Goal: Task Accomplishment & Management: Use online tool/utility

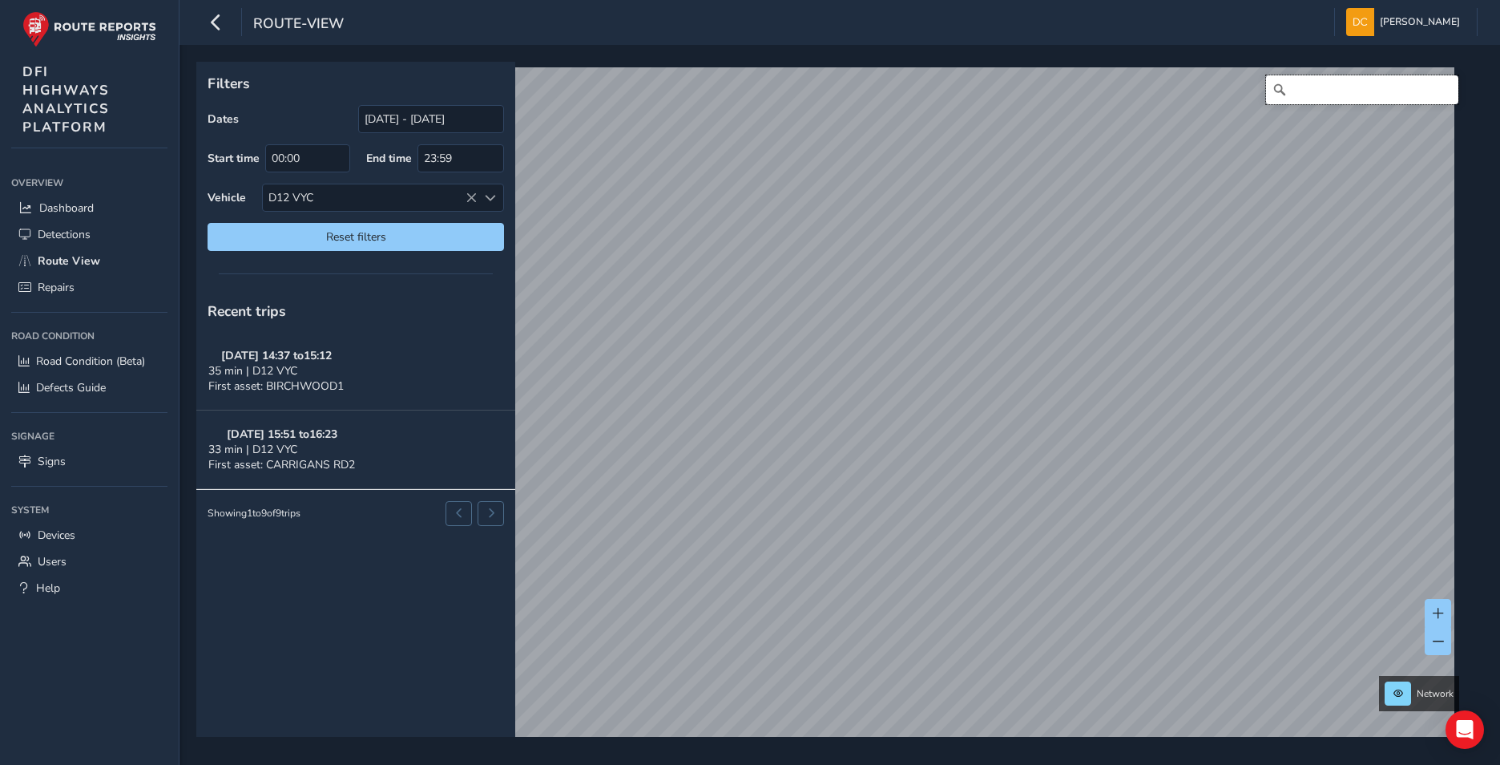
click at [1302, 92] on input "Search" at bounding box center [1362, 89] width 192 height 29
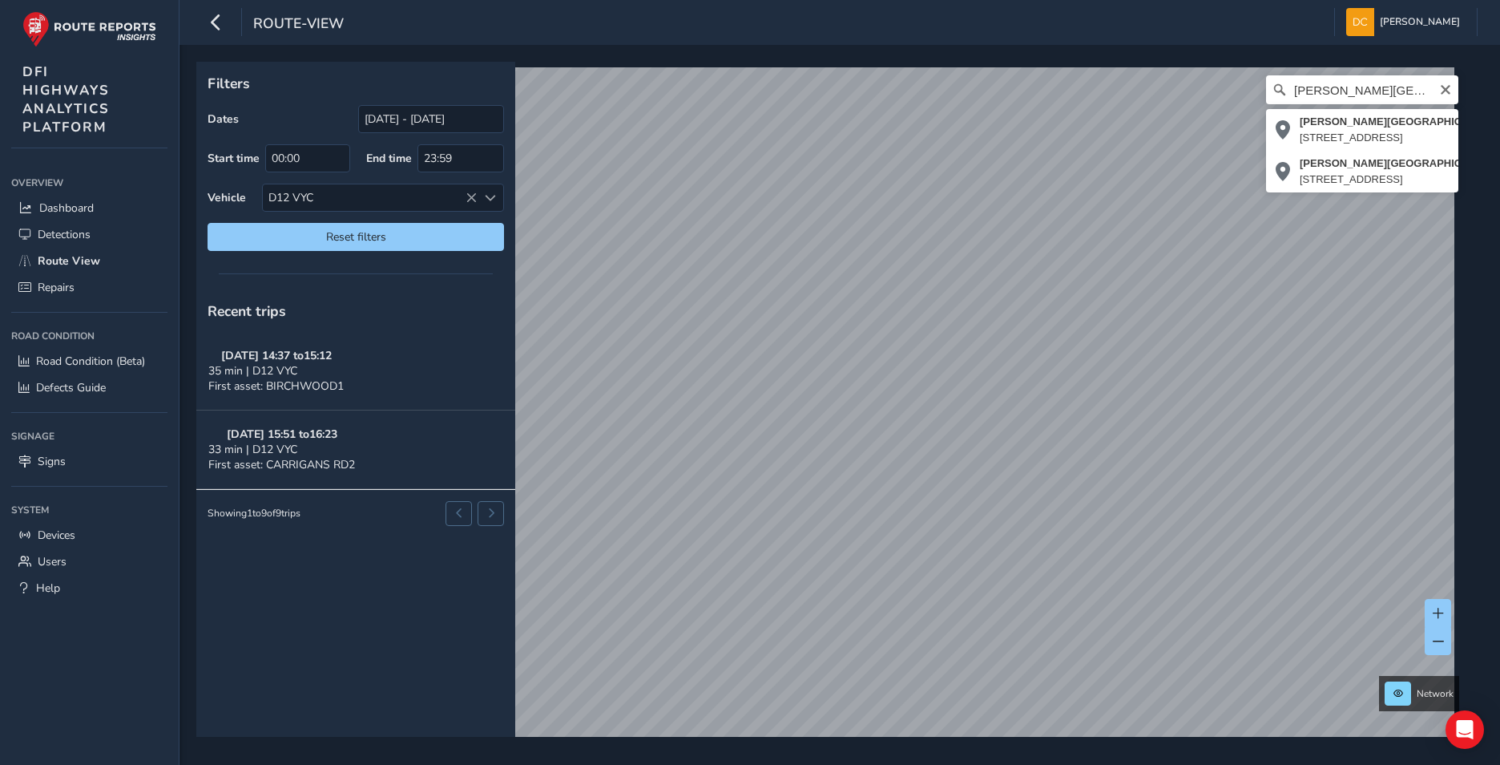
type input "[PERSON_NAME][STREET_ADDRESS]"
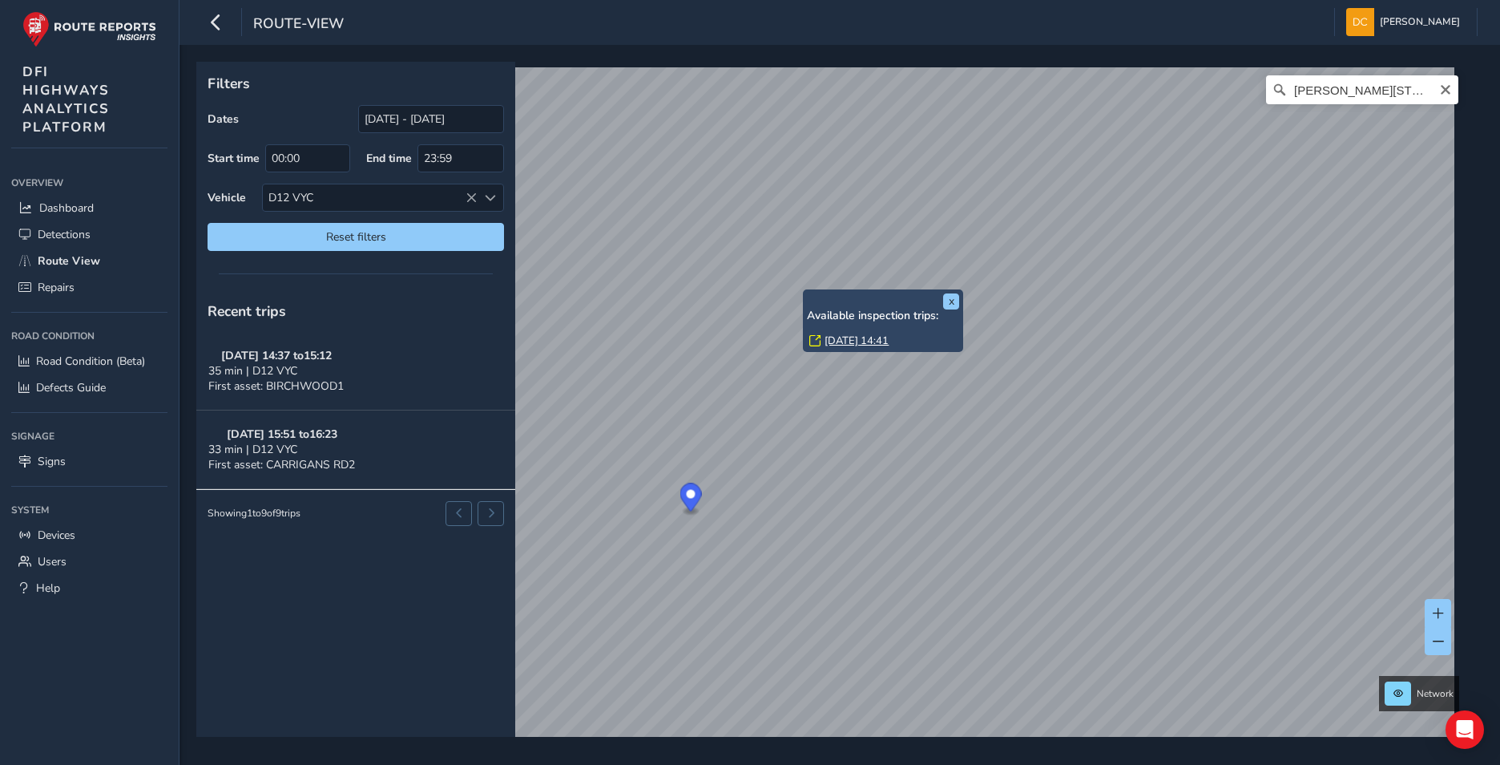
click at [861, 344] on link "[DATE] 14:41" at bounding box center [857, 340] width 64 height 14
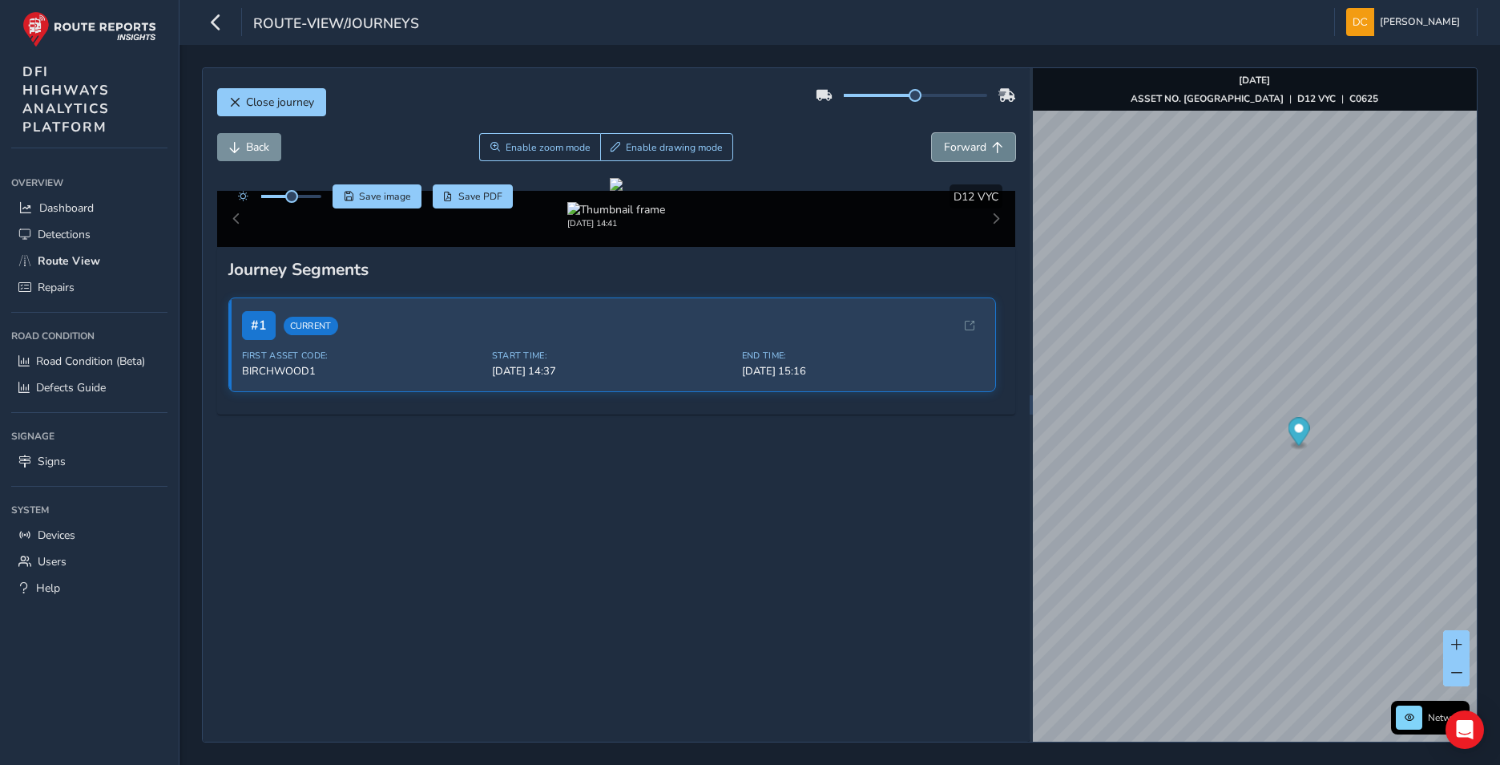
click at [967, 140] on span "Forward" at bounding box center [965, 146] width 42 height 15
click at [932, 133] on button "Forward" at bounding box center [973, 147] width 83 height 28
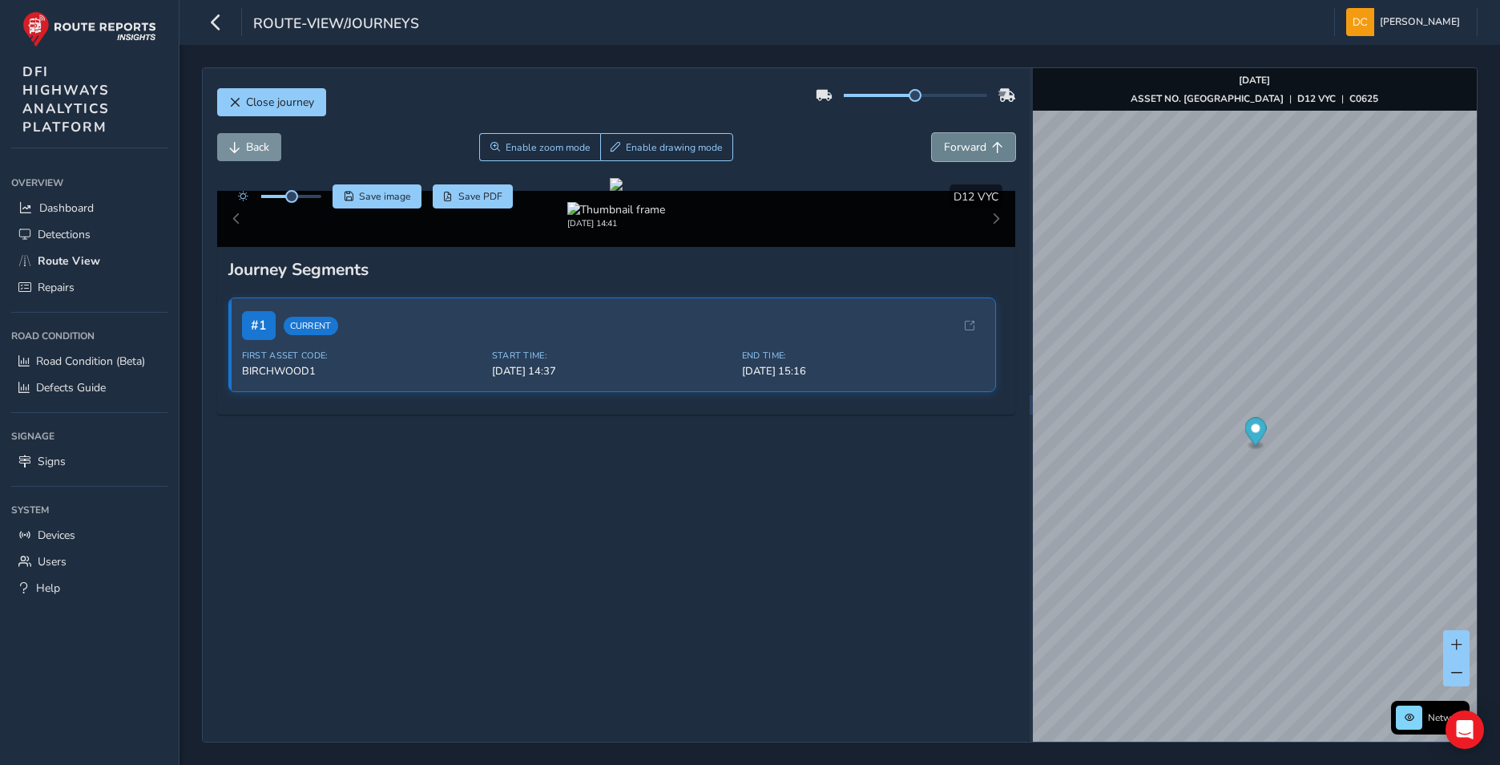
click at [932, 133] on button "Forward" at bounding box center [973, 147] width 83 height 28
click at [967, 147] on span "Forward" at bounding box center [965, 146] width 42 height 15
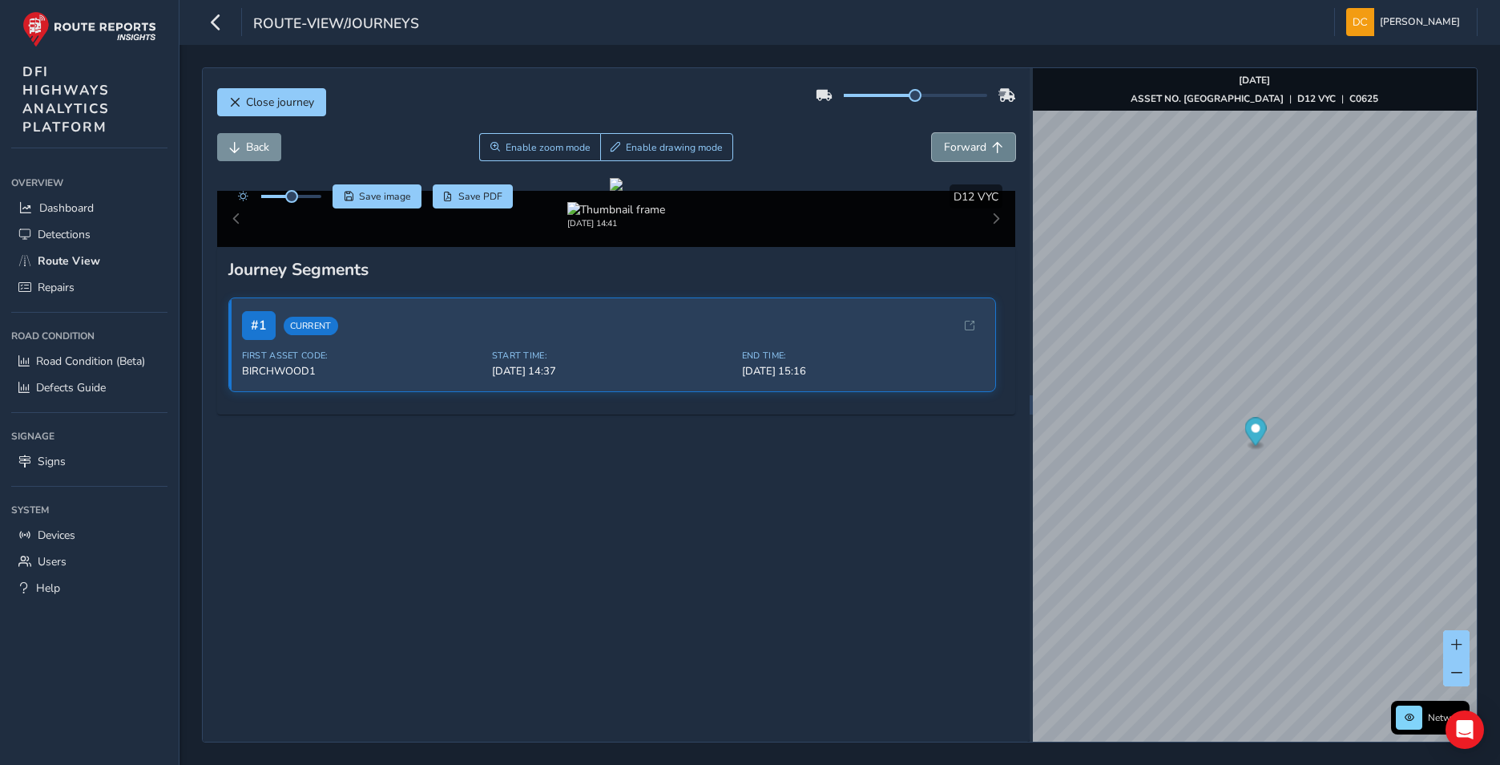
click at [967, 147] on span "Forward" at bounding box center [965, 146] width 42 height 15
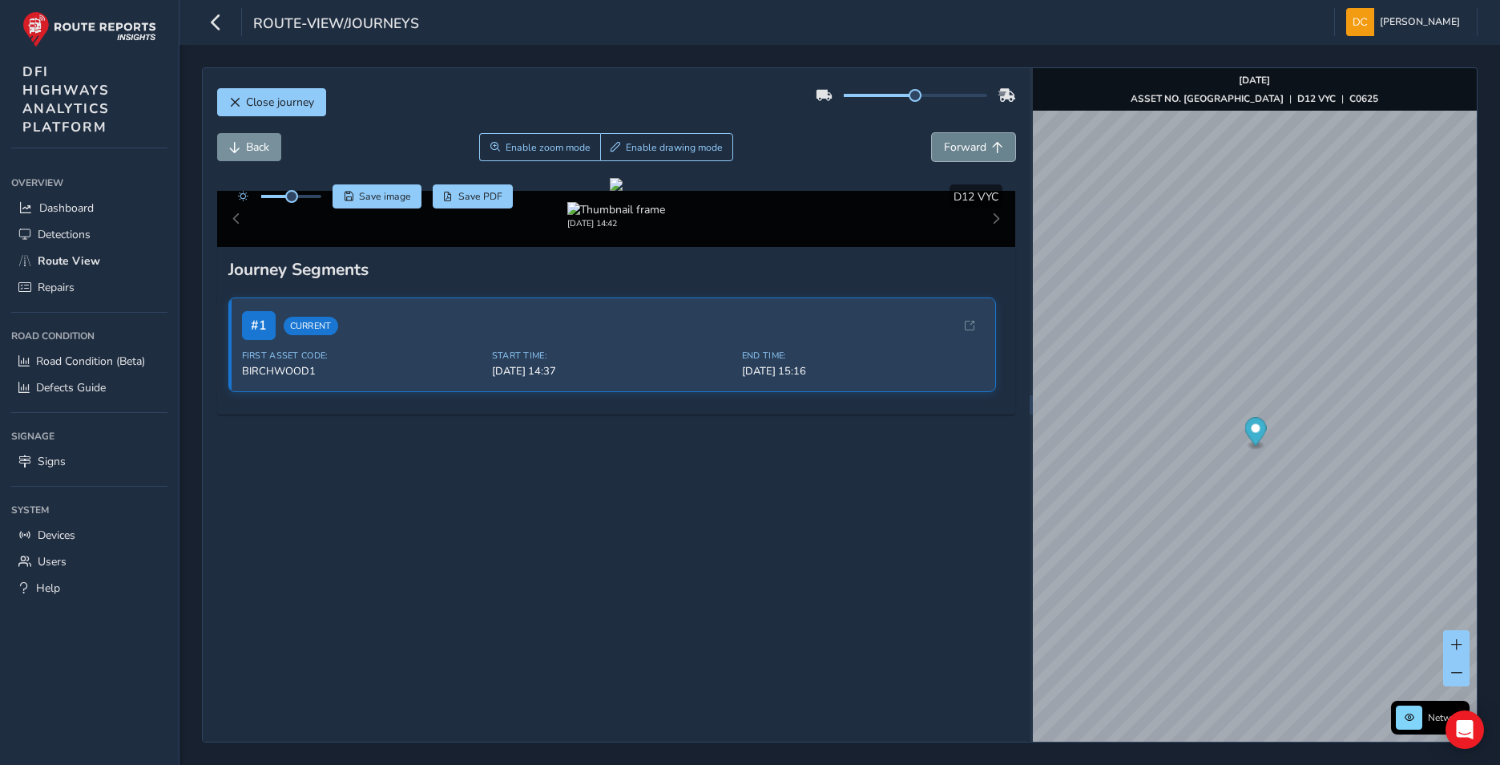
click at [967, 147] on span "Forward" at bounding box center [965, 146] width 42 height 15
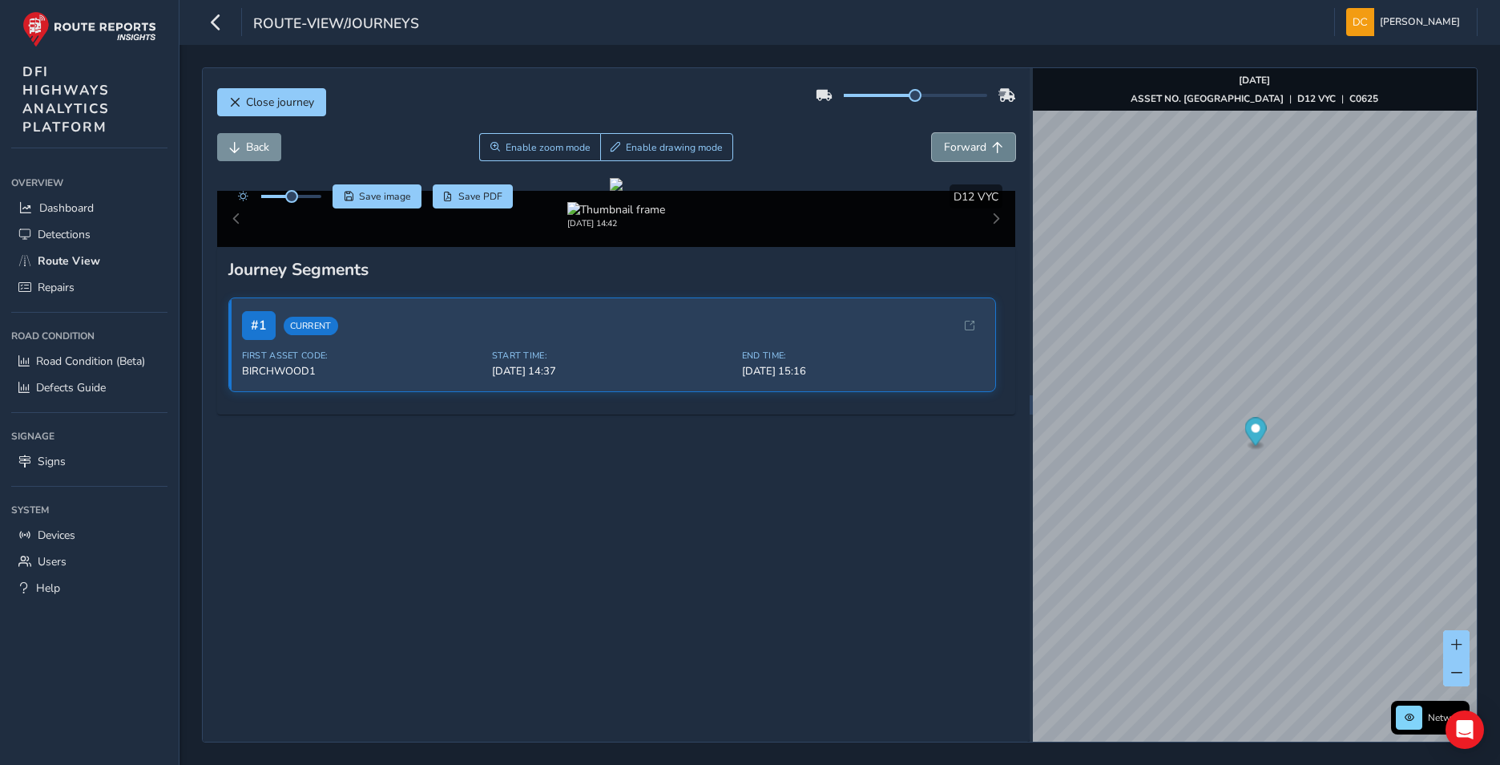
click at [967, 147] on span "Forward" at bounding box center [965, 146] width 42 height 15
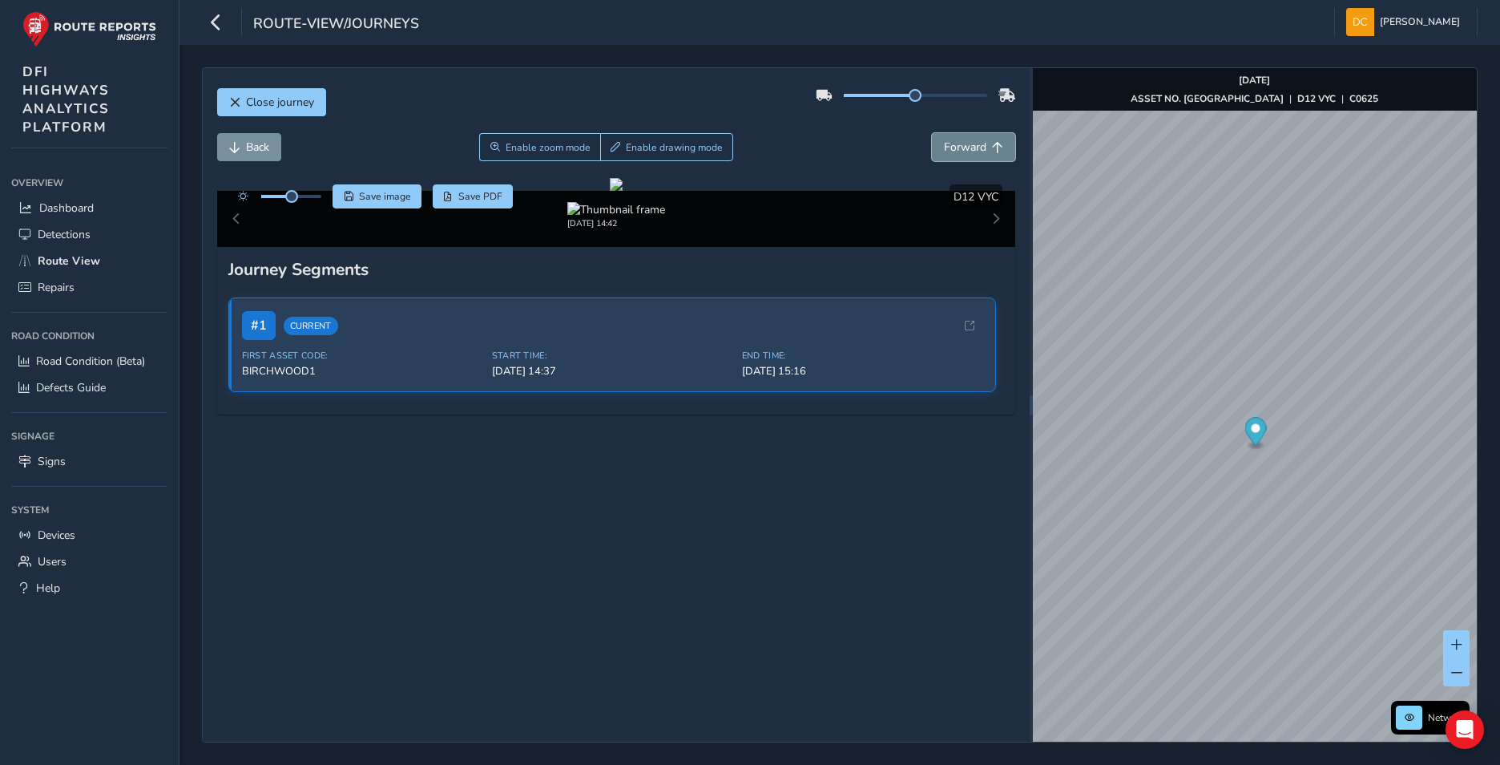
click at [967, 147] on span "Forward" at bounding box center [965, 146] width 42 height 15
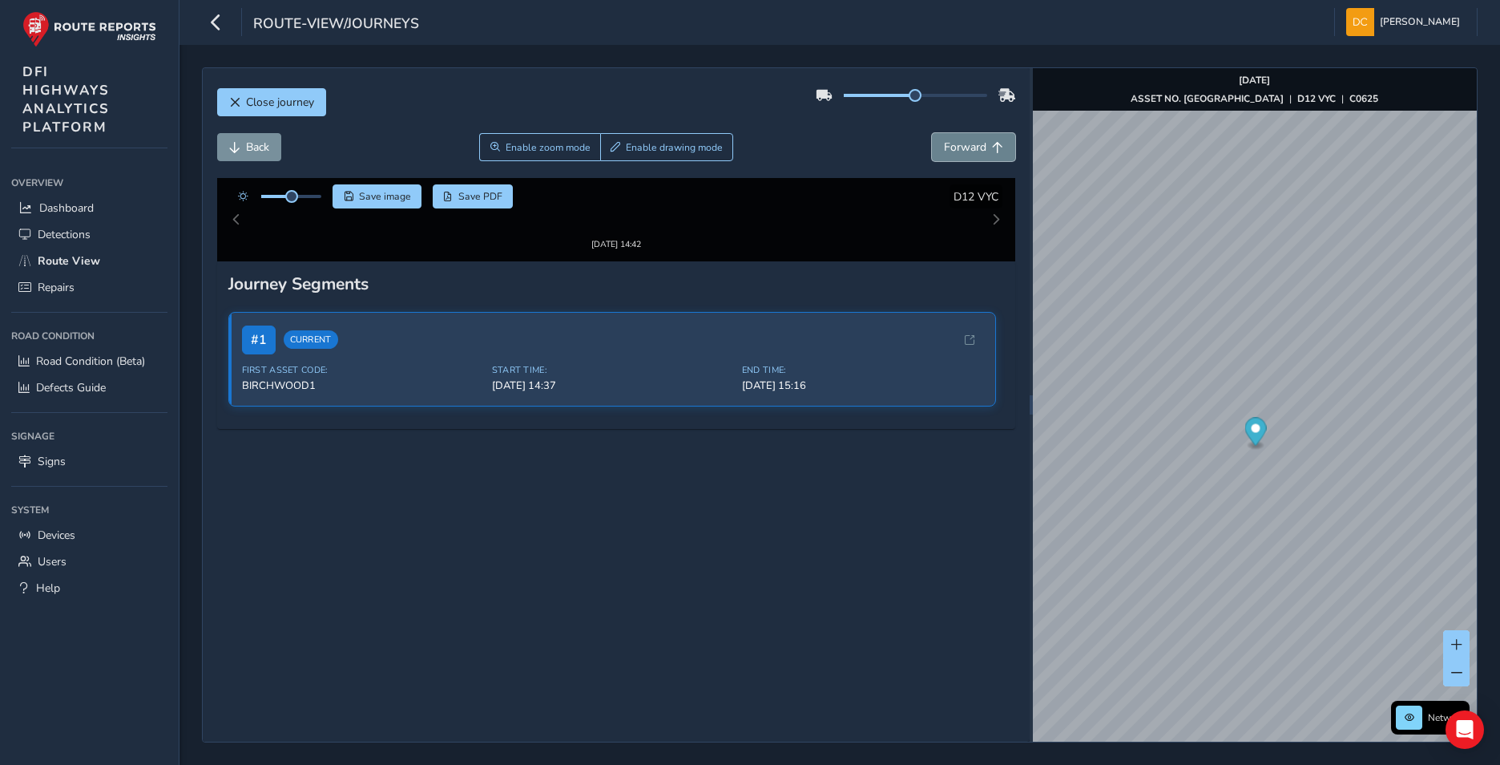
click at [967, 147] on span "Forward" at bounding box center [965, 146] width 42 height 15
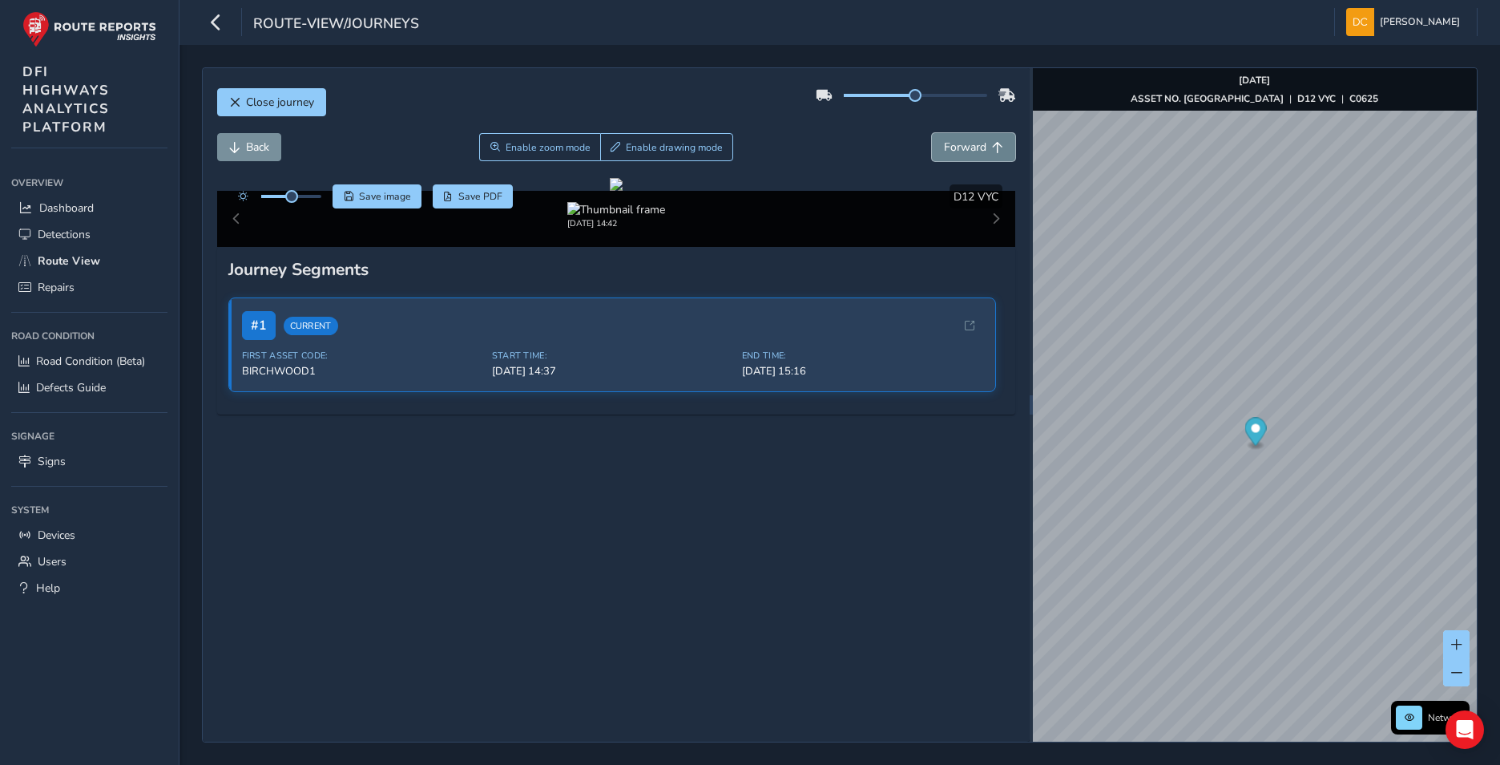
click at [967, 147] on span "Forward" at bounding box center [965, 146] width 42 height 15
click at [963, 144] on span "Forward" at bounding box center [965, 146] width 42 height 15
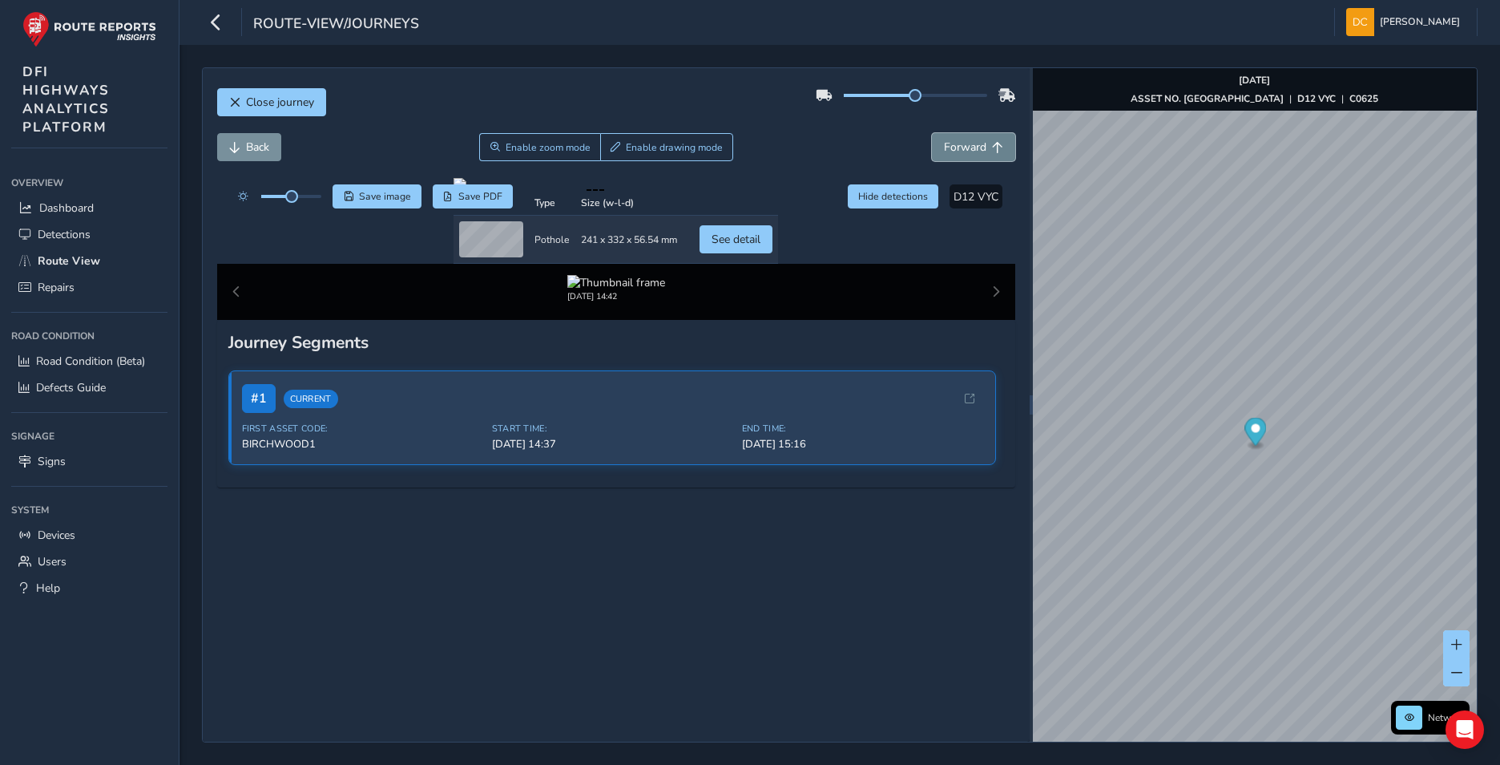
click at [963, 144] on span "Forward" at bounding box center [965, 146] width 42 height 15
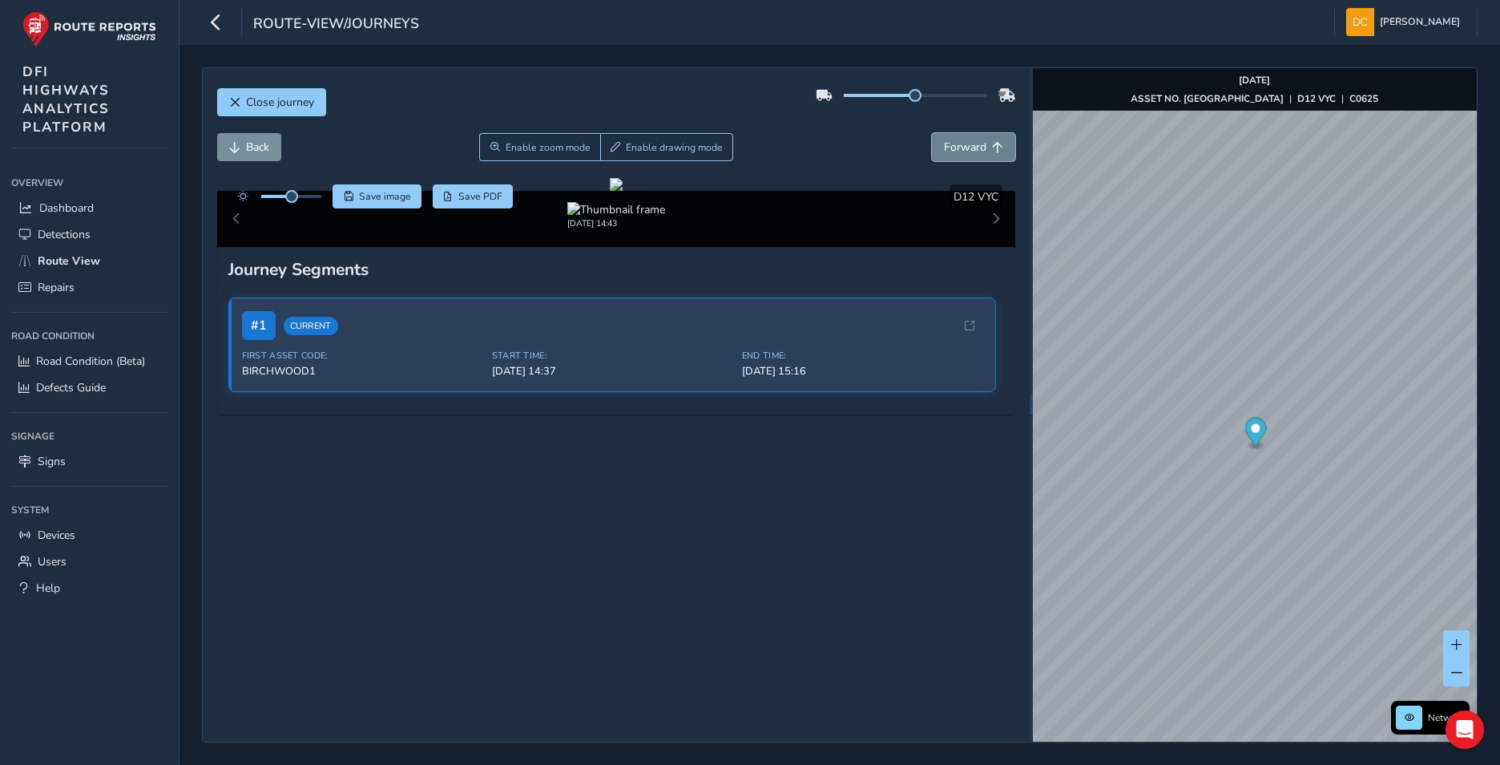
click at [963, 144] on span "Forward" at bounding box center [965, 146] width 42 height 15
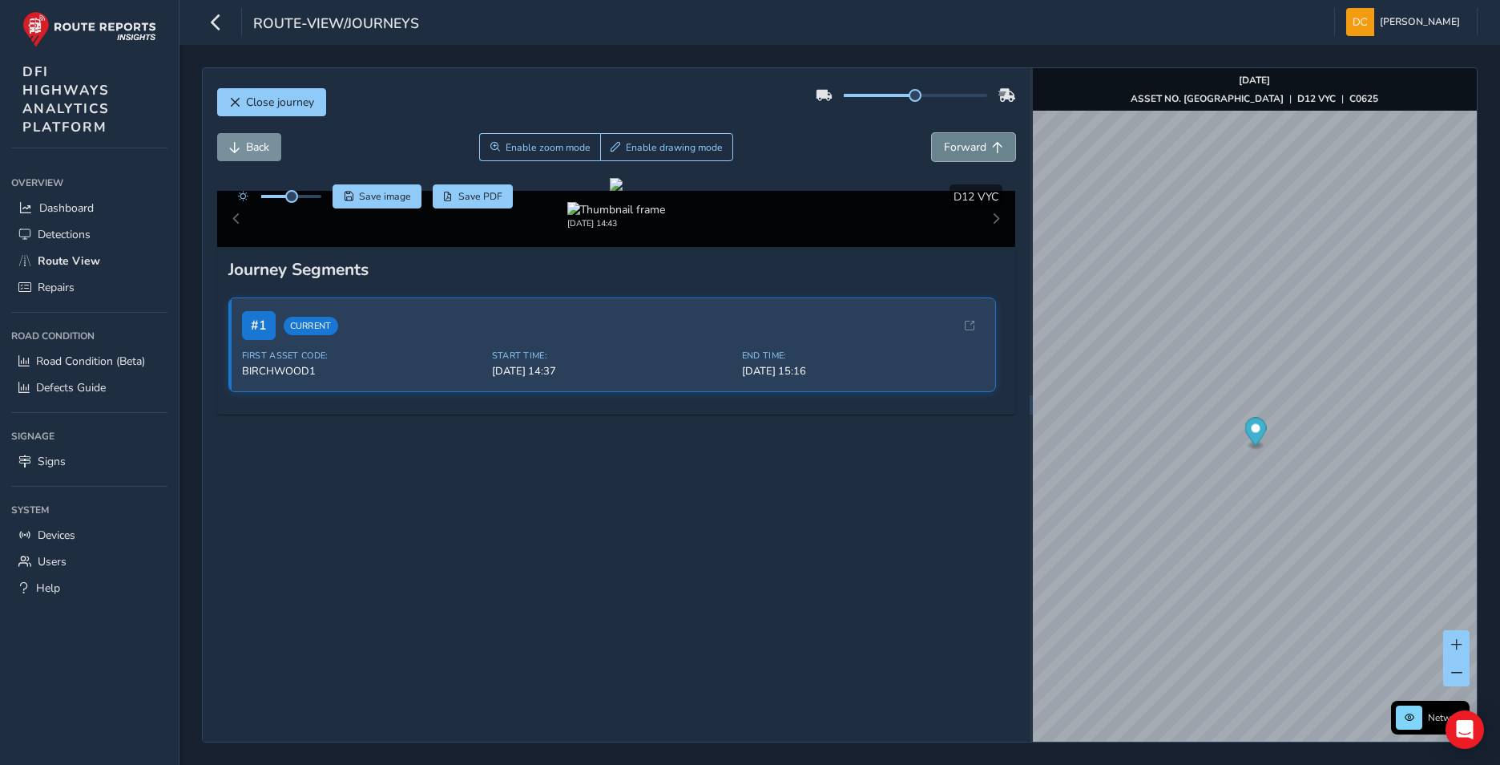
click at [963, 144] on span "Forward" at bounding box center [965, 146] width 42 height 15
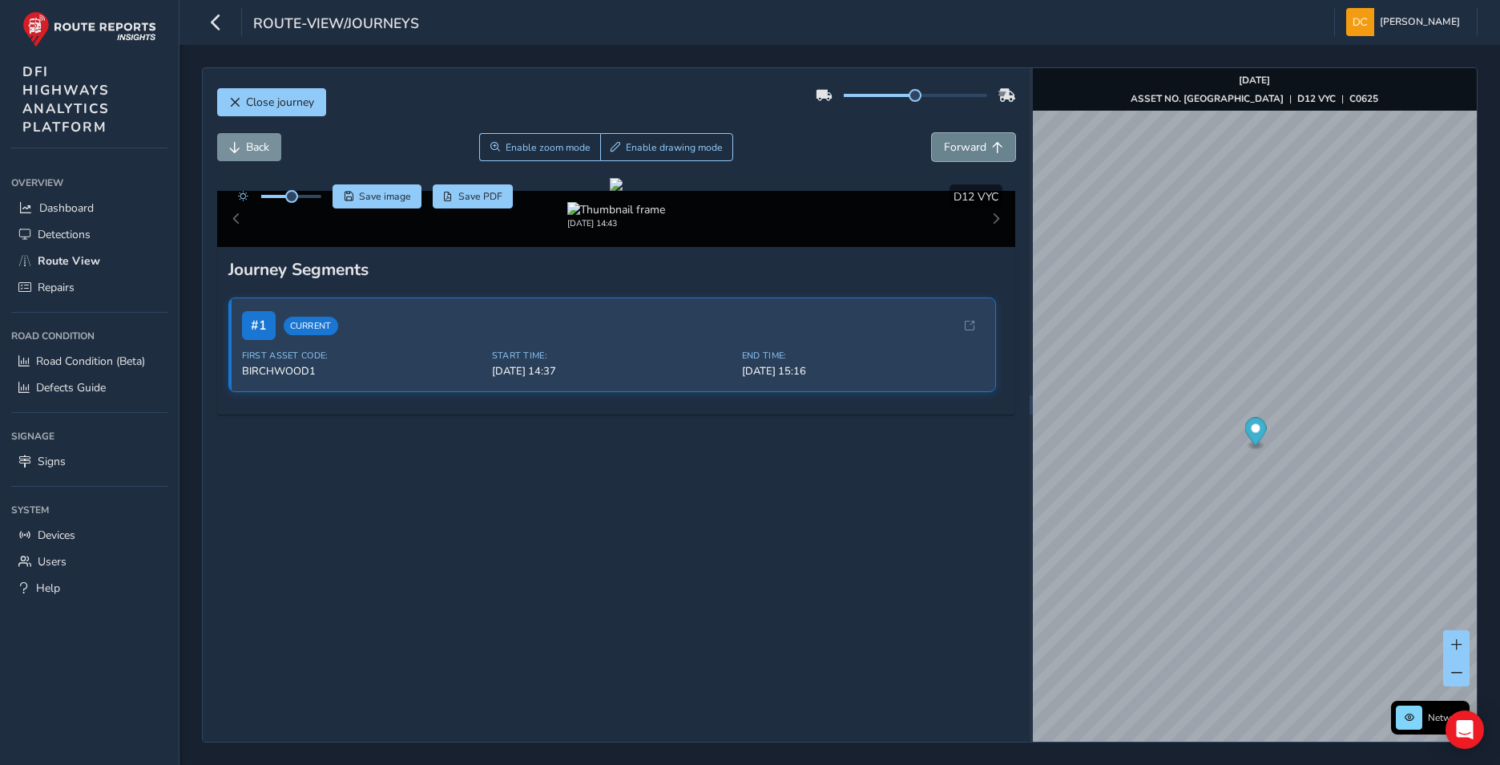
click at [963, 144] on span "Forward" at bounding box center [965, 146] width 42 height 15
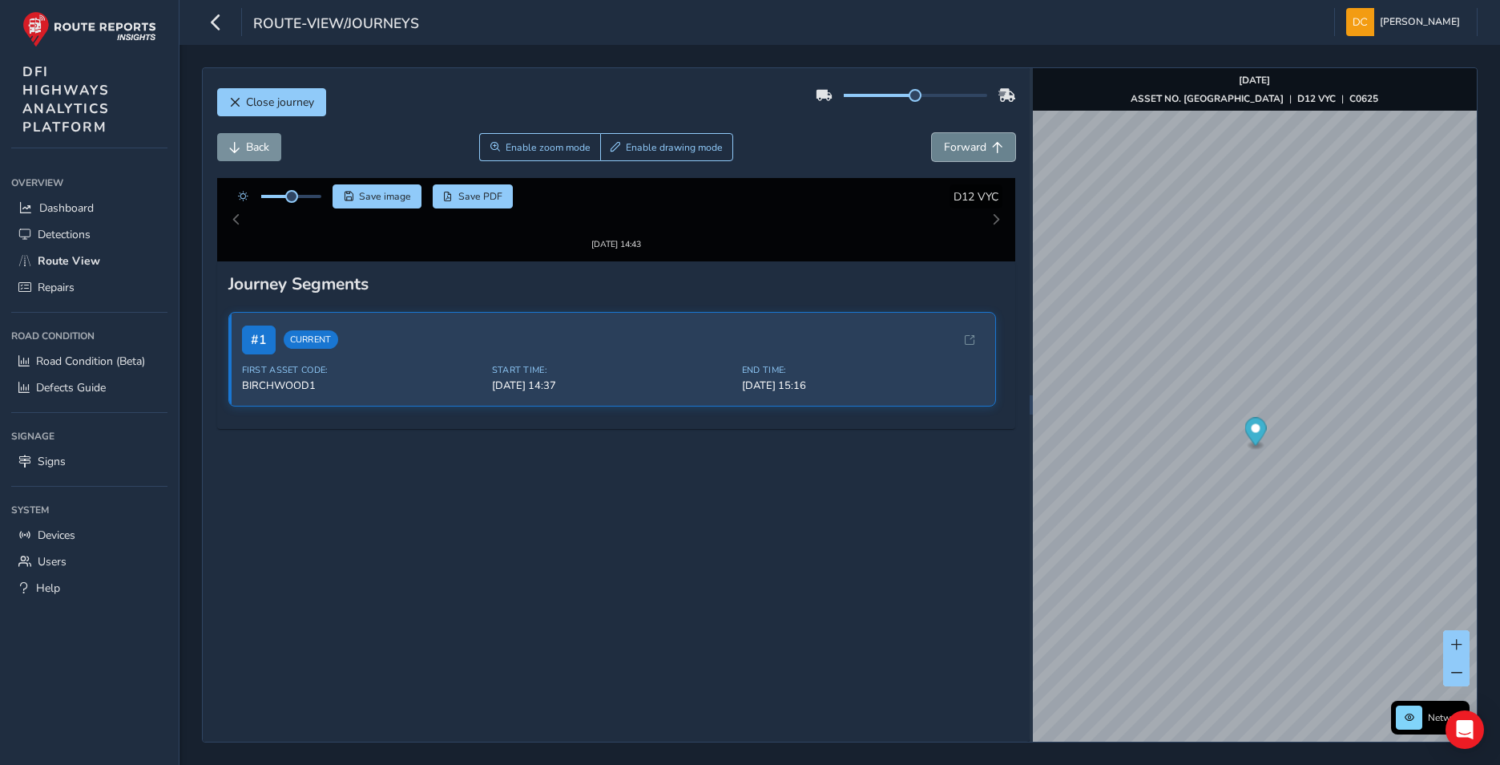
click at [963, 144] on span "Forward" at bounding box center [965, 146] width 42 height 15
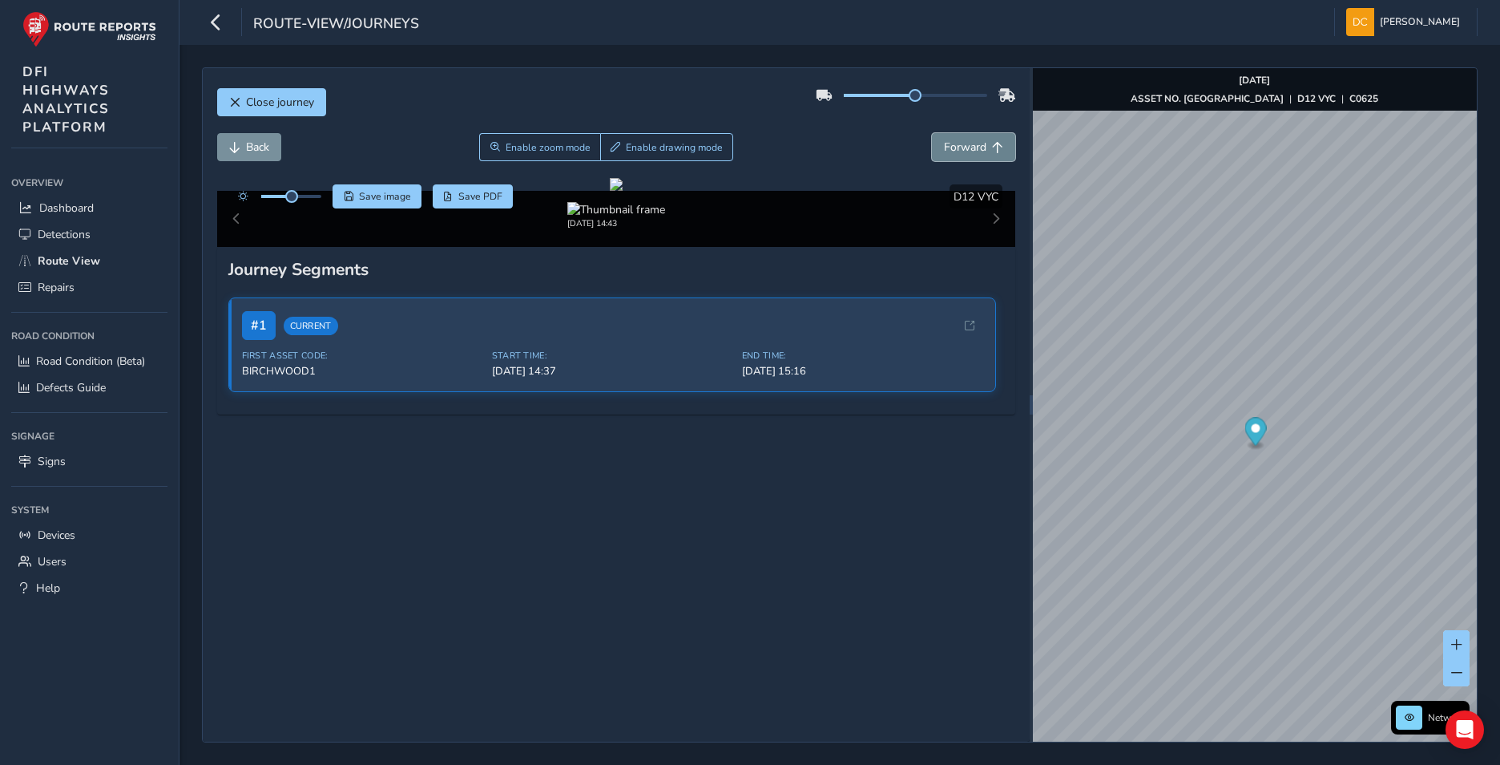
click at [963, 144] on span "Forward" at bounding box center [965, 146] width 42 height 15
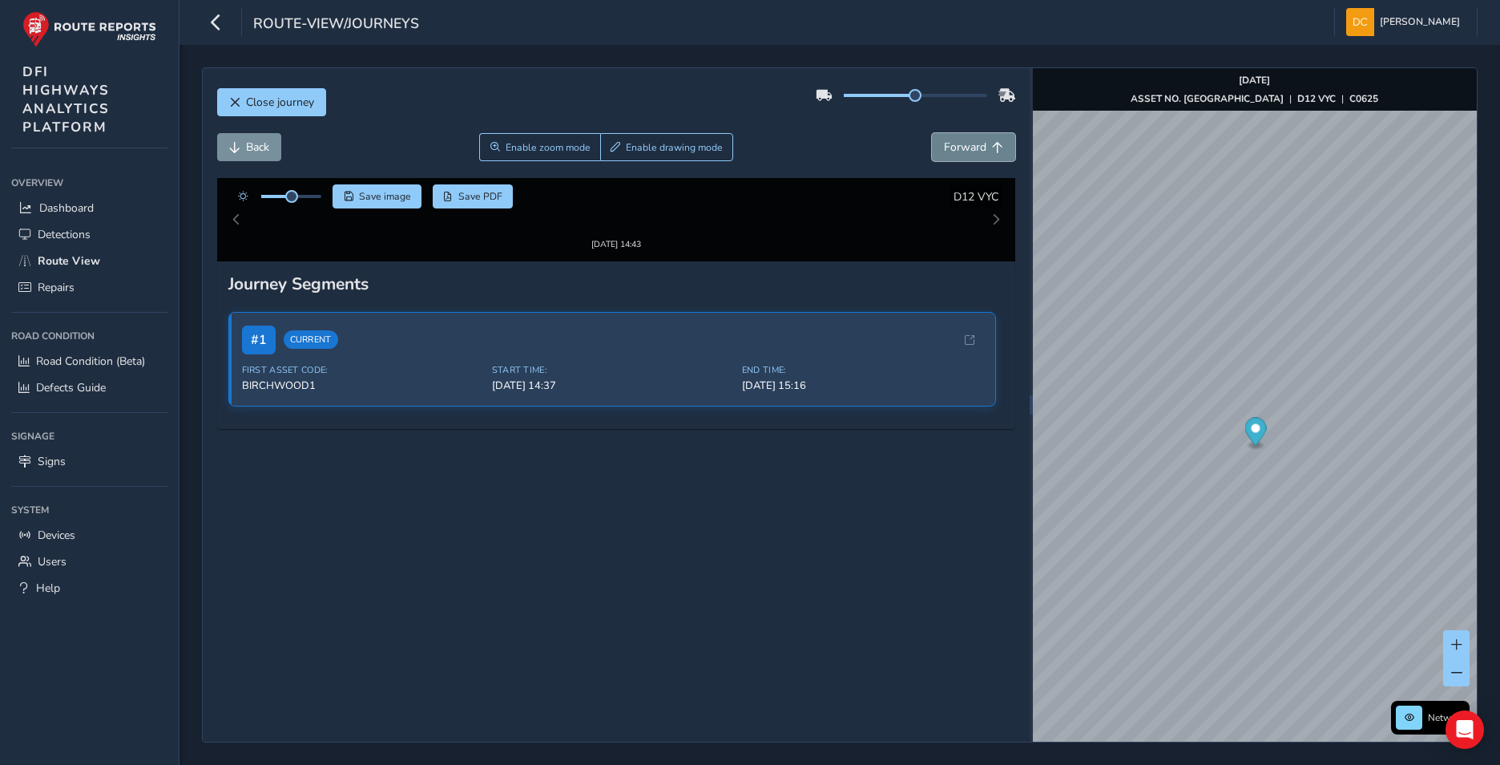
click at [963, 144] on span "Forward" at bounding box center [965, 146] width 42 height 15
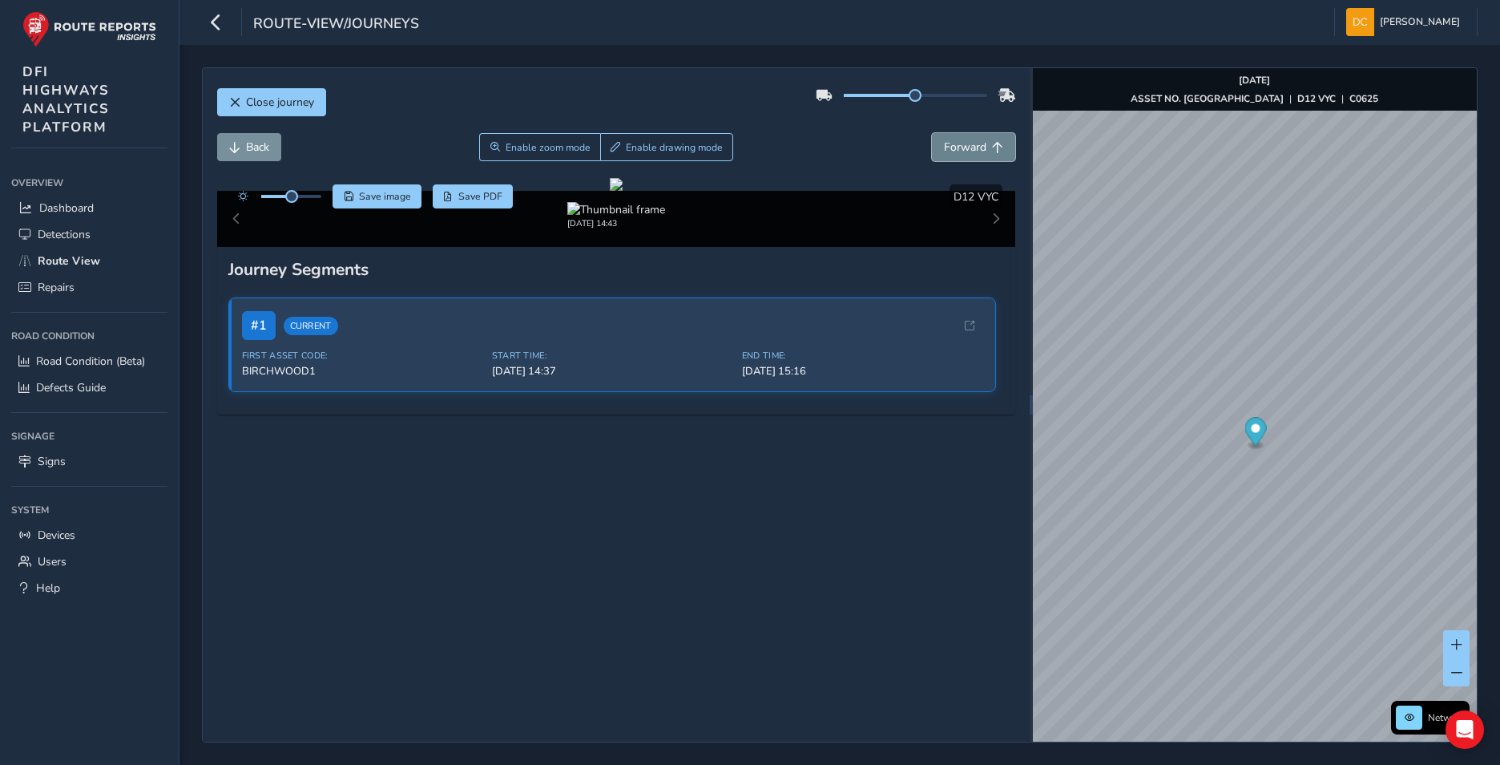
click at [963, 144] on span "Forward" at bounding box center [965, 146] width 42 height 15
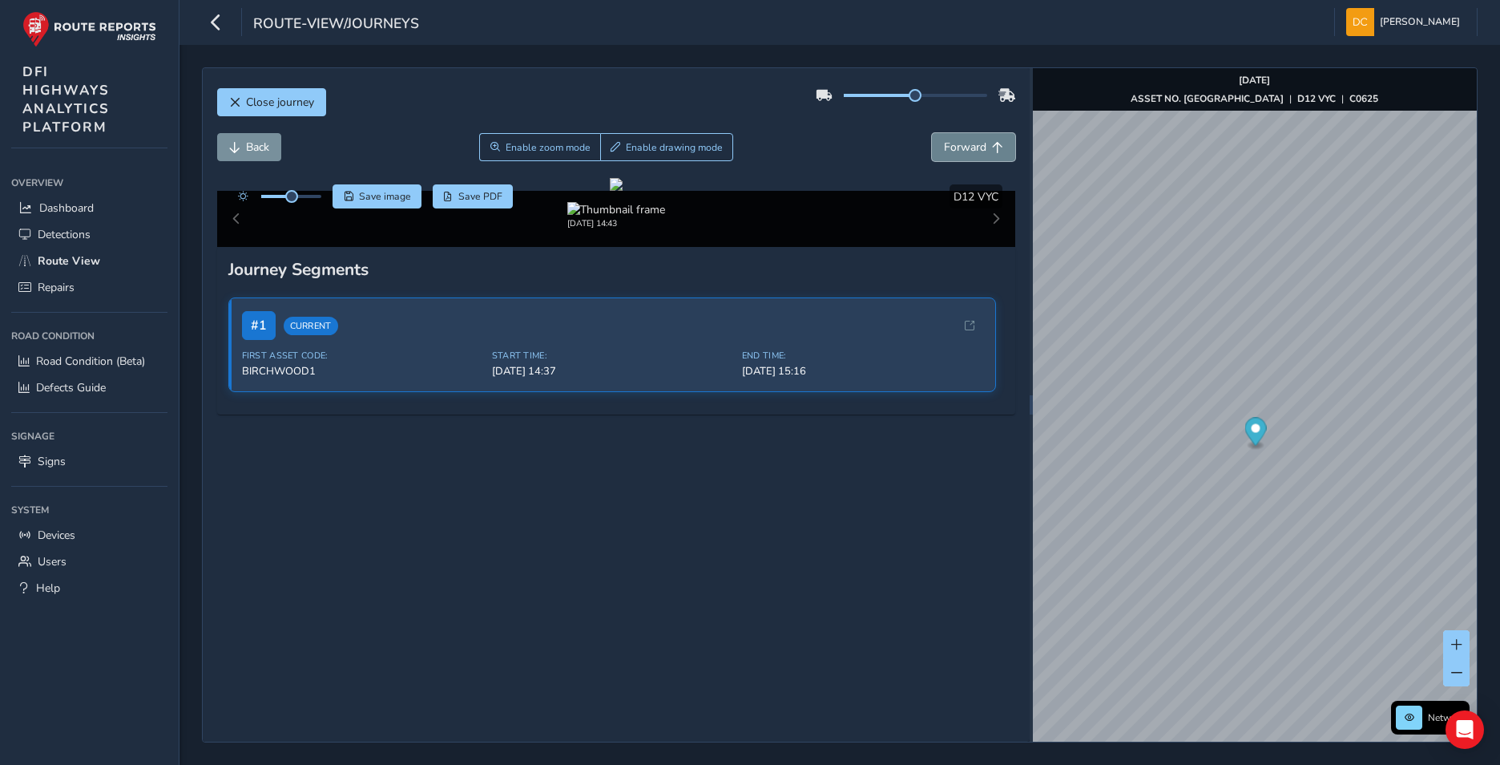
click at [963, 144] on span "Forward" at bounding box center [965, 146] width 42 height 15
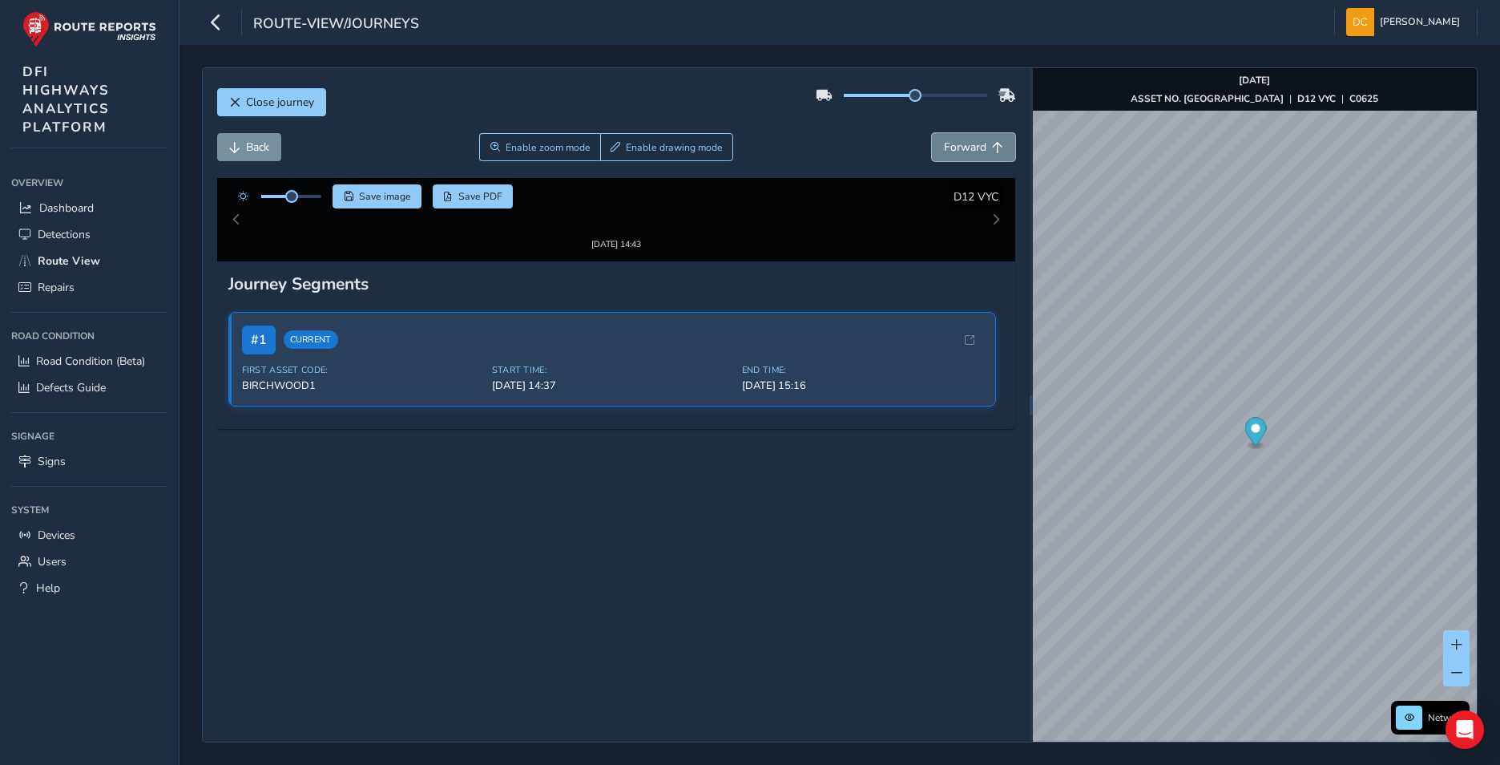
click at [963, 144] on span "Forward" at bounding box center [965, 146] width 42 height 15
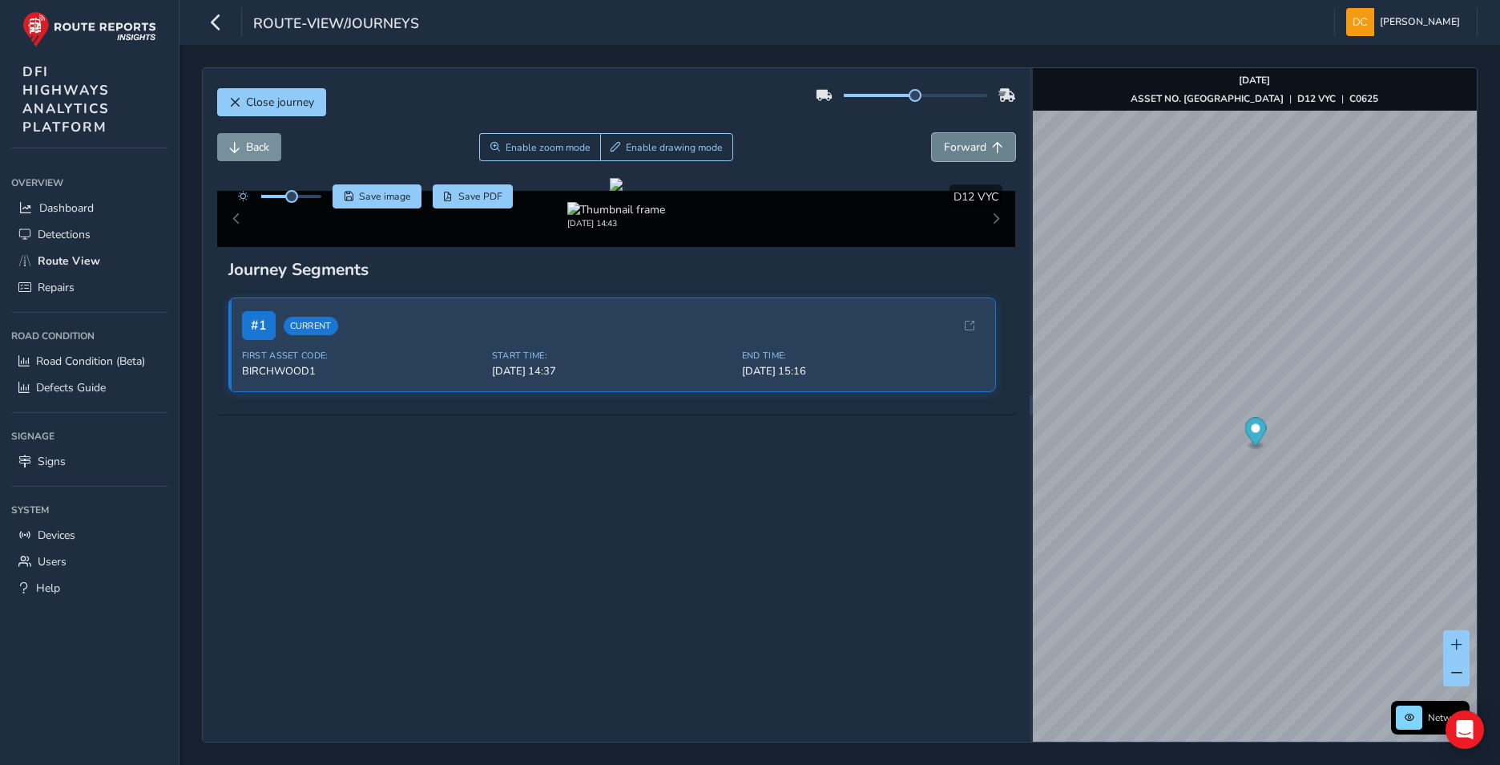
click at [963, 144] on span "Forward" at bounding box center [965, 146] width 42 height 15
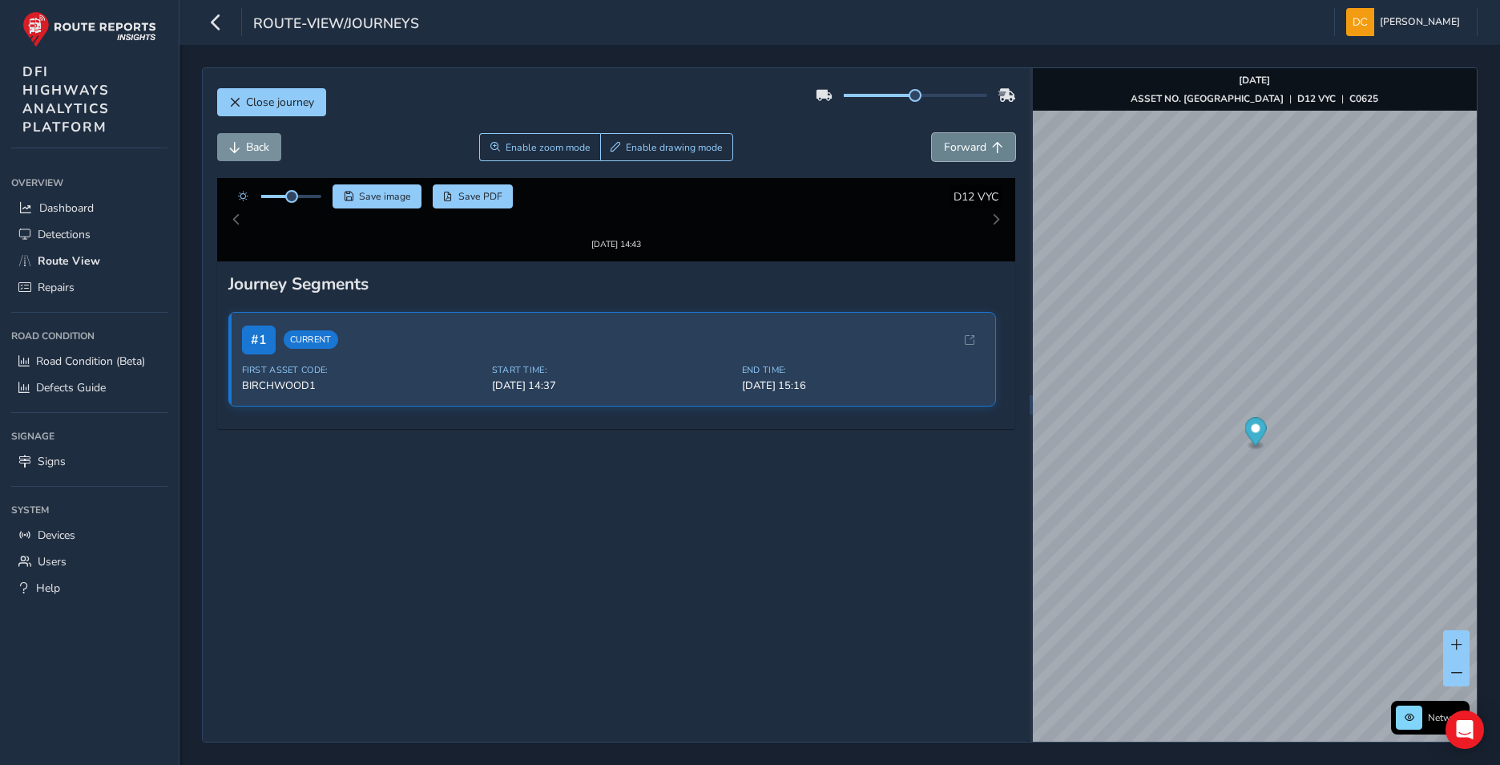
click at [963, 144] on span "Forward" at bounding box center [965, 146] width 42 height 15
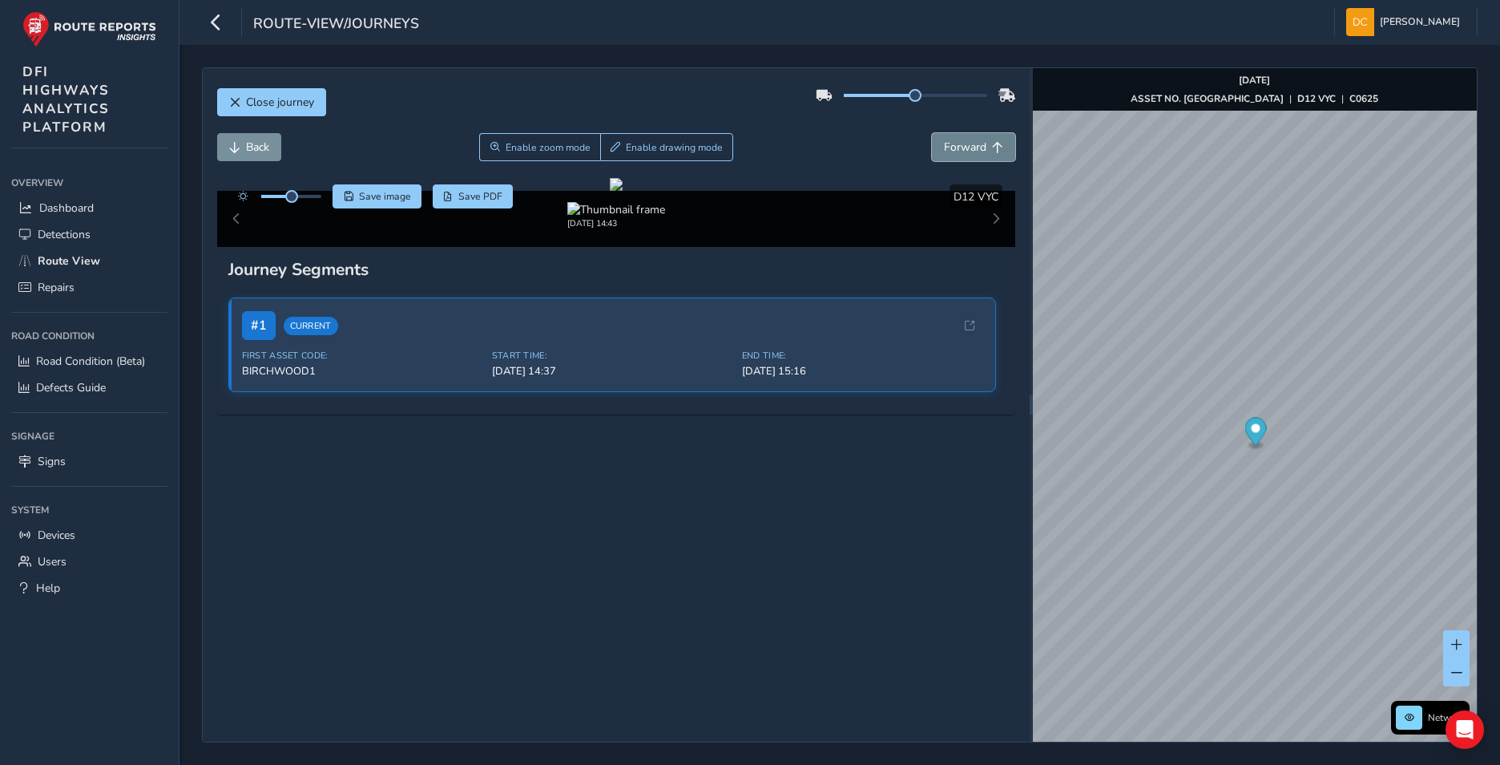
click at [963, 144] on span "Forward" at bounding box center [965, 146] width 42 height 15
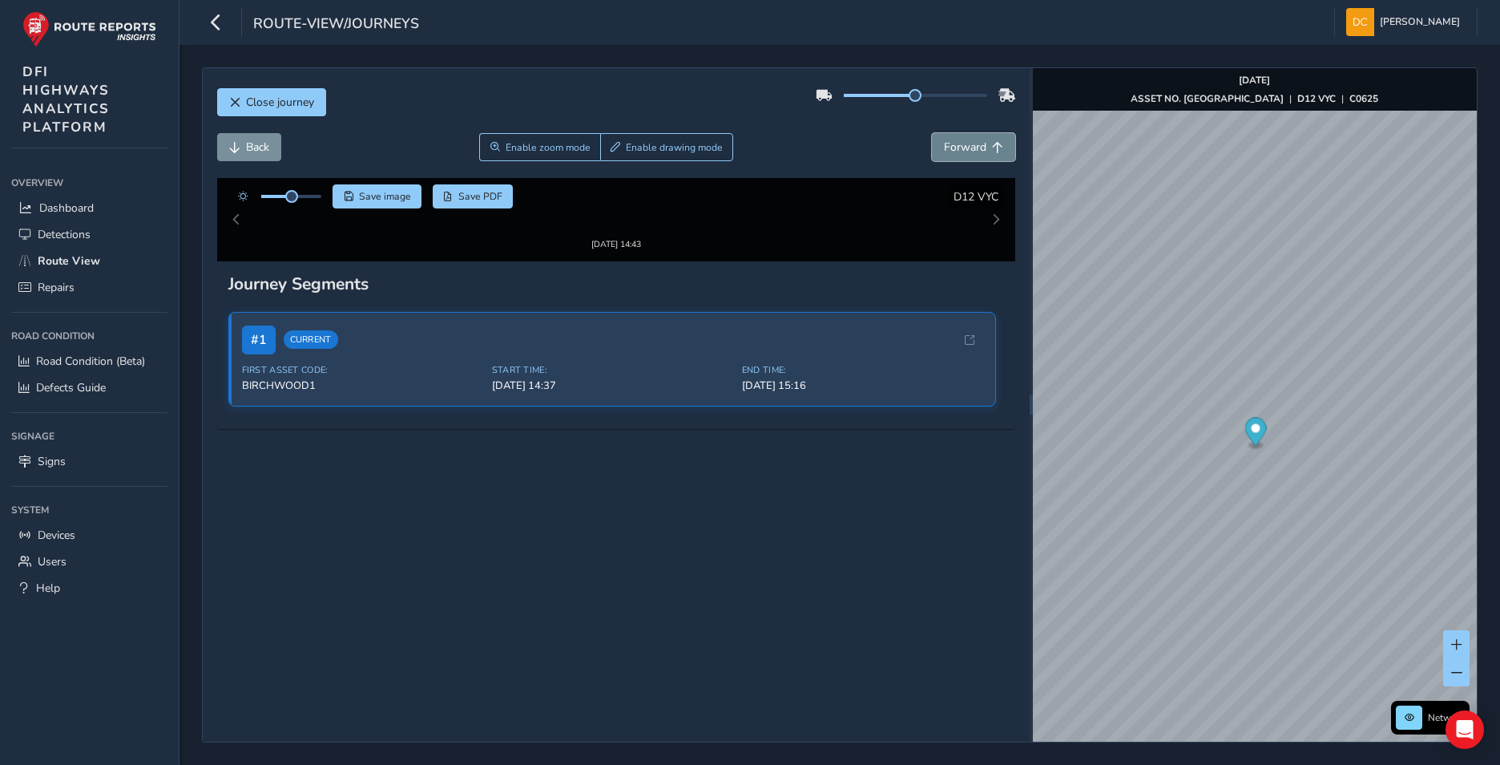
click at [963, 144] on span "Forward" at bounding box center [965, 146] width 42 height 15
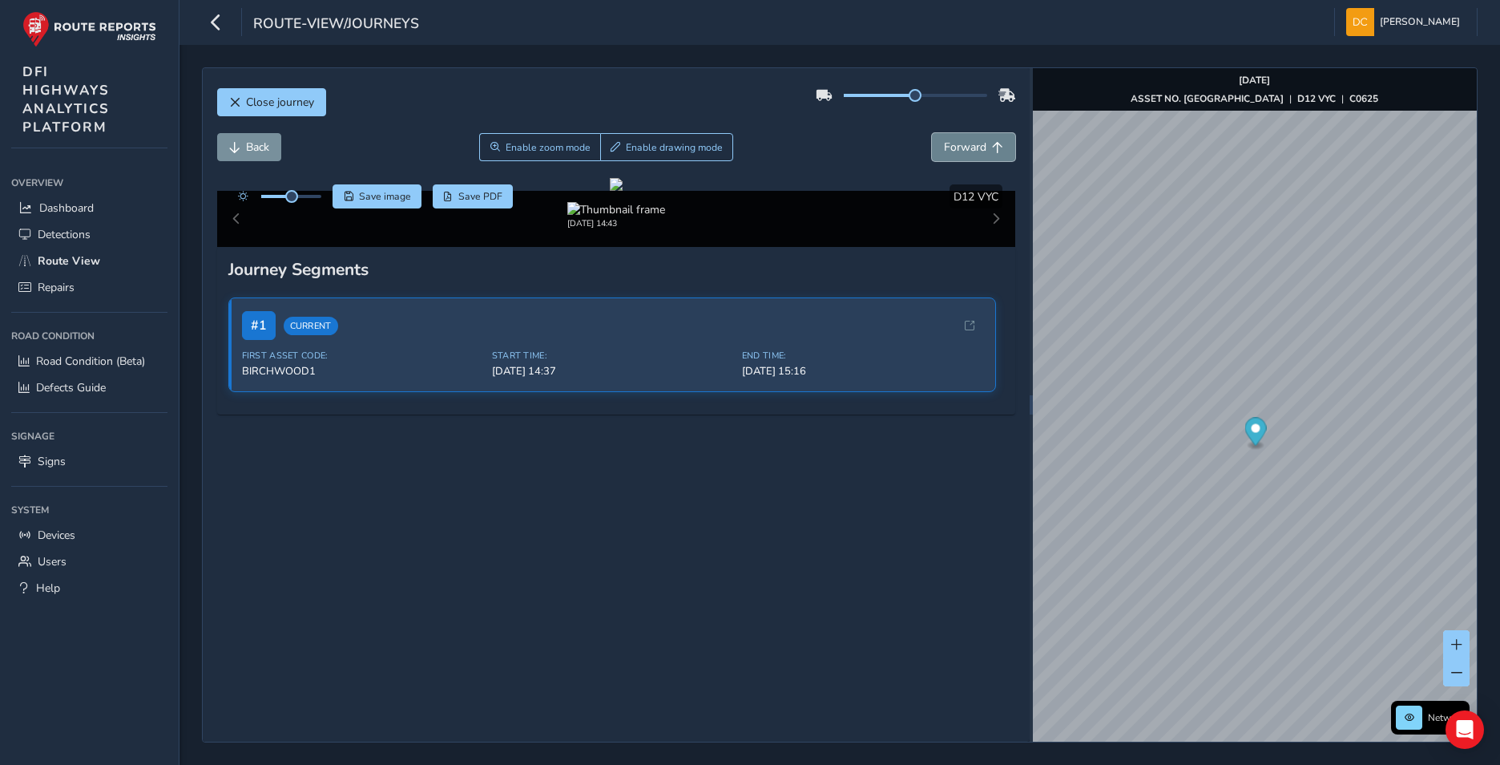
click at [963, 144] on span "Forward" at bounding box center [965, 146] width 42 height 15
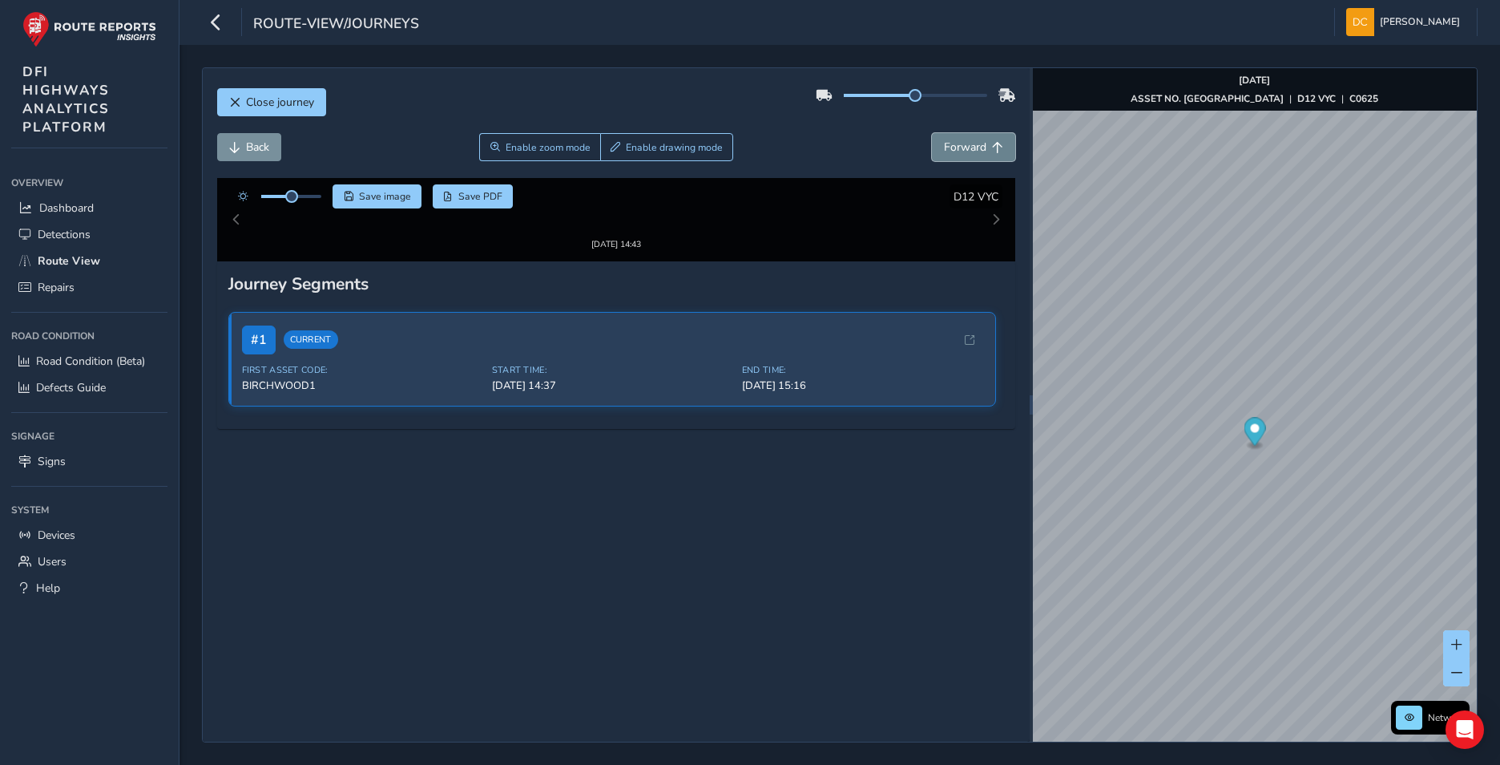
click at [963, 144] on span "Forward" at bounding box center [965, 146] width 42 height 15
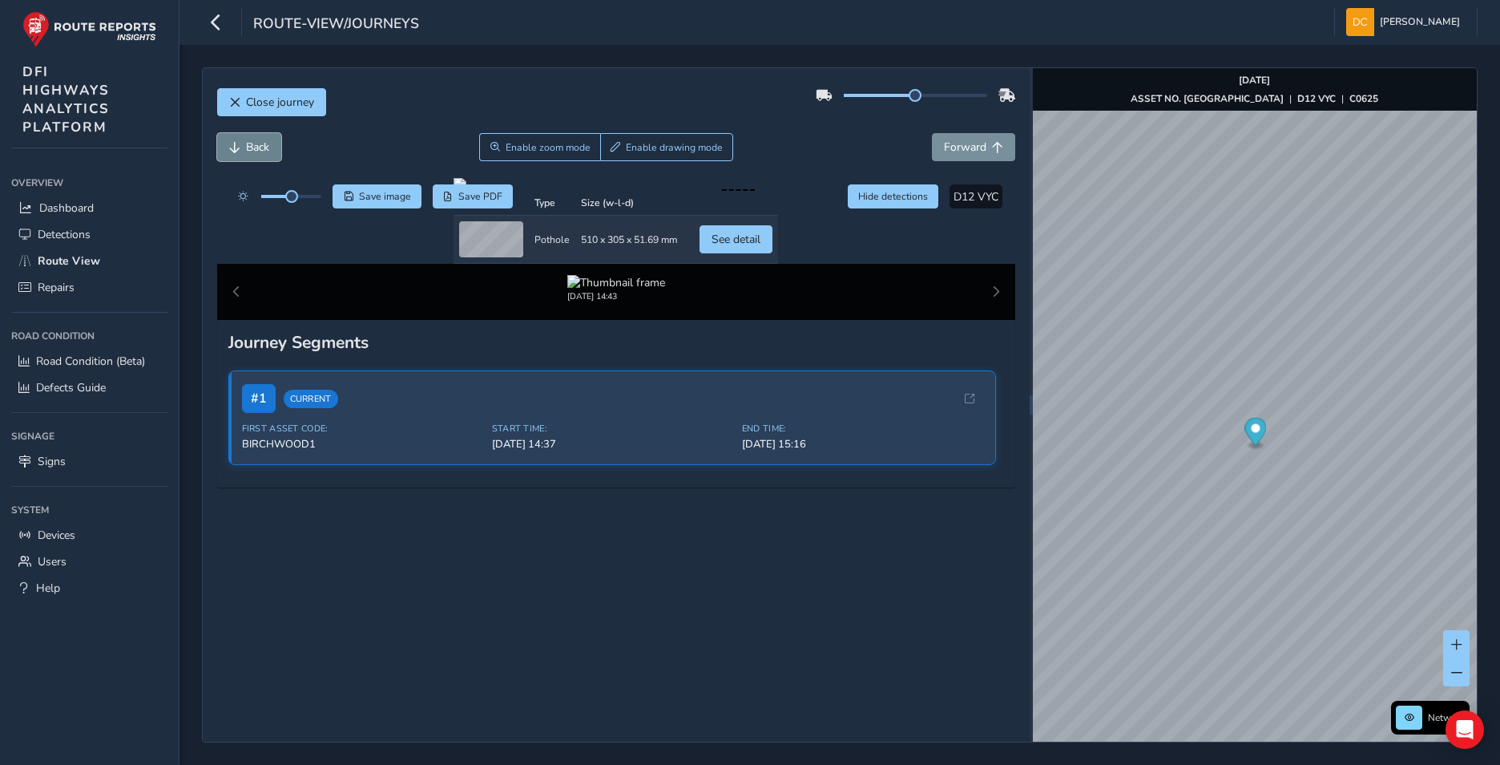
click at [250, 143] on span "Back" at bounding box center [257, 146] width 23 height 15
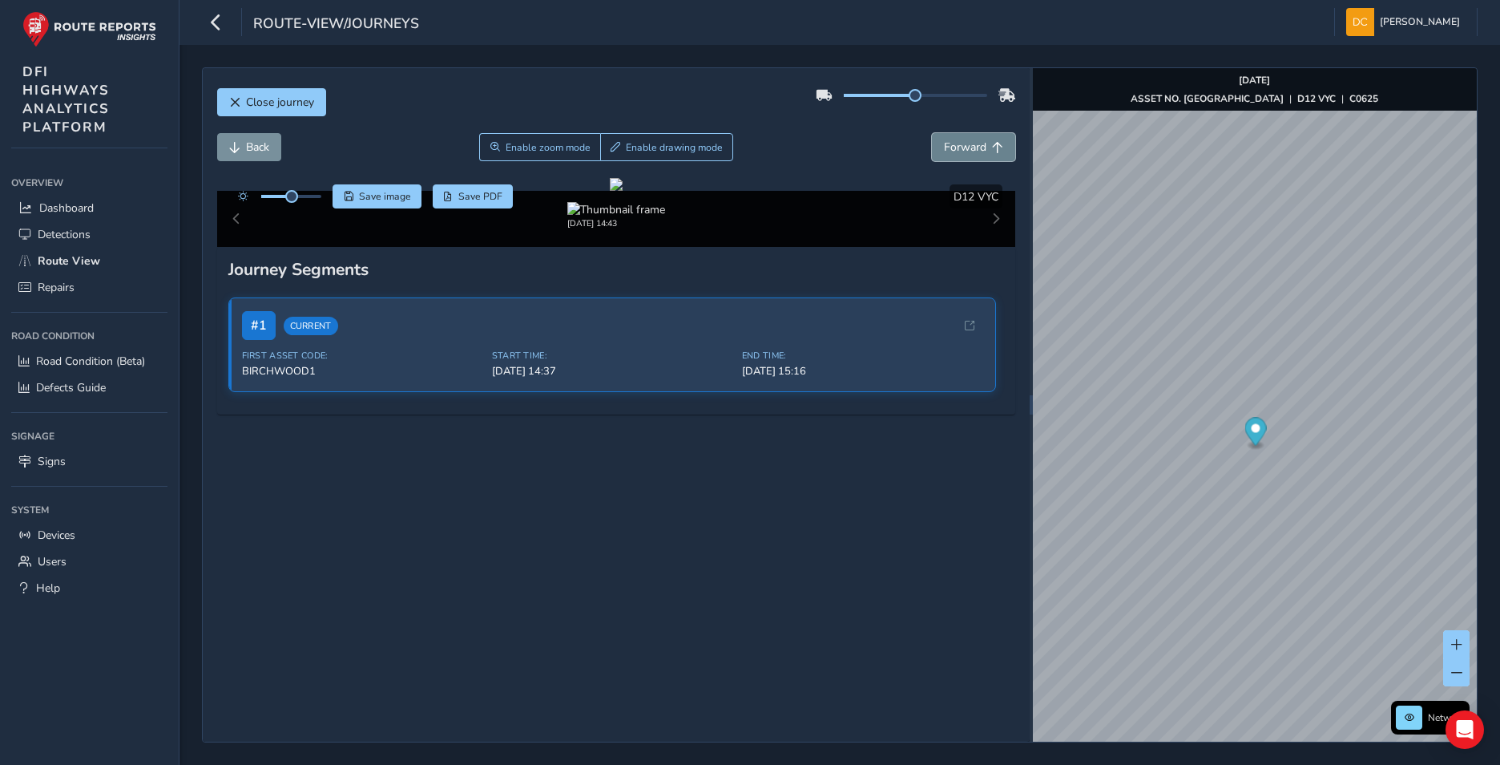
click at [963, 135] on button "Forward" at bounding box center [973, 147] width 83 height 28
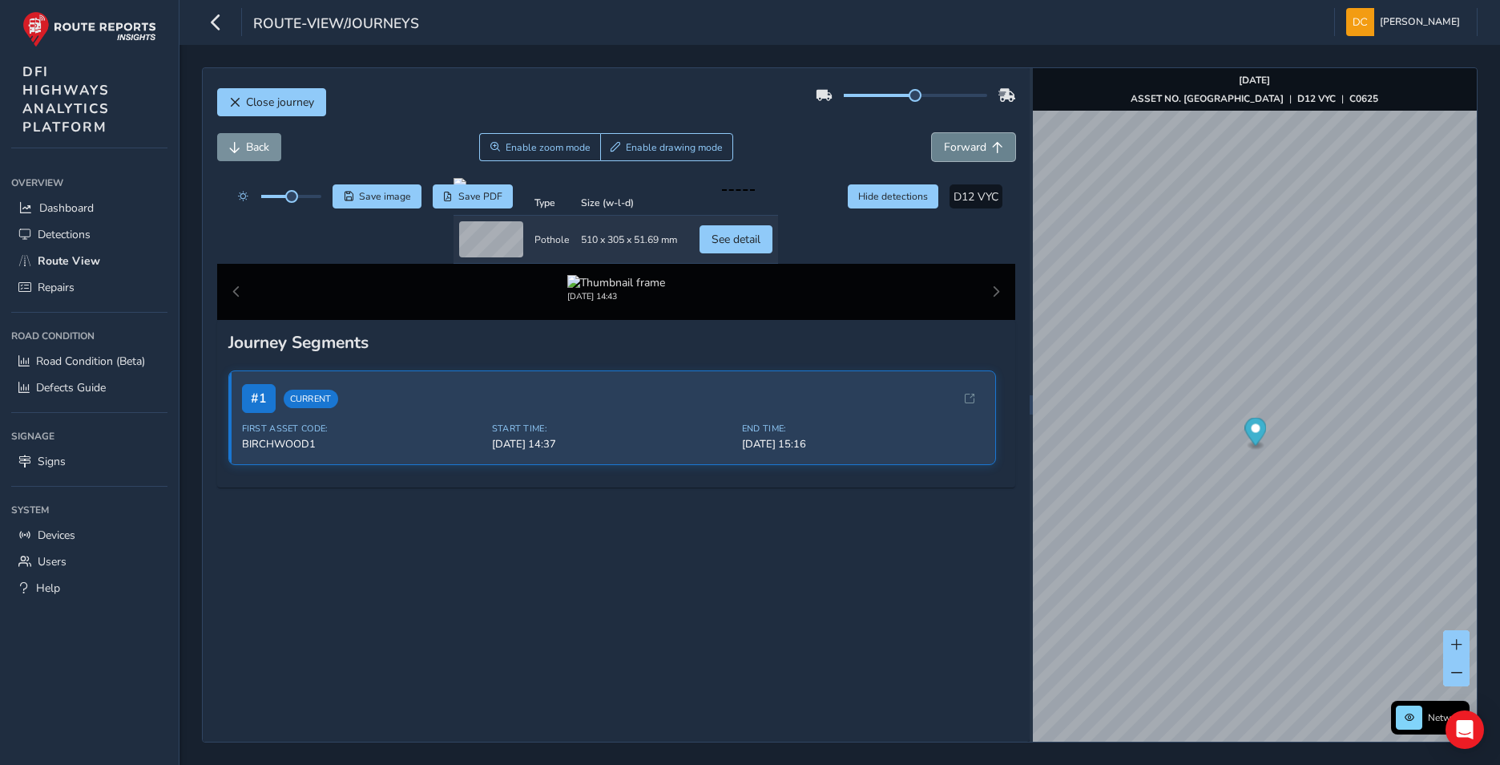
click at [962, 135] on button "Forward" at bounding box center [973, 147] width 83 height 28
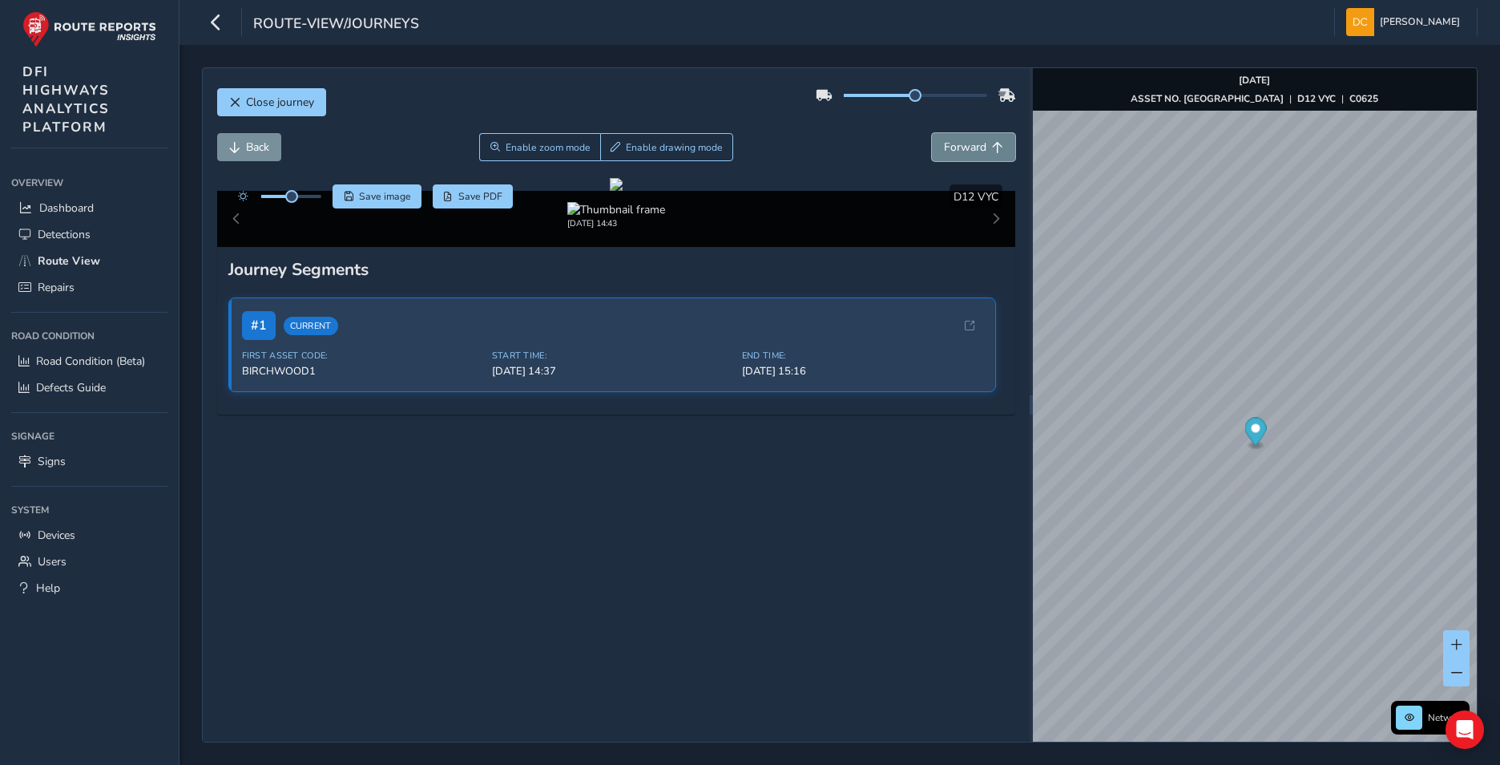
click at [962, 135] on button "Forward" at bounding box center [973, 147] width 83 height 28
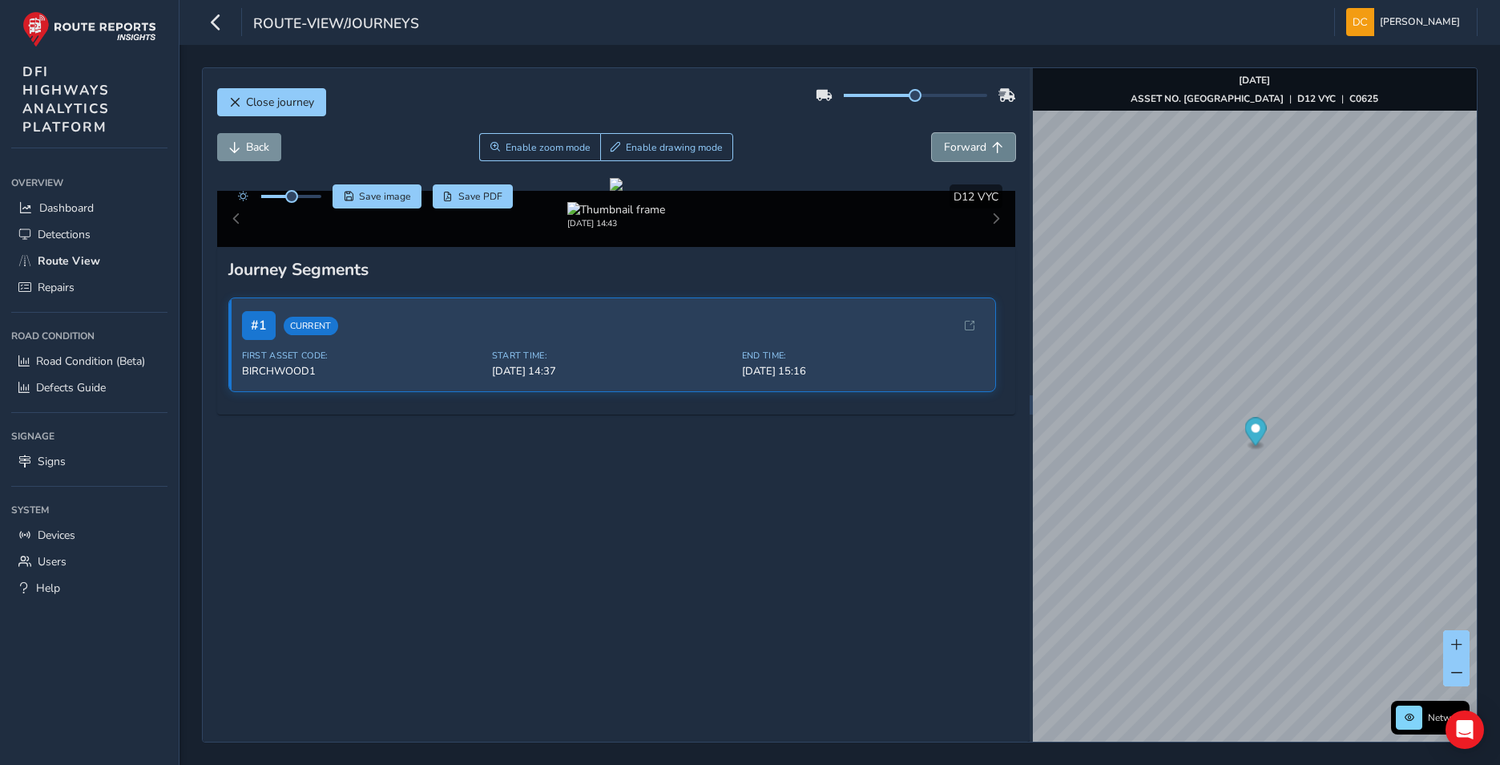
click at [962, 135] on button "Forward" at bounding box center [973, 147] width 83 height 28
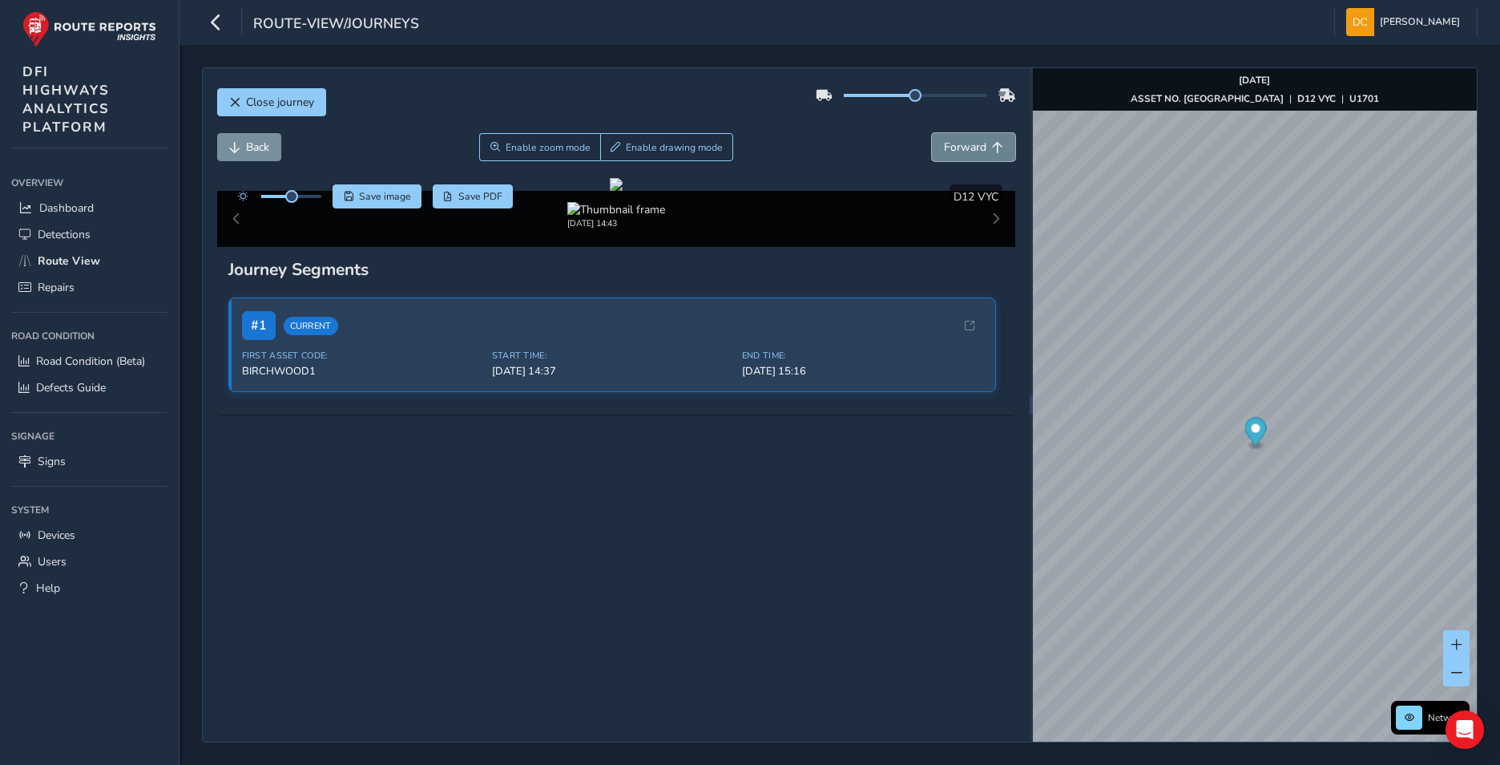
click at [962, 135] on button "Forward" at bounding box center [973, 147] width 83 height 28
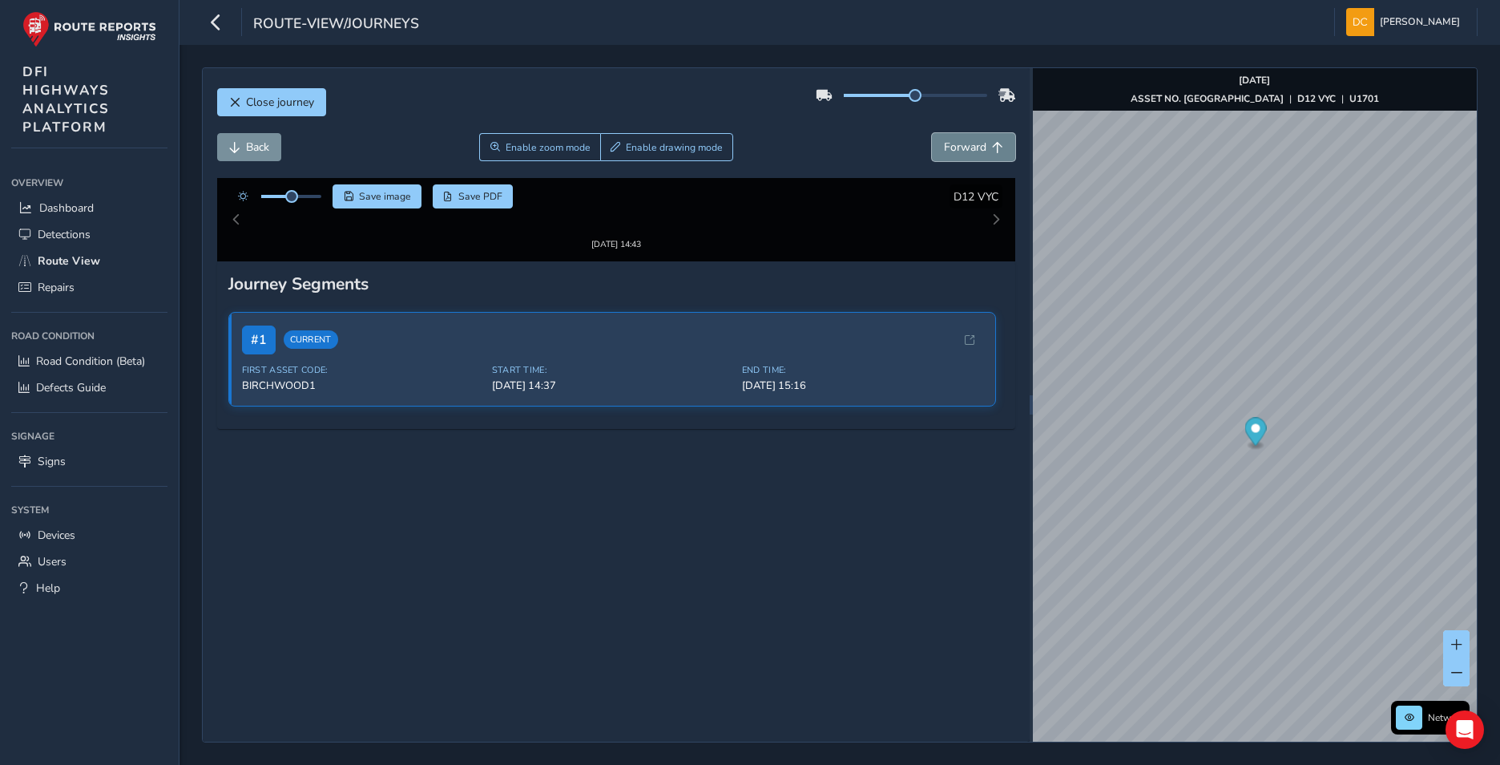
click at [962, 135] on button "Forward" at bounding box center [973, 147] width 83 height 28
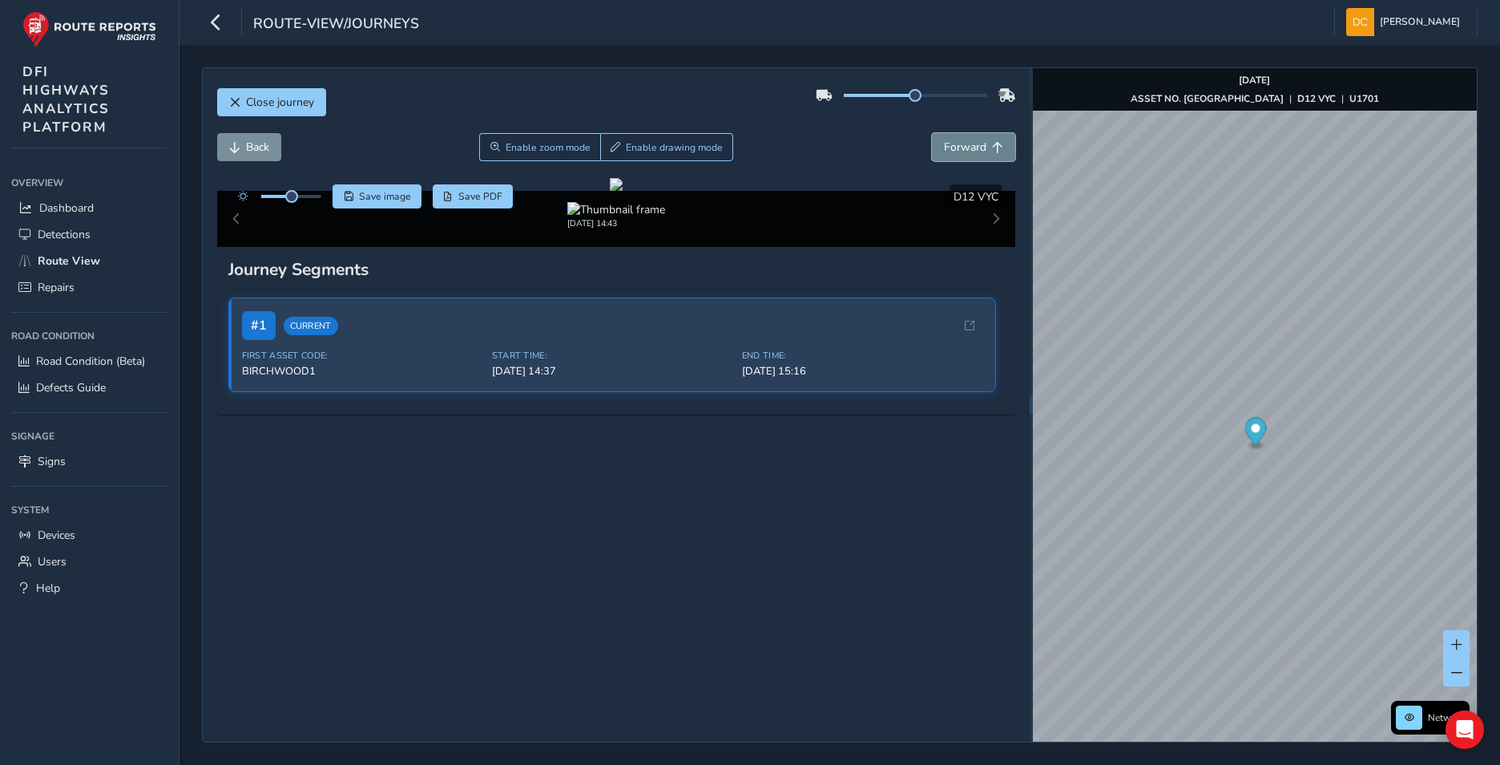
click at [962, 135] on button "Forward" at bounding box center [973, 147] width 83 height 28
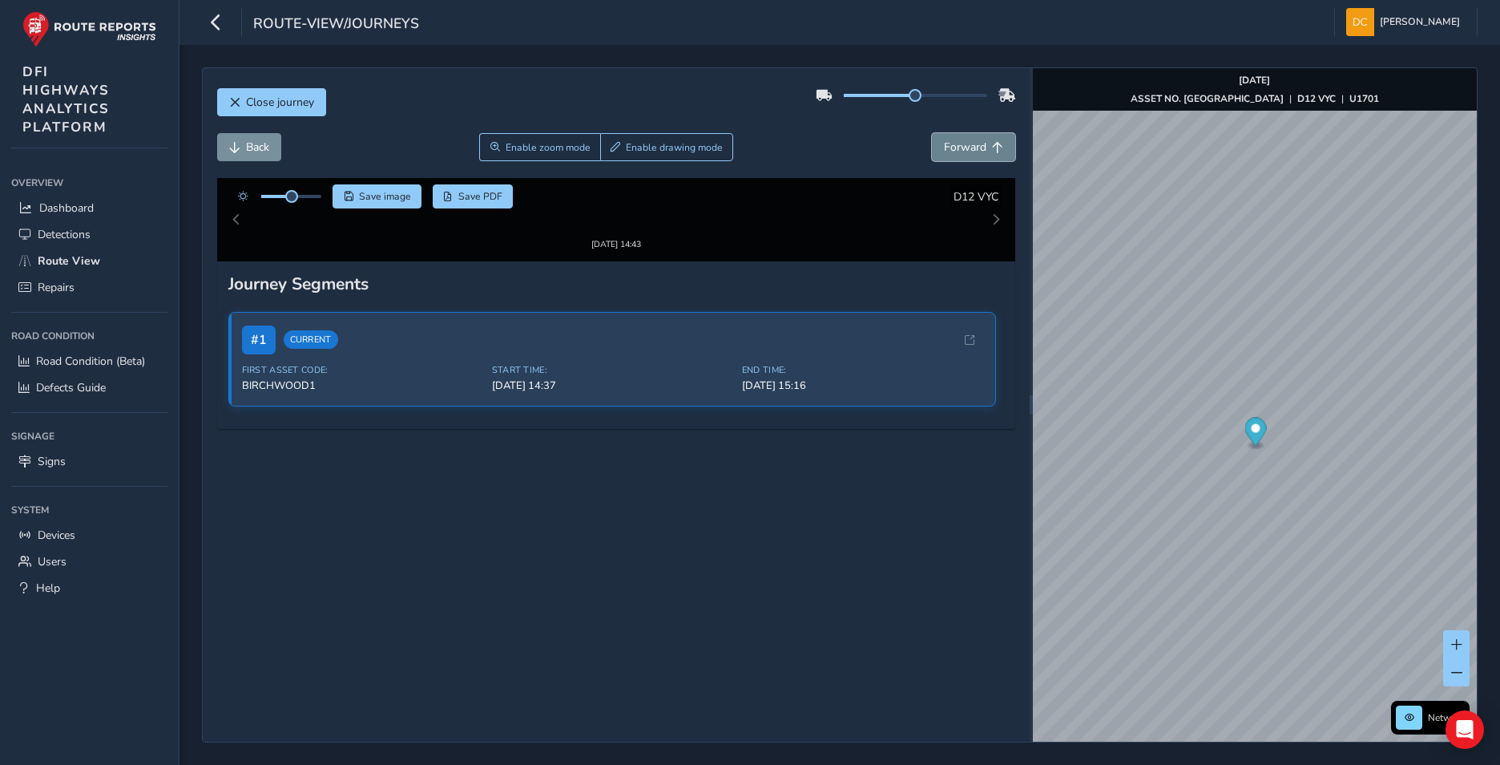
click at [962, 135] on button "Forward" at bounding box center [973, 147] width 83 height 28
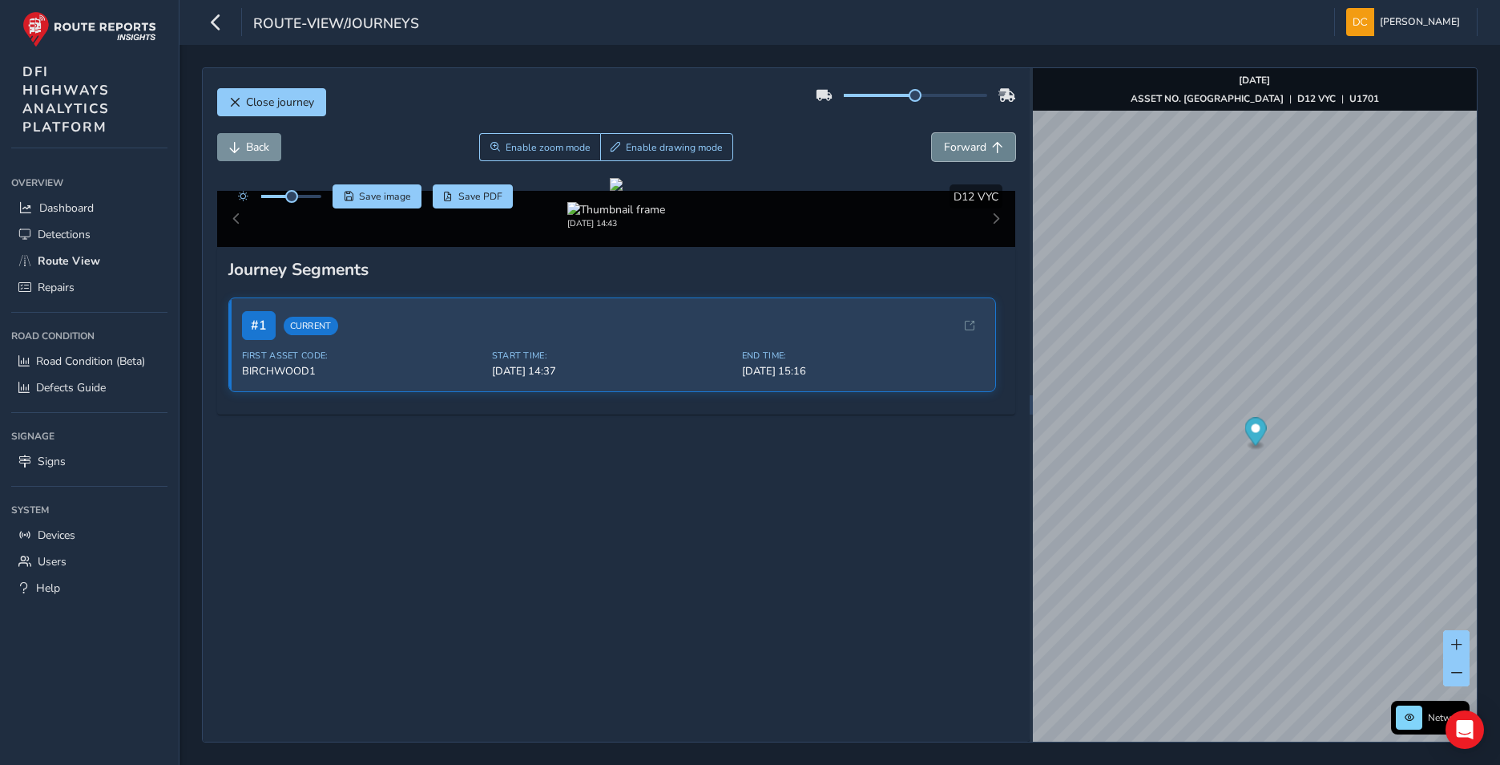
click at [962, 135] on button "Forward" at bounding box center [973, 147] width 83 height 28
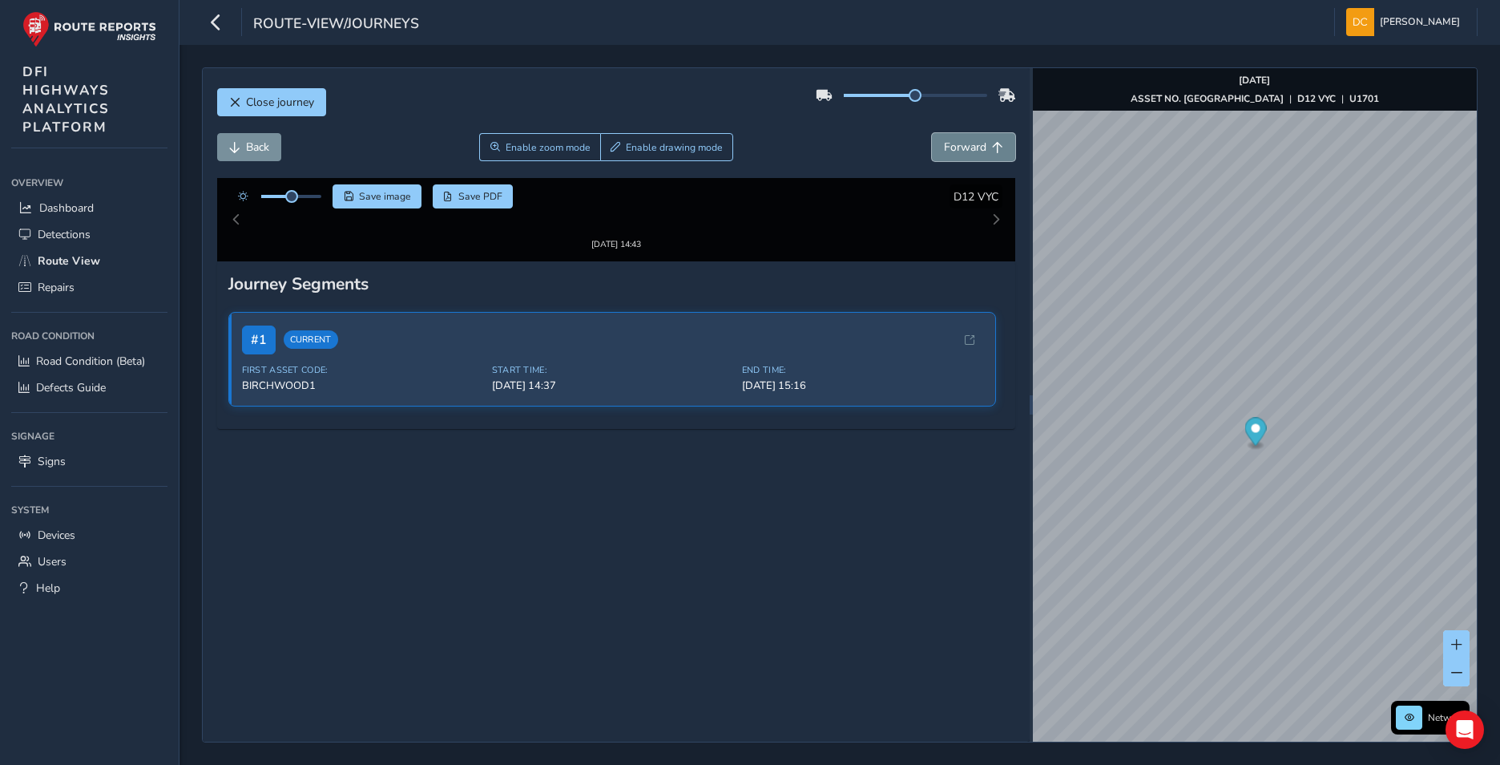
click at [962, 135] on button "Forward" at bounding box center [973, 147] width 83 height 28
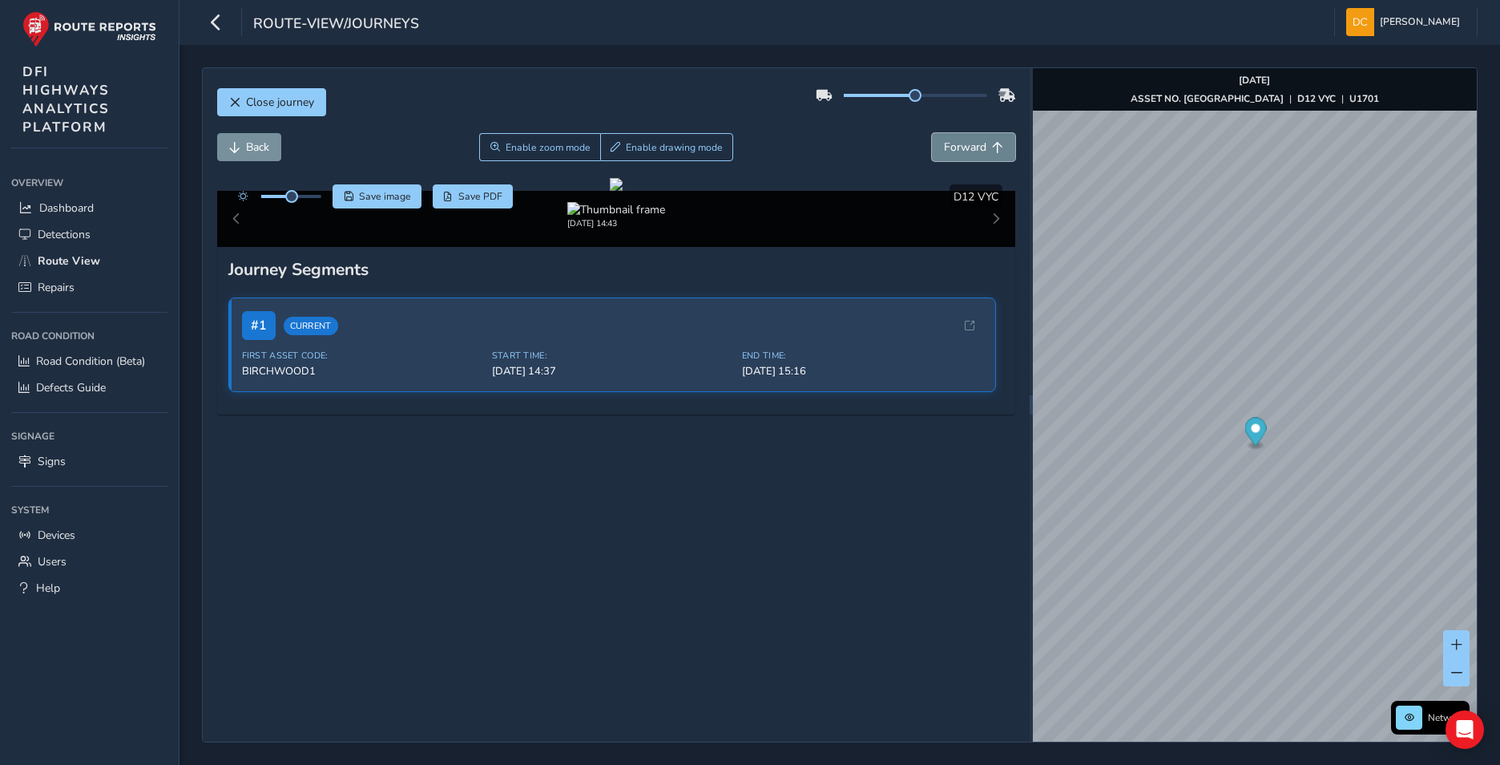
click at [962, 135] on button "Forward" at bounding box center [973, 147] width 83 height 28
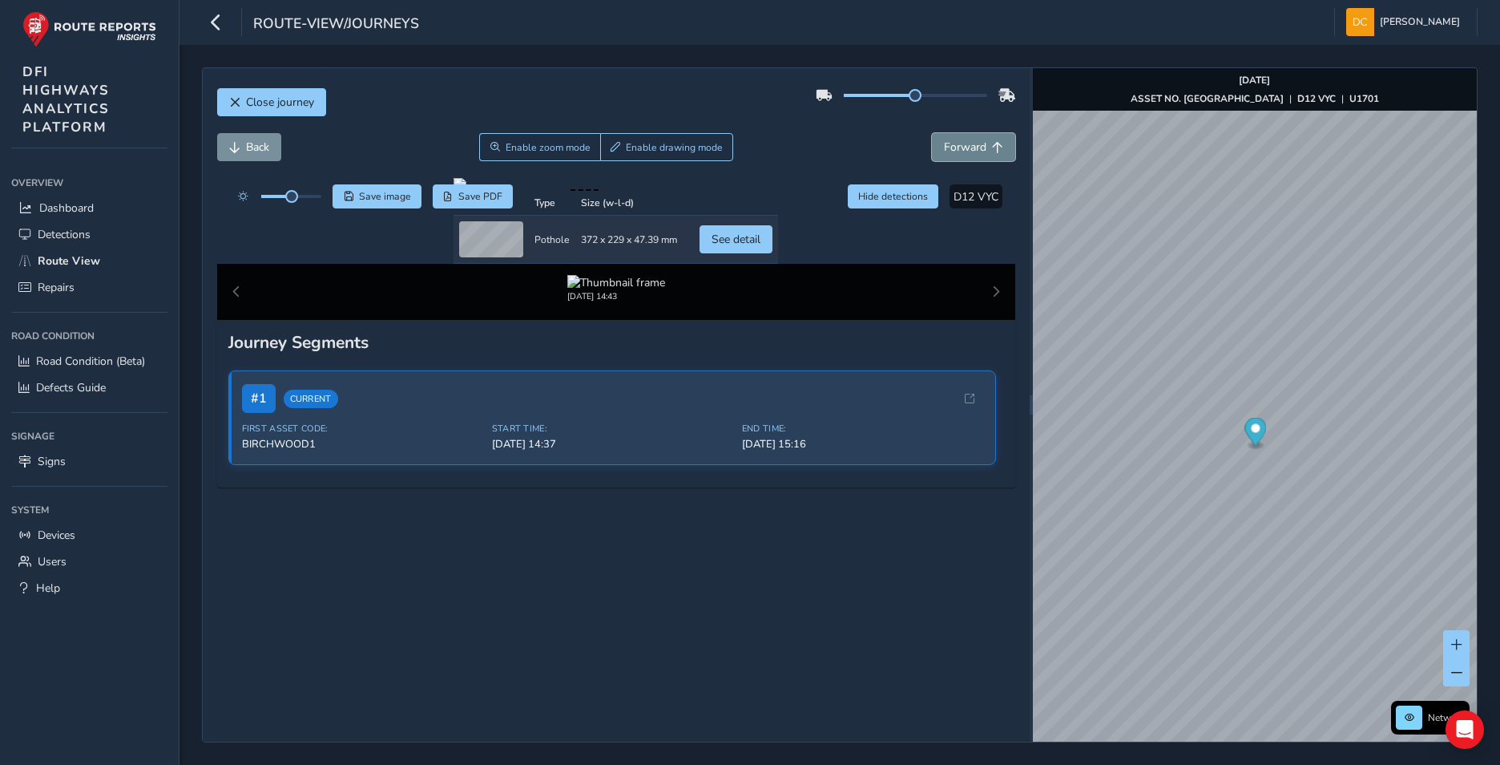
click at [962, 135] on button "Forward" at bounding box center [973, 147] width 83 height 28
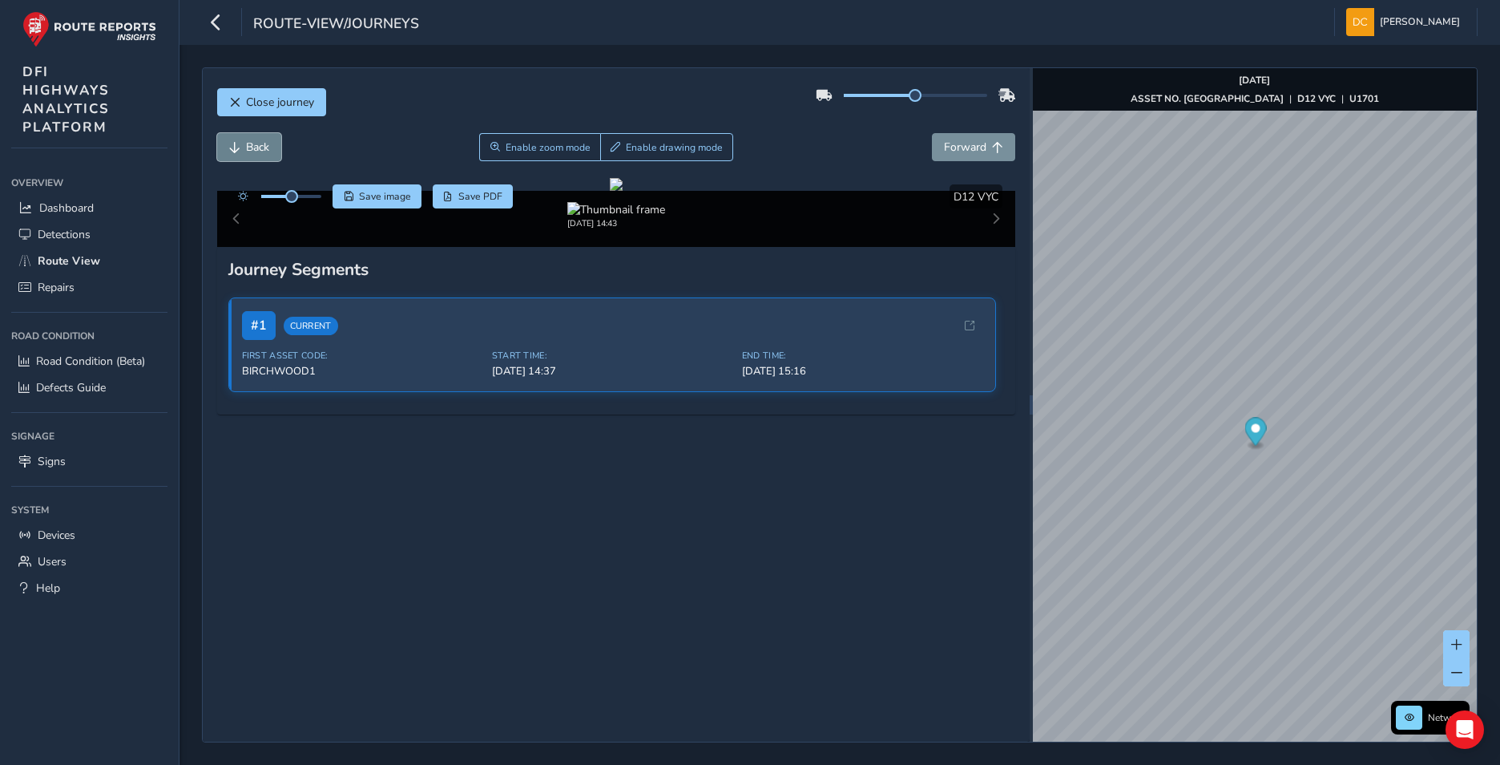
click at [252, 139] on span "Back" at bounding box center [257, 146] width 23 height 15
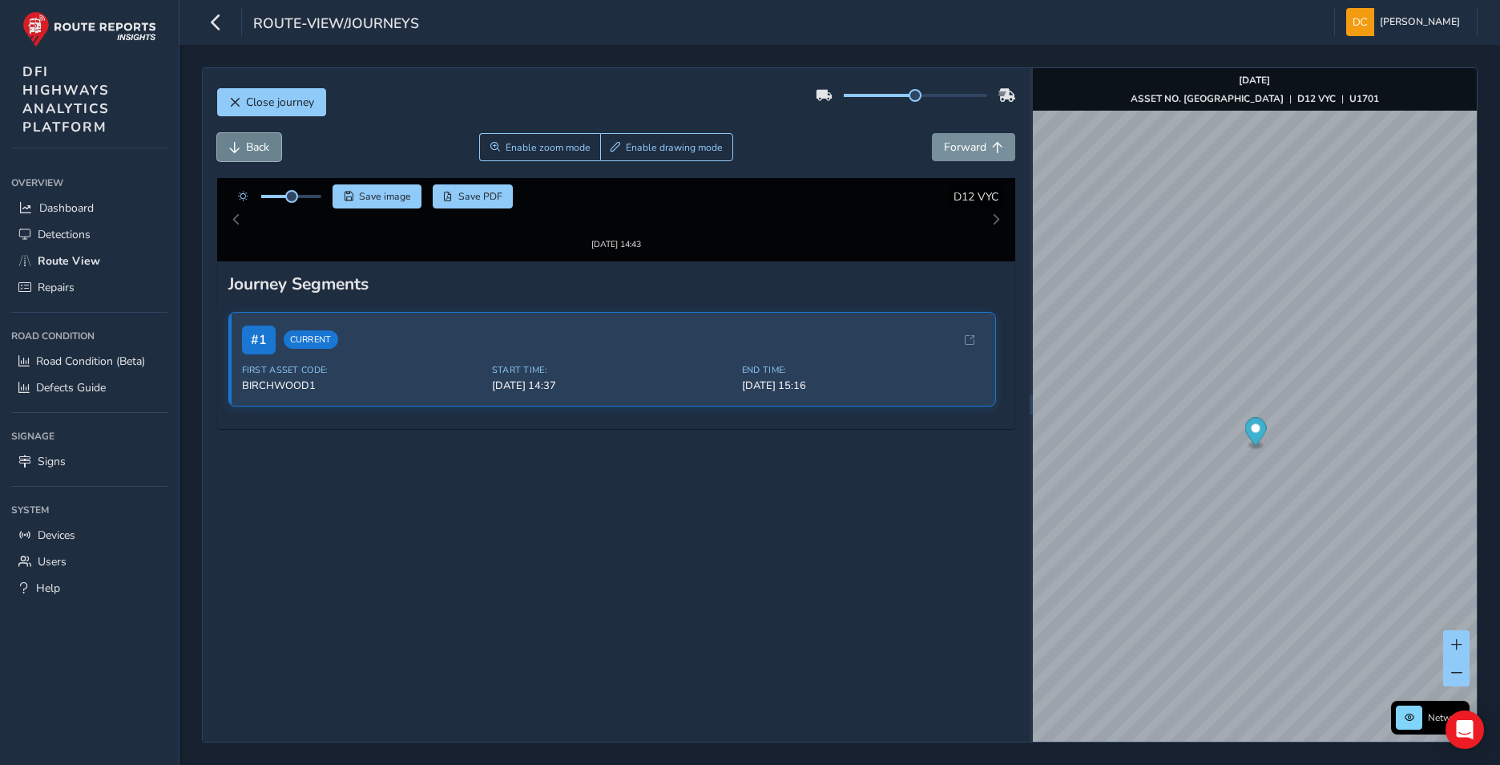
click at [252, 139] on span "Back" at bounding box center [257, 146] width 23 height 15
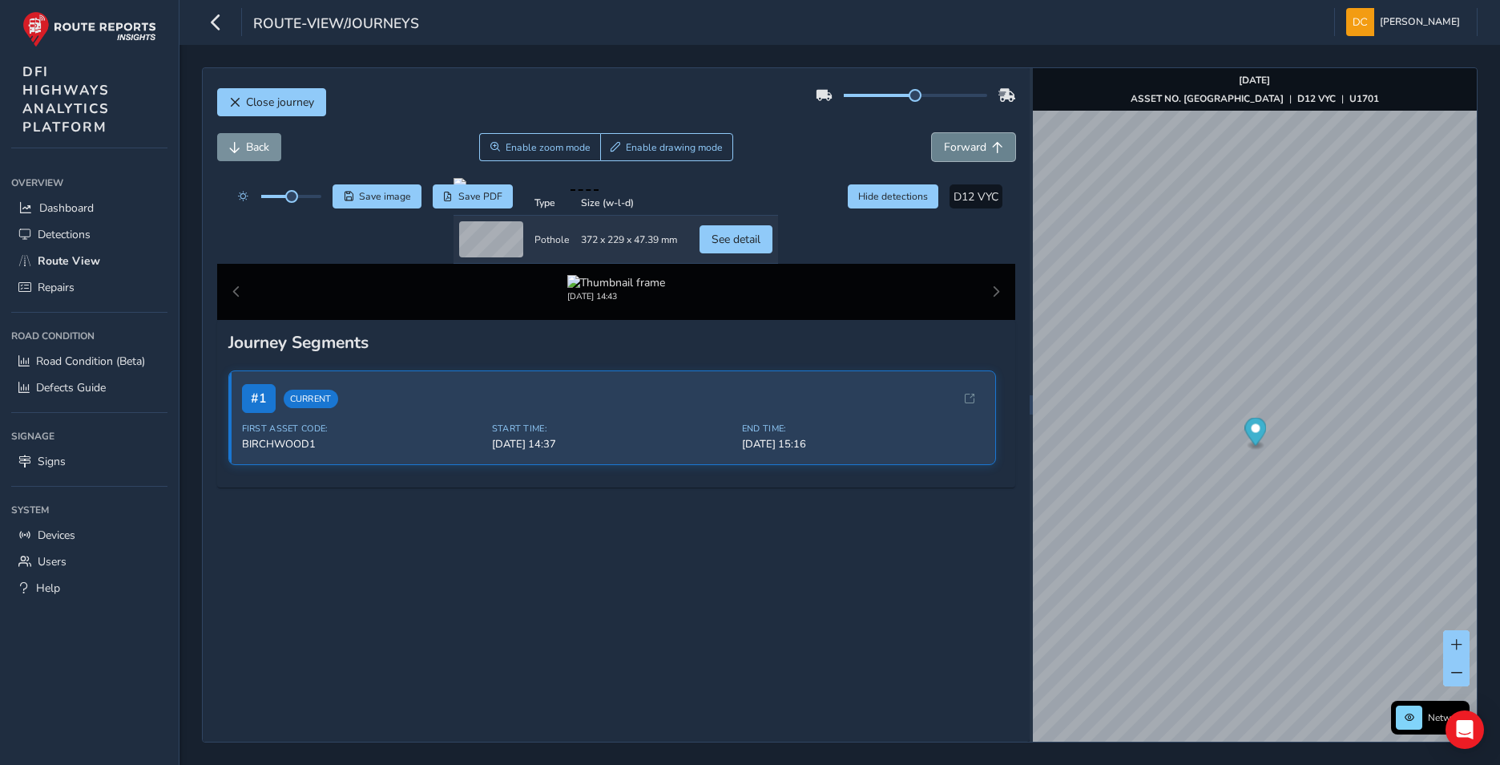
click at [953, 140] on span "Forward" at bounding box center [965, 146] width 42 height 15
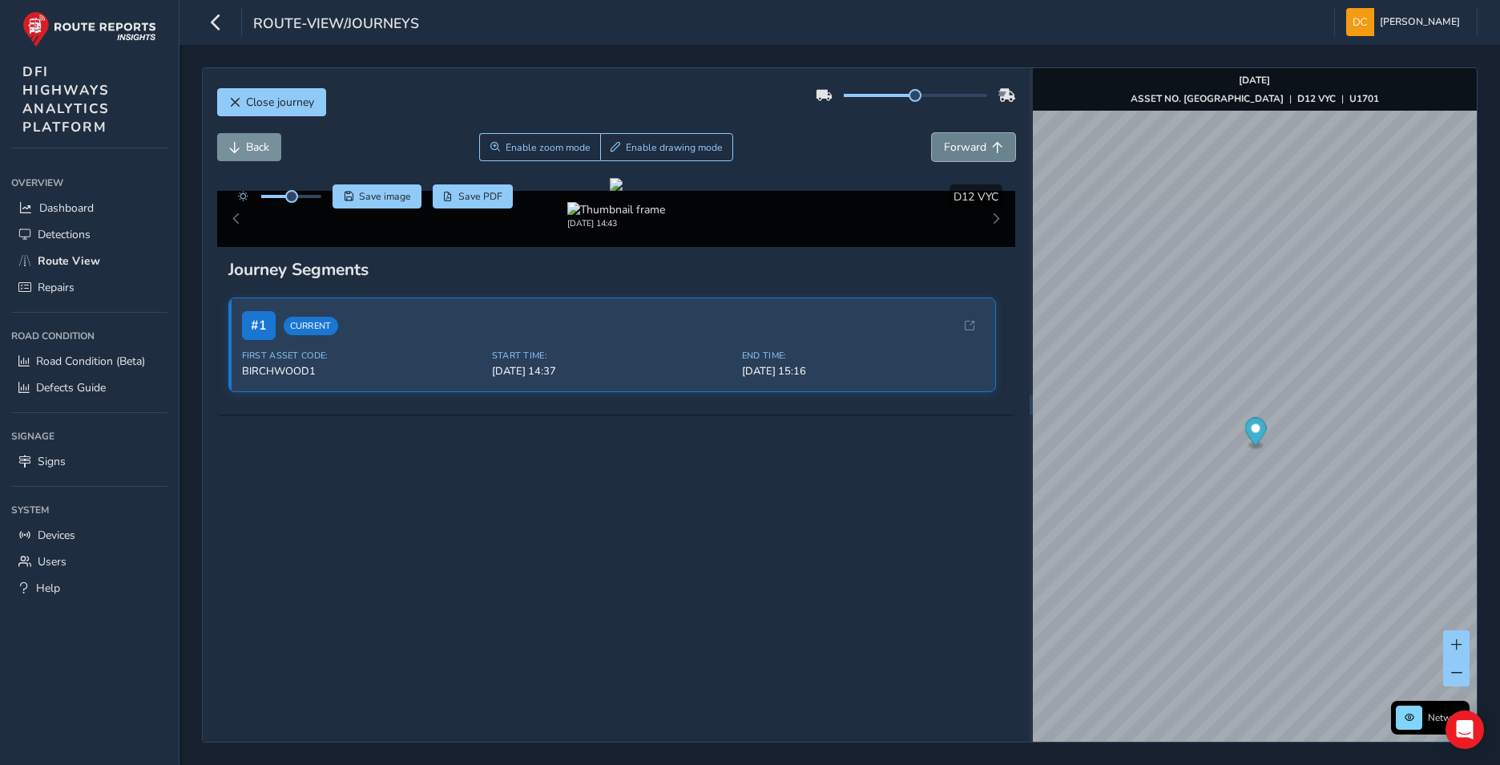
click at [953, 140] on span "Forward" at bounding box center [965, 146] width 42 height 15
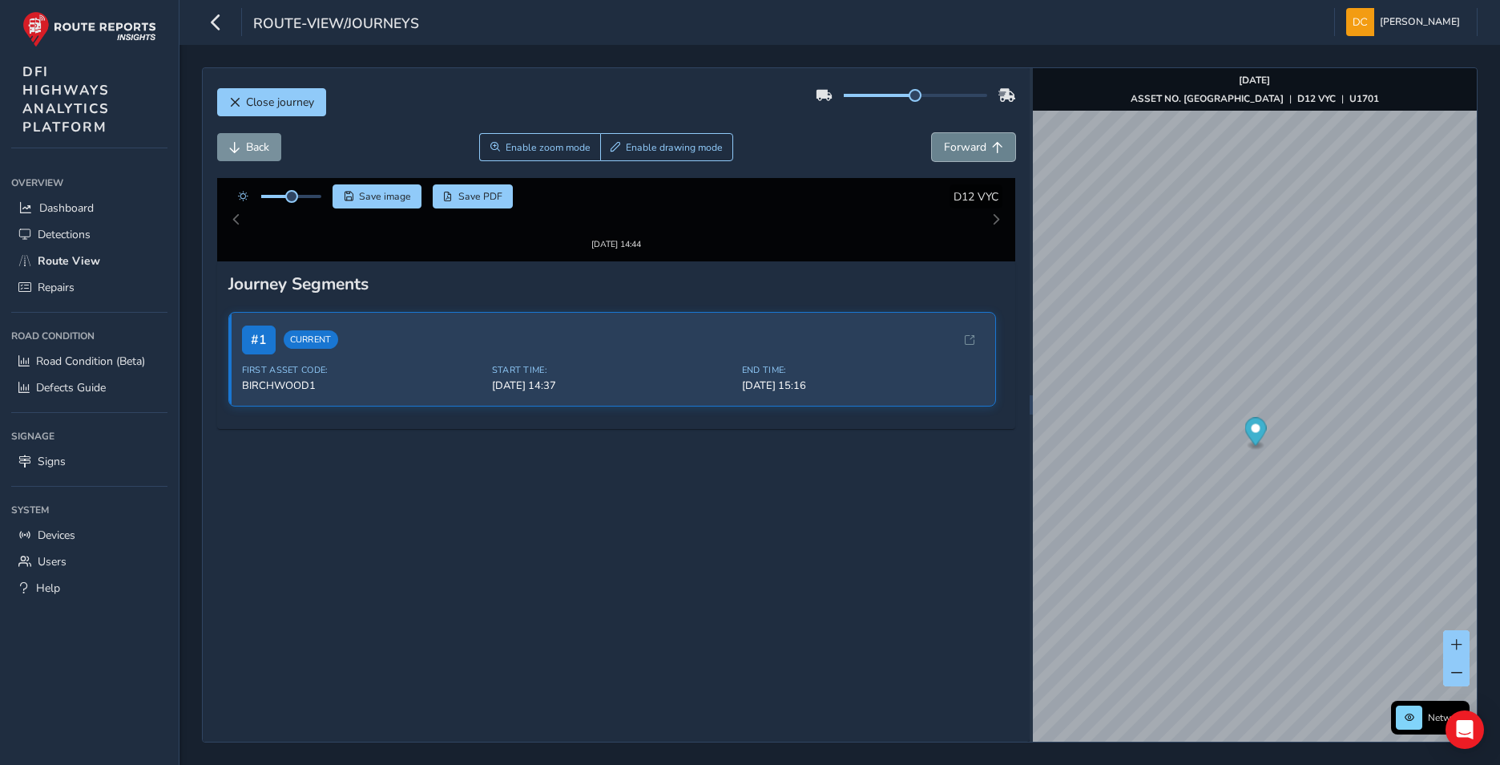
click at [953, 140] on span "Forward" at bounding box center [965, 146] width 42 height 15
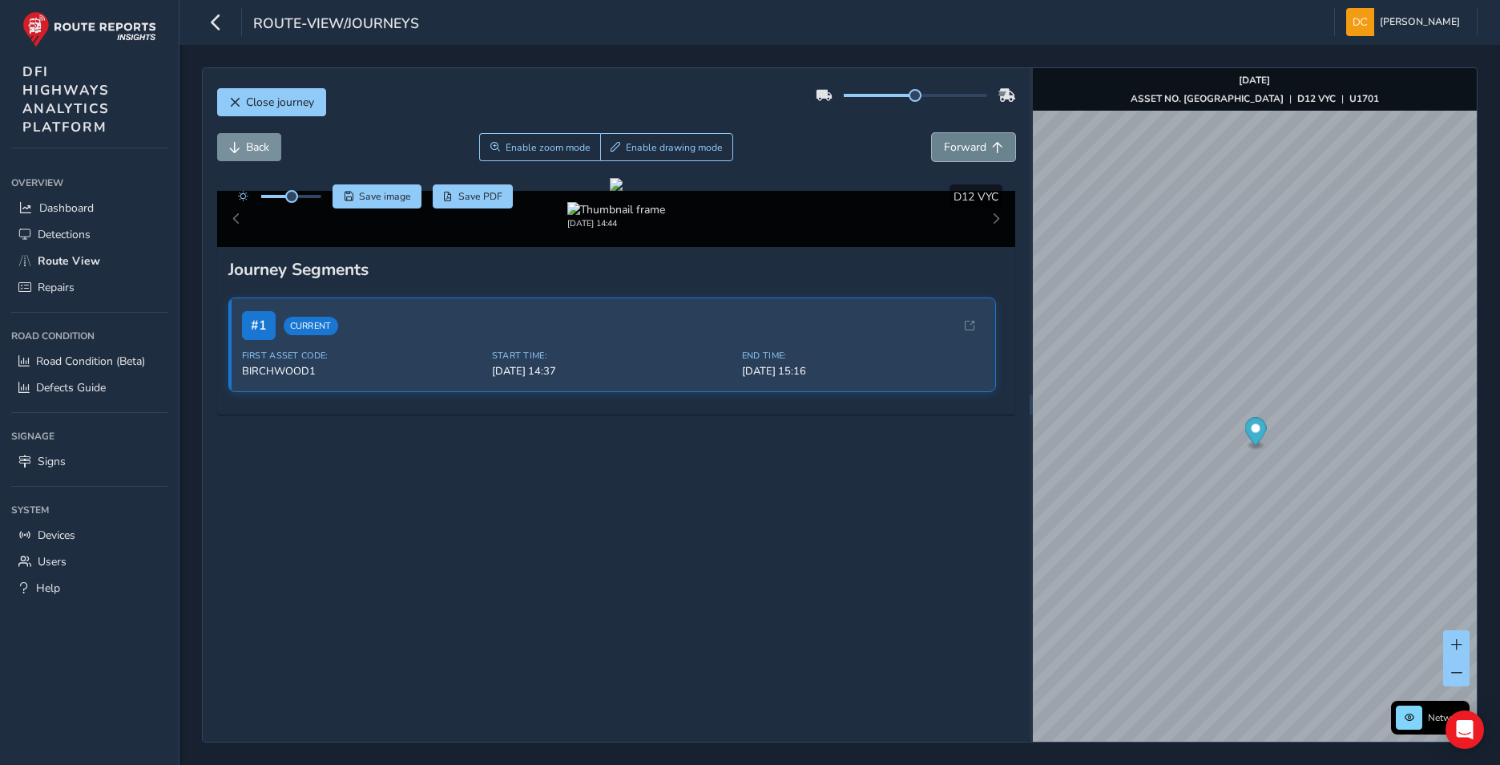
click at [953, 140] on span "Forward" at bounding box center [965, 146] width 42 height 15
click at [947, 137] on button "Forward" at bounding box center [973, 147] width 83 height 28
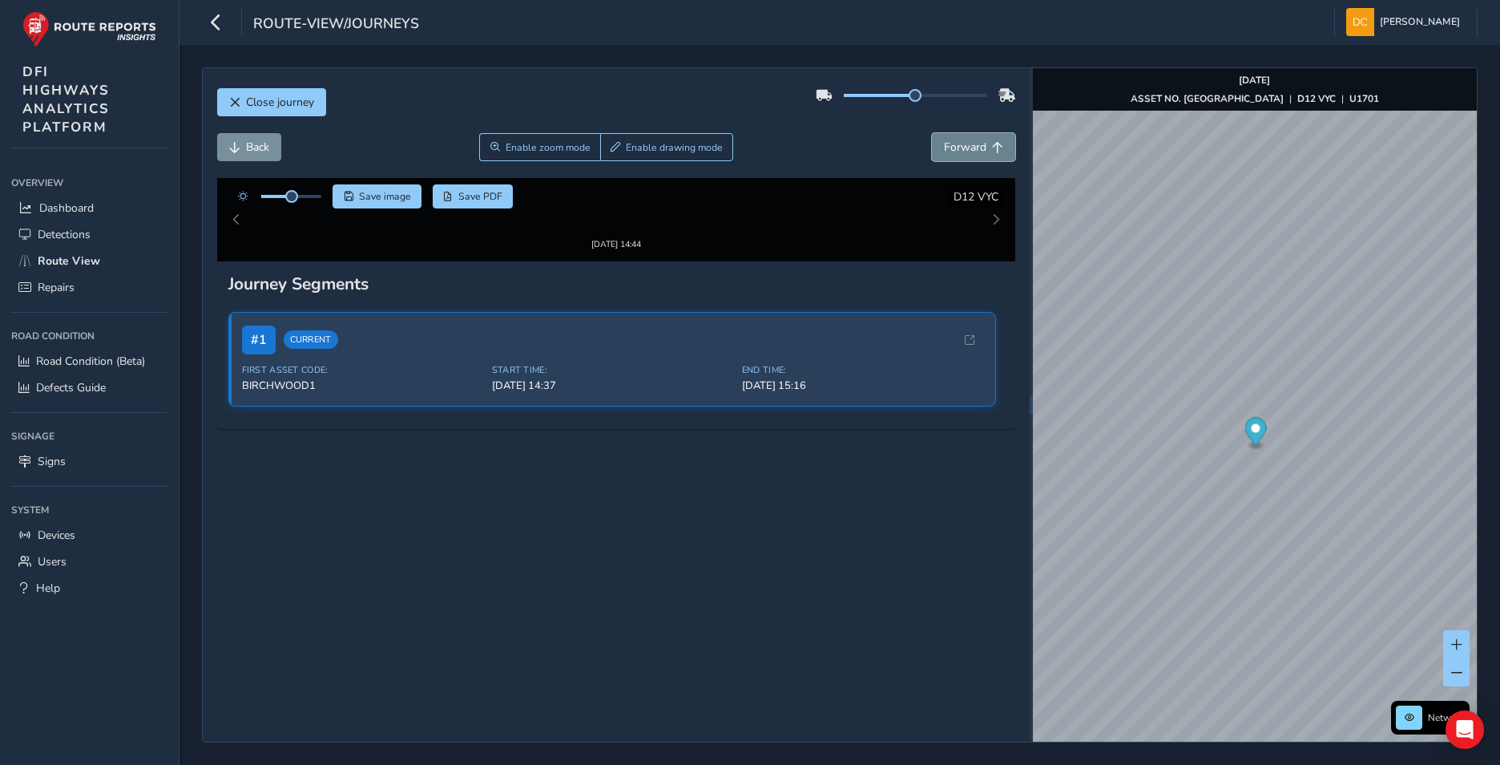
click at [947, 137] on button "Forward" at bounding box center [973, 147] width 83 height 28
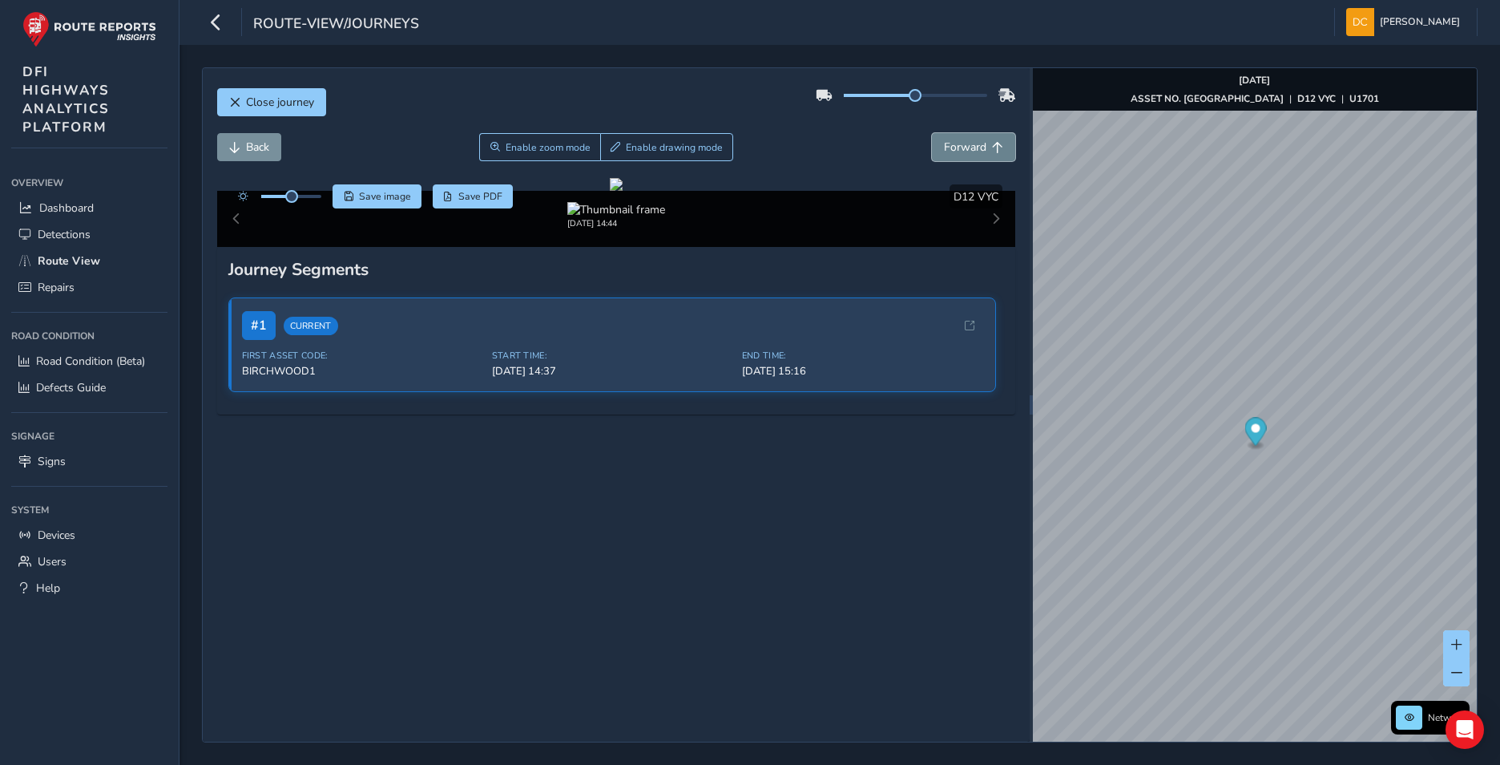
click at [947, 137] on button "Forward" at bounding box center [973, 147] width 83 height 28
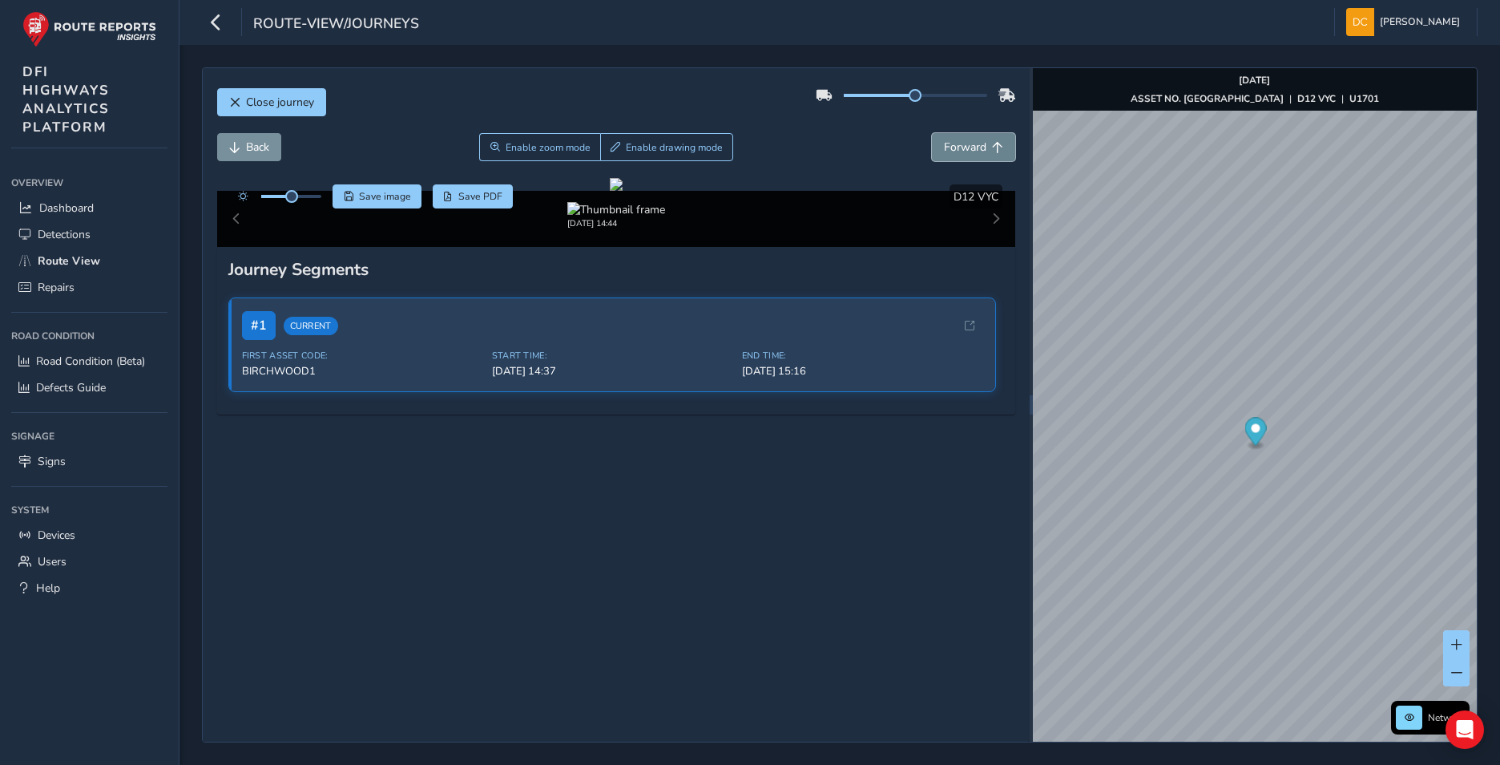
click at [947, 137] on button "Forward" at bounding box center [973, 147] width 83 height 28
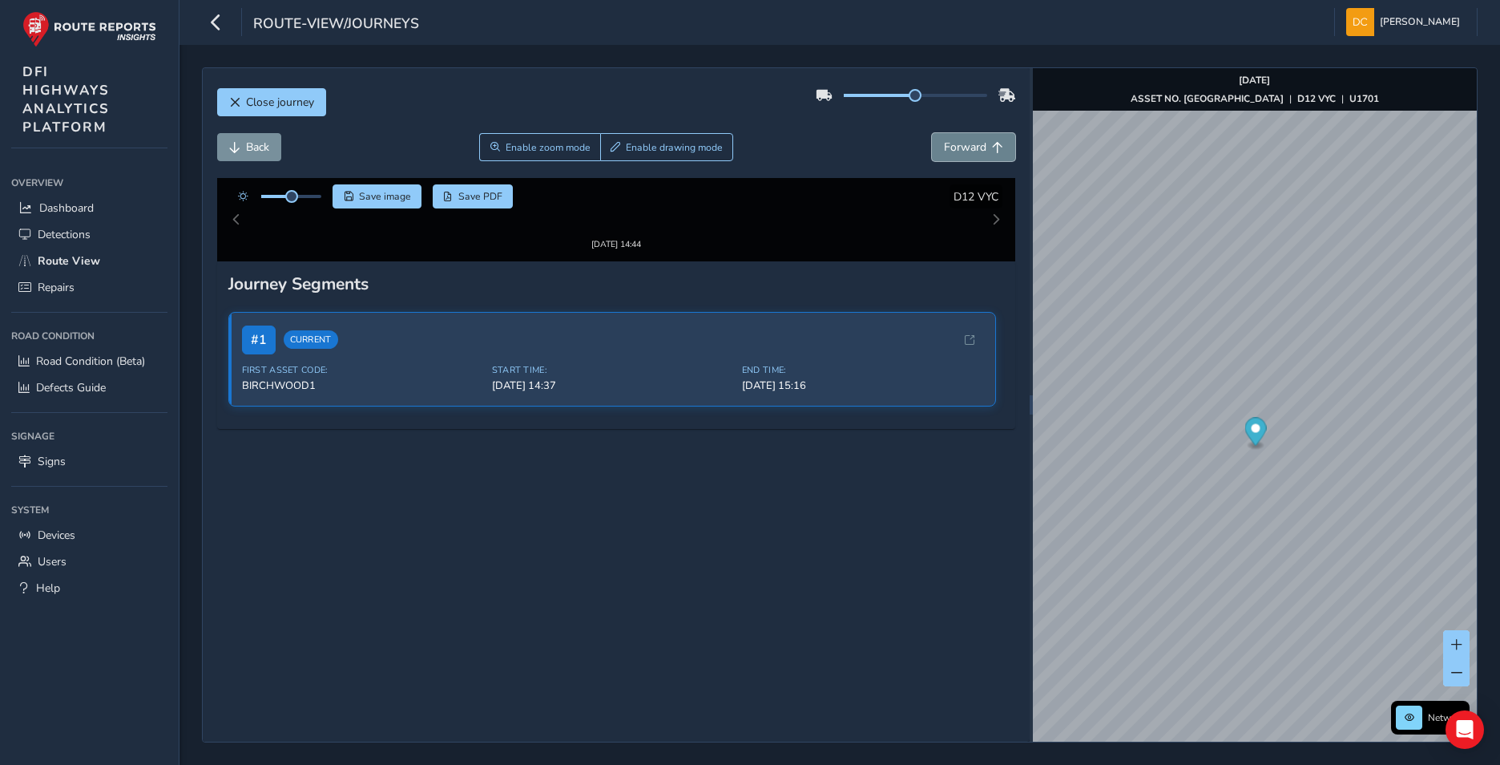
click at [947, 137] on button "Forward" at bounding box center [973, 147] width 83 height 28
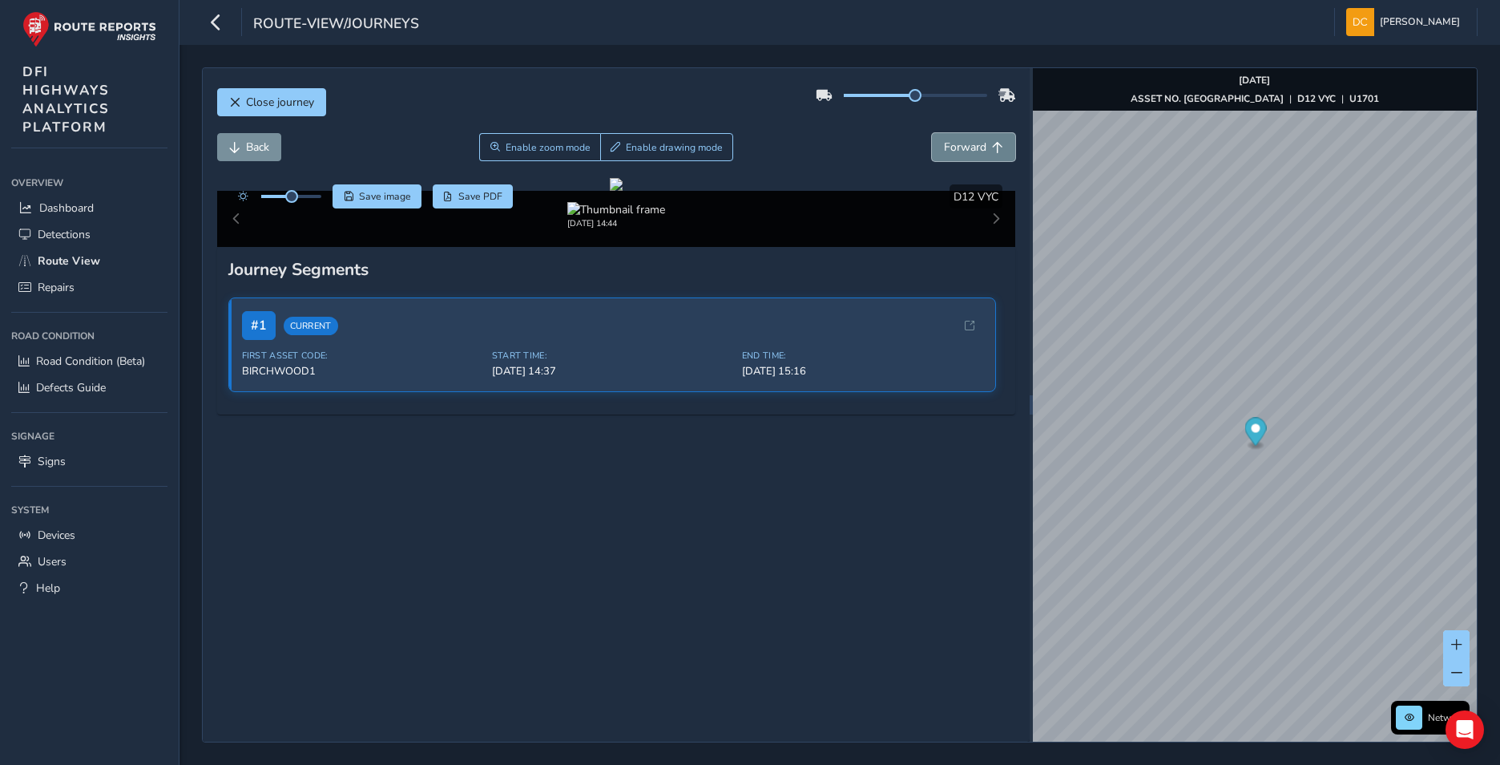
click at [947, 137] on button "Forward" at bounding box center [973, 147] width 83 height 28
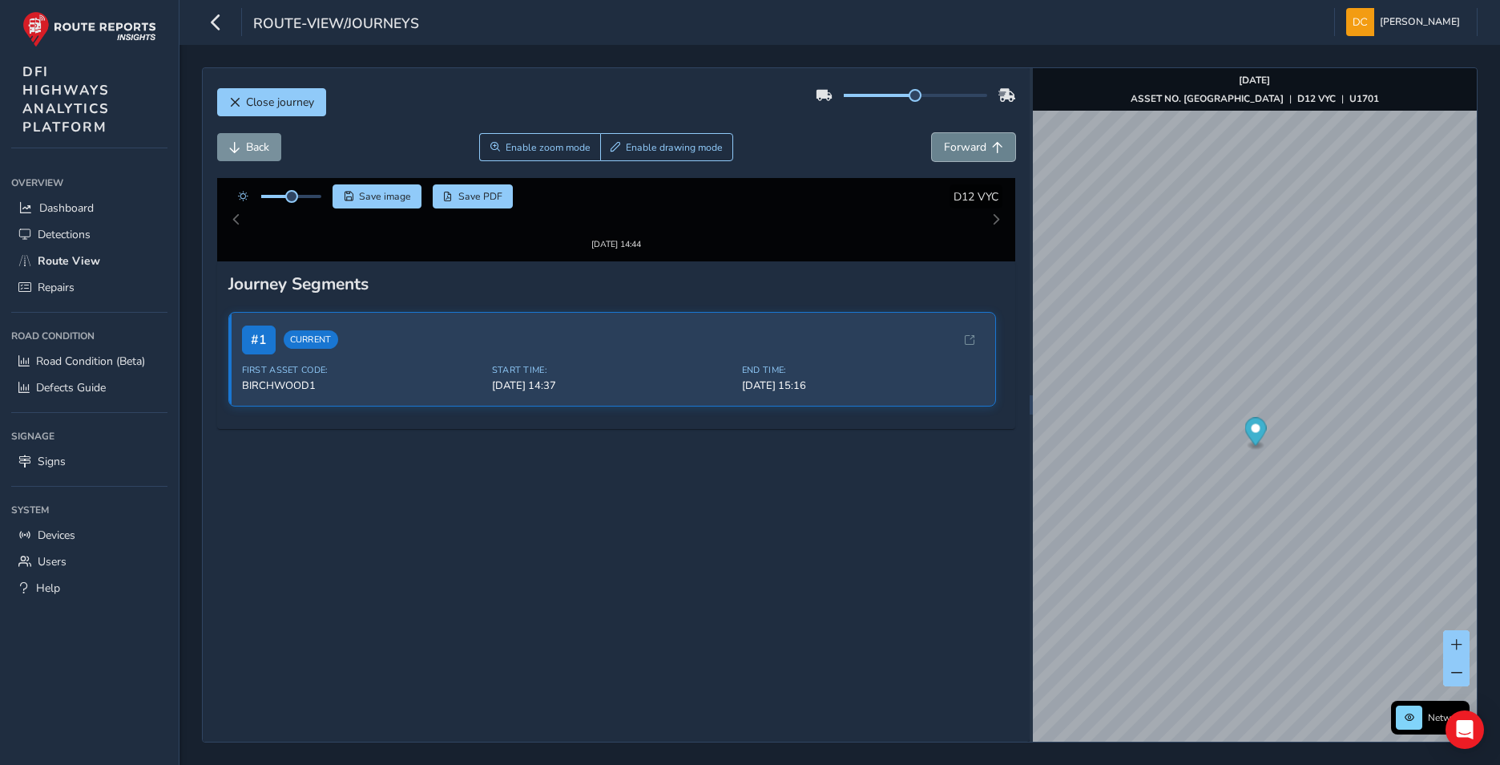
click at [947, 137] on button "Forward" at bounding box center [973, 147] width 83 height 28
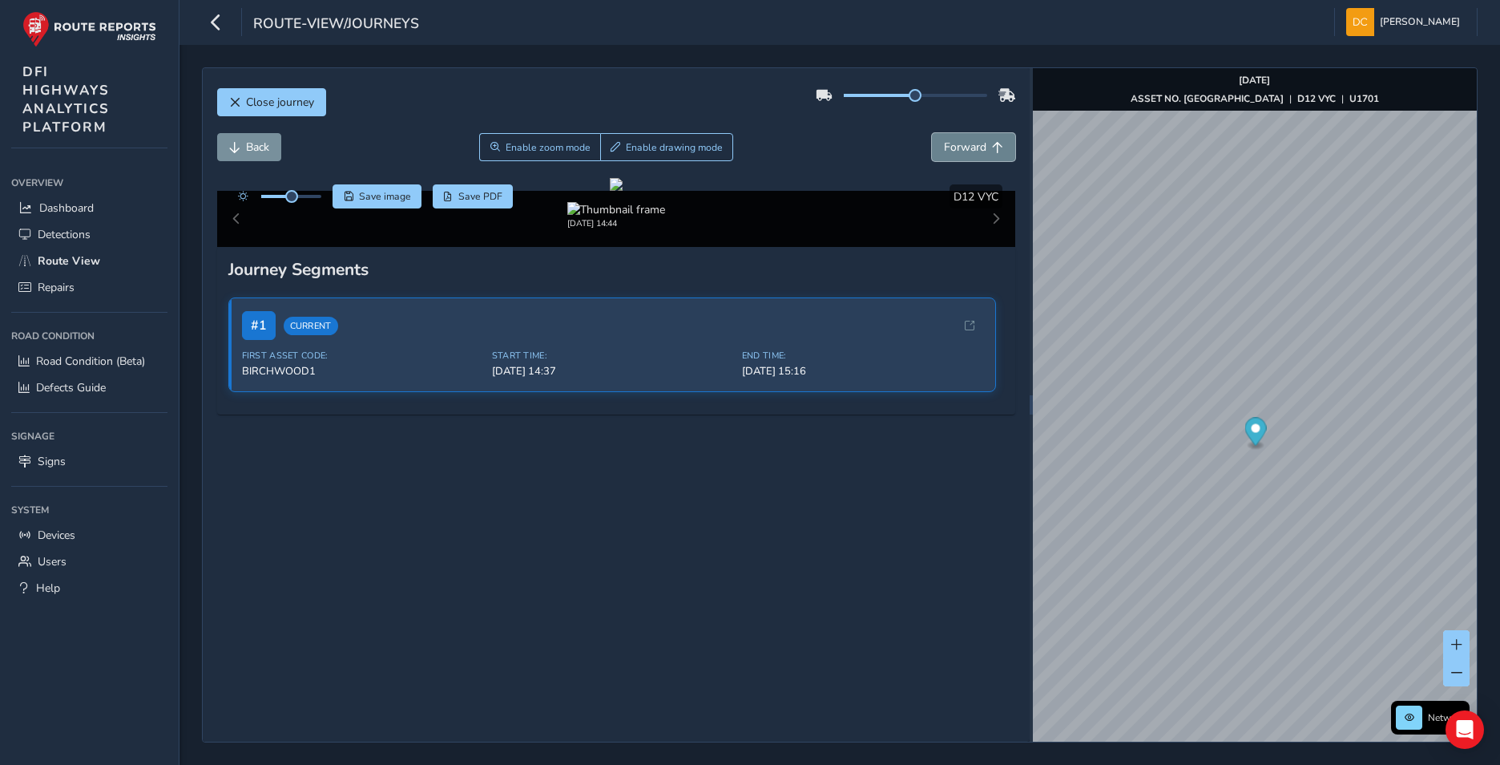
click at [947, 137] on button "Forward" at bounding box center [973, 147] width 83 height 28
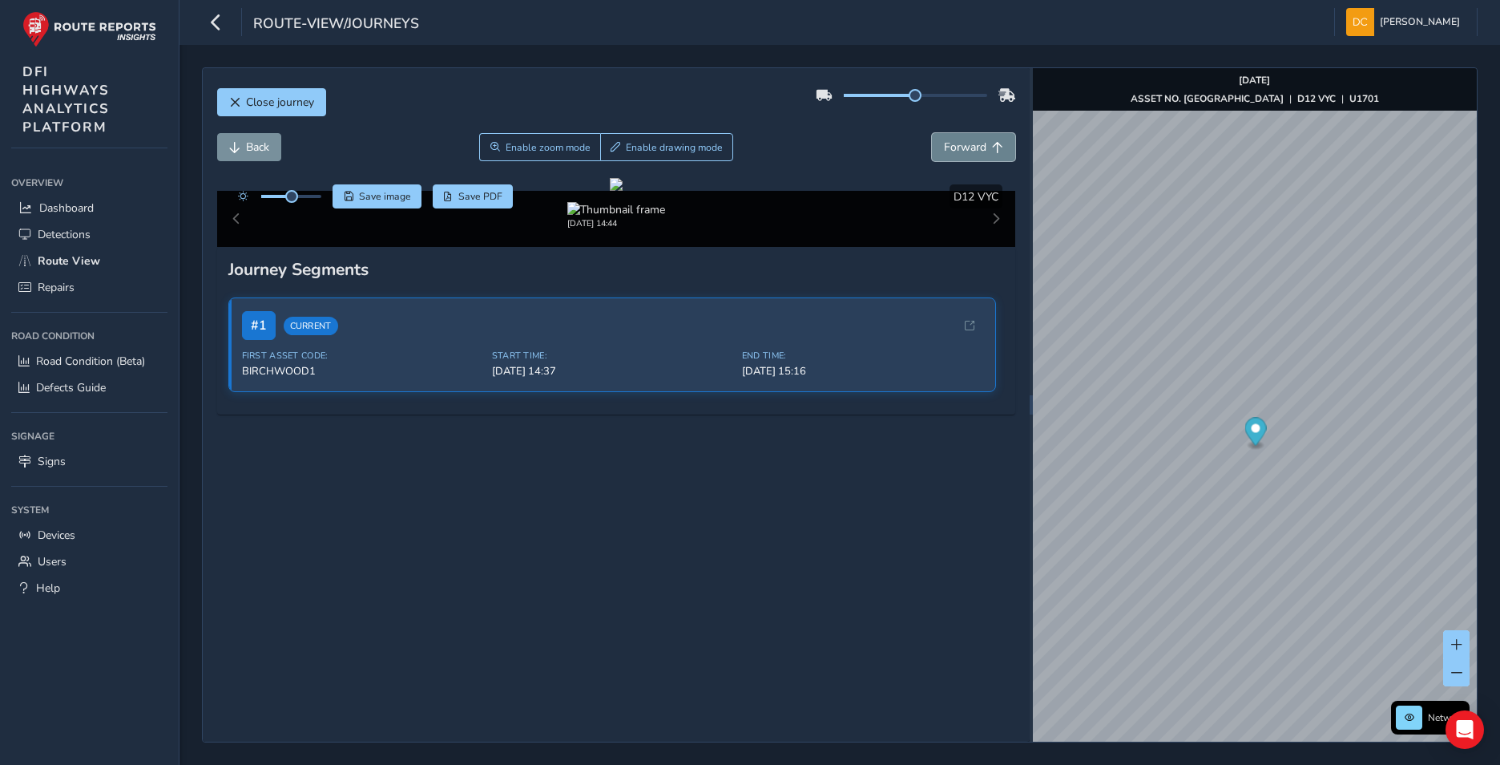
click at [947, 137] on button "Forward" at bounding box center [973, 147] width 83 height 28
click at [255, 139] on span "Back" at bounding box center [257, 146] width 23 height 15
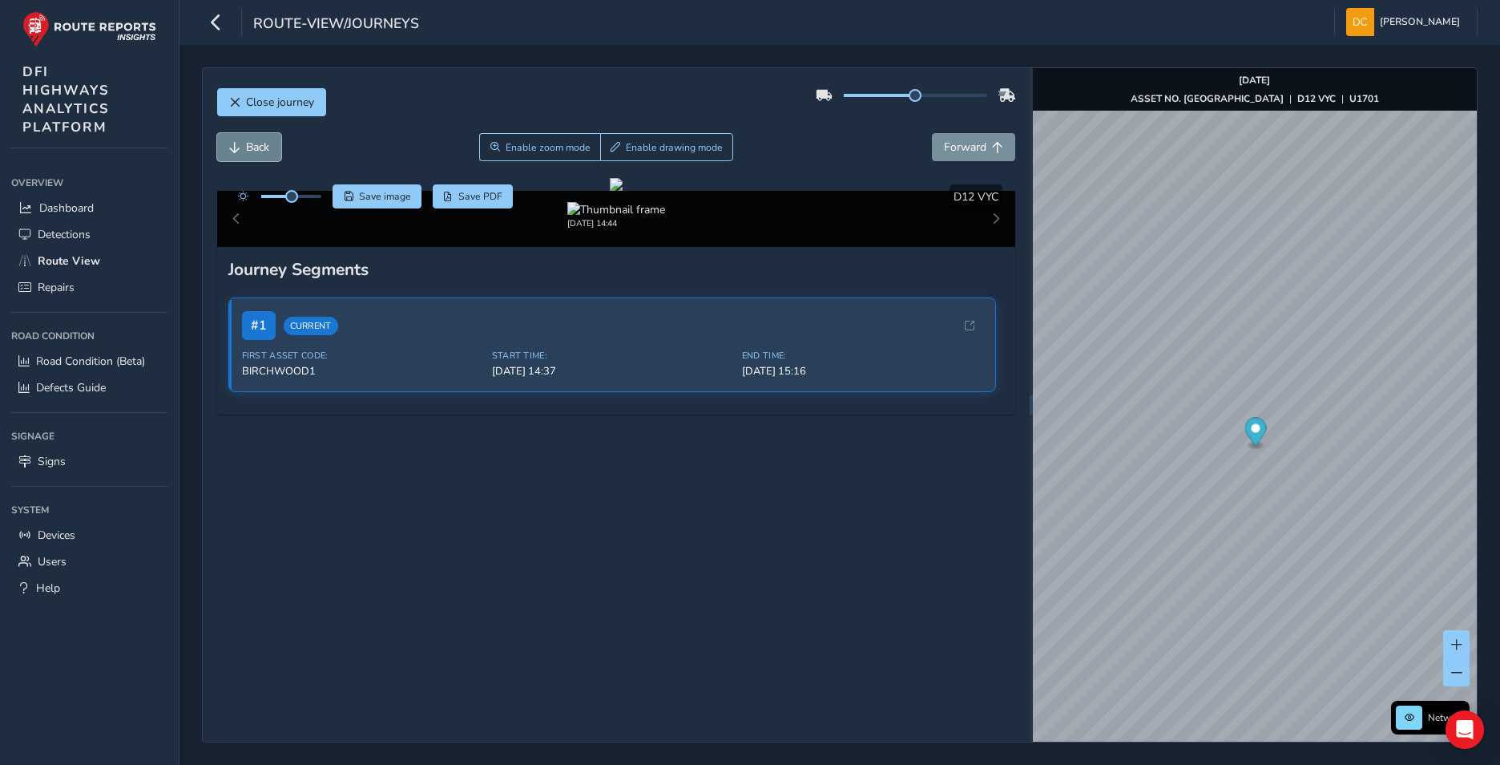
click at [255, 139] on span "Back" at bounding box center [257, 146] width 23 height 15
click at [969, 144] on span "Forward" at bounding box center [965, 146] width 42 height 15
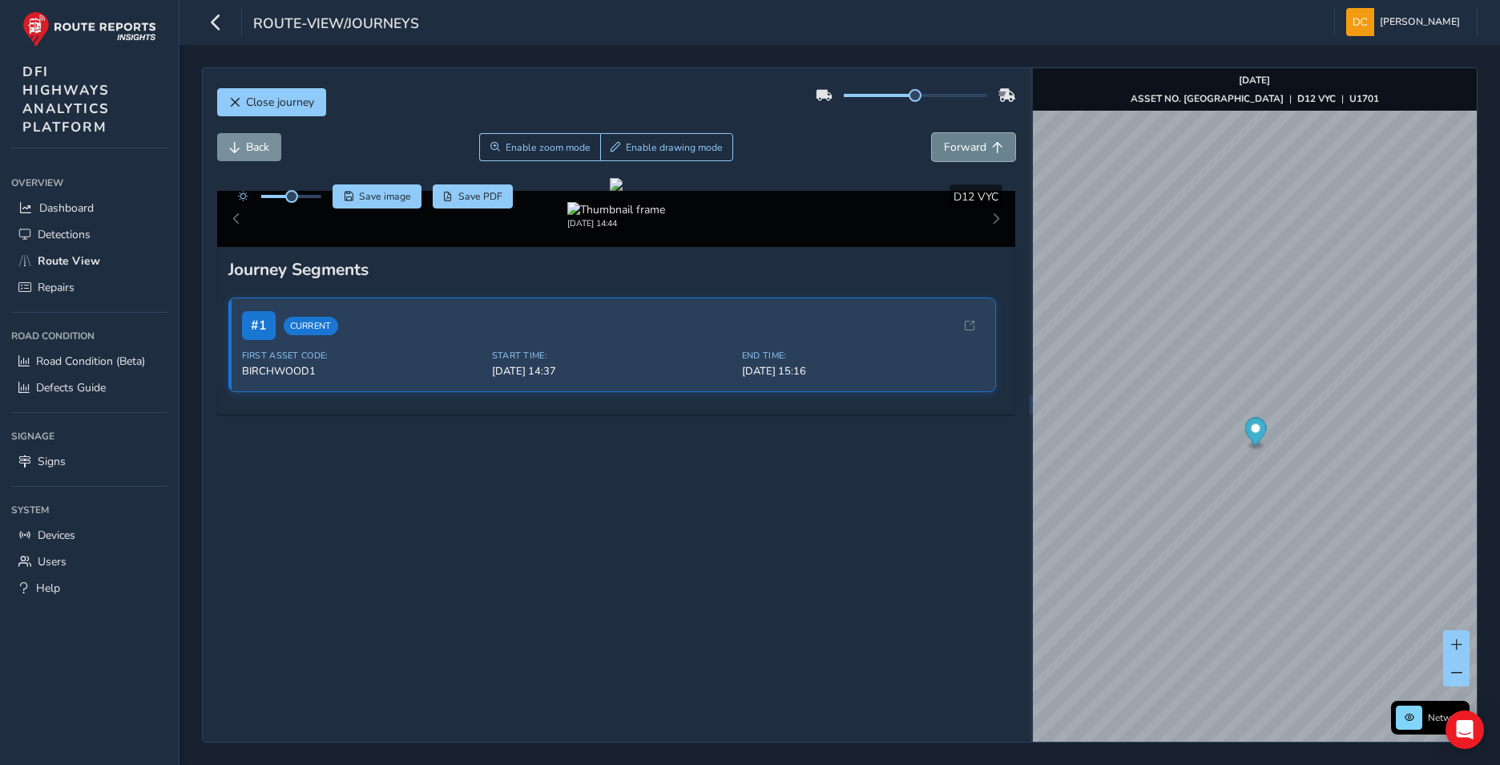
click at [969, 144] on span "Forward" at bounding box center [965, 146] width 42 height 15
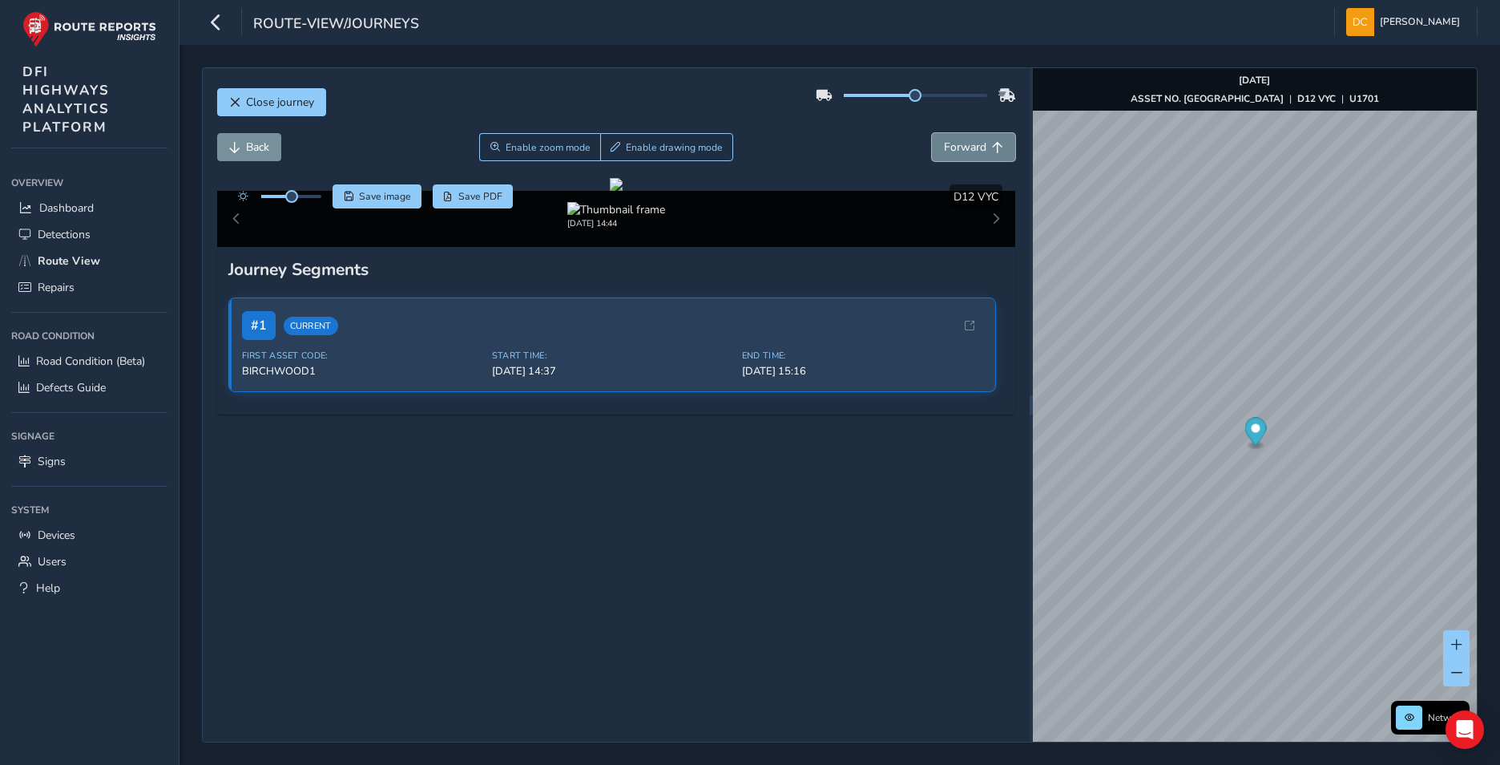
click at [969, 144] on span "Forward" at bounding box center [965, 146] width 42 height 15
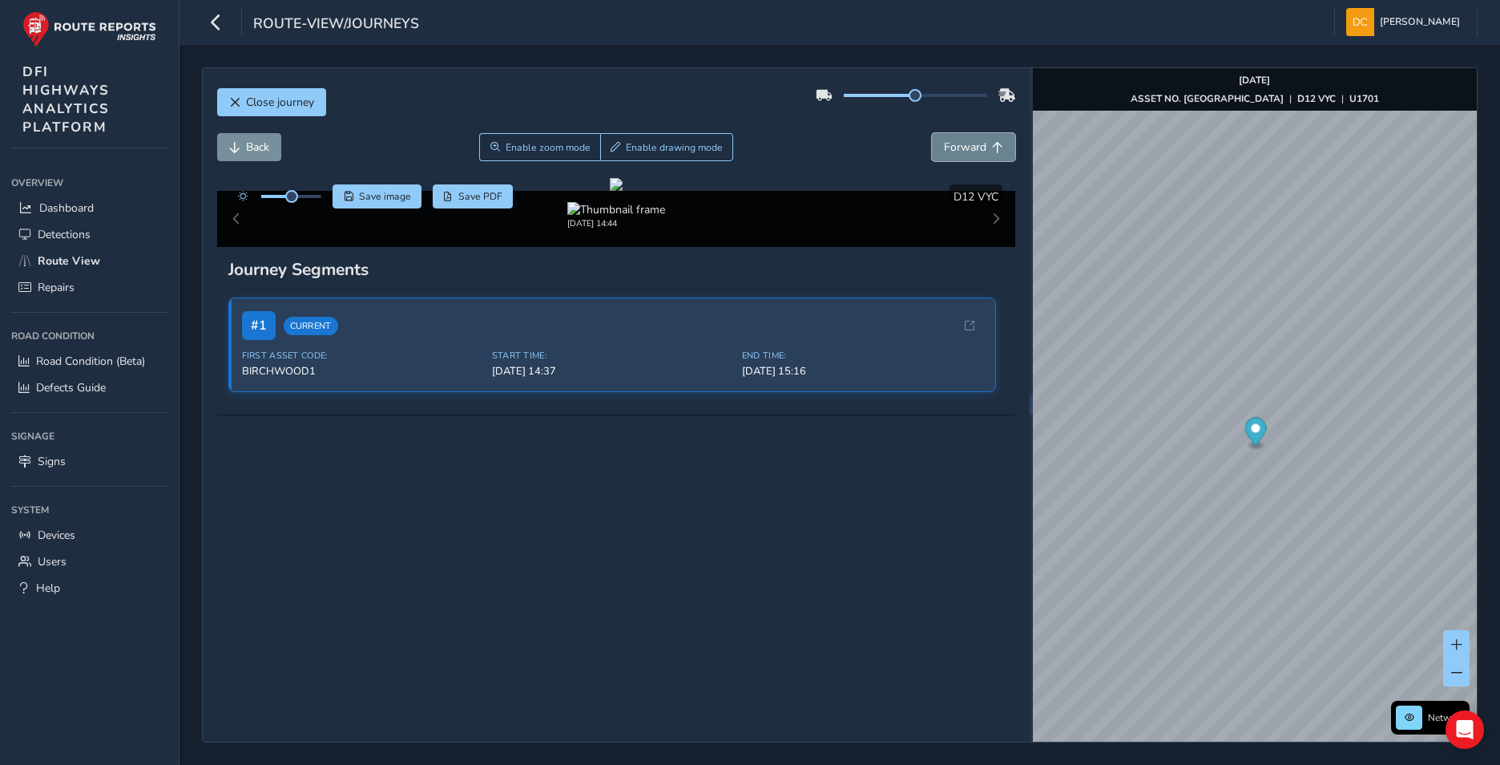
click at [969, 144] on span "Forward" at bounding box center [965, 146] width 42 height 15
click at [978, 148] on button "Forward" at bounding box center [973, 147] width 83 height 28
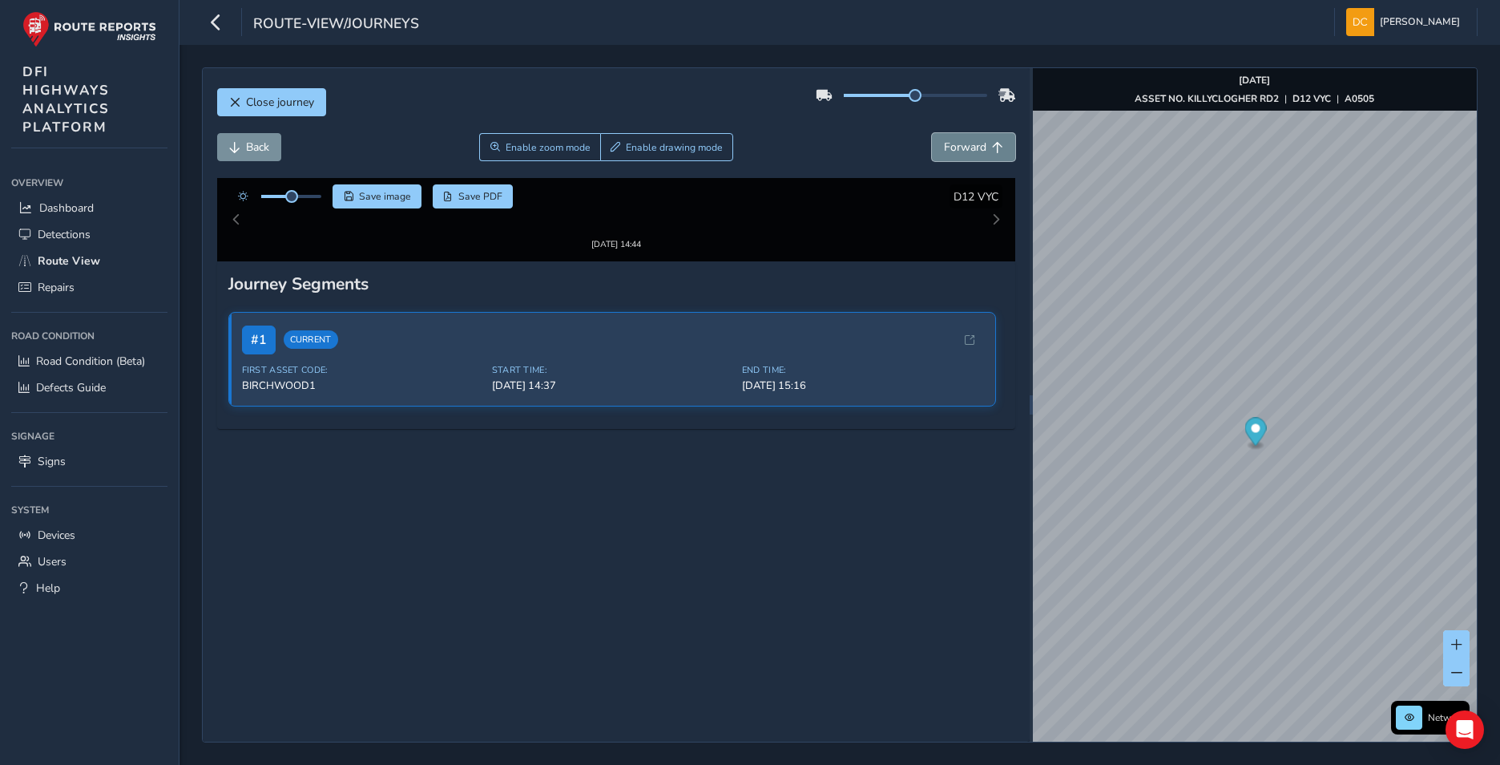
click at [973, 144] on span "Forward" at bounding box center [965, 146] width 42 height 15
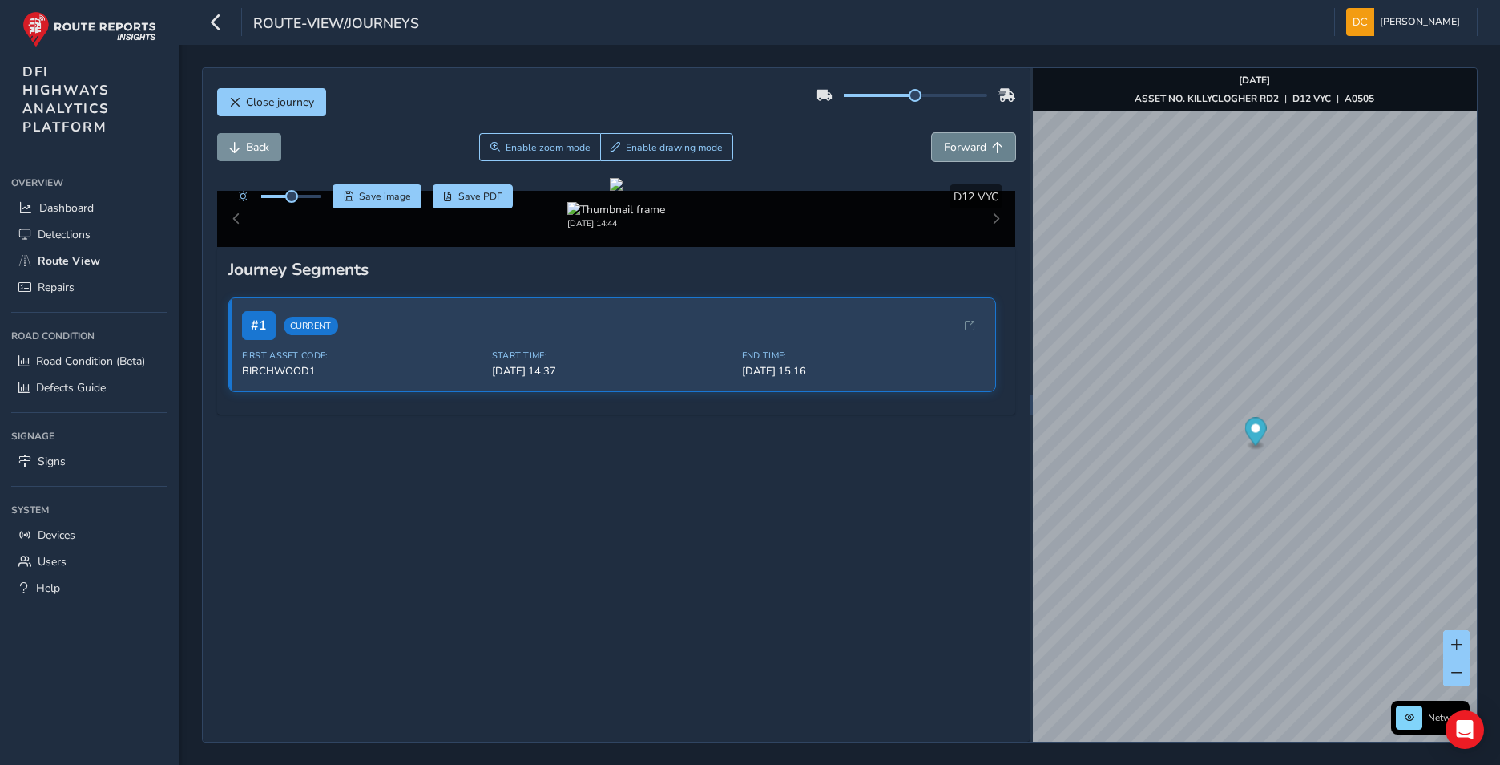
click at [955, 139] on button "Forward" at bounding box center [973, 147] width 83 height 28
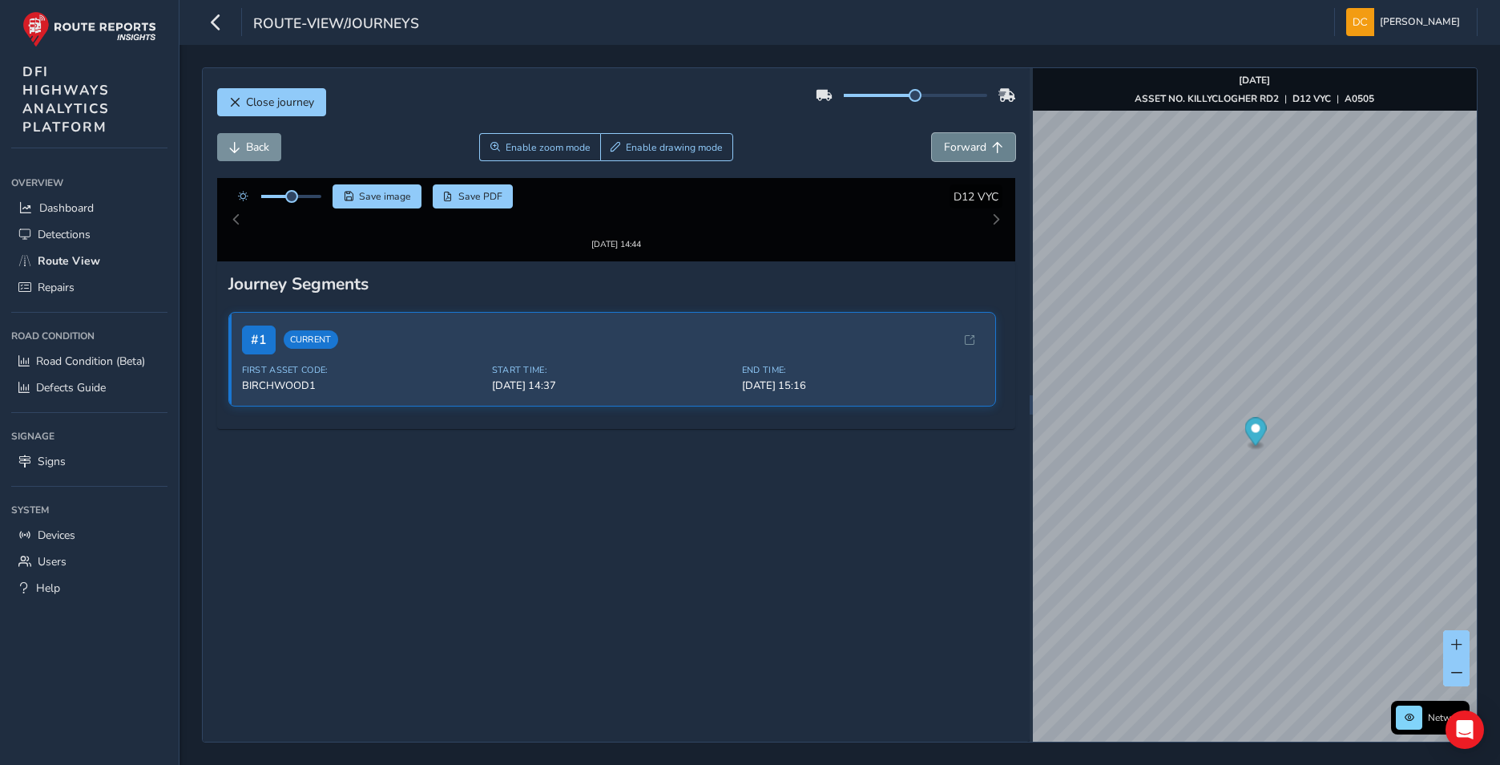
click at [955, 139] on button "Forward" at bounding box center [973, 147] width 83 height 28
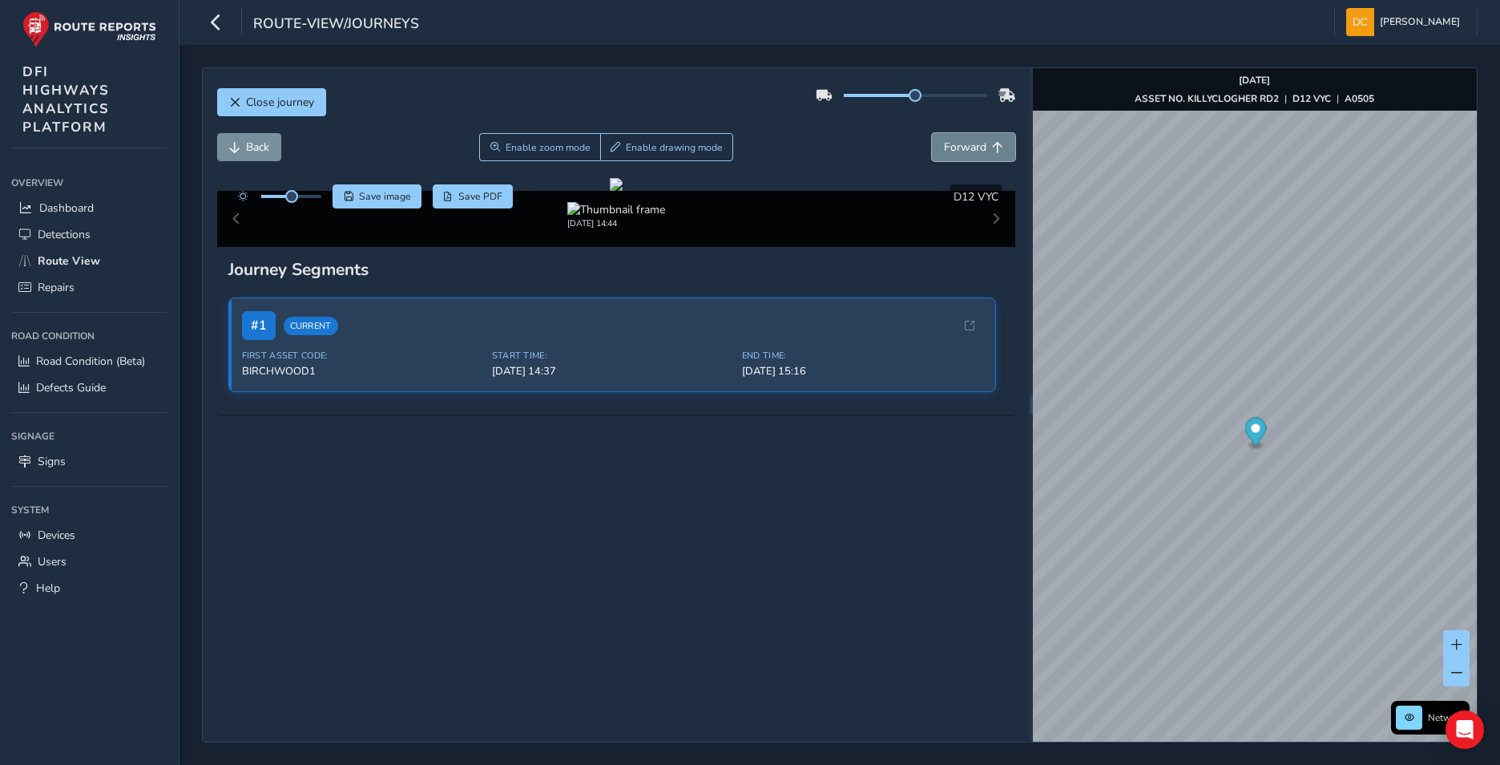
click at [955, 139] on button "Forward" at bounding box center [973, 147] width 83 height 28
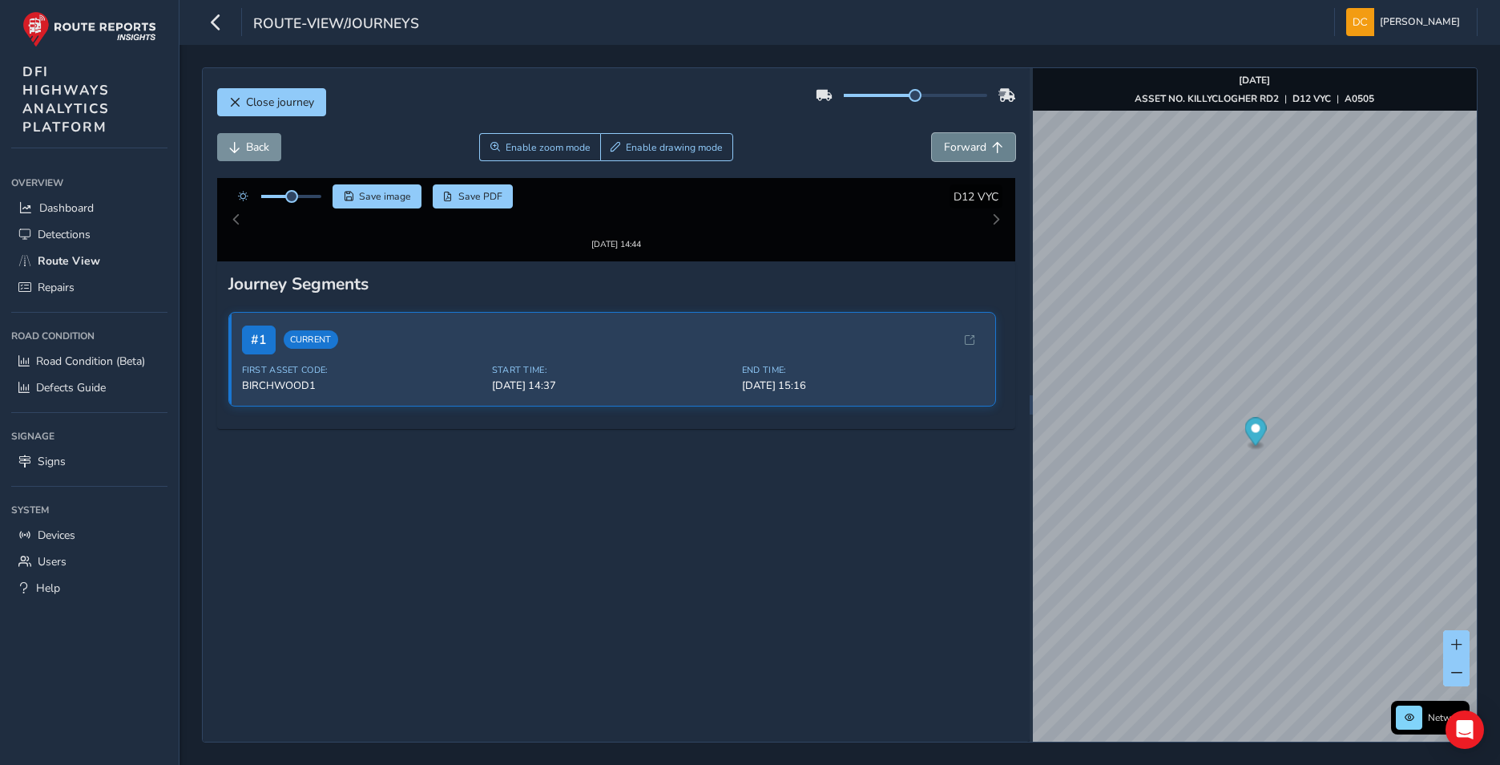
click at [955, 139] on button "Forward" at bounding box center [973, 147] width 83 height 28
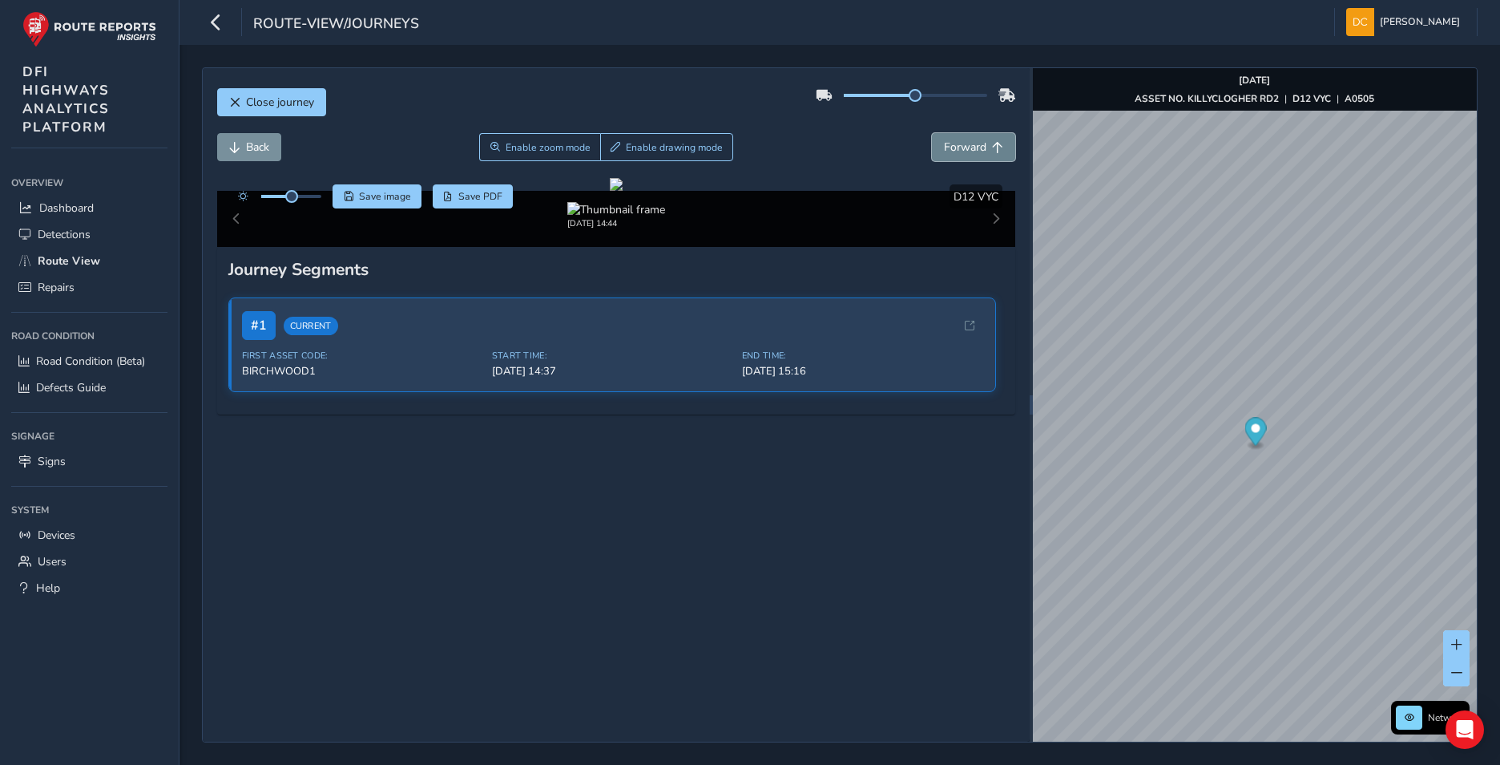
click at [955, 139] on button "Forward" at bounding box center [973, 147] width 83 height 28
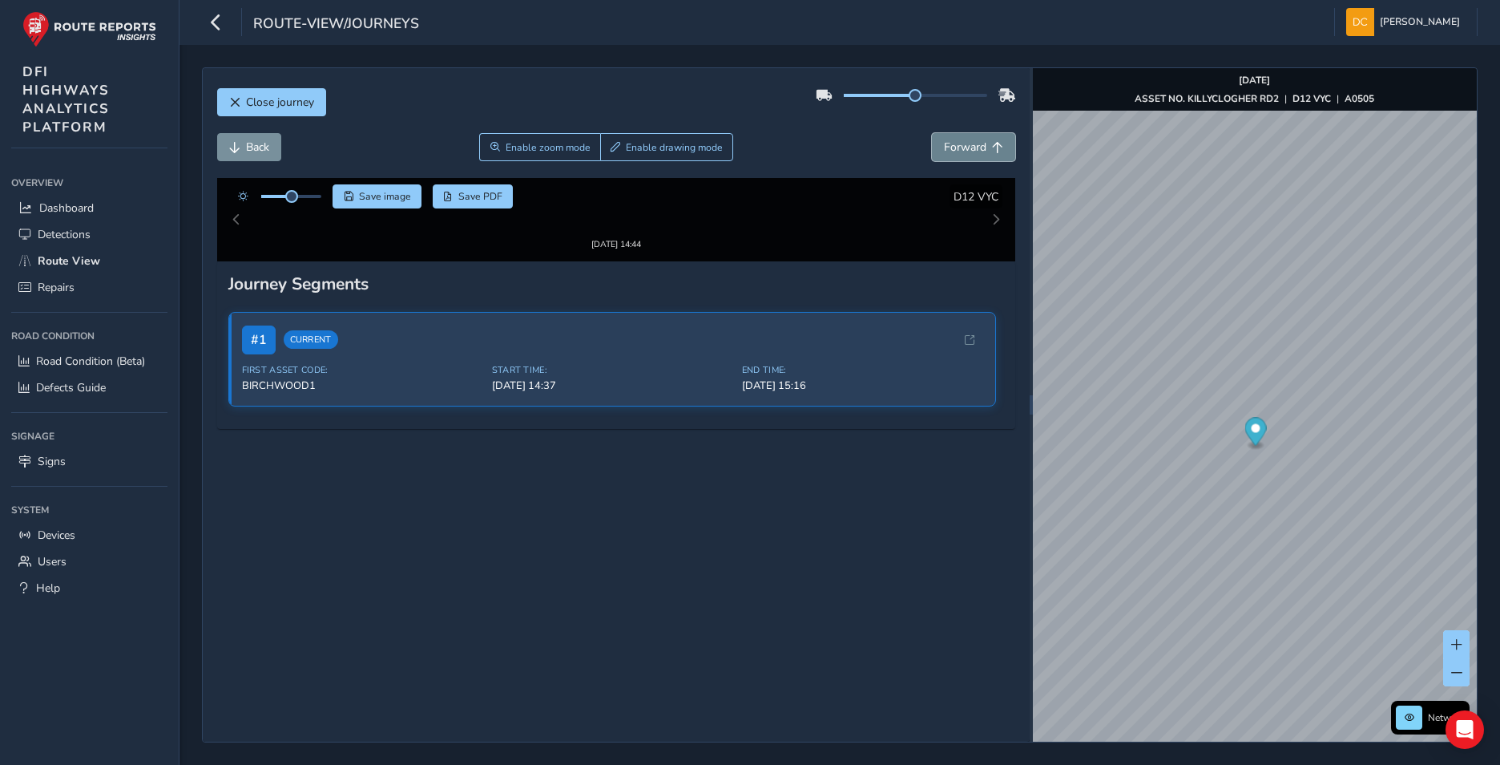
click at [955, 139] on button "Forward" at bounding box center [973, 147] width 83 height 28
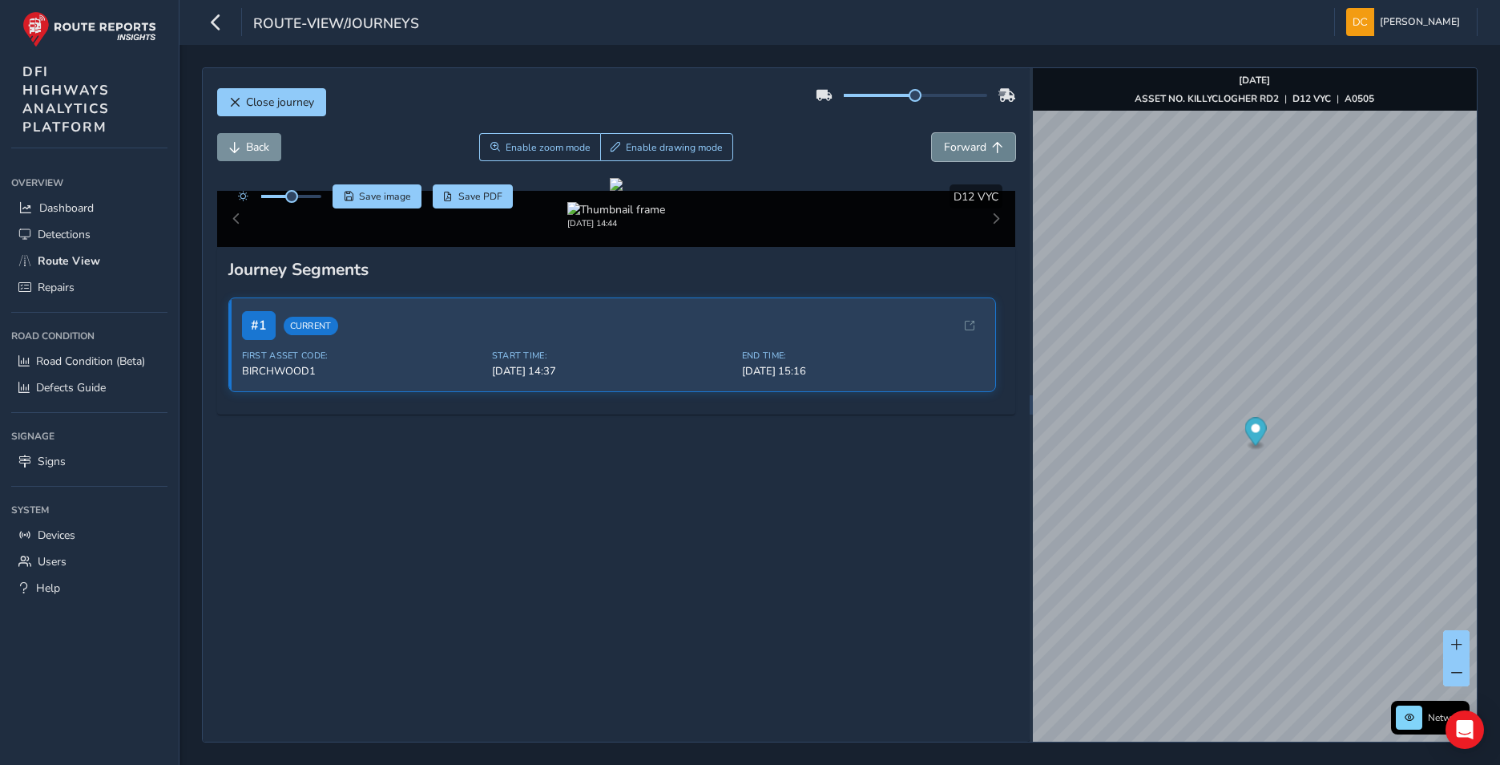
click at [955, 139] on button "Forward" at bounding box center [973, 147] width 83 height 28
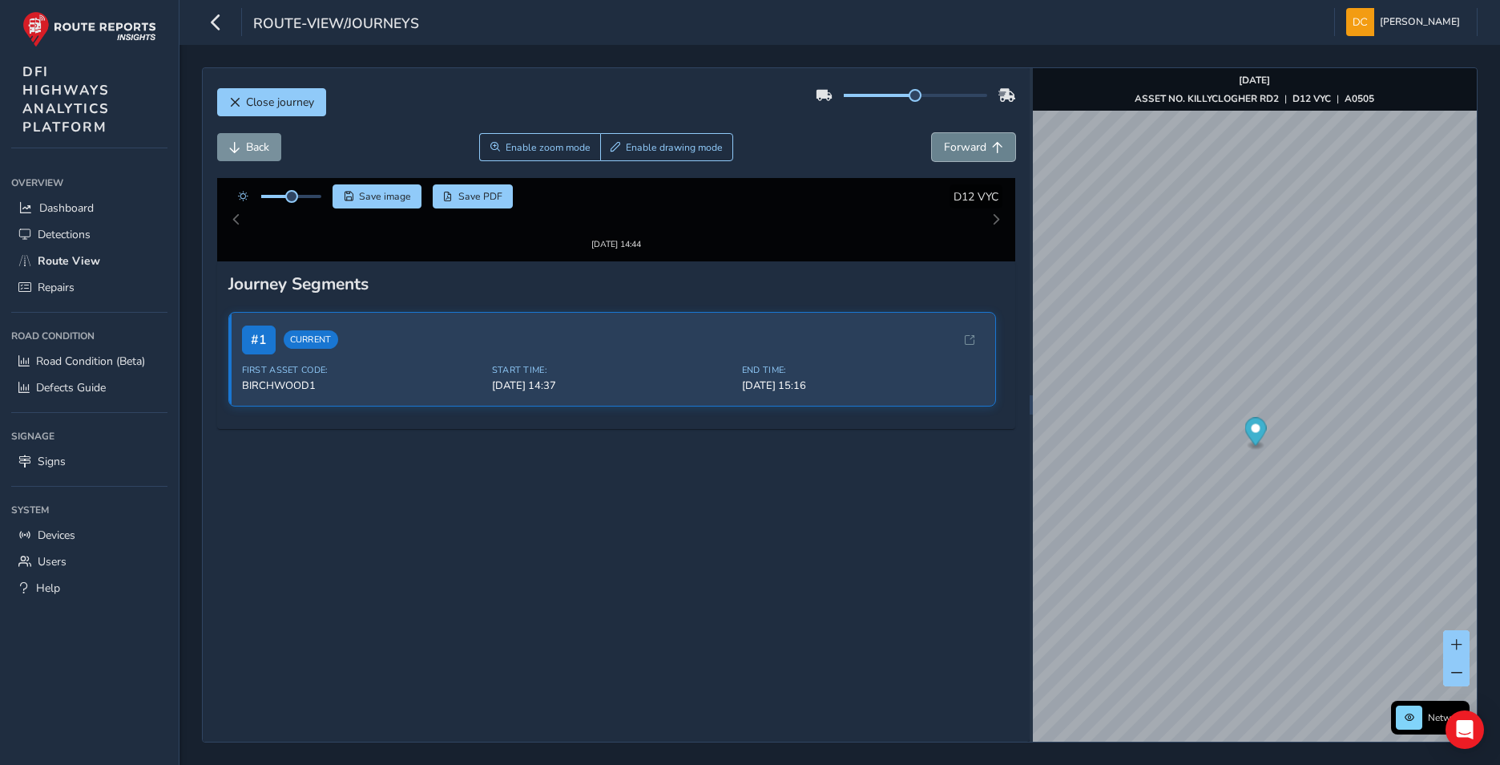
click at [955, 139] on button "Forward" at bounding box center [973, 147] width 83 height 28
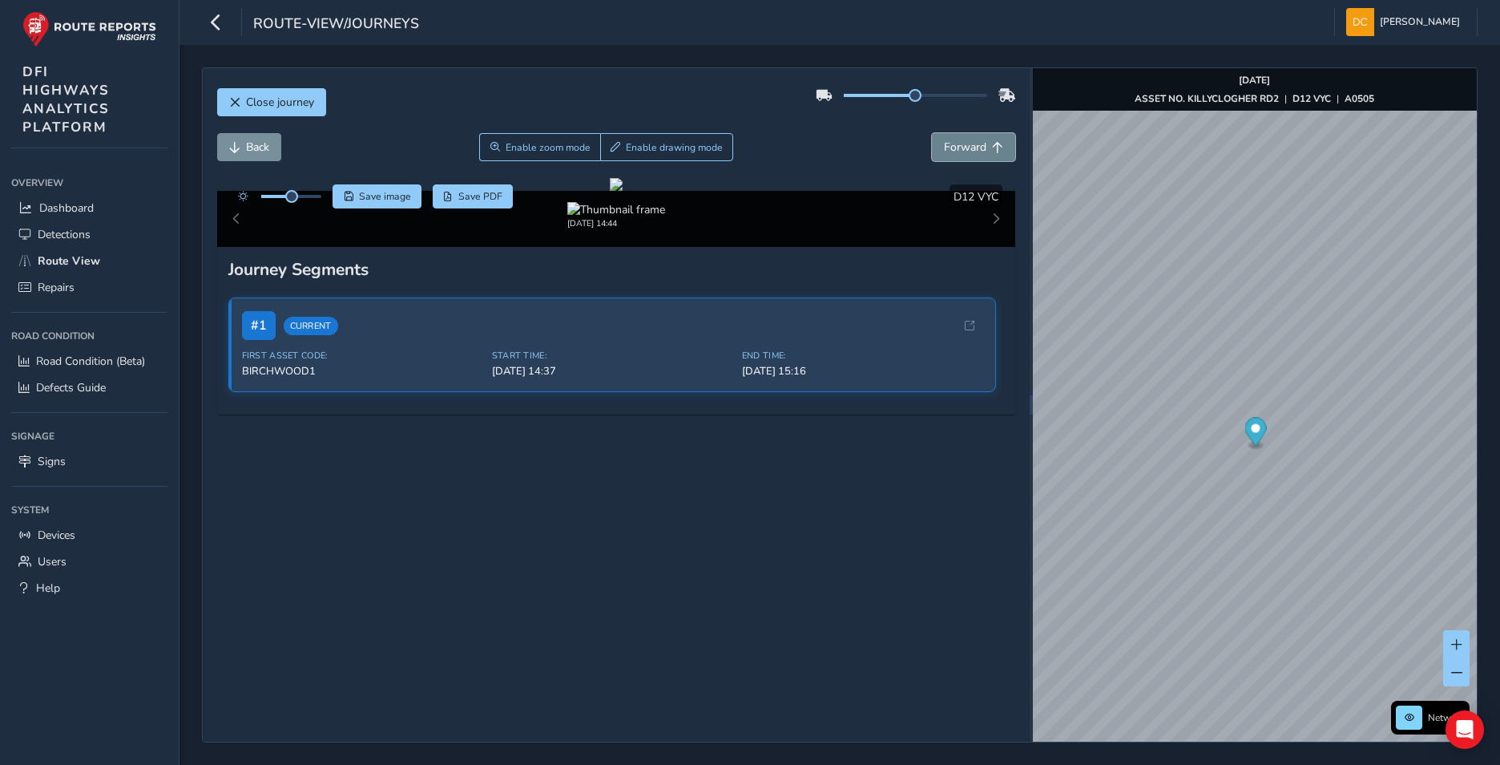
click at [955, 139] on button "Forward" at bounding box center [973, 147] width 83 height 28
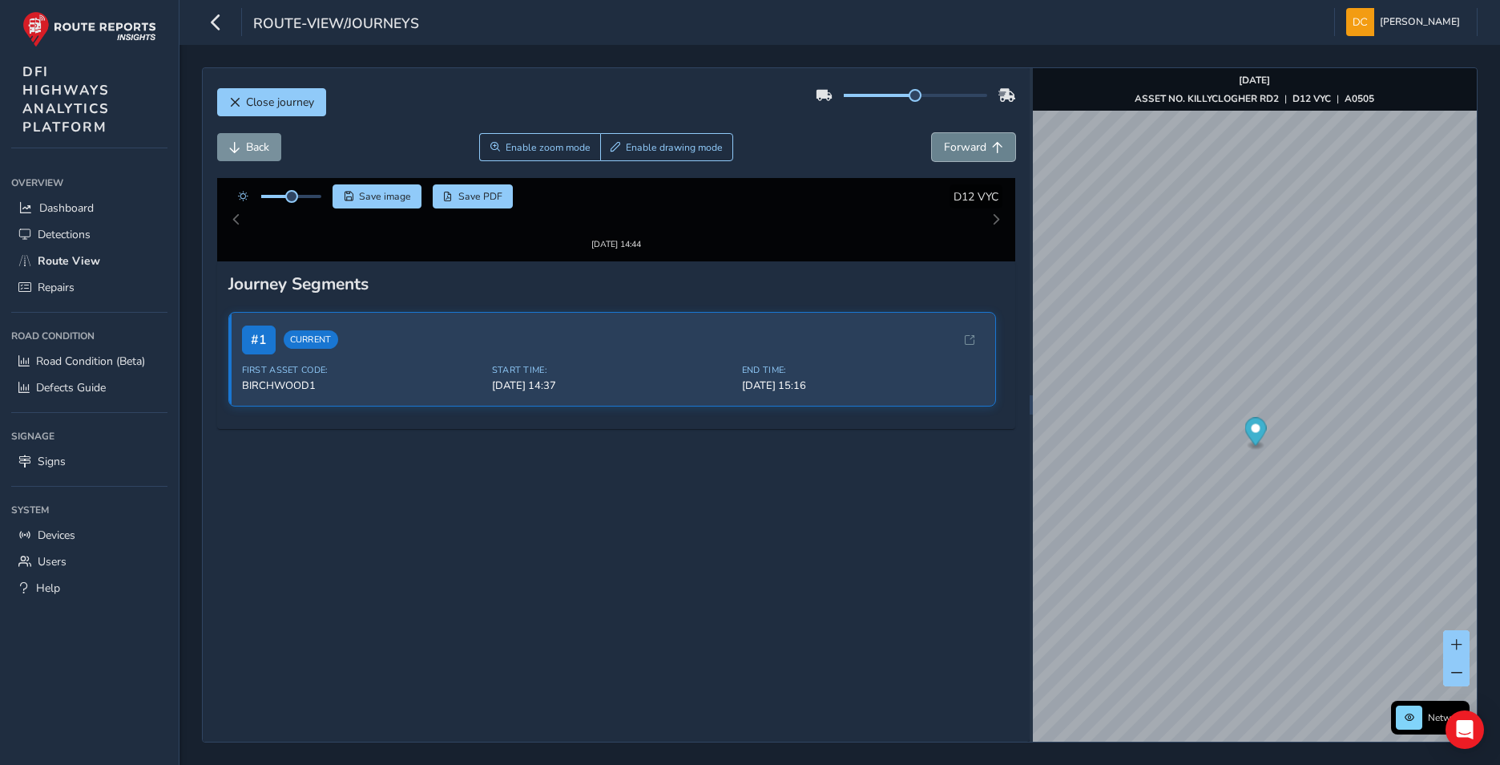
click at [955, 139] on button "Forward" at bounding box center [973, 147] width 83 height 28
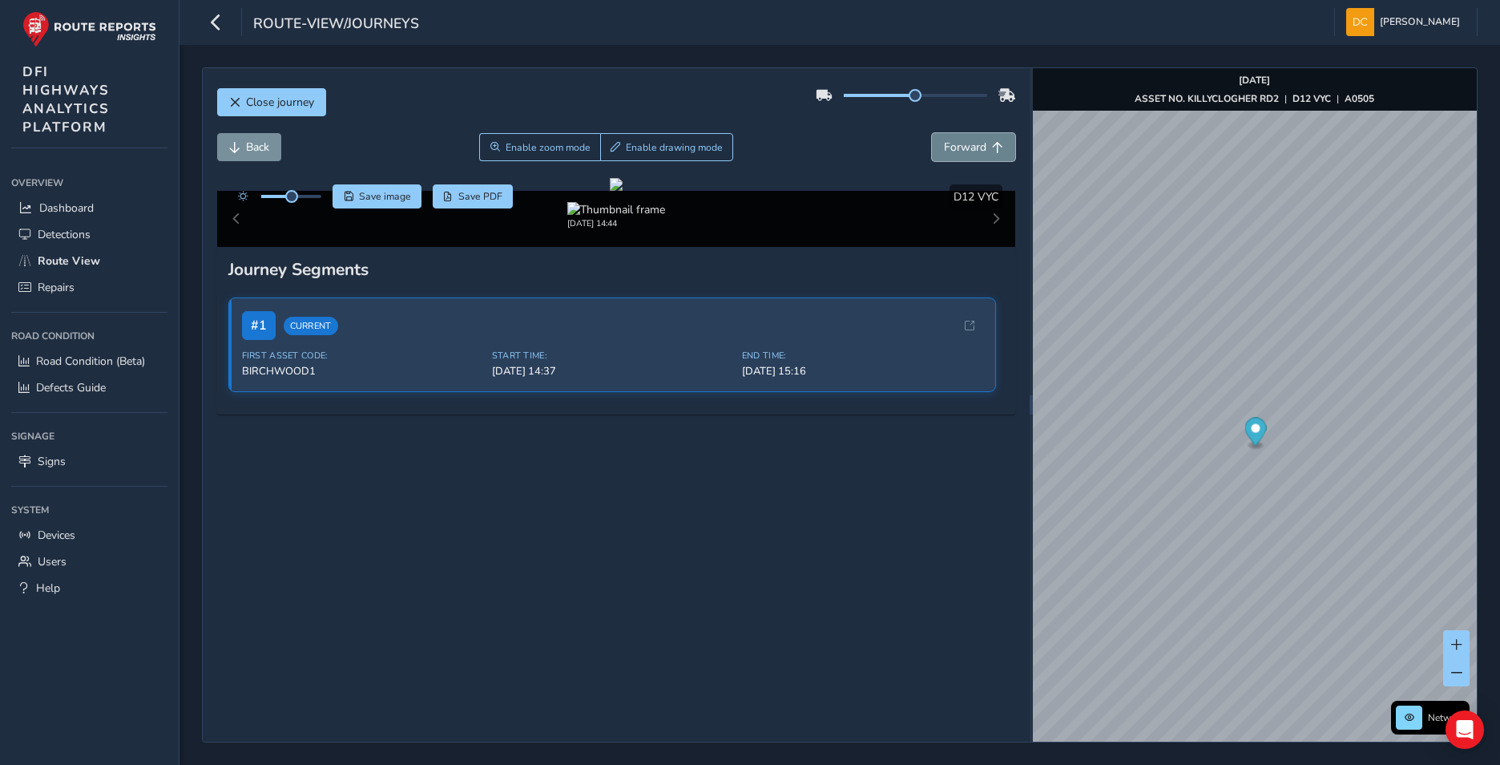
click at [955, 139] on button "Forward" at bounding box center [973, 147] width 83 height 28
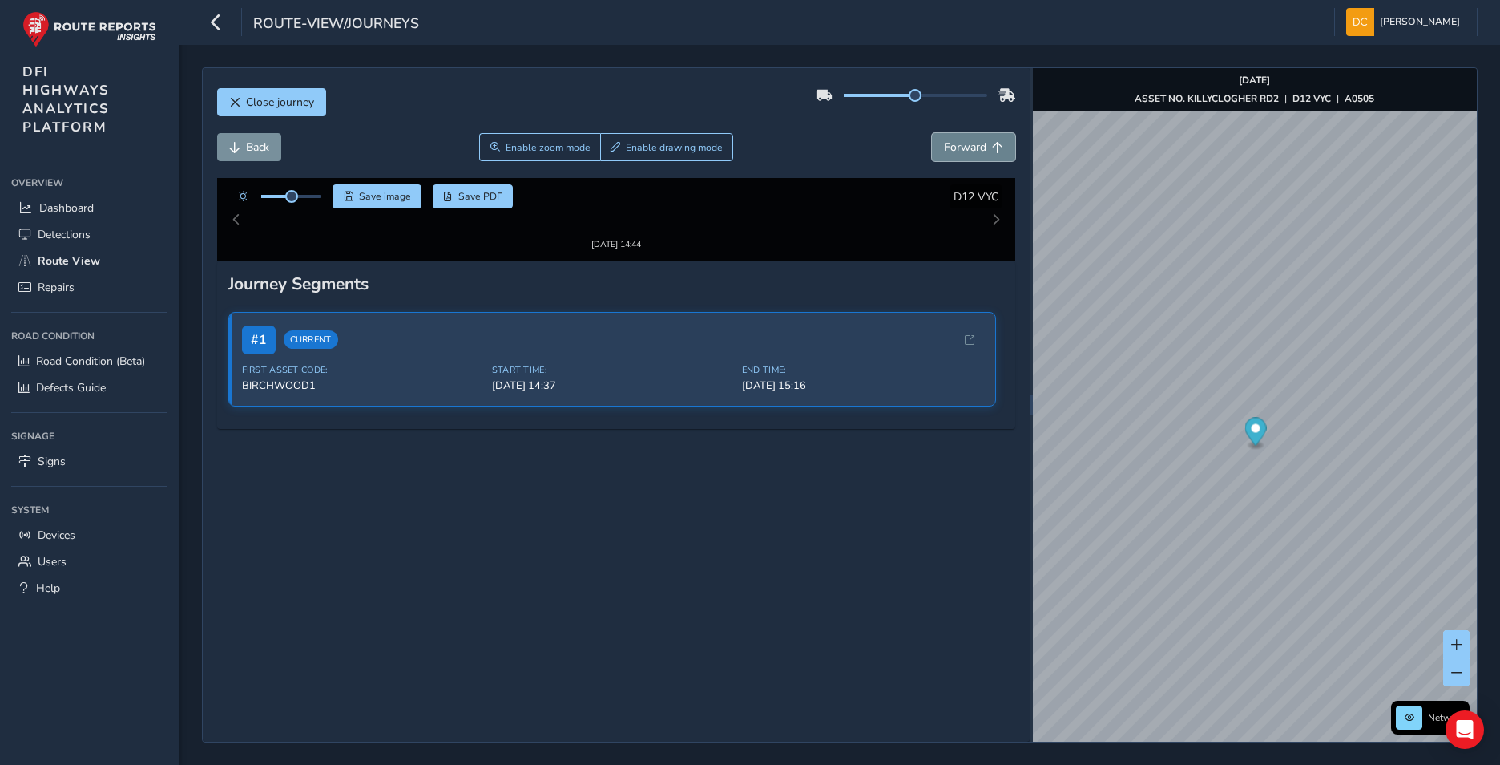
click at [955, 139] on button "Forward" at bounding box center [973, 147] width 83 height 28
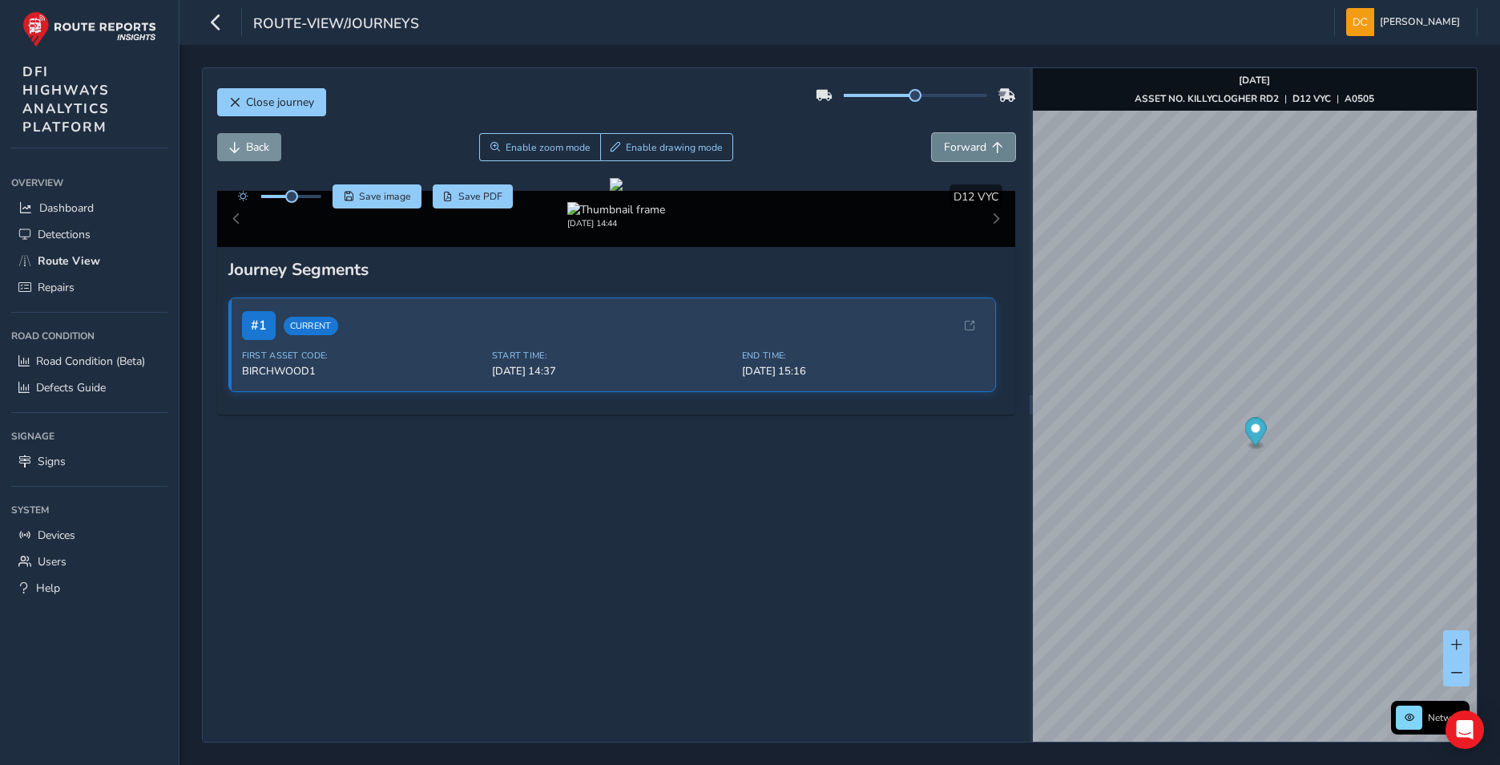
click at [955, 139] on button "Forward" at bounding box center [973, 147] width 83 height 28
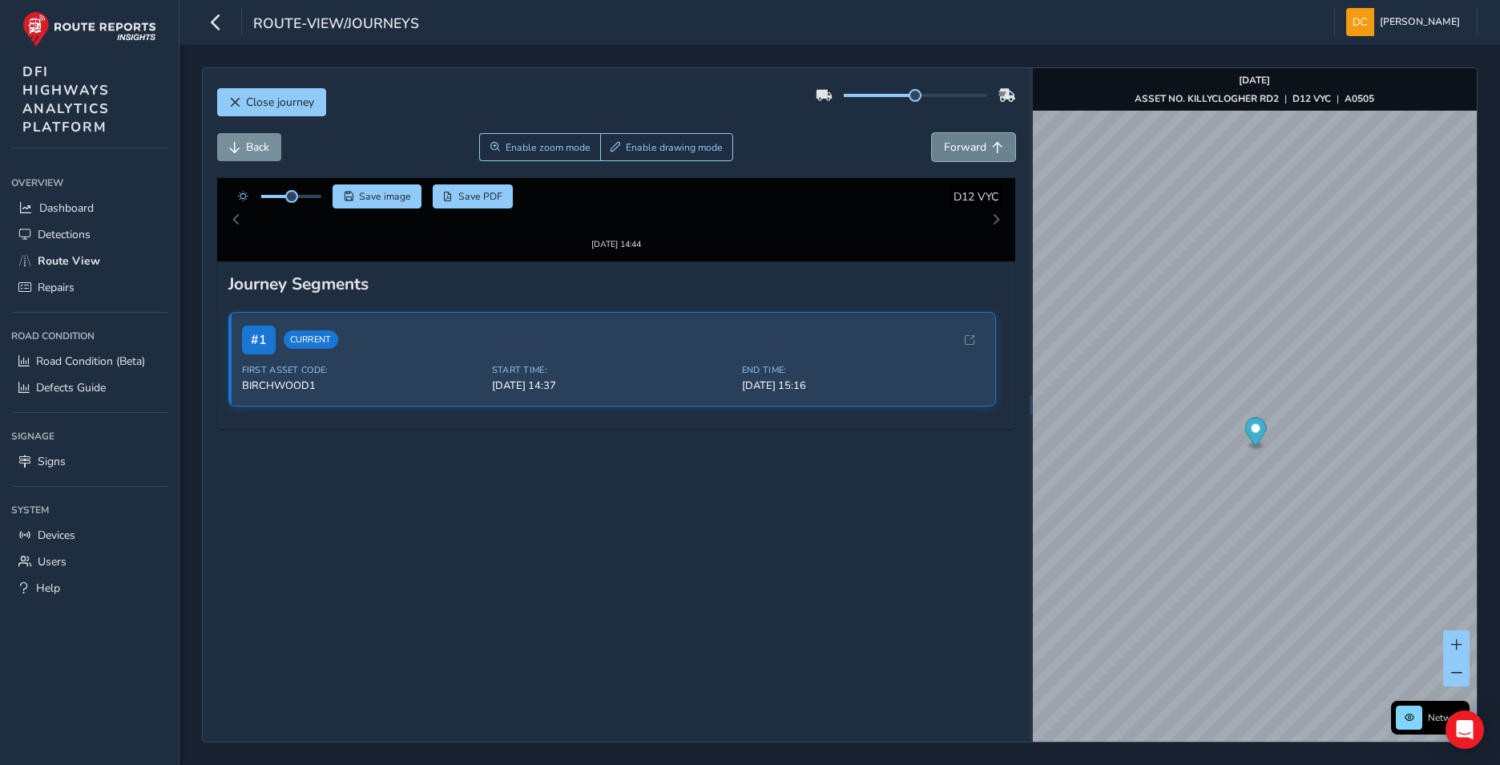
click at [955, 139] on button "Forward" at bounding box center [973, 147] width 83 height 28
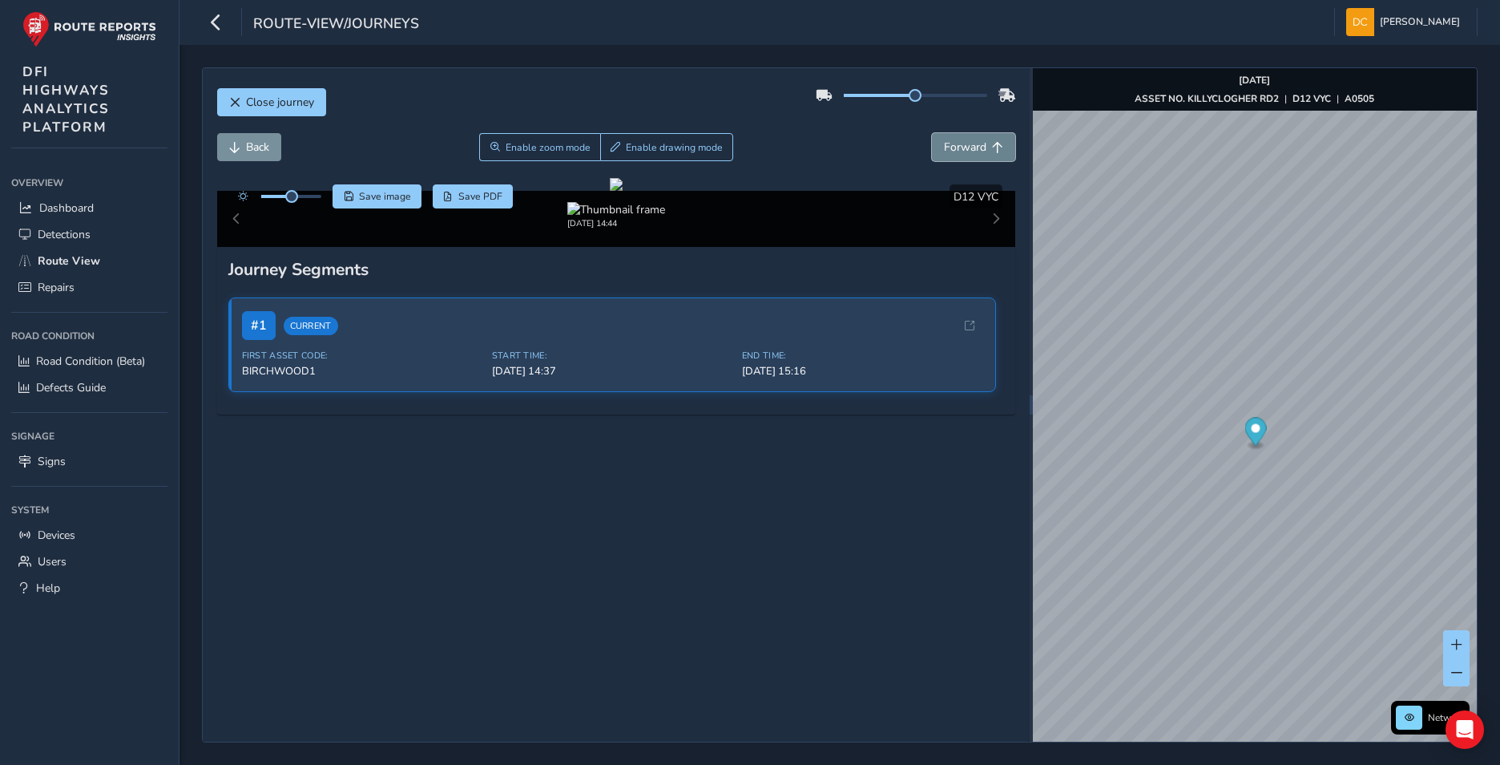
click at [955, 139] on button "Forward" at bounding box center [973, 147] width 83 height 28
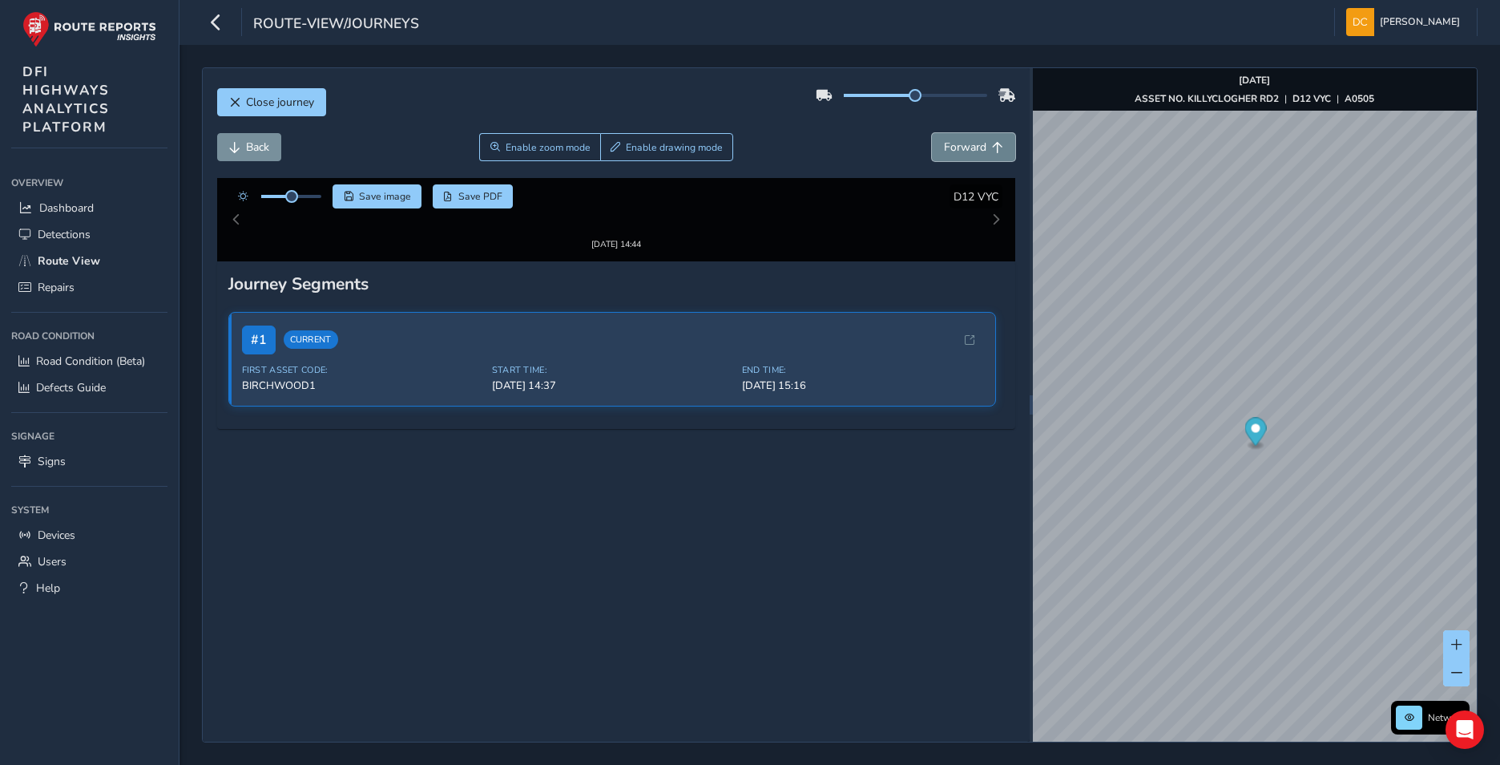
click at [955, 139] on button "Forward" at bounding box center [973, 147] width 83 height 28
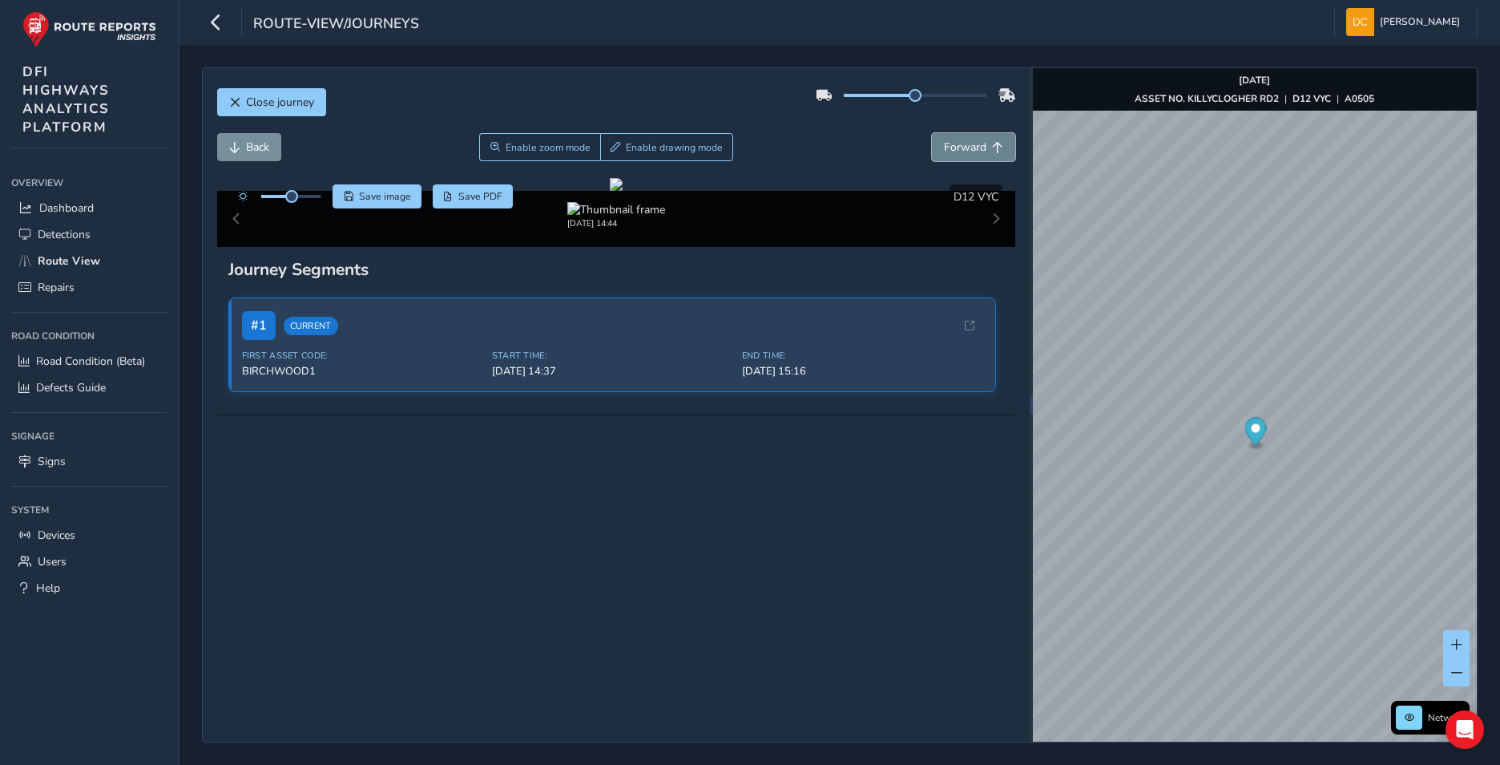
click at [955, 139] on button "Forward" at bounding box center [973, 147] width 83 height 28
click at [240, 147] on button "Back" at bounding box center [249, 147] width 64 height 28
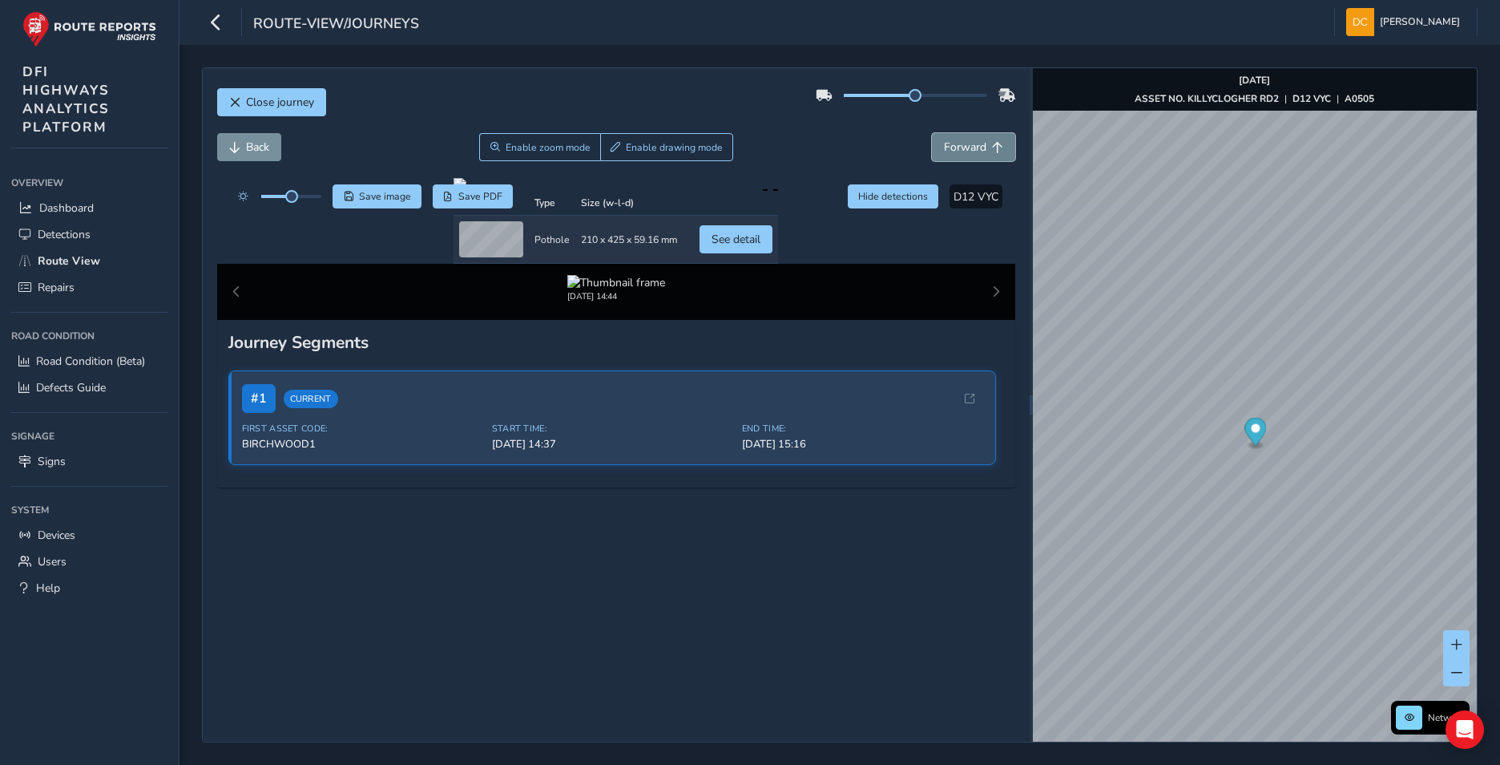
click at [972, 145] on span "Forward" at bounding box center [965, 146] width 42 height 15
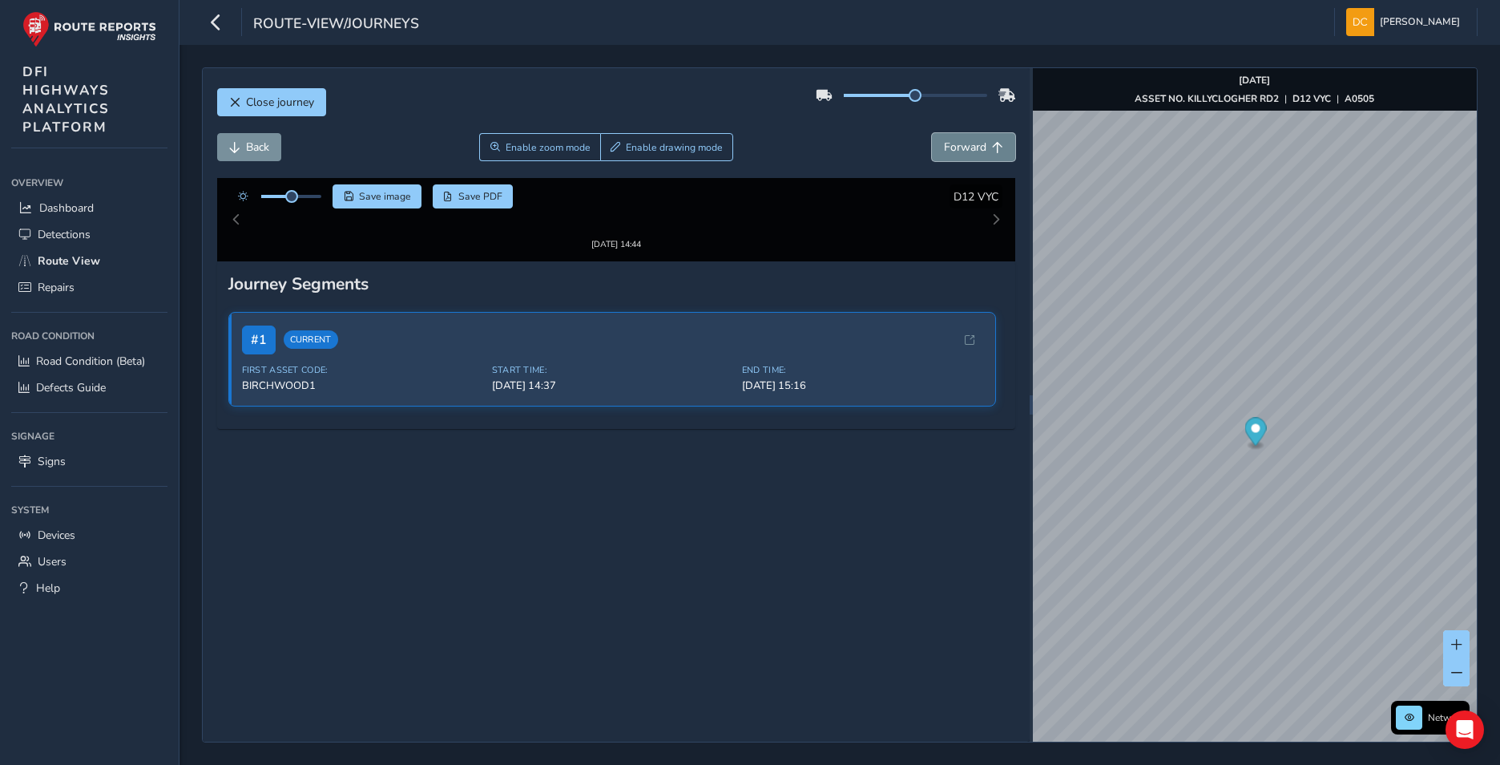
click at [972, 145] on span "Forward" at bounding box center [965, 146] width 42 height 15
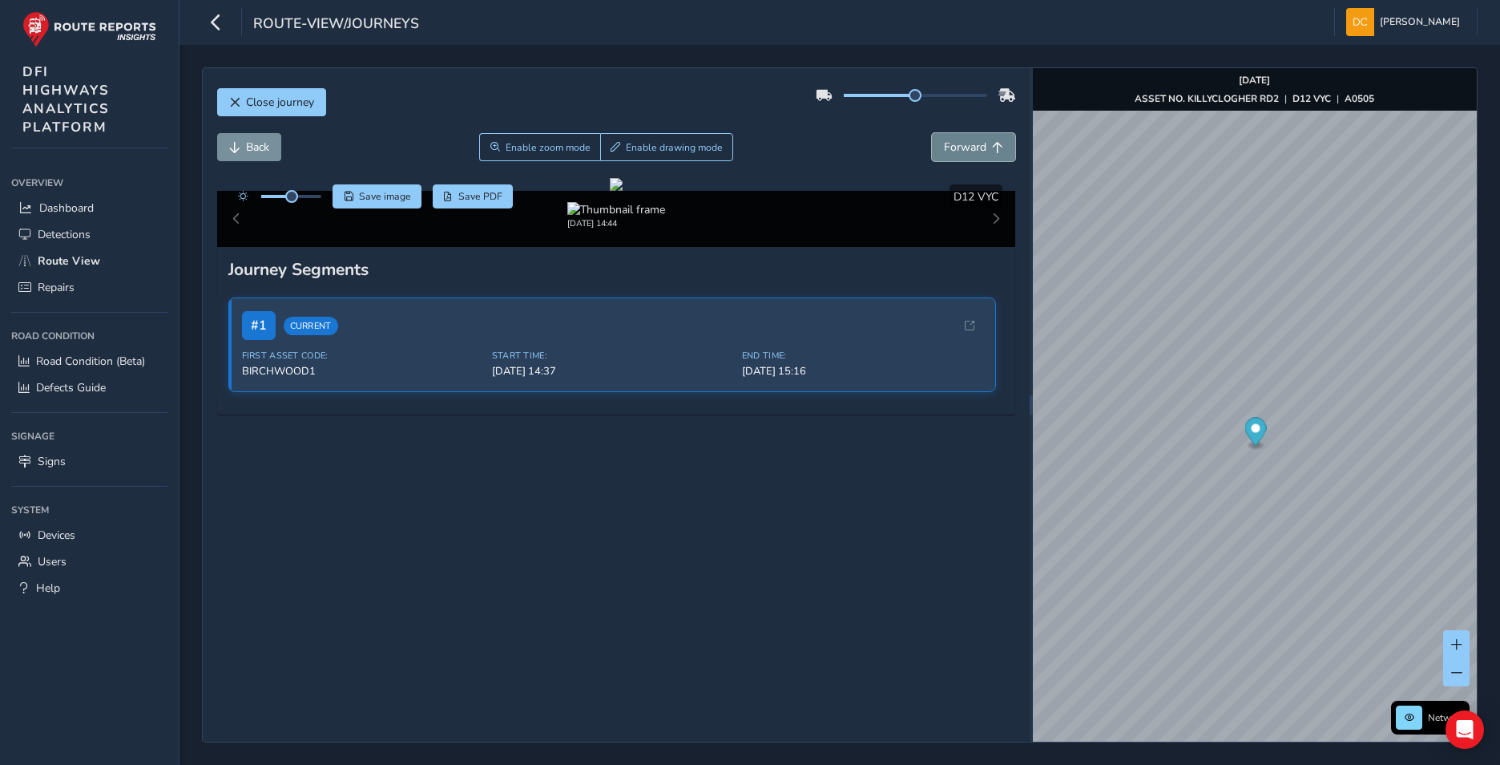
click at [972, 145] on span "Forward" at bounding box center [965, 146] width 42 height 15
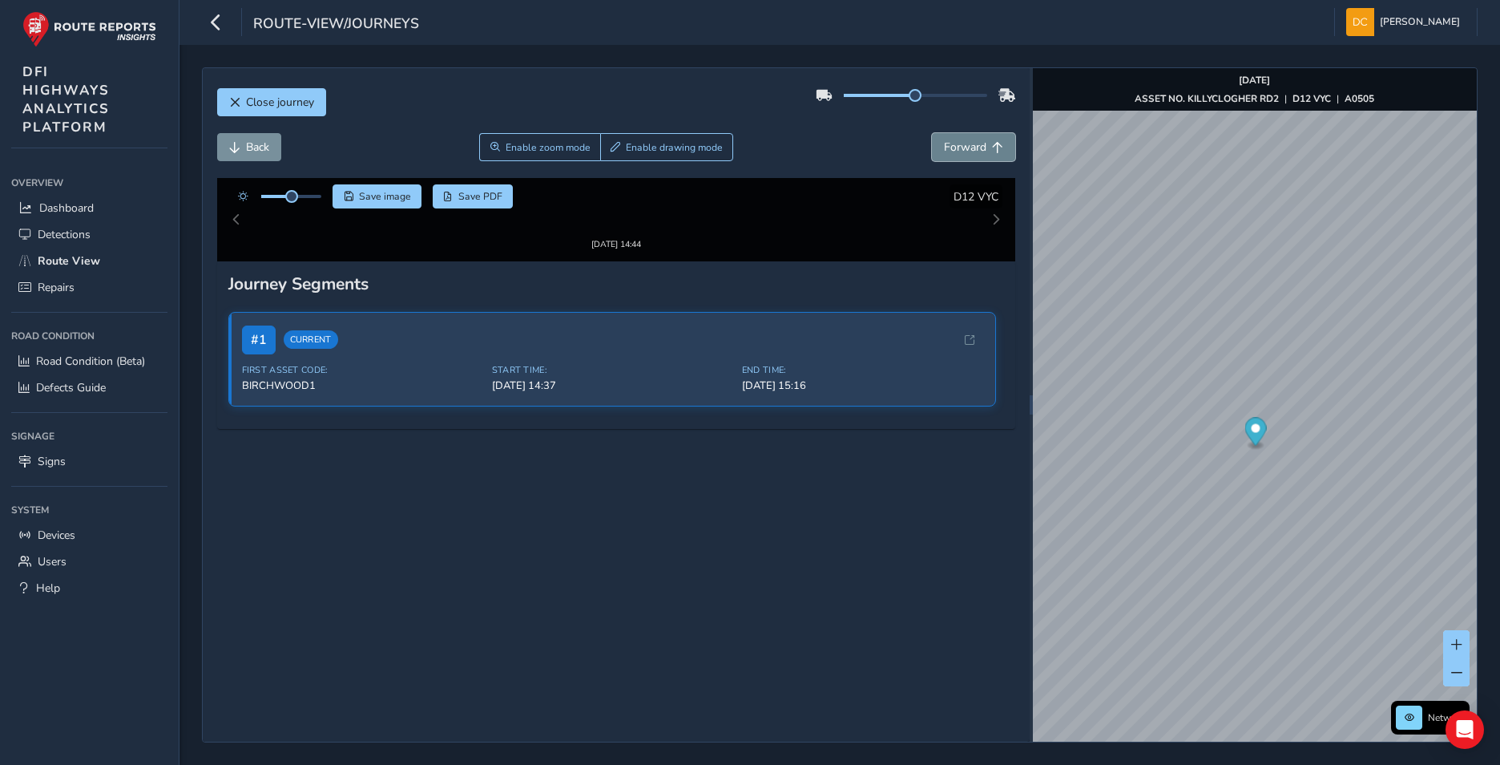
click at [972, 145] on span "Forward" at bounding box center [965, 146] width 42 height 15
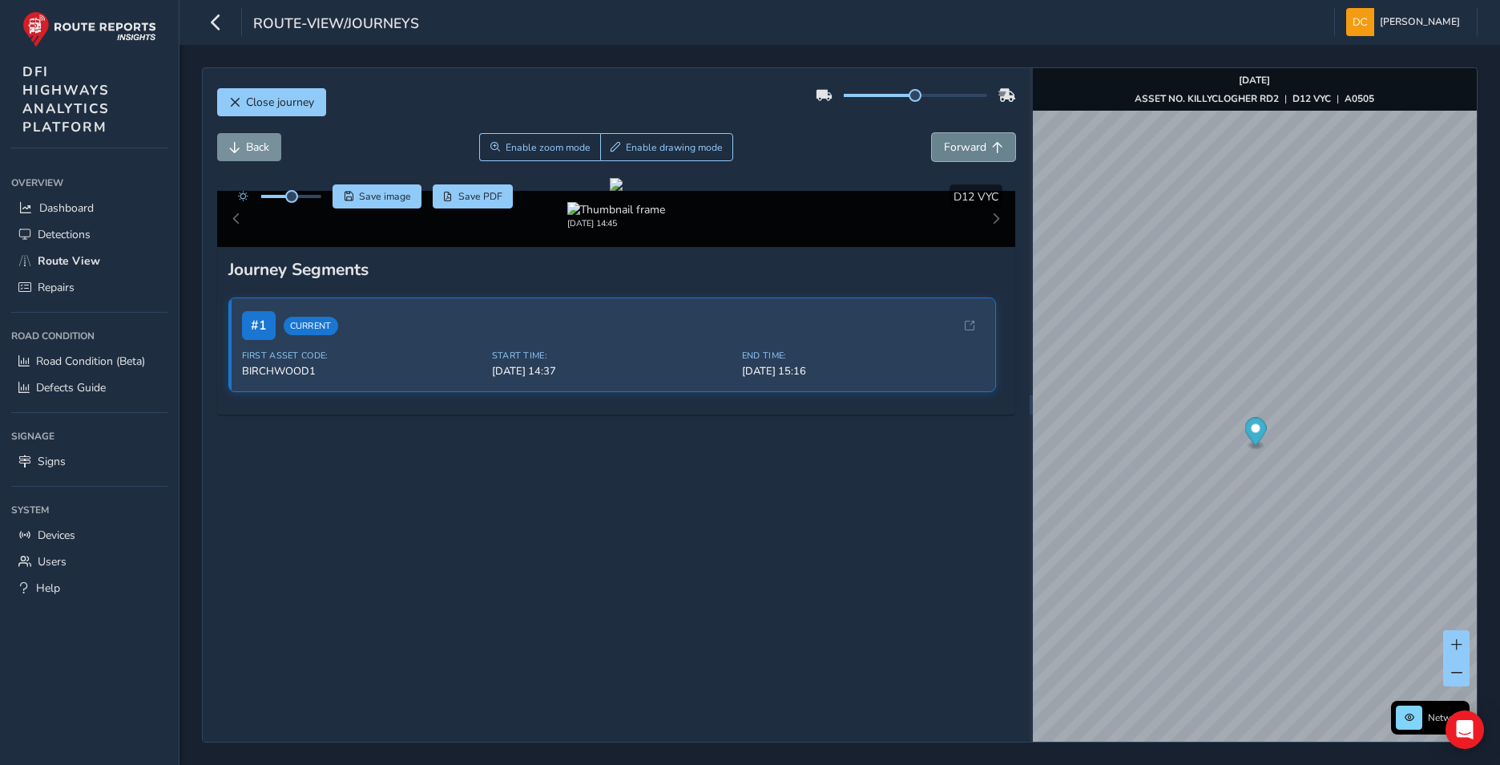
click at [972, 145] on span "Forward" at bounding box center [965, 146] width 42 height 15
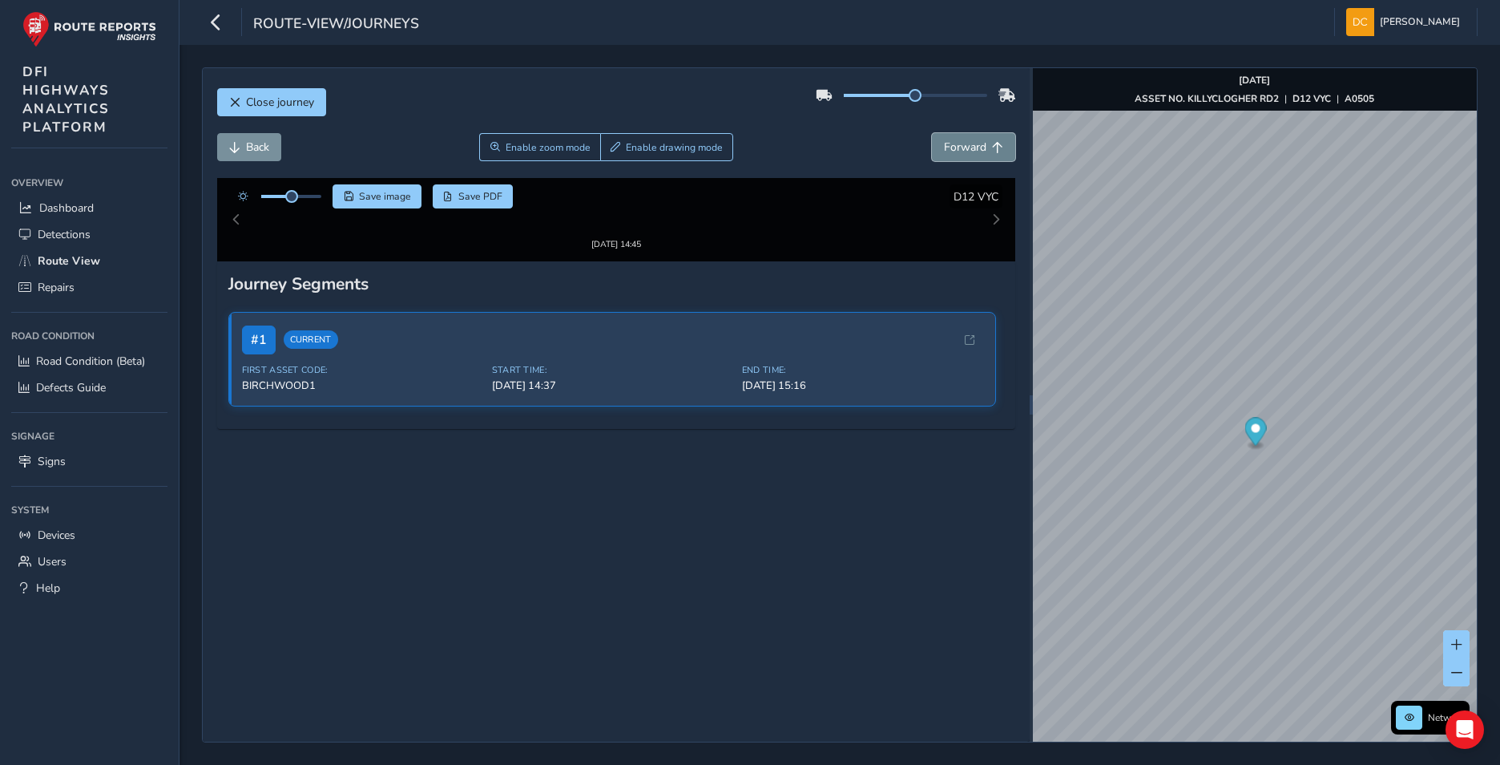
click at [972, 145] on span "Forward" at bounding box center [965, 146] width 42 height 15
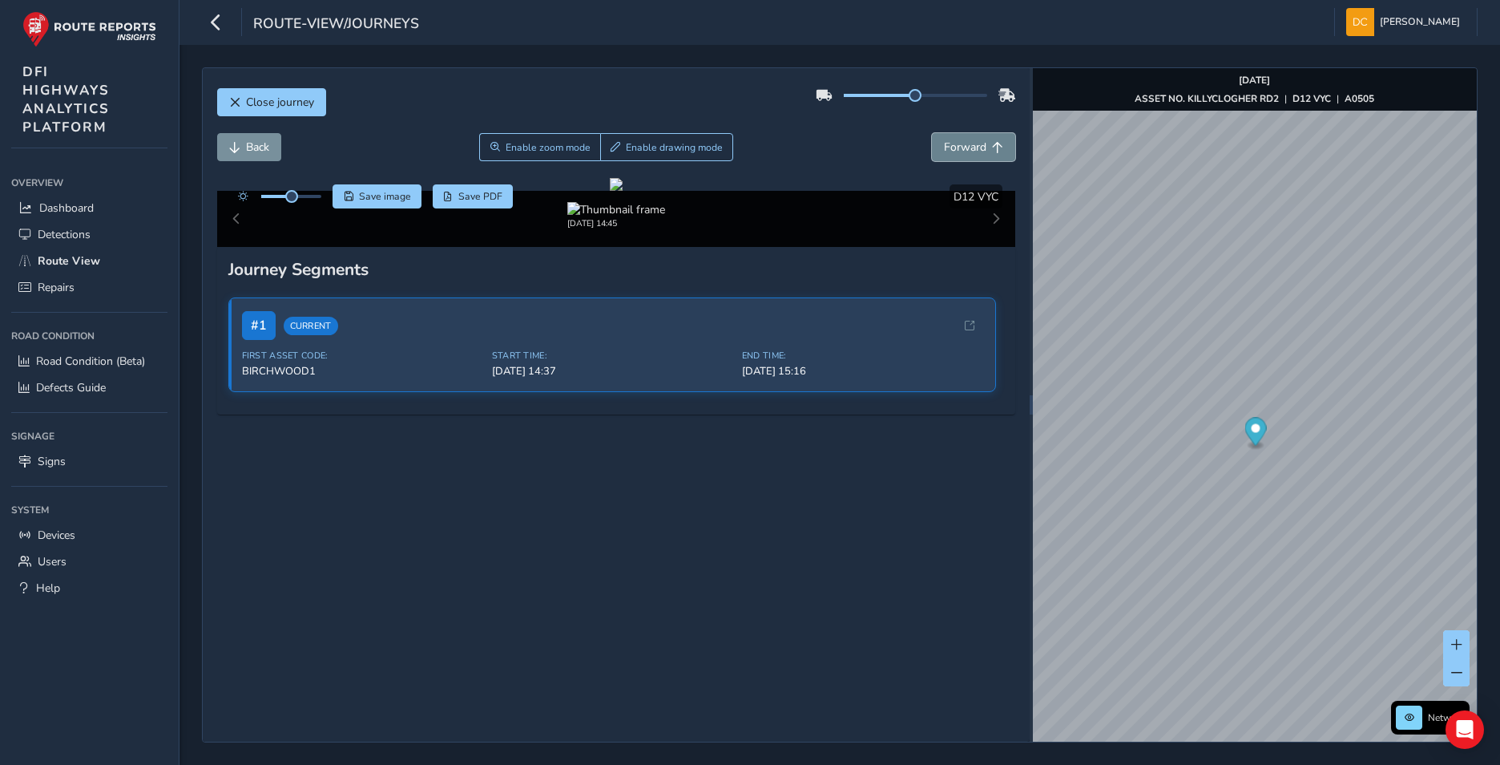
click at [972, 145] on span "Forward" at bounding box center [965, 146] width 42 height 15
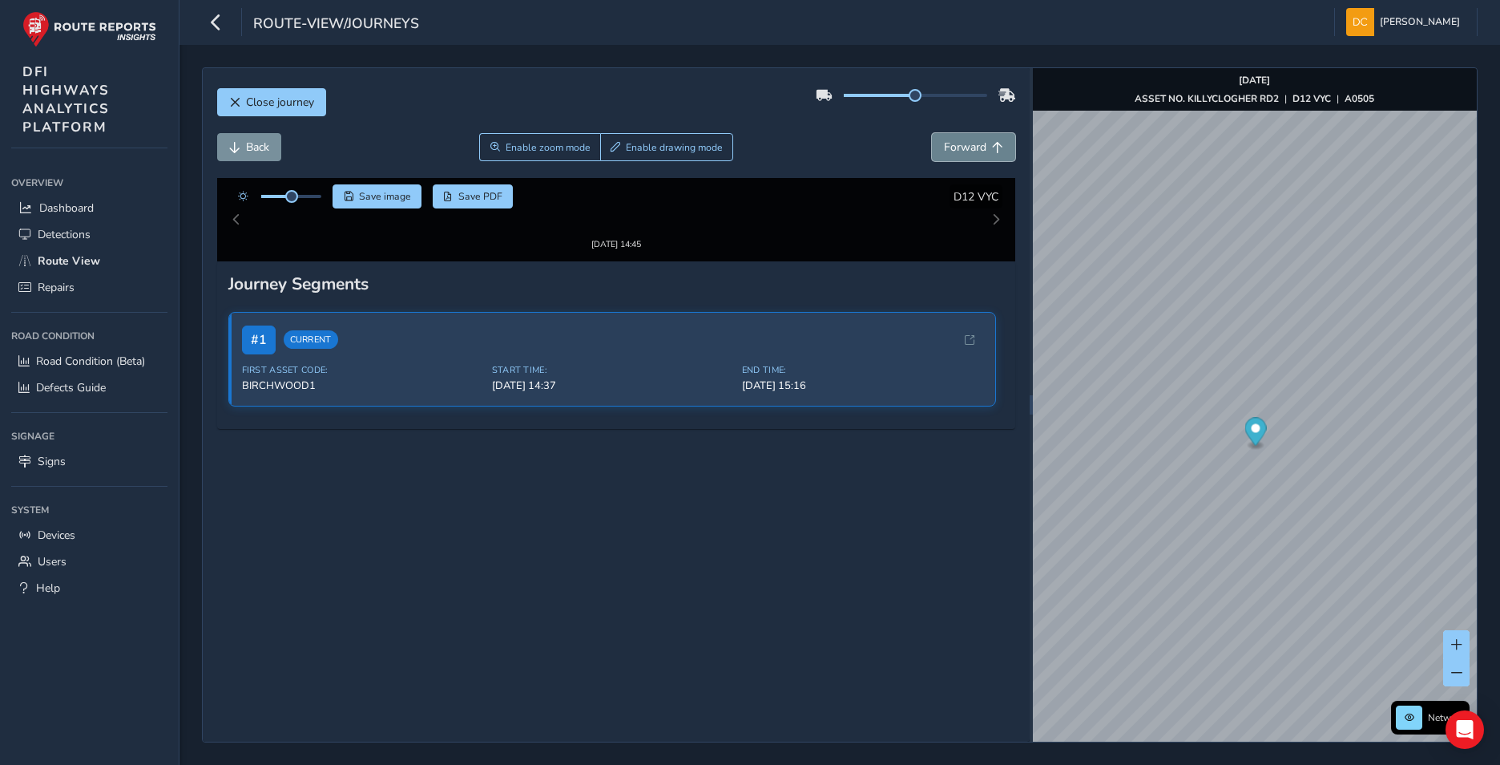
click at [972, 145] on span "Forward" at bounding box center [965, 146] width 42 height 15
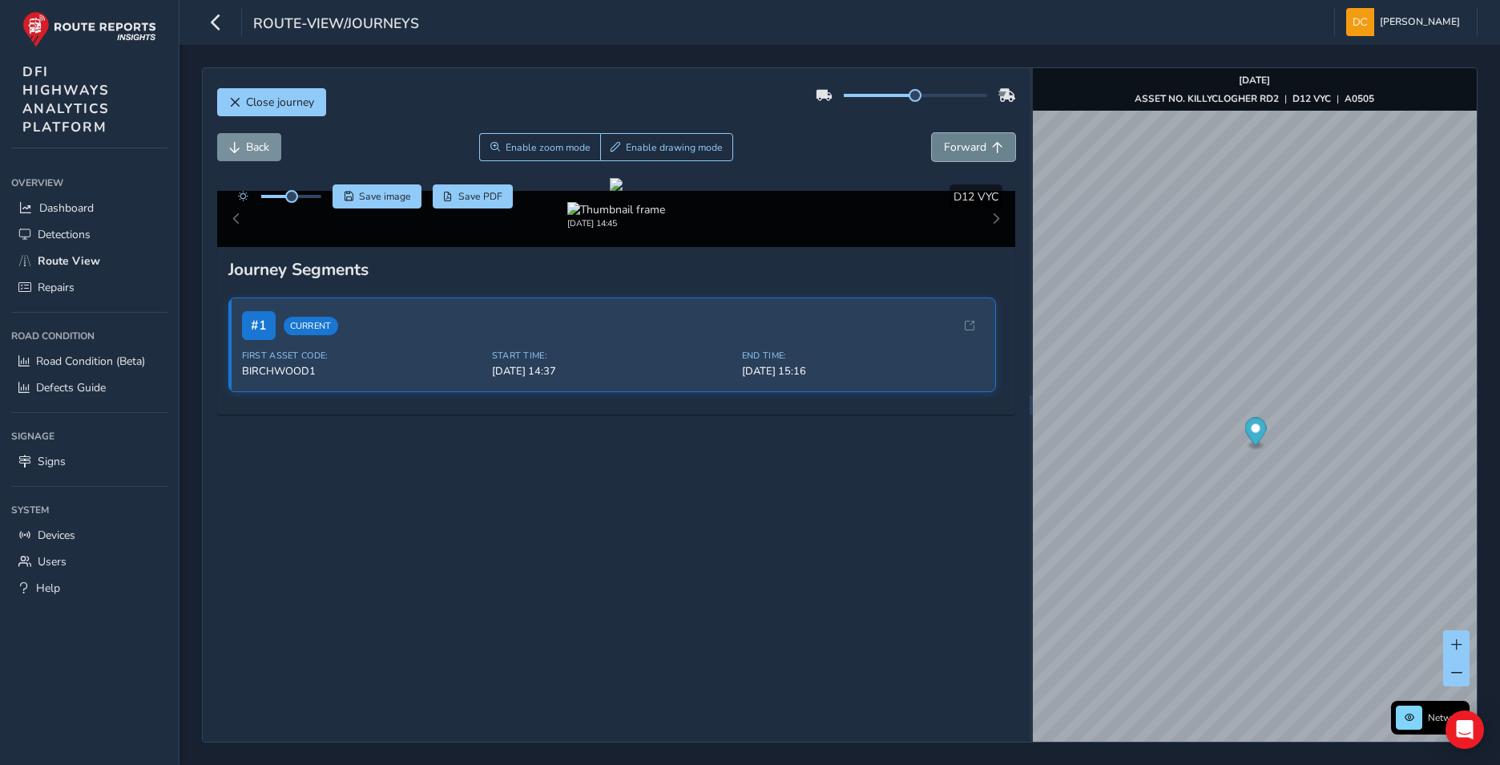
click at [972, 145] on span "Forward" at bounding box center [965, 146] width 42 height 15
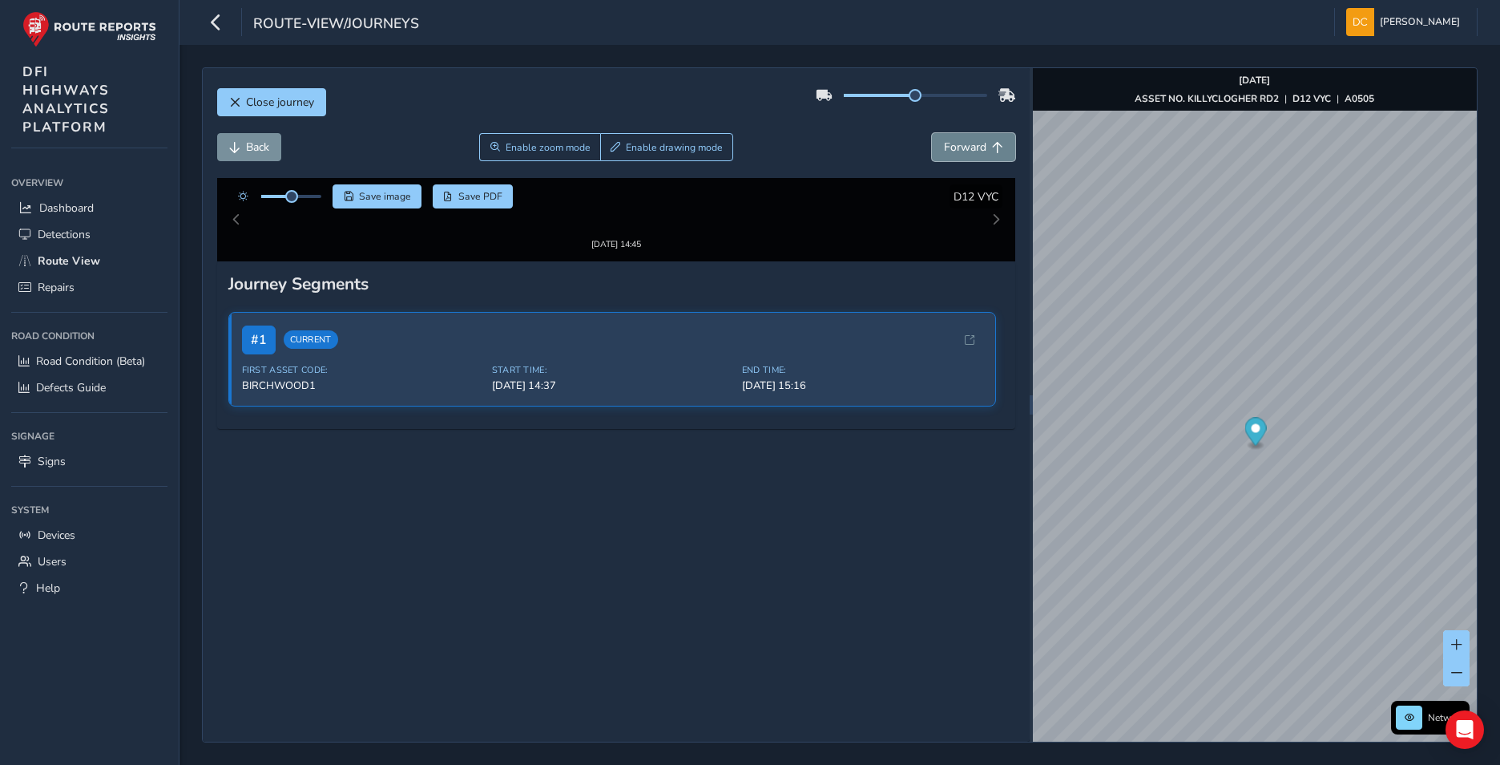
click at [972, 145] on span "Forward" at bounding box center [965, 146] width 42 height 15
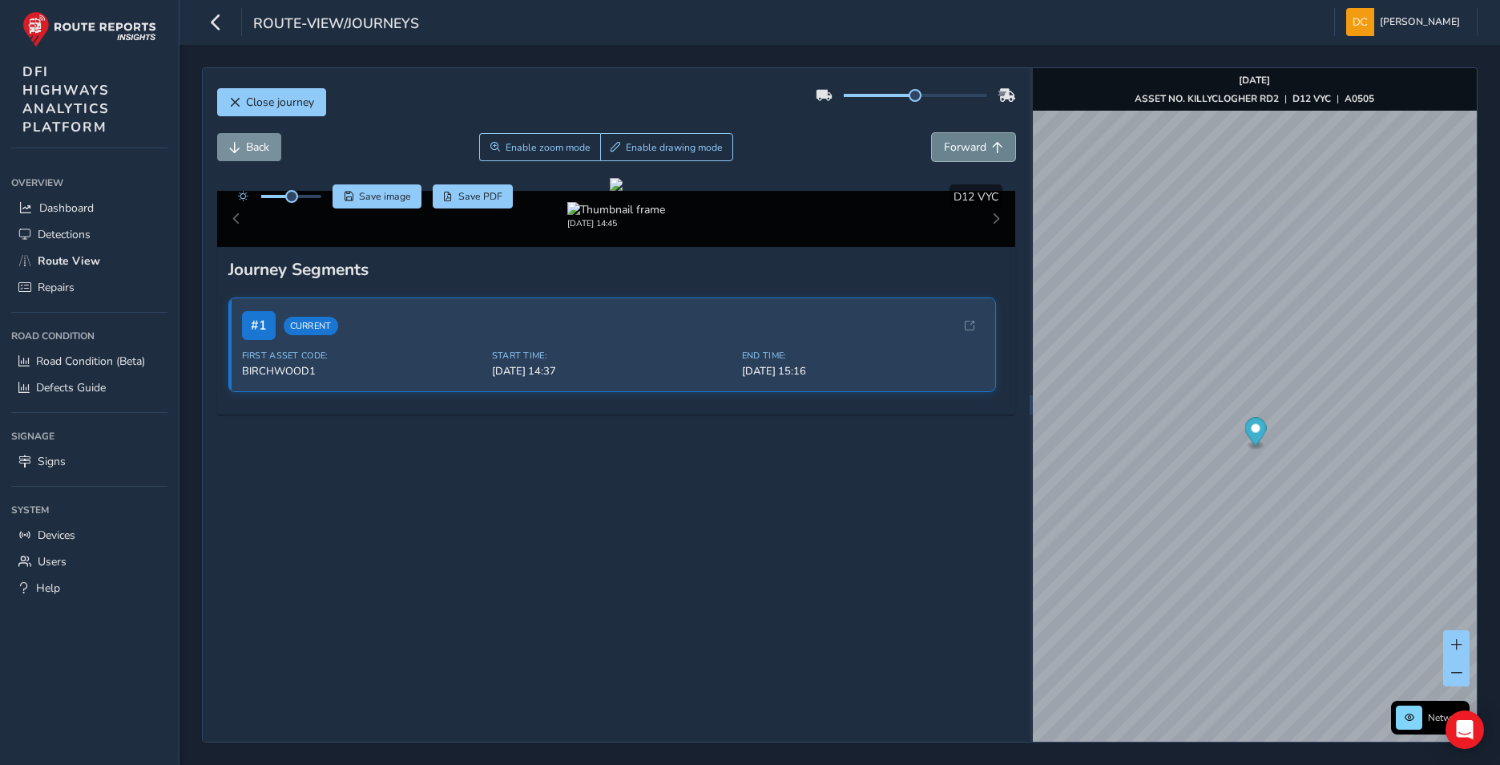
click at [972, 145] on span "Forward" at bounding box center [965, 146] width 42 height 15
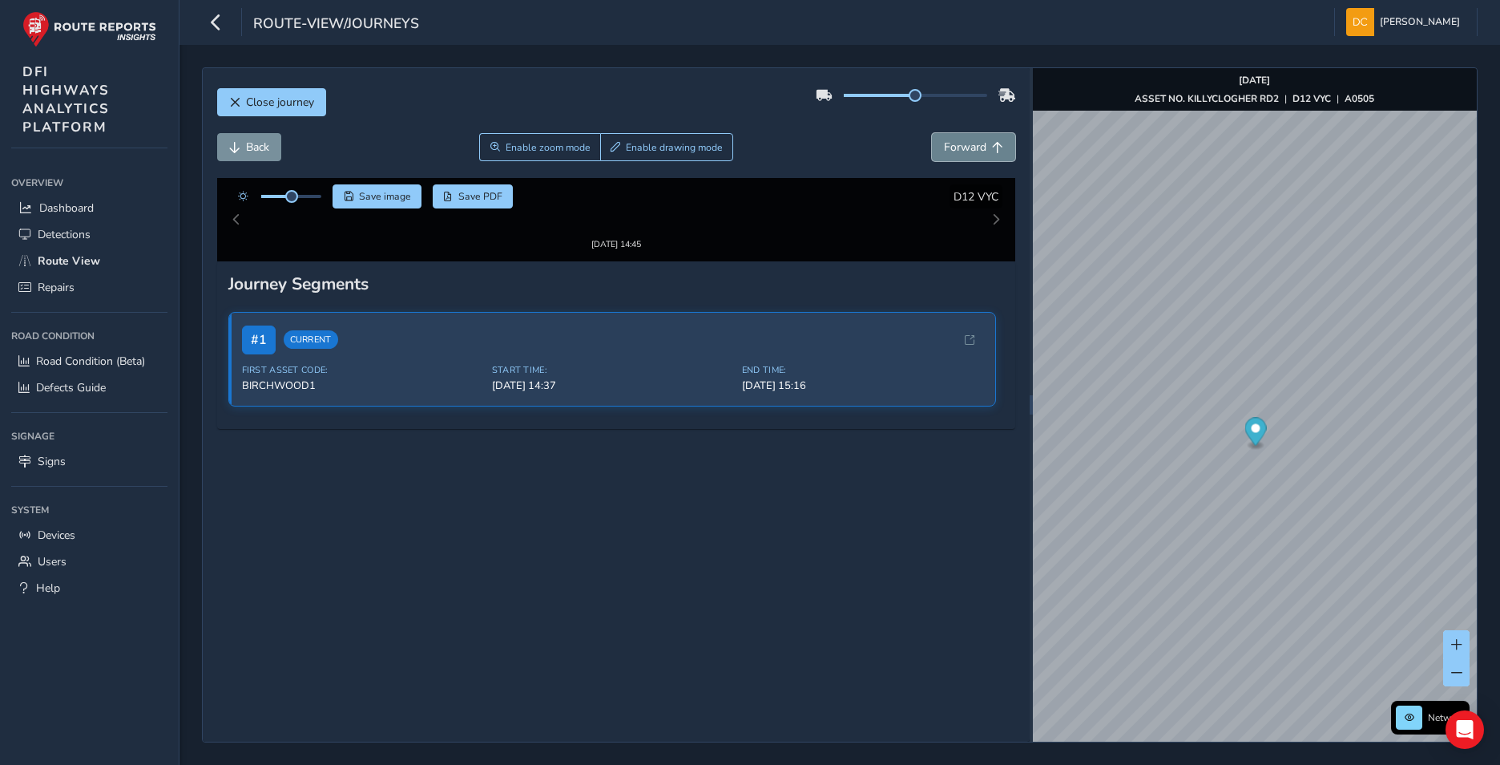
click at [972, 145] on span "Forward" at bounding box center [965, 146] width 42 height 15
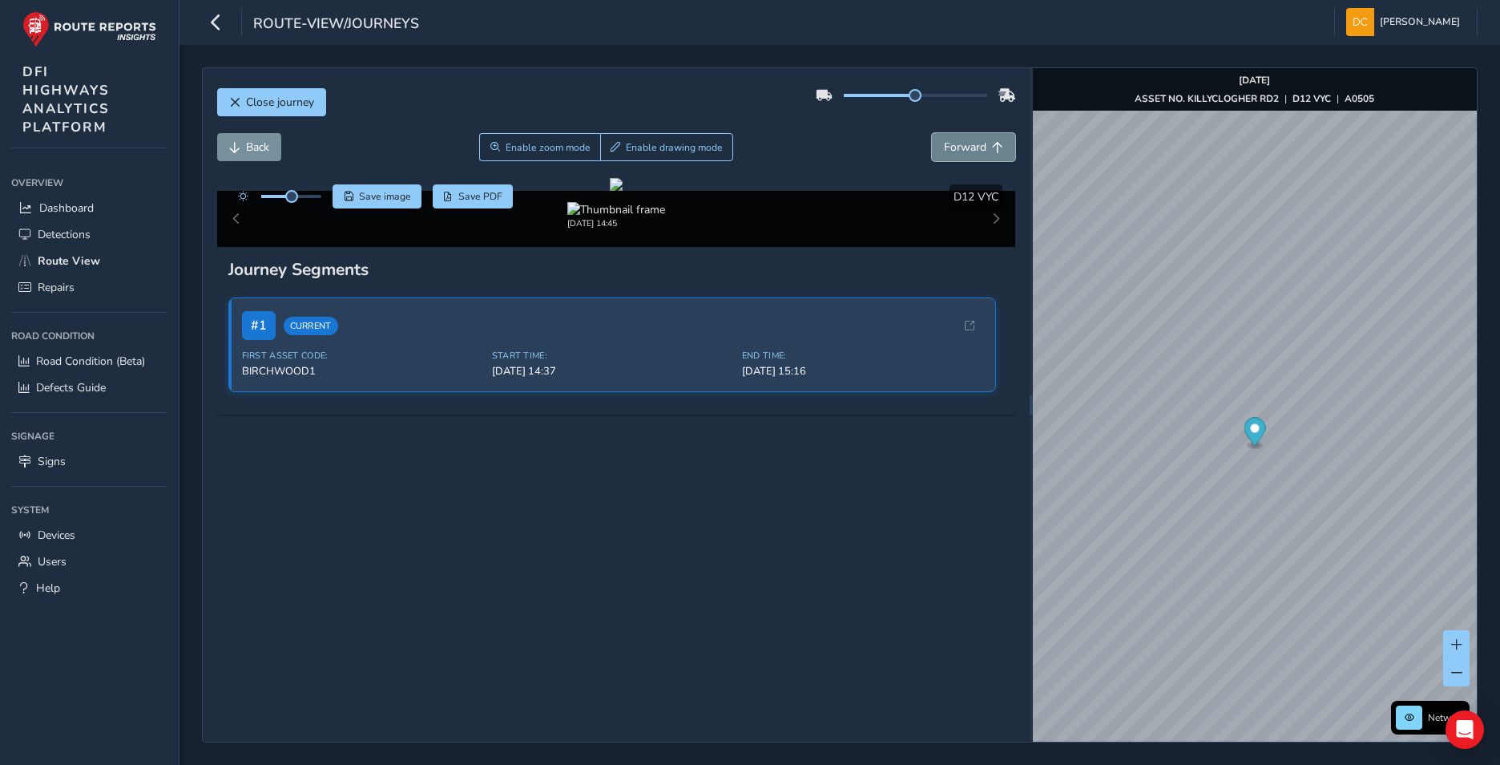
click at [972, 145] on span "Forward" at bounding box center [965, 146] width 42 height 15
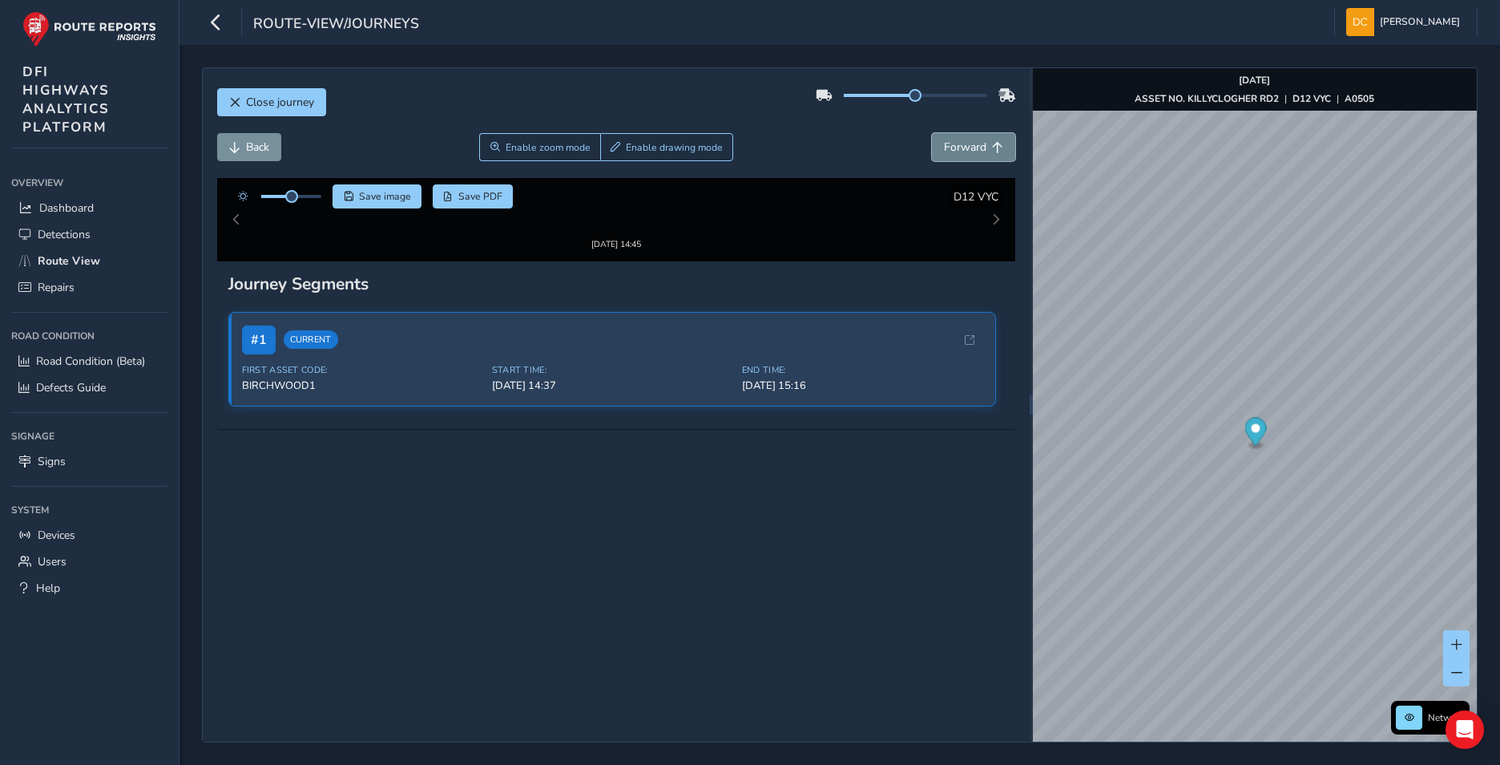
click at [972, 145] on span "Forward" at bounding box center [965, 146] width 42 height 15
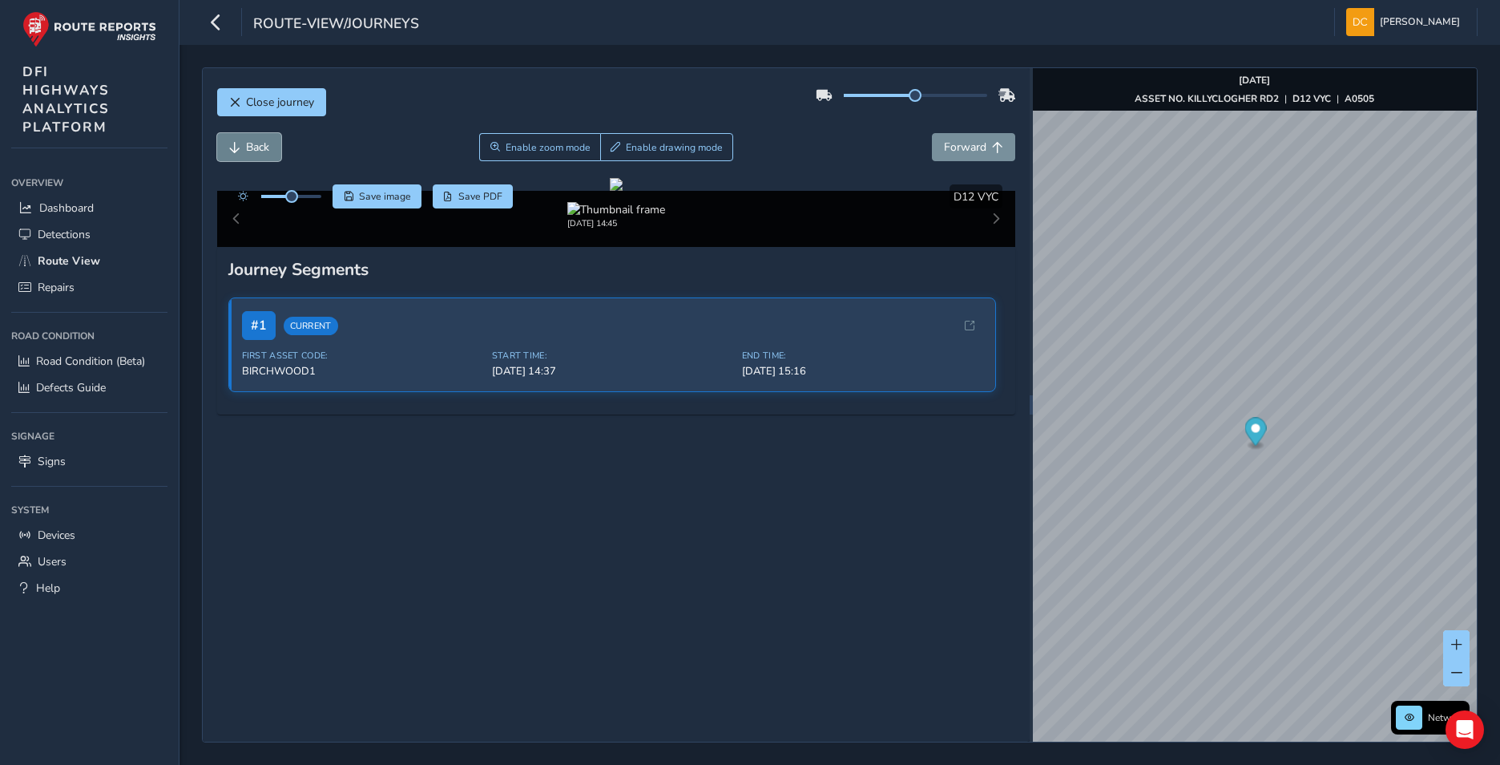
click at [263, 141] on span "Back" at bounding box center [257, 146] width 23 height 15
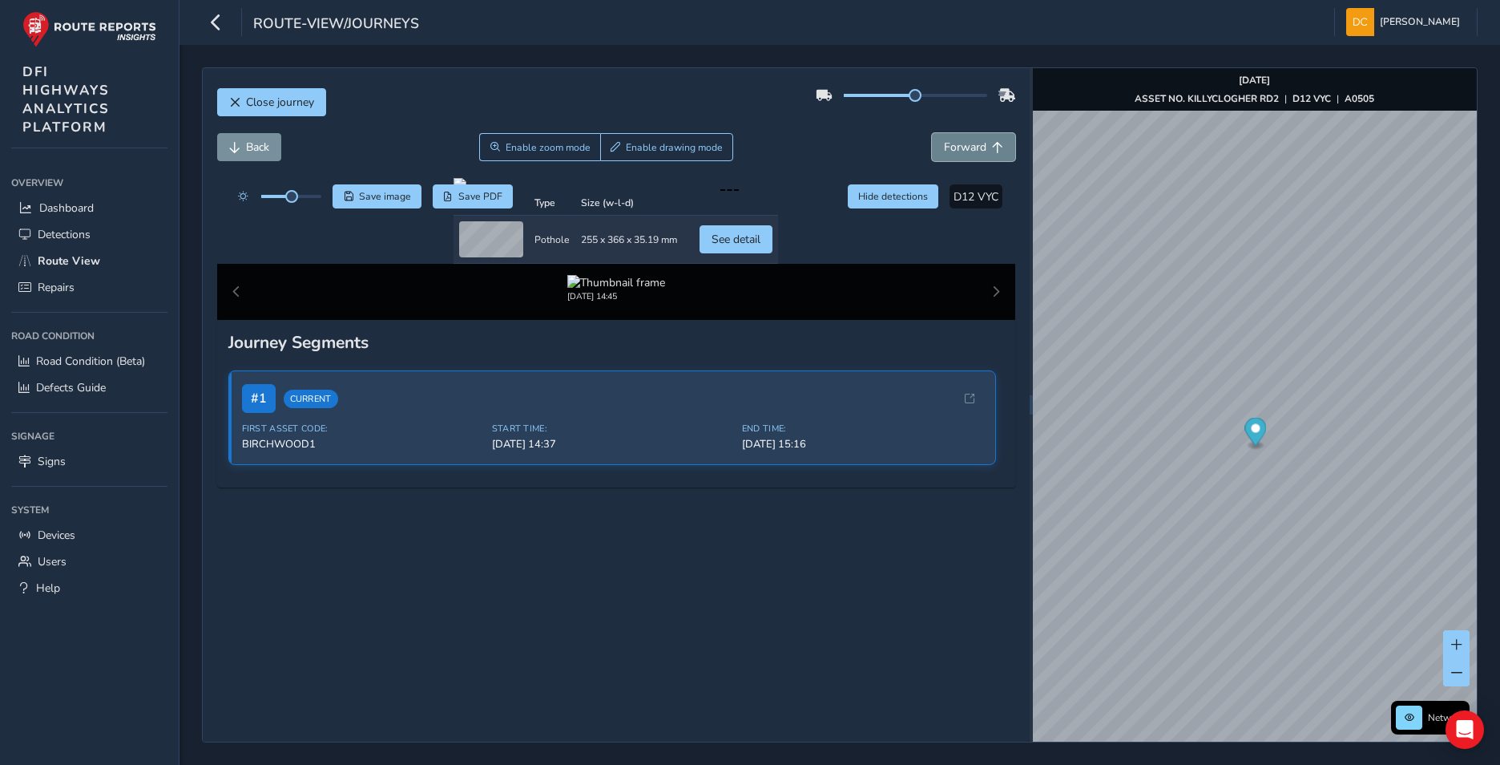
click at [952, 143] on span "Forward" at bounding box center [965, 146] width 42 height 15
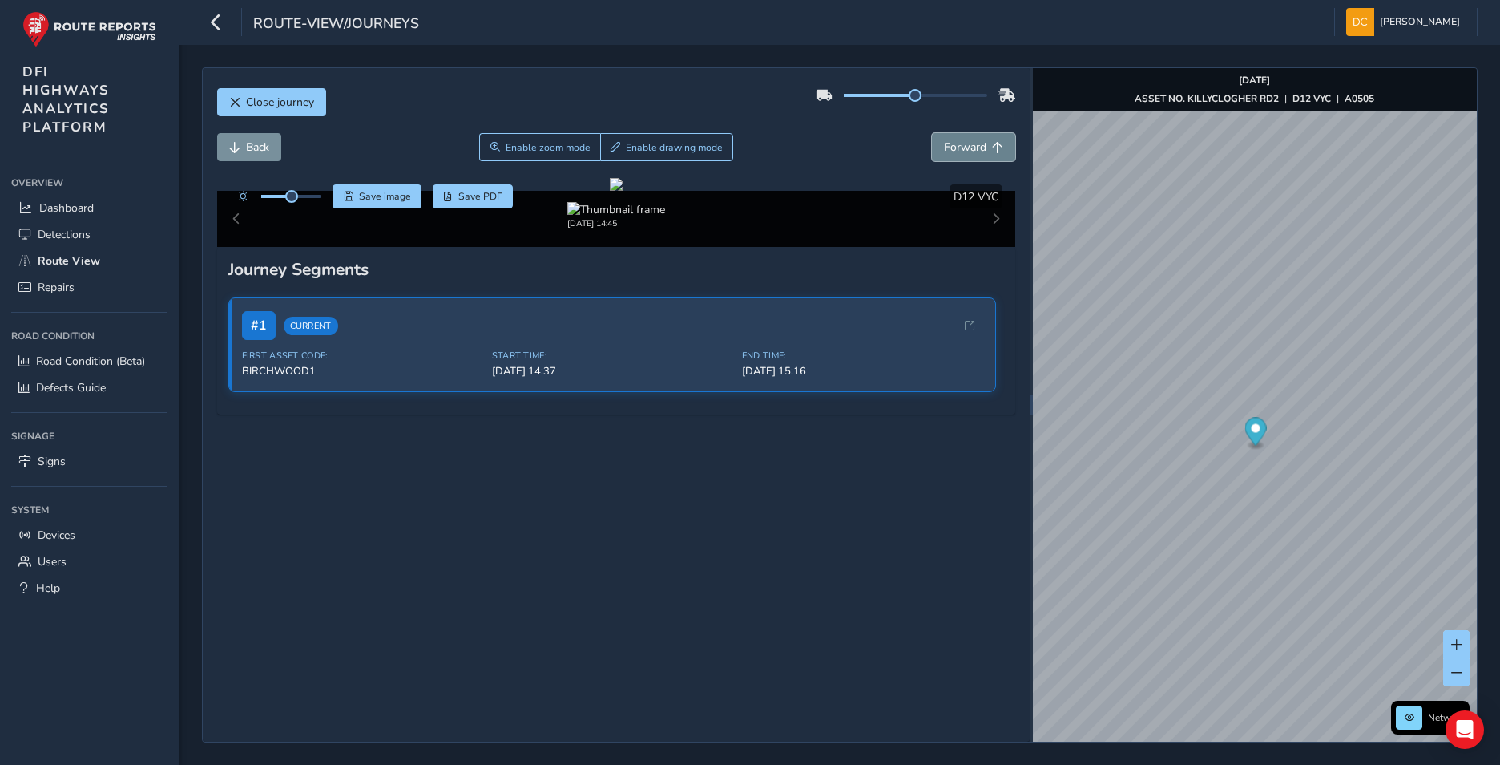
click at [952, 143] on span "Forward" at bounding box center [965, 146] width 42 height 15
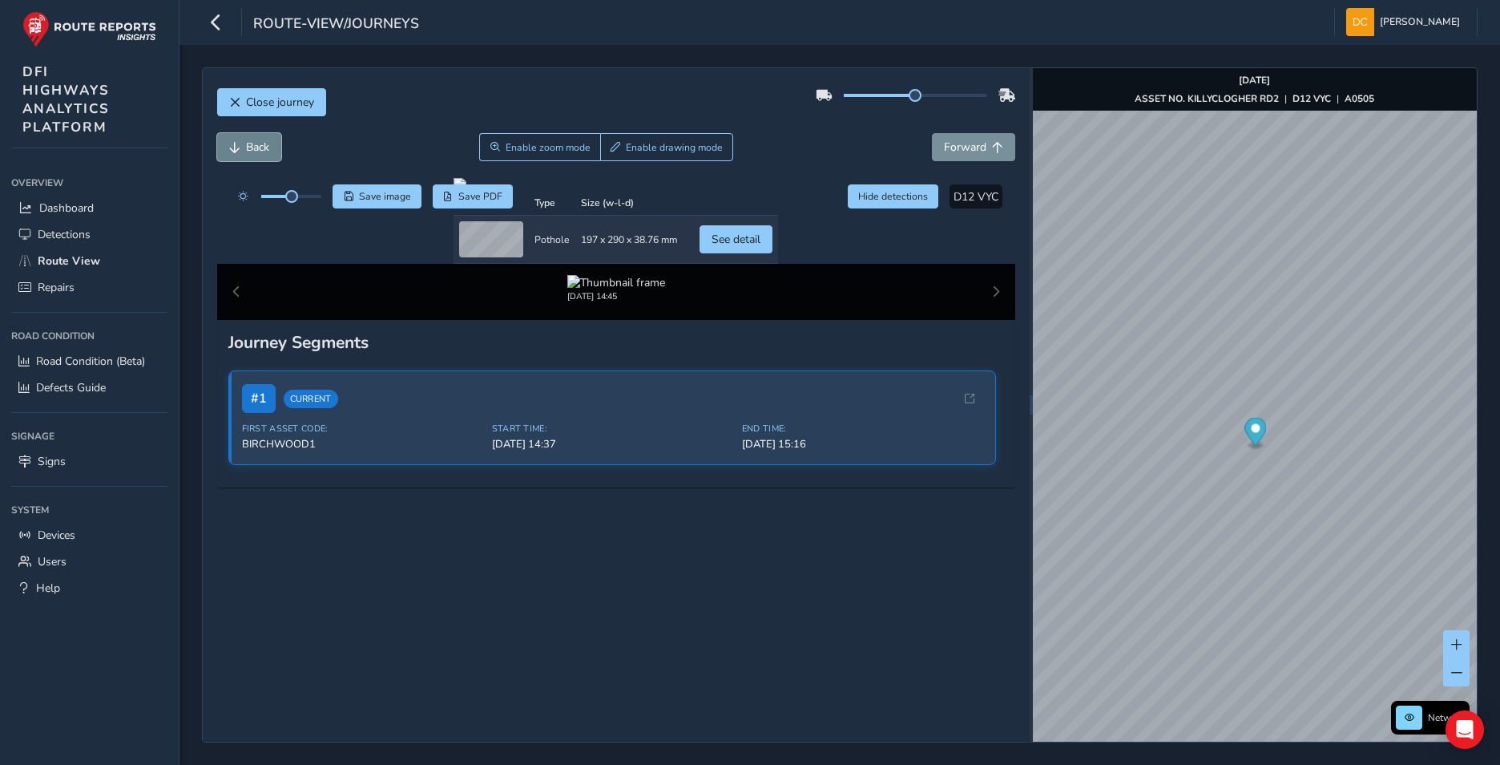
click at [265, 137] on button "Back" at bounding box center [249, 147] width 64 height 28
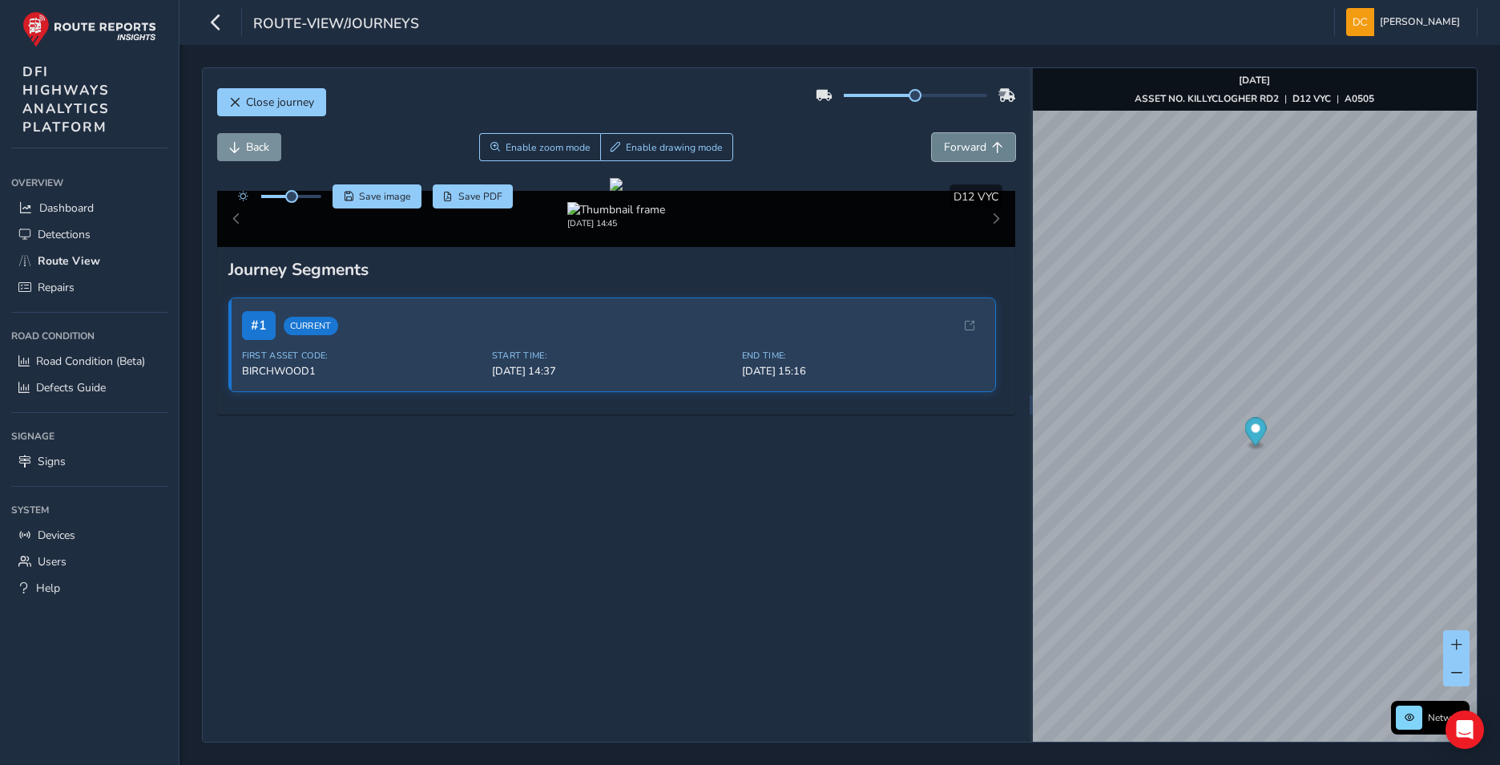
click at [952, 151] on span "Forward" at bounding box center [965, 146] width 42 height 15
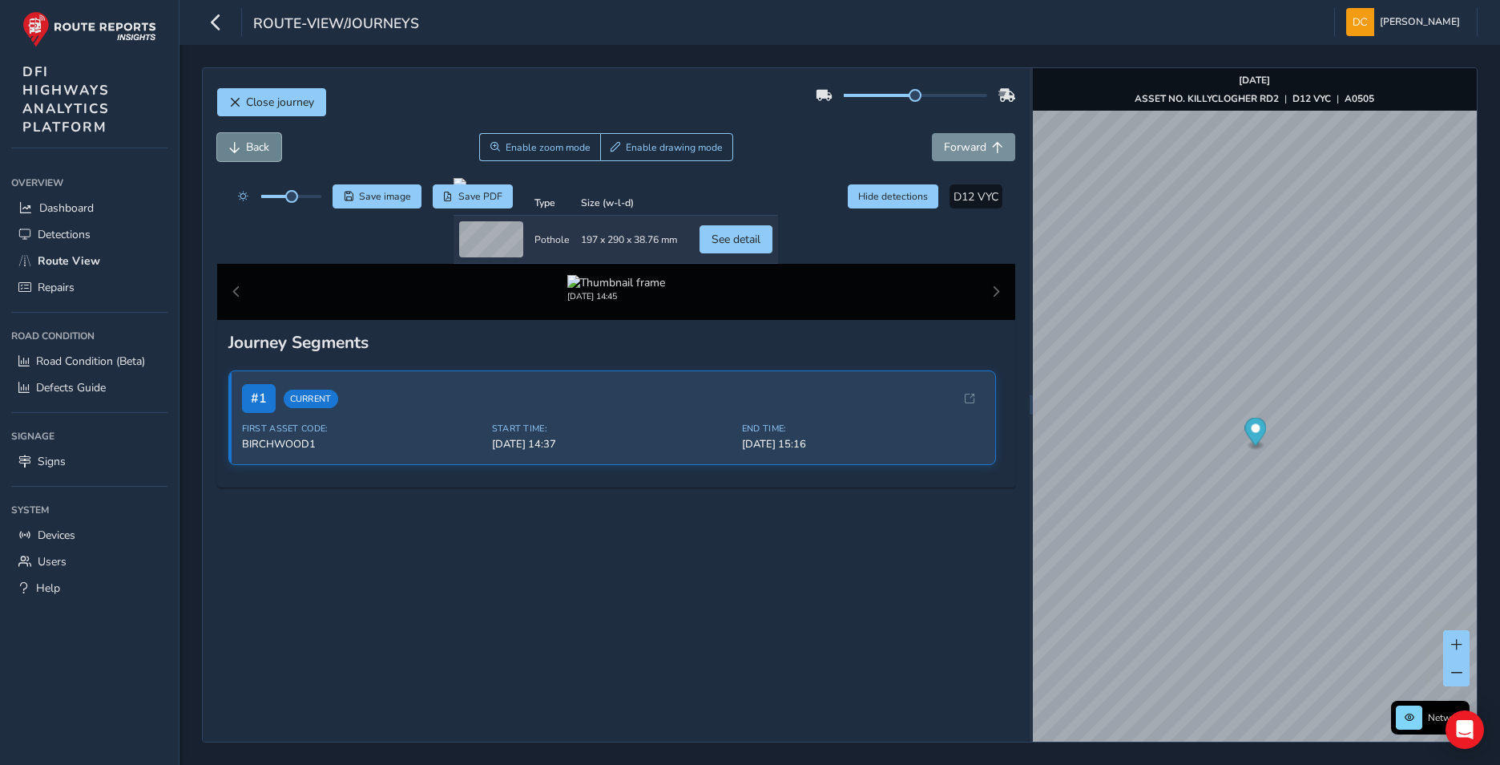
click at [248, 140] on span "Back" at bounding box center [257, 146] width 23 height 15
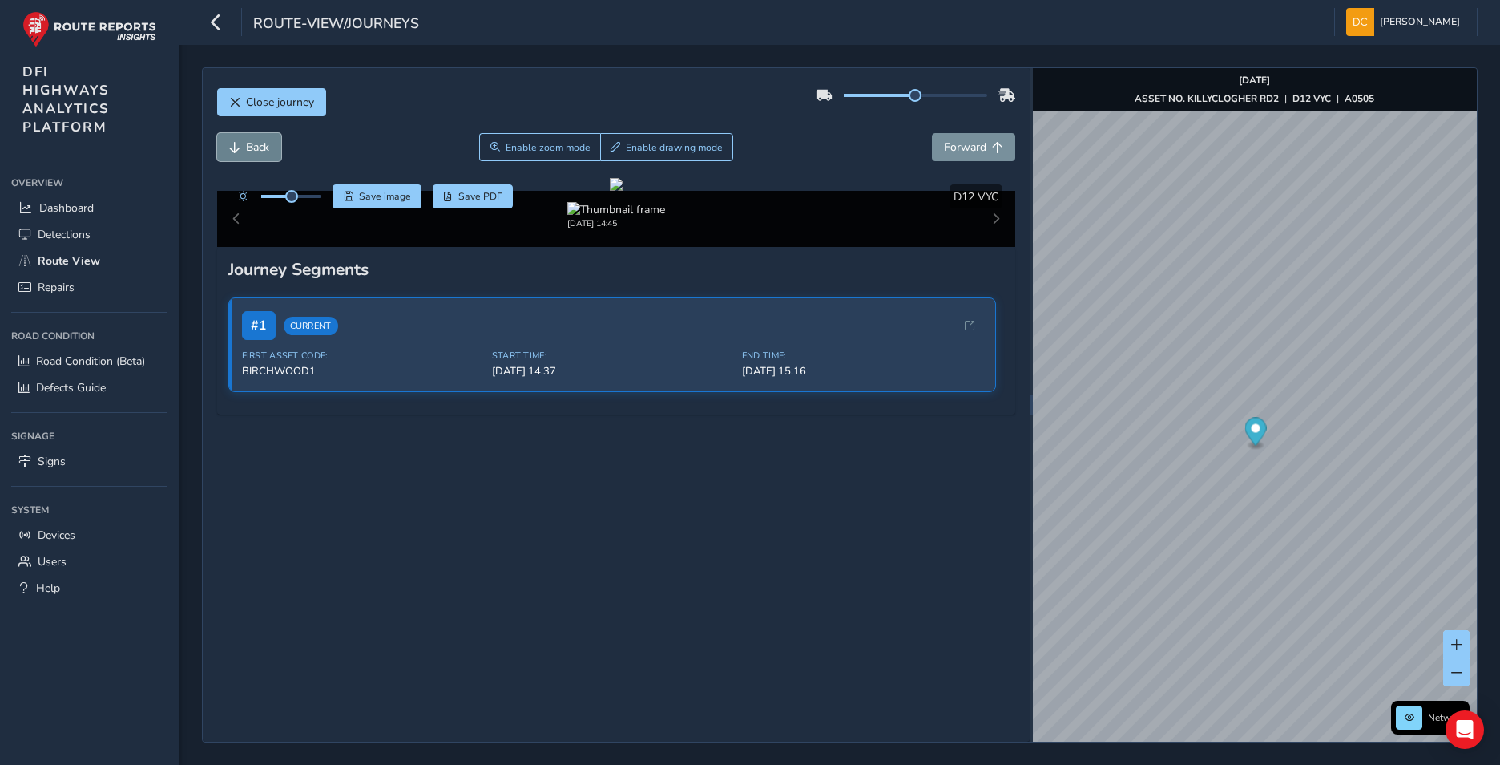
click at [248, 140] on span "Back" at bounding box center [257, 146] width 23 height 15
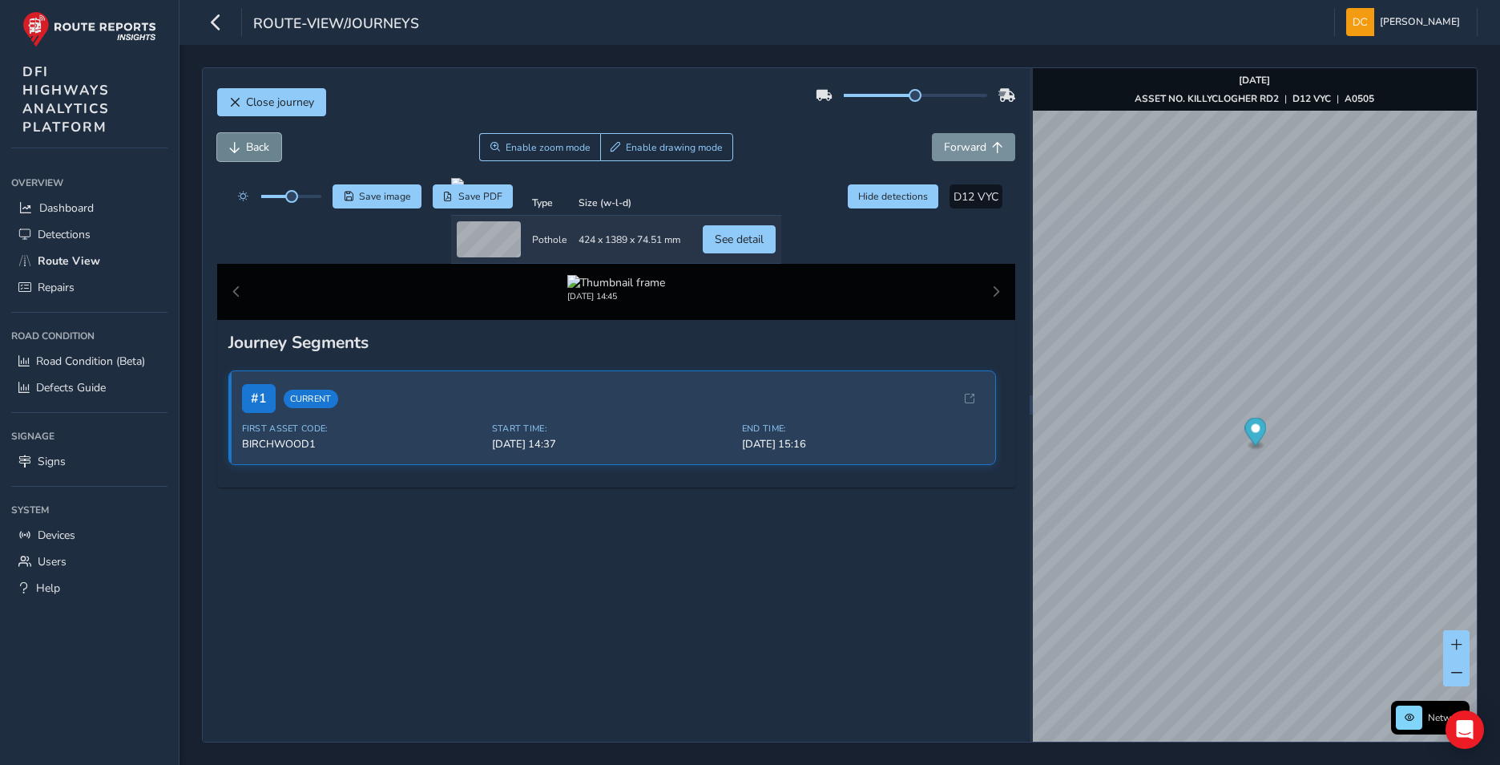
click at [248, 140] on span "Back" at bounding box center [257, 146] width 23 height 15
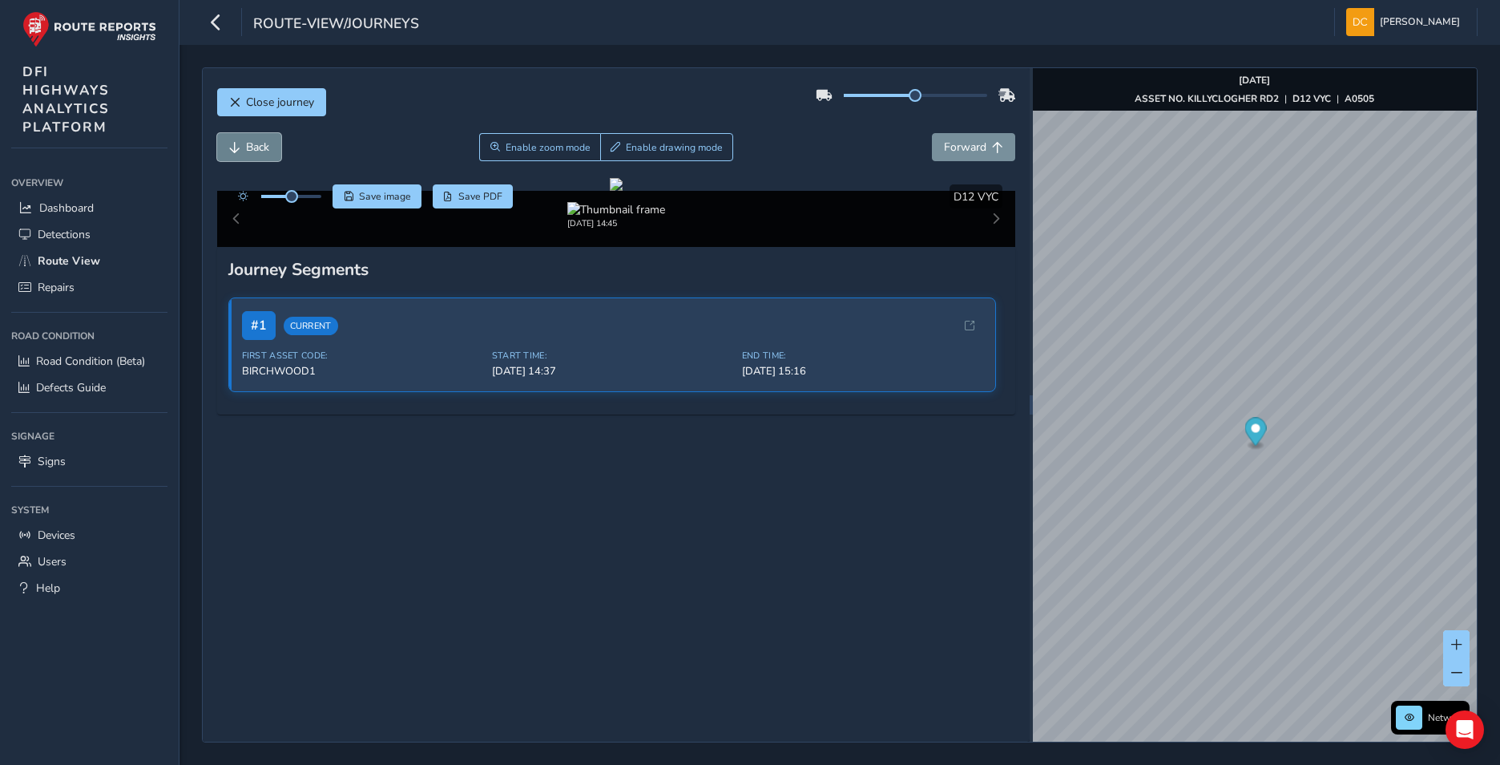
click at [248, 140] on span "Back" at bounding box center [257, 146] width 23 height 15
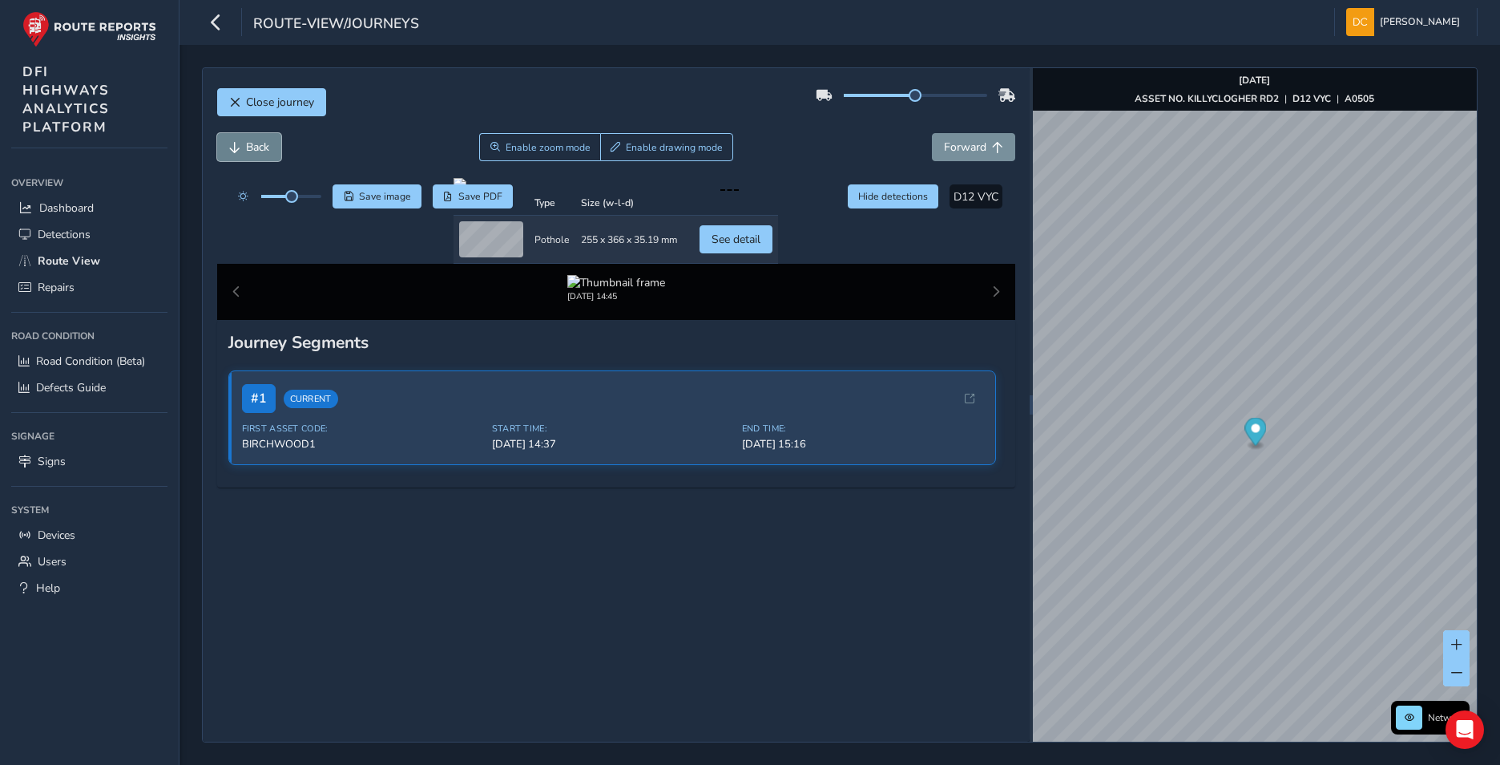
click at [248, 140] on span "Back" at bounding box center [257, 146] width 23 height 15
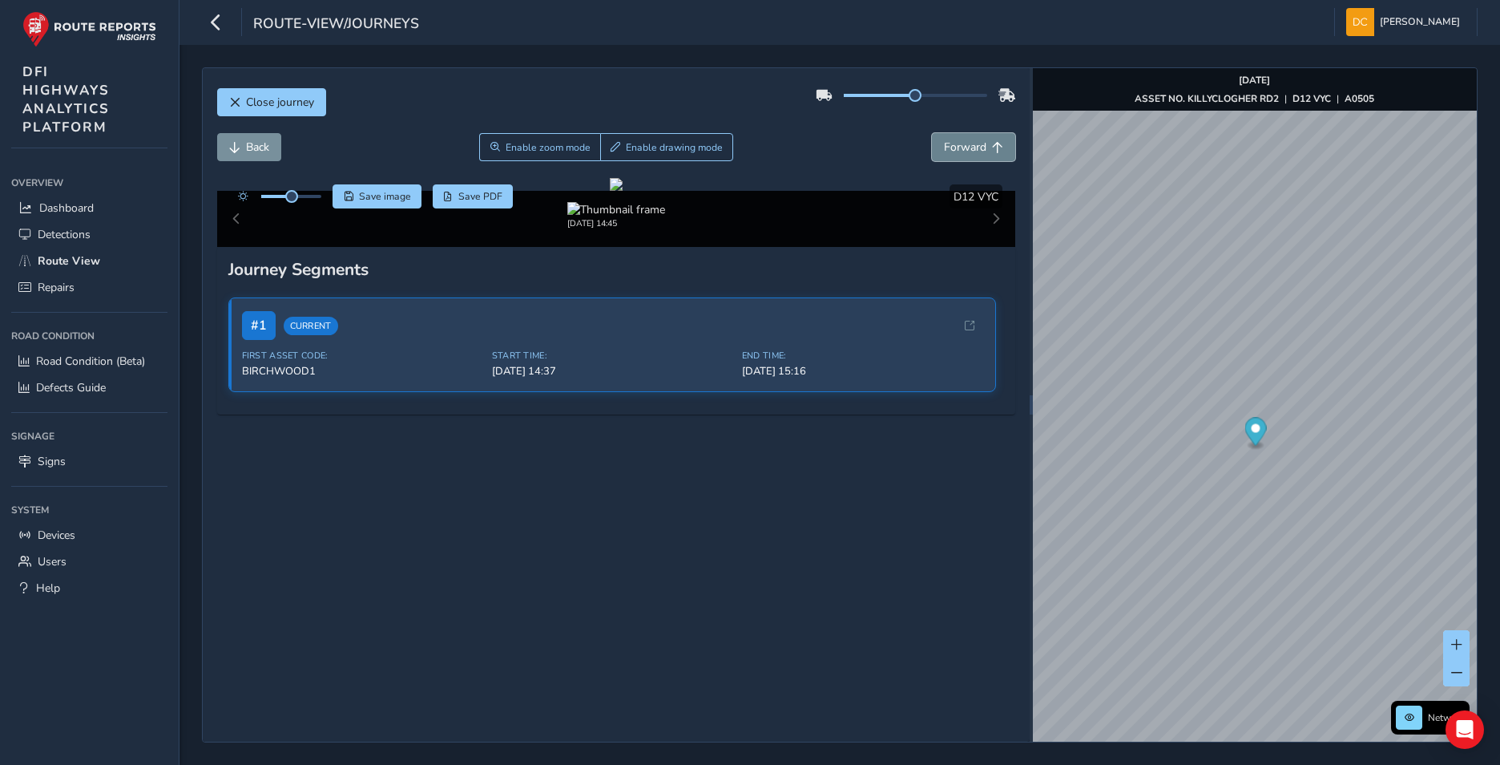
click at [948, 147] on span "Forward" at bounding box center [965, 146] width 42 height 15
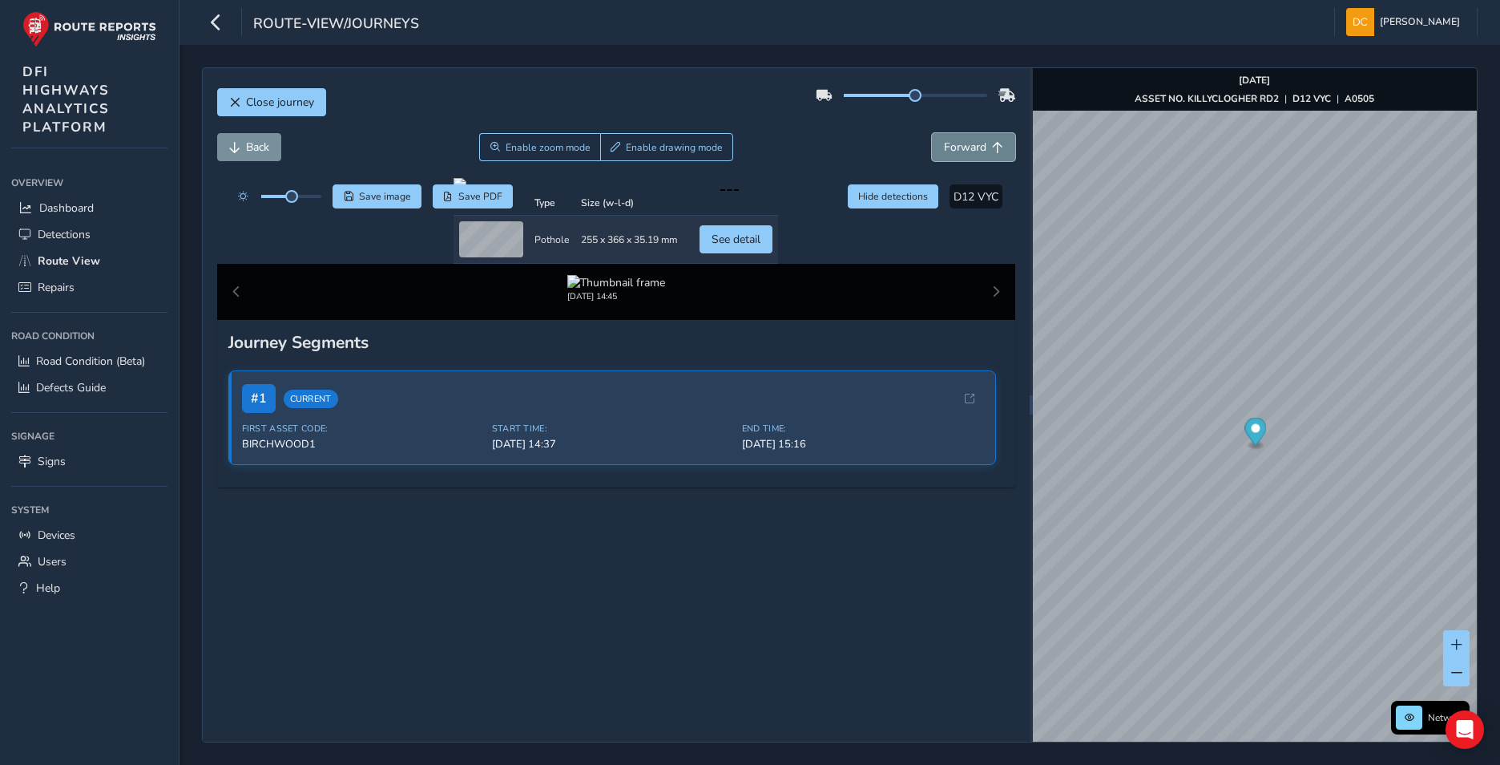
click at [959, 155] on button "Forward" at bounding box center [973, 147] width 83 height 28
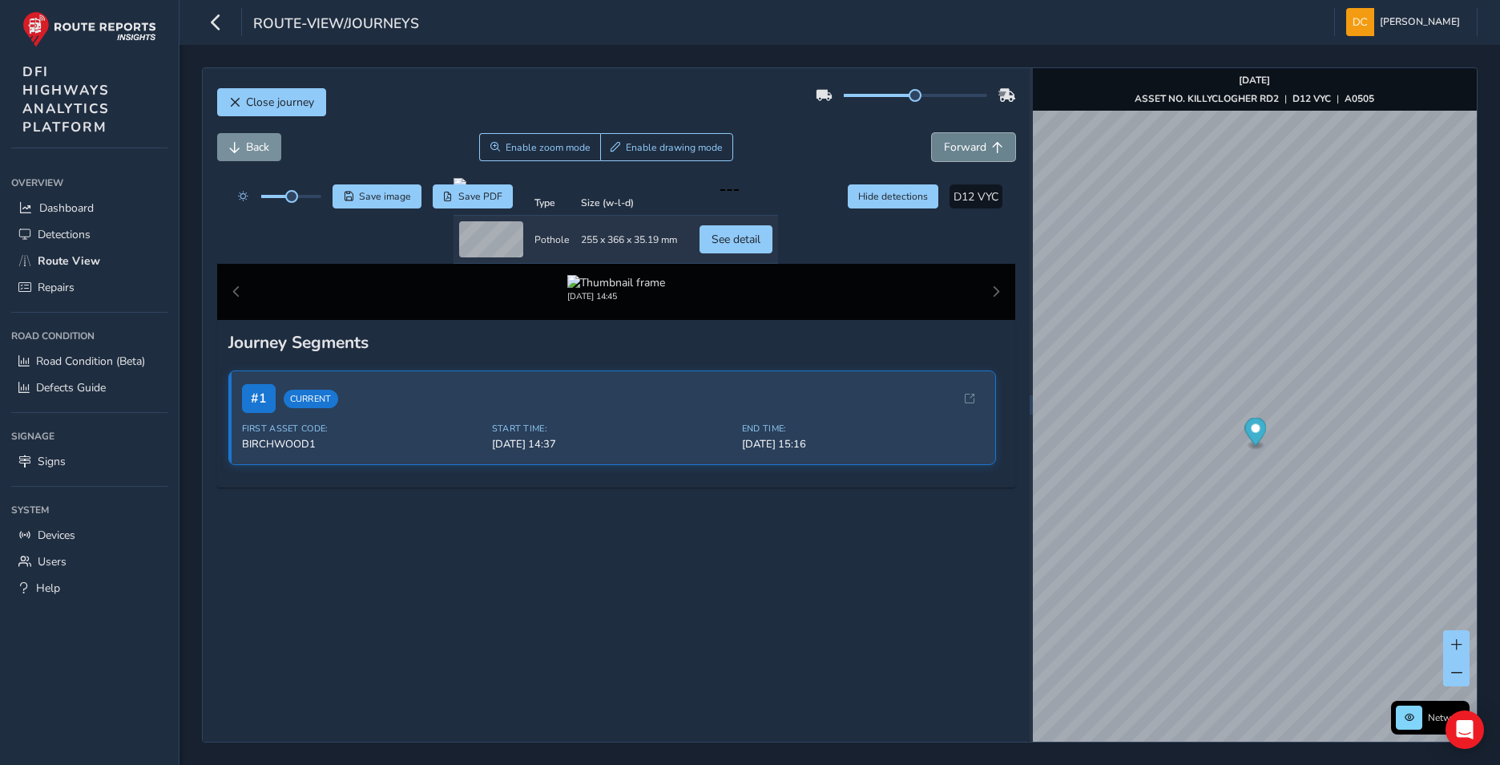
click at [959, 153] on button "Forward" at bounding box center [973, 147] width 83 height 28
click at [959, 153] on span "Forward" at bounding box center [965, 146] width 42 height 15
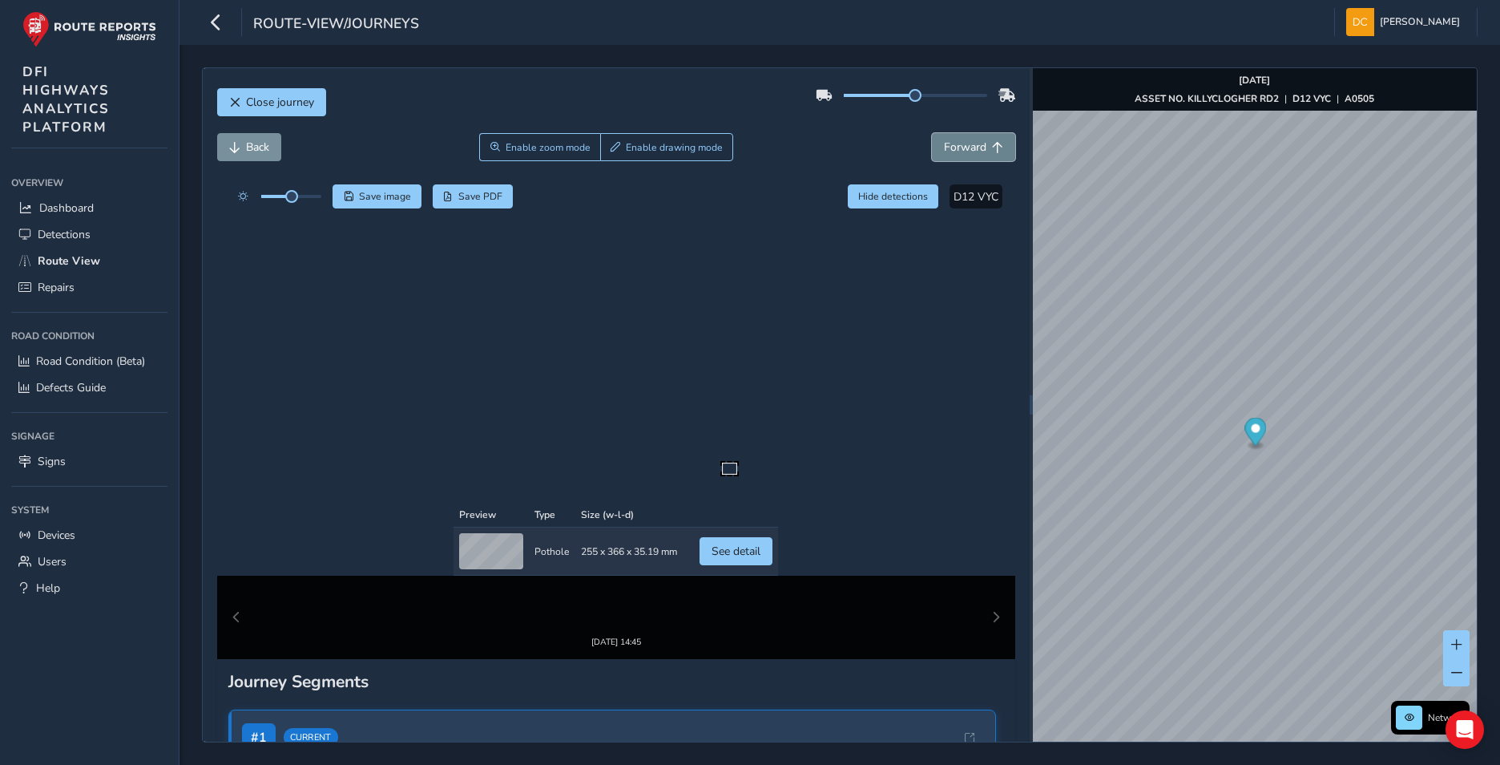
click at [959, 153] on span "Forward" at bounding box center [965, 146] width 42 height 15
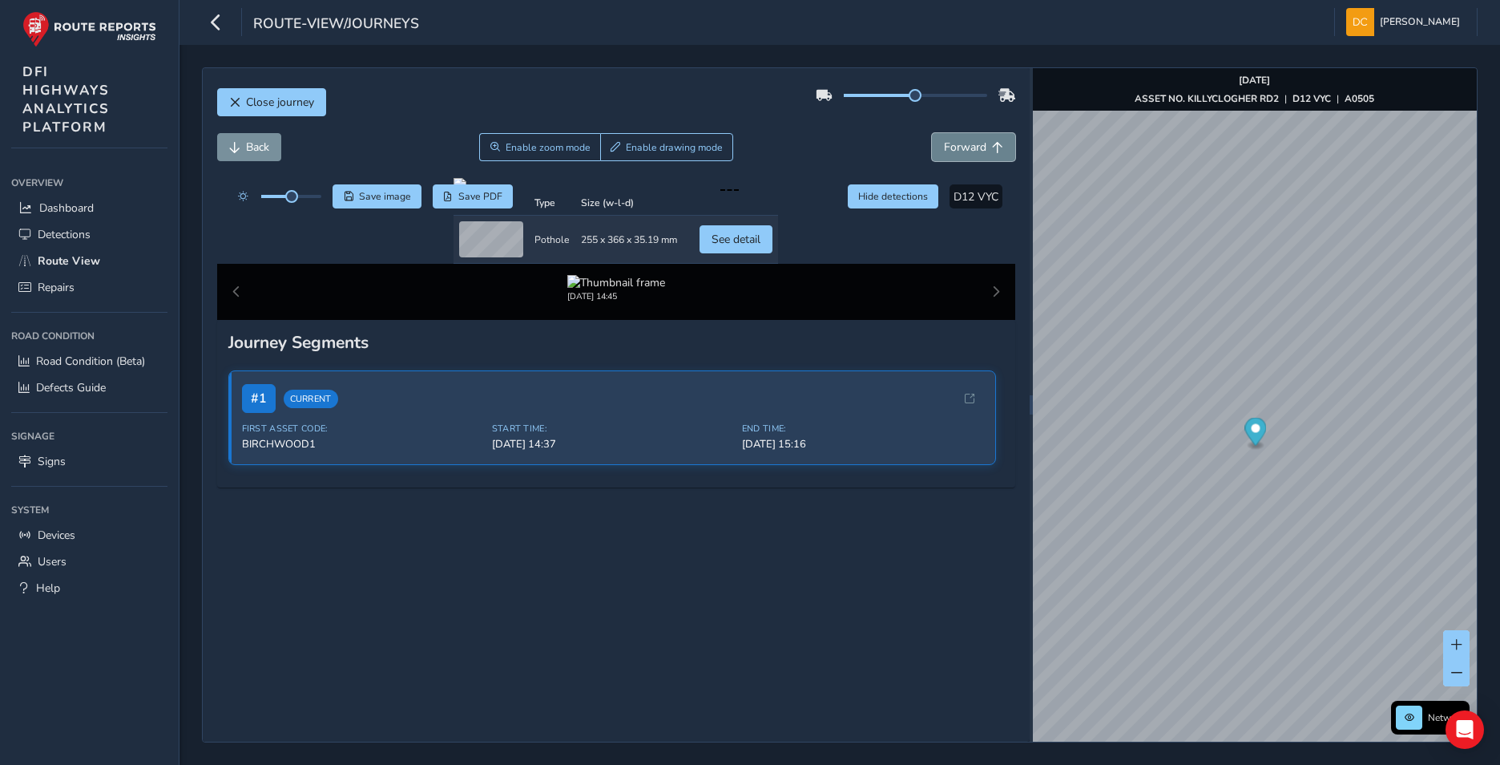
click at [959, 153] on span "Forward" at bounding box center [965, 146] width 42 height 15
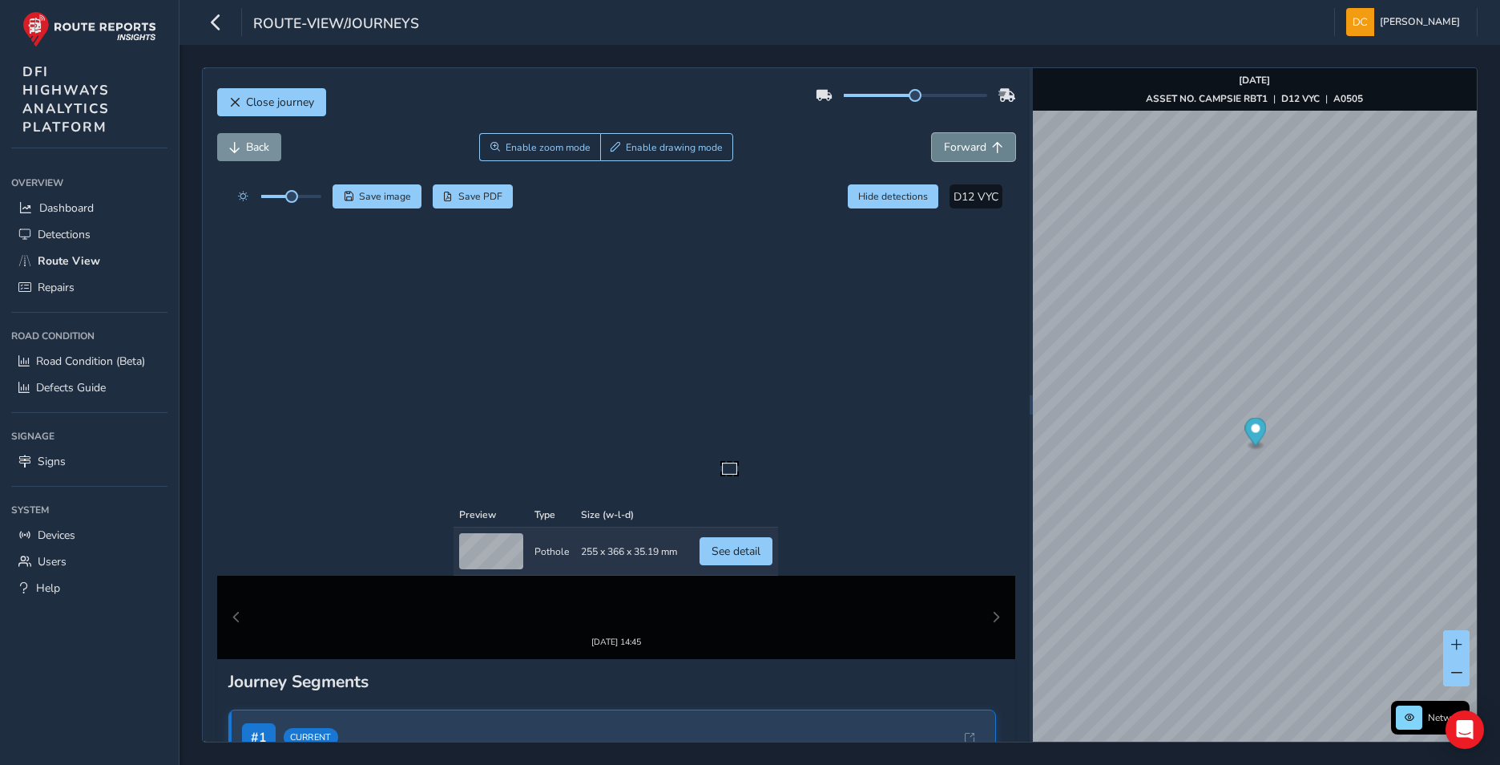
click at [959, 153] on span "Forward" at bounding box center [965, 146] width 42 height 15
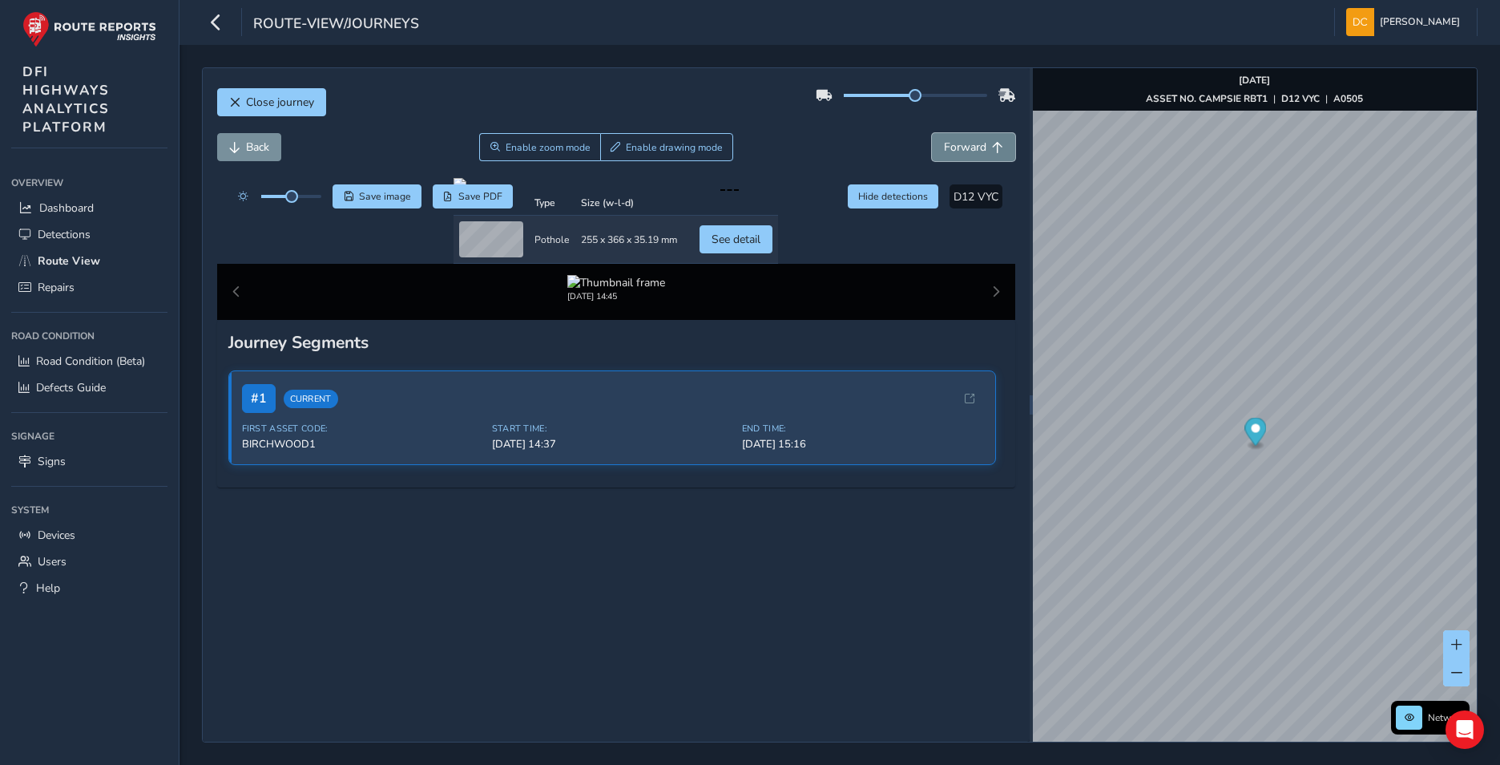
click at [959, 153] on span "Forward" at bounding box center [965, 146] width 42 height 15
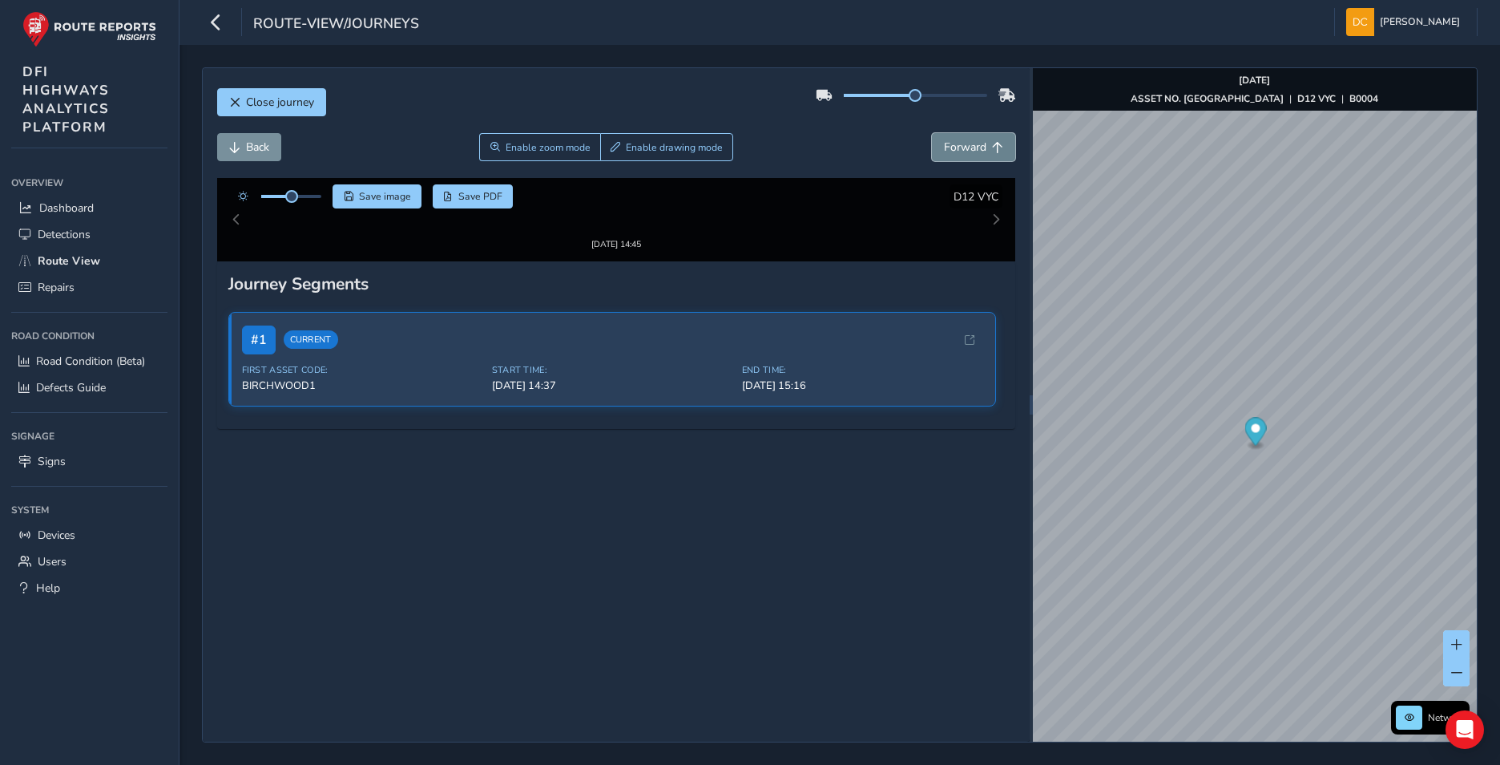
click at [959, 153] on span "Forward" at bounding box center [965, 146] width 42 height 15
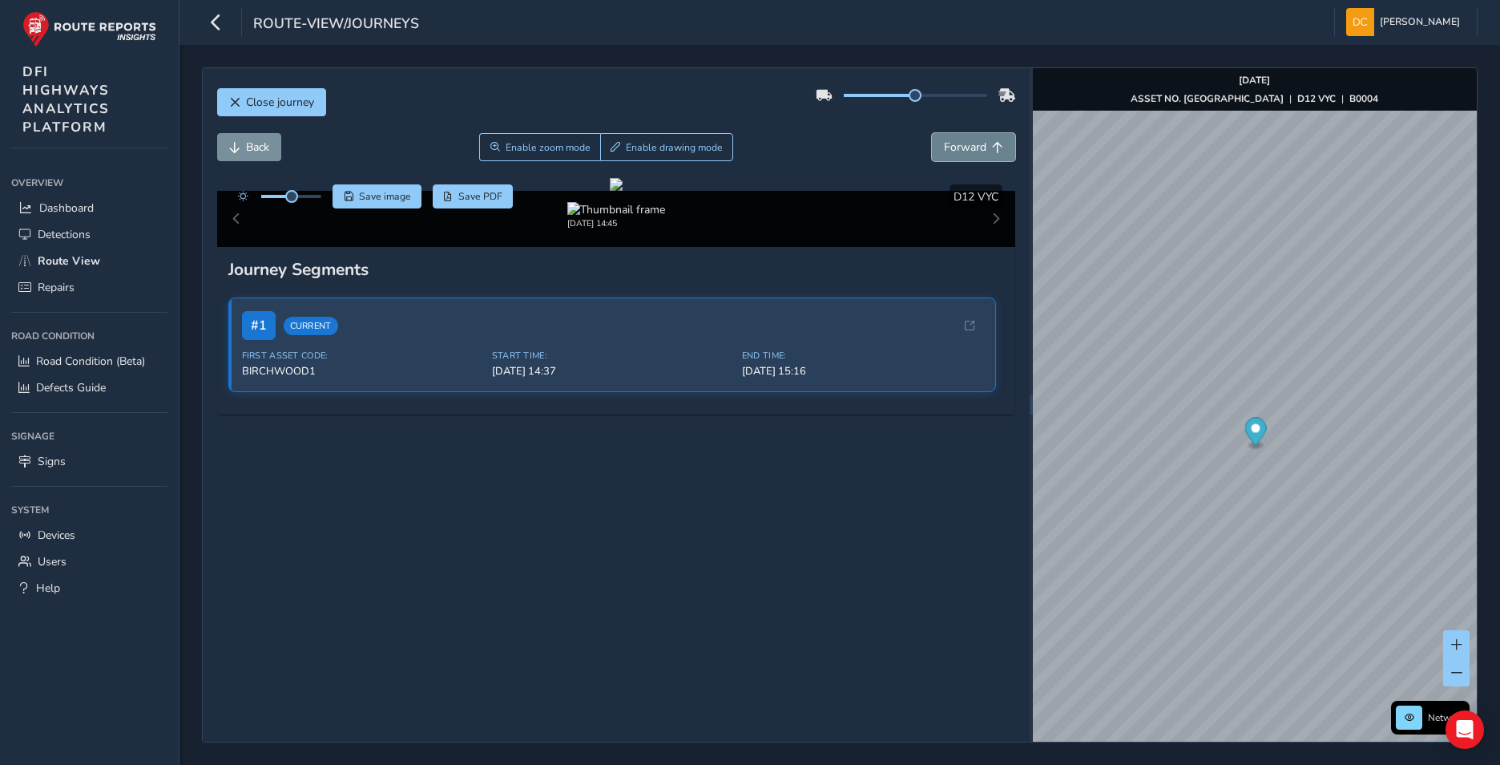
click at [959, 153] on span "Forward" at bounding box center [965, 146] width 42 height 15
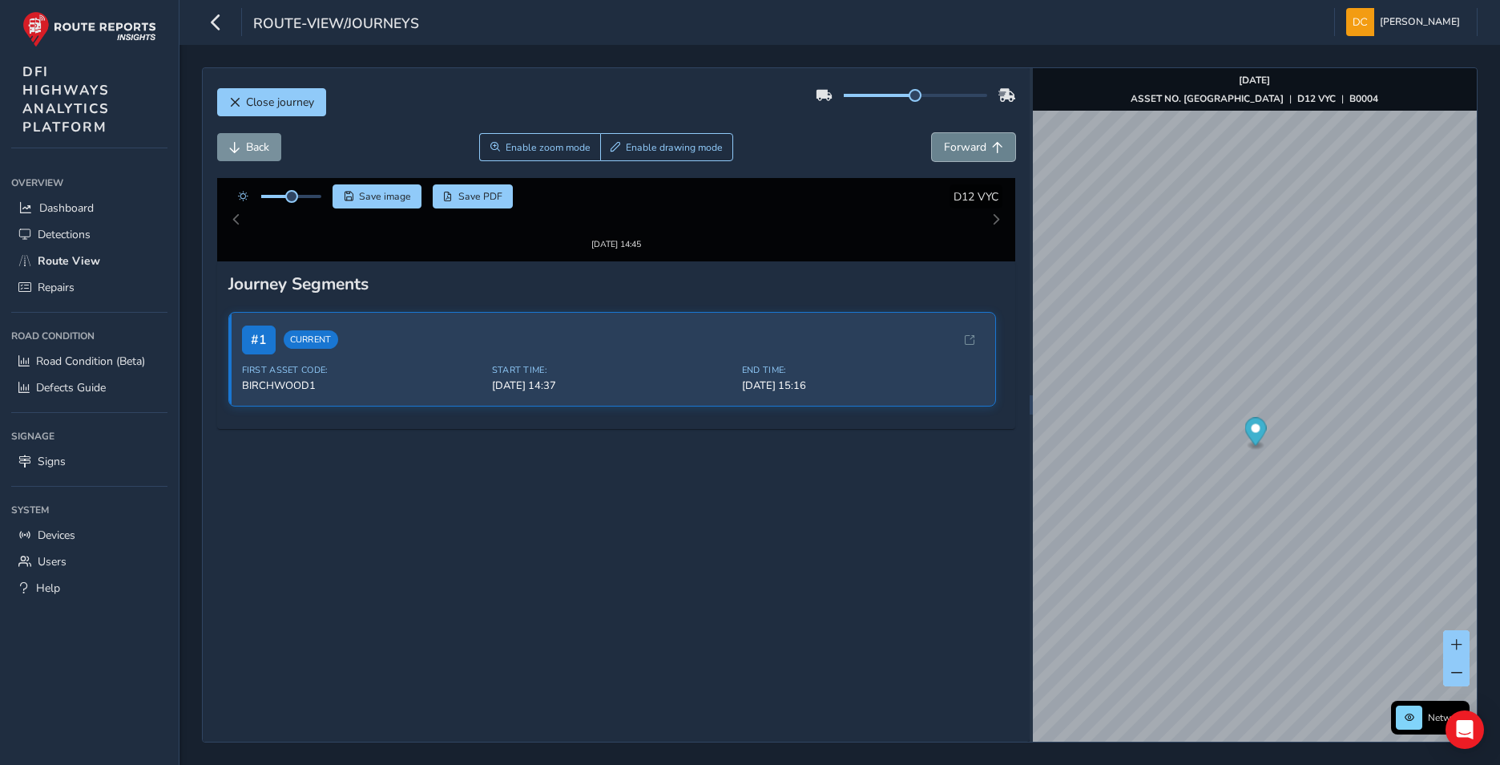
click at [959, 153] on span "Forward" at bounding box center [965, 146] width 42 height 15
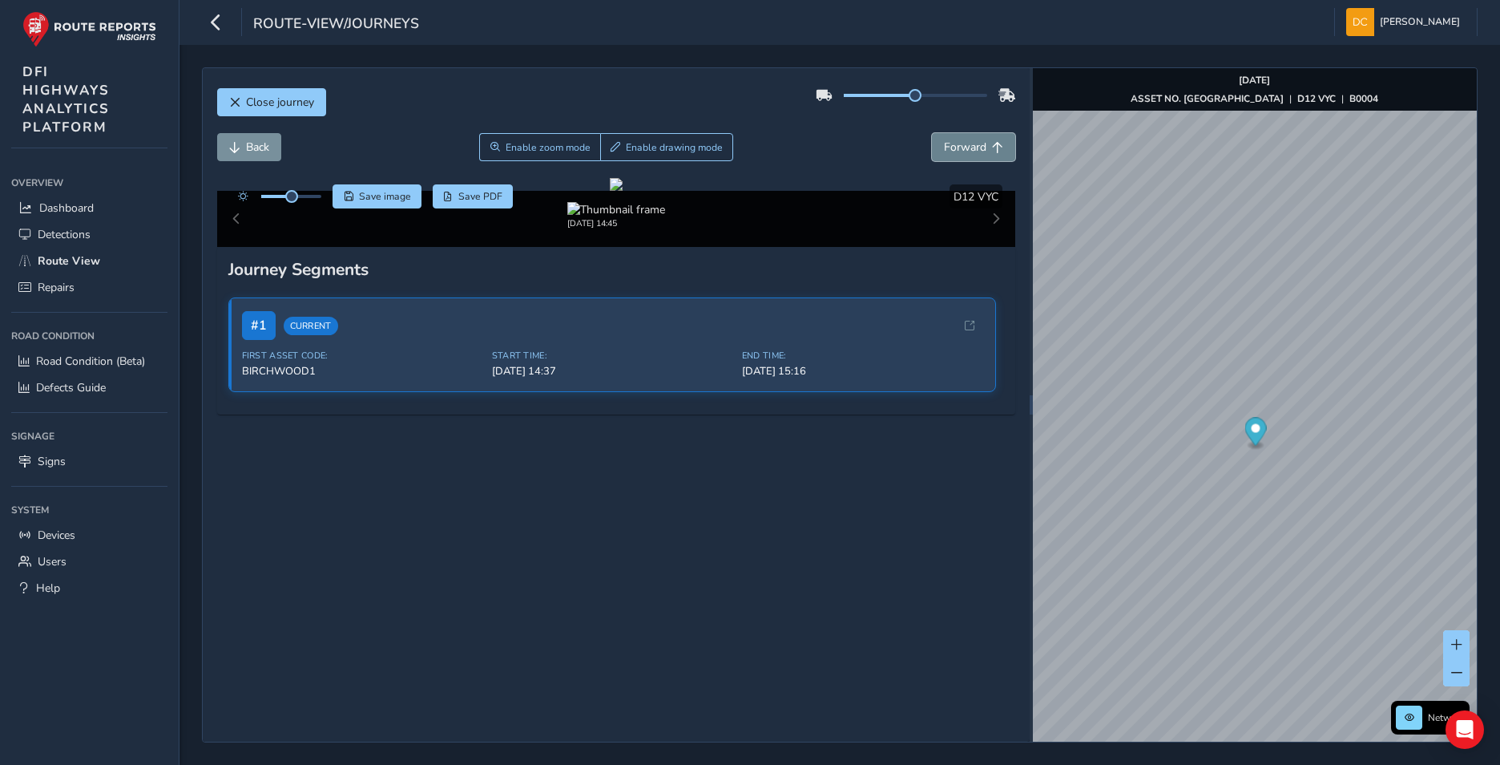
click at [959, 153] on span "Forward" at bounding box center [965, 146] width 42 height 15
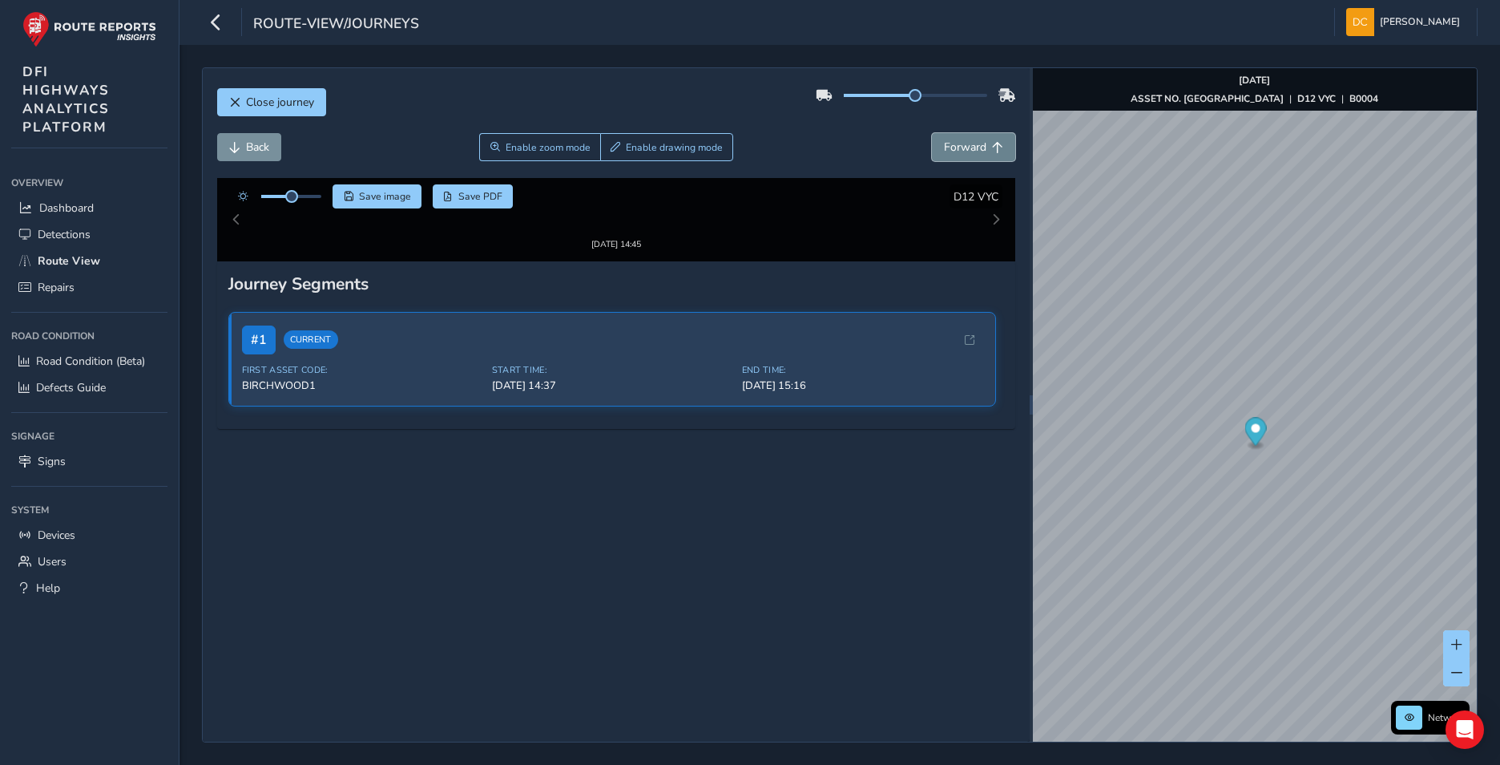
click at [959, 153] on span "Forward" at bounding box center [965, 146] width 42 height 15
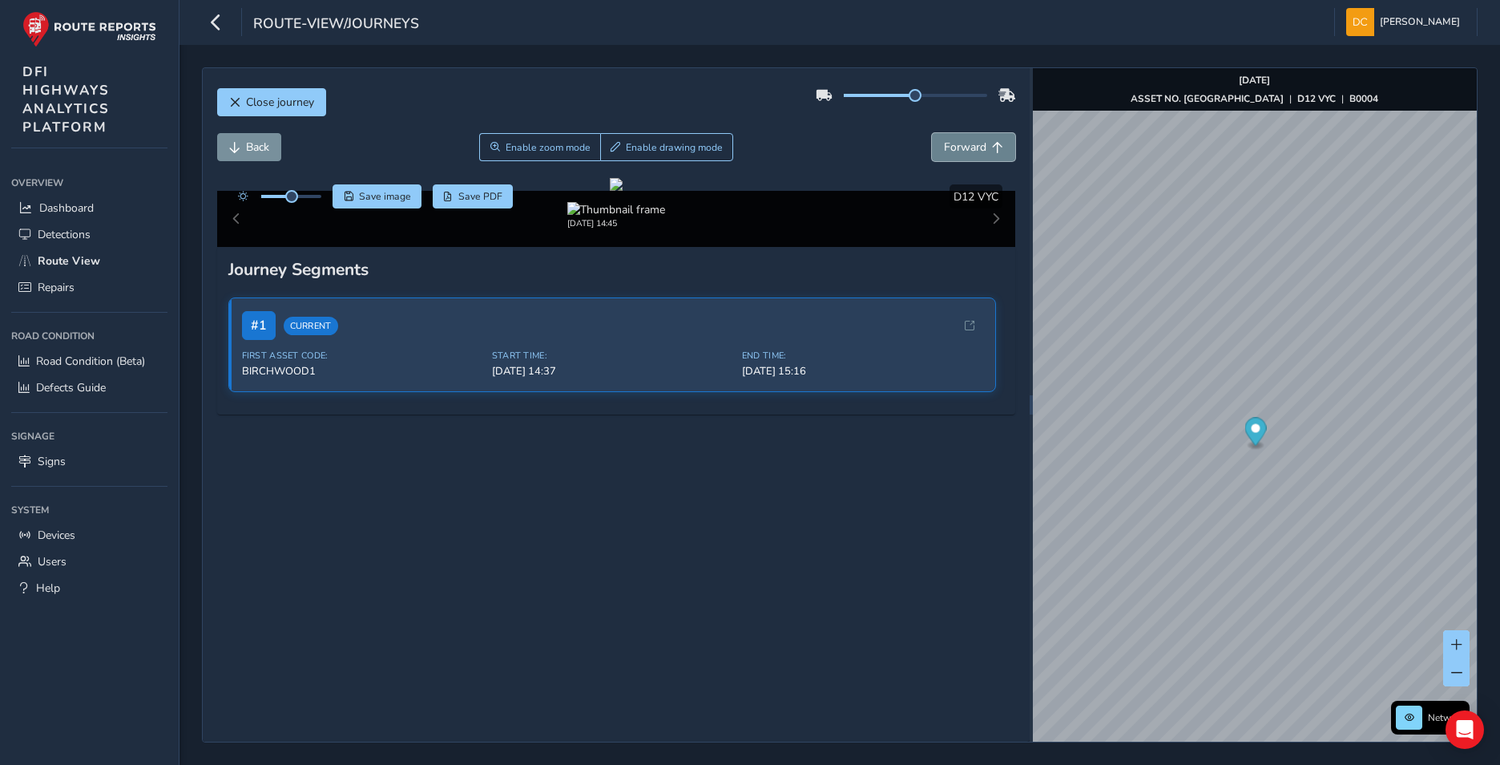
click at [959, 153] on span "Forward" at bounding box center [965, 146] width 42 height 15
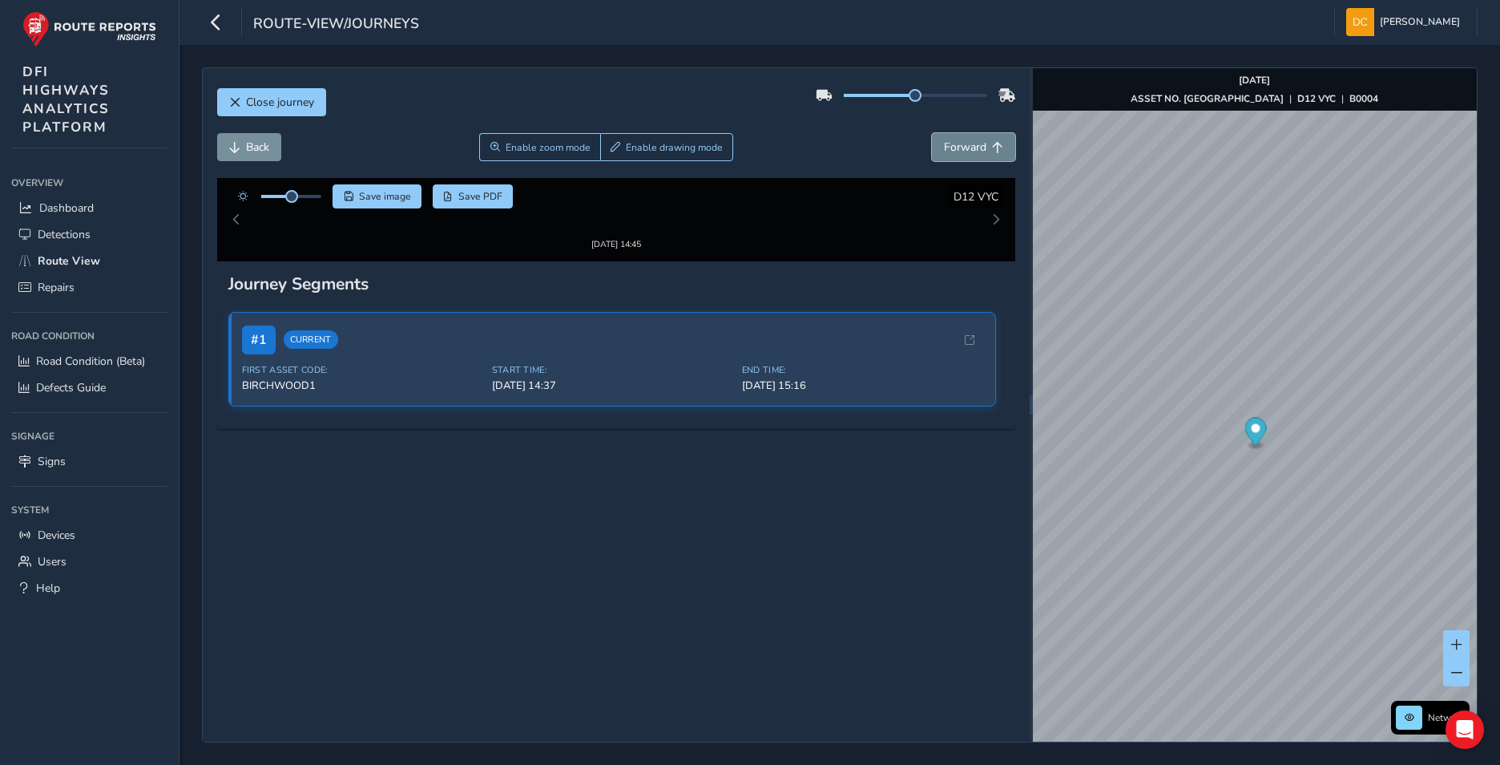
click at [959, 153] on span "Forward" at bounding box center [965, 146] width 42 height 15
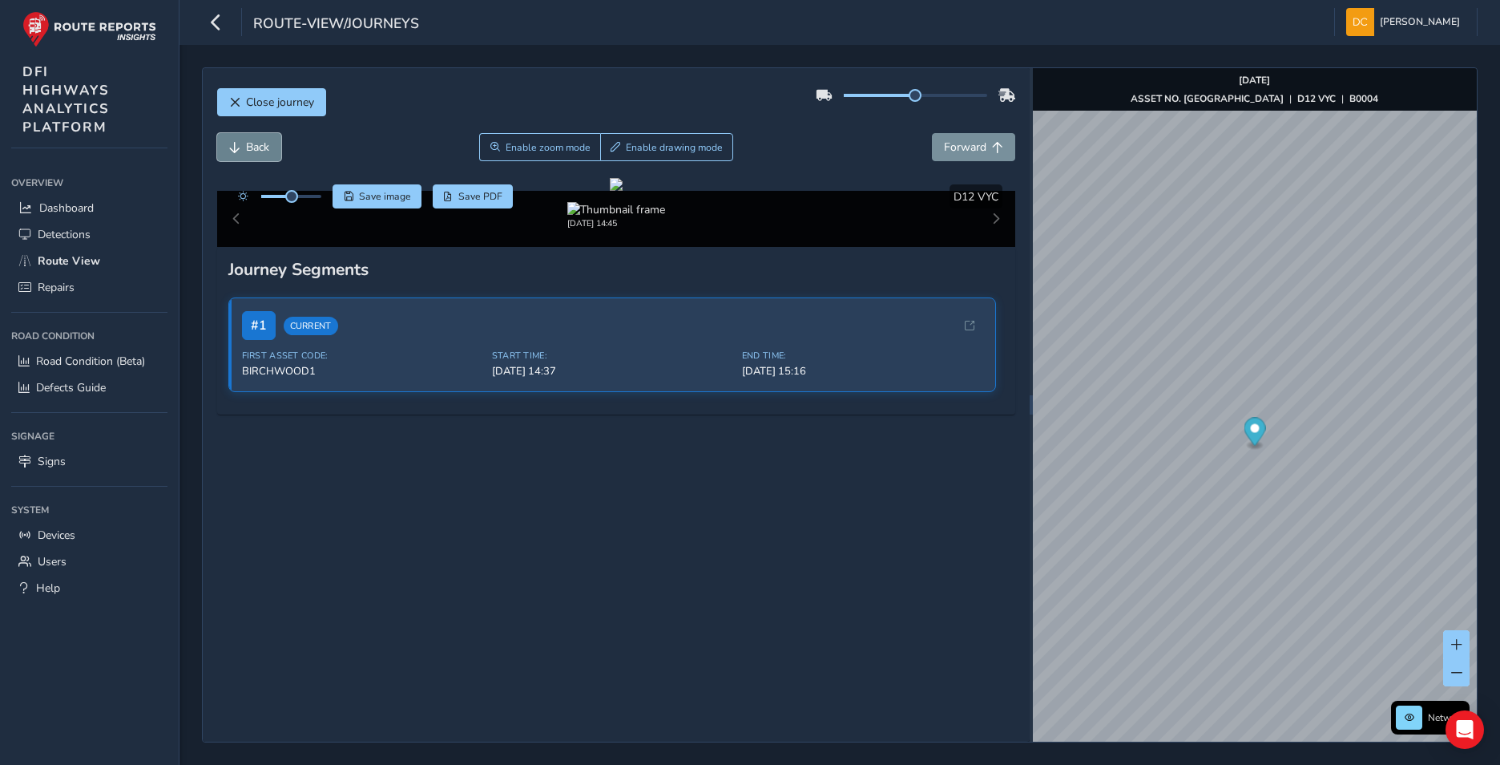
click at [251, 145] on span "Back" at bounding box center [257, 146] width 23 height 15
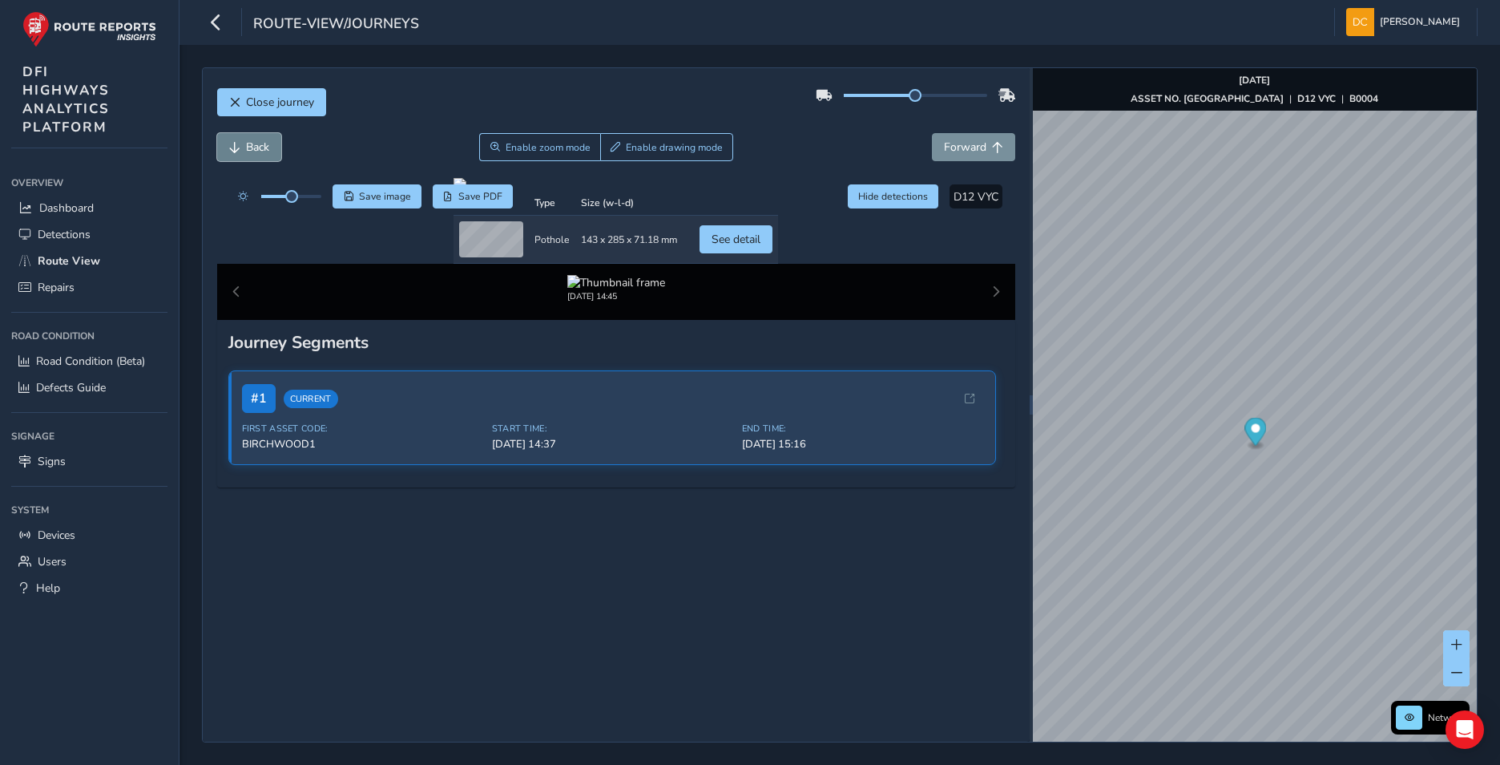
click at [251, 145] on span "Back" at bounding box center [257, 146] width 23 height 15
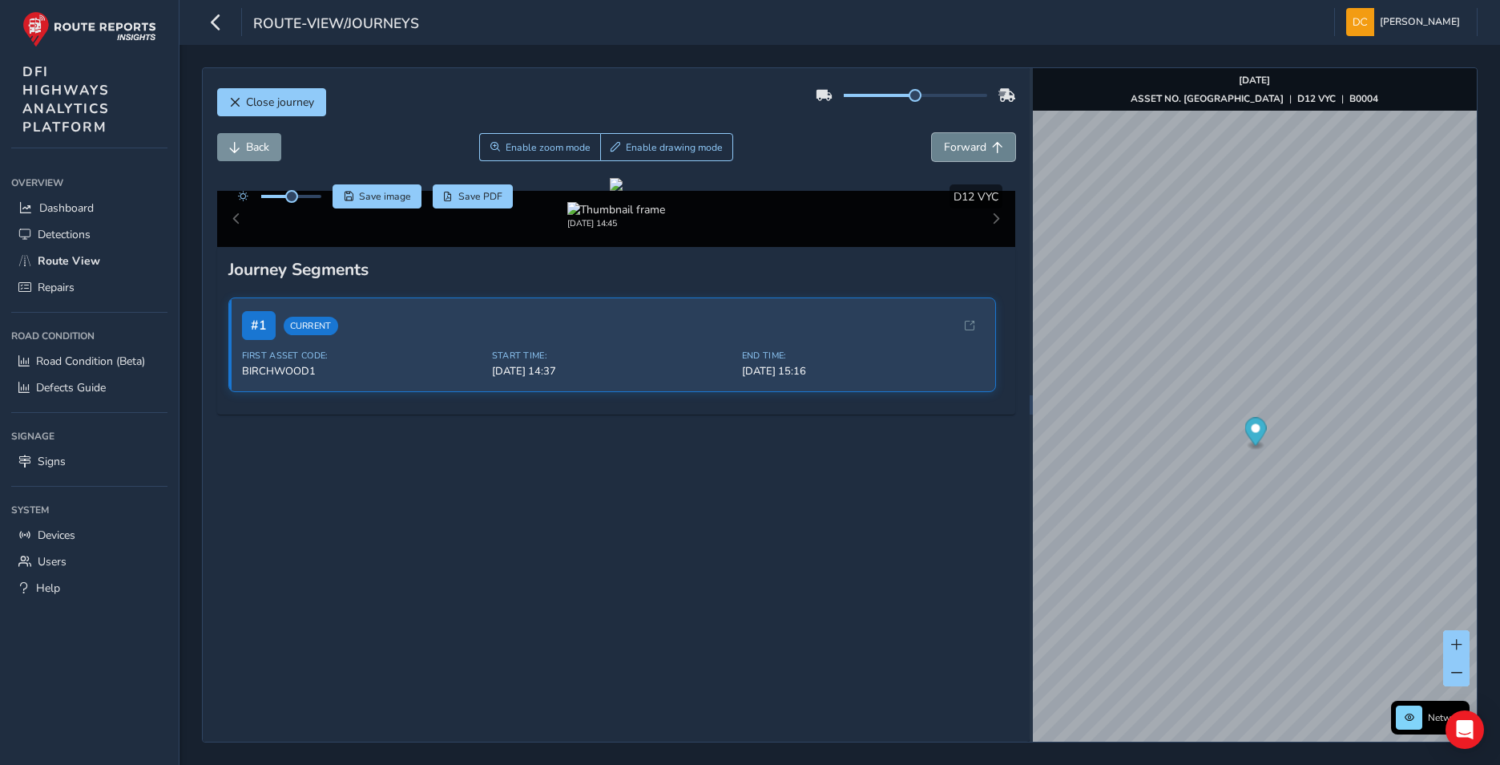
click at [967, 151] on span "Forward" at bounding box center [965, 146] width 42 height 15
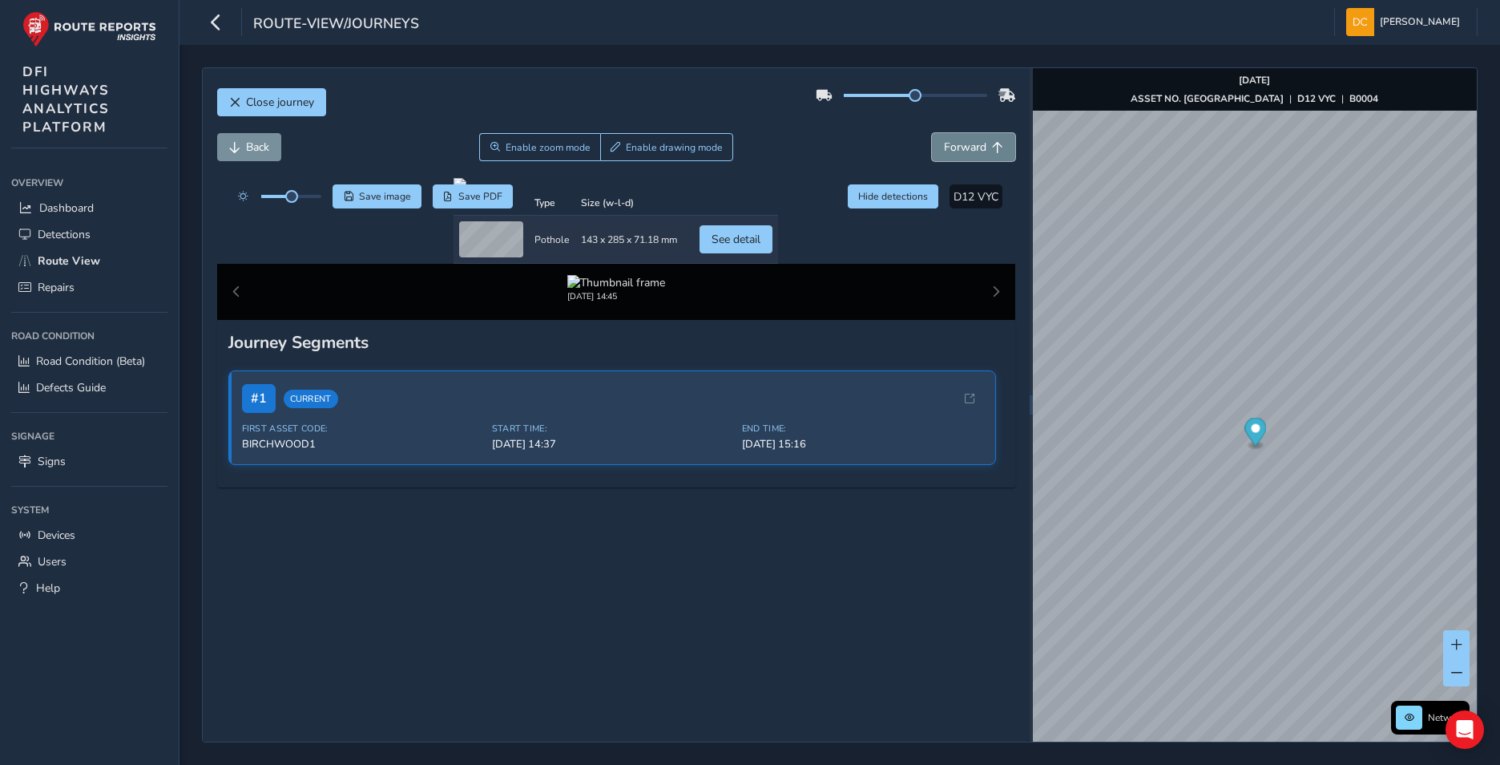
click at [967, 151] on span "Forward" at bounding box center [965, 146] width 42 height 15
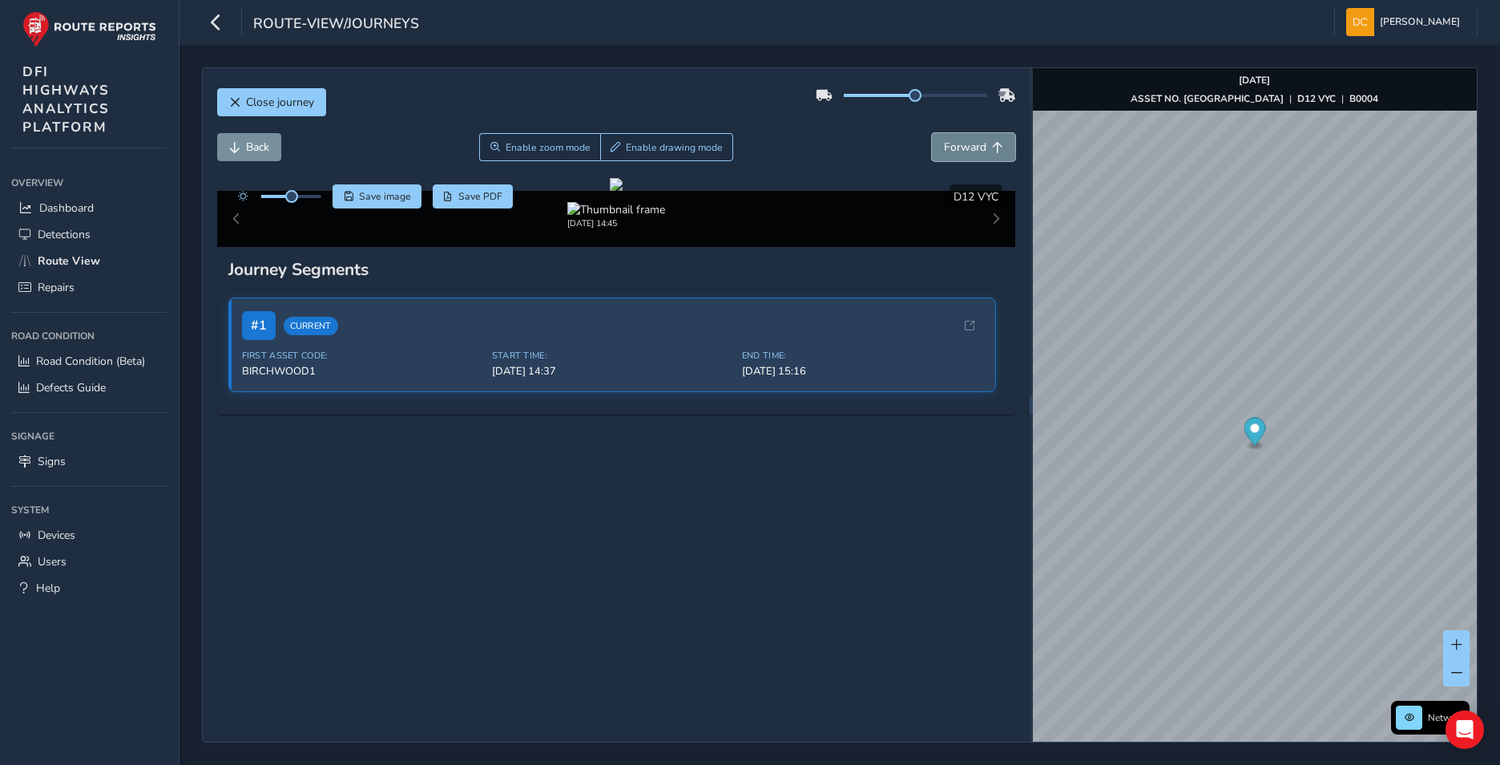
click at [967, 151] on span "Forward" at bounding box center [965, 146] width 42 height 15
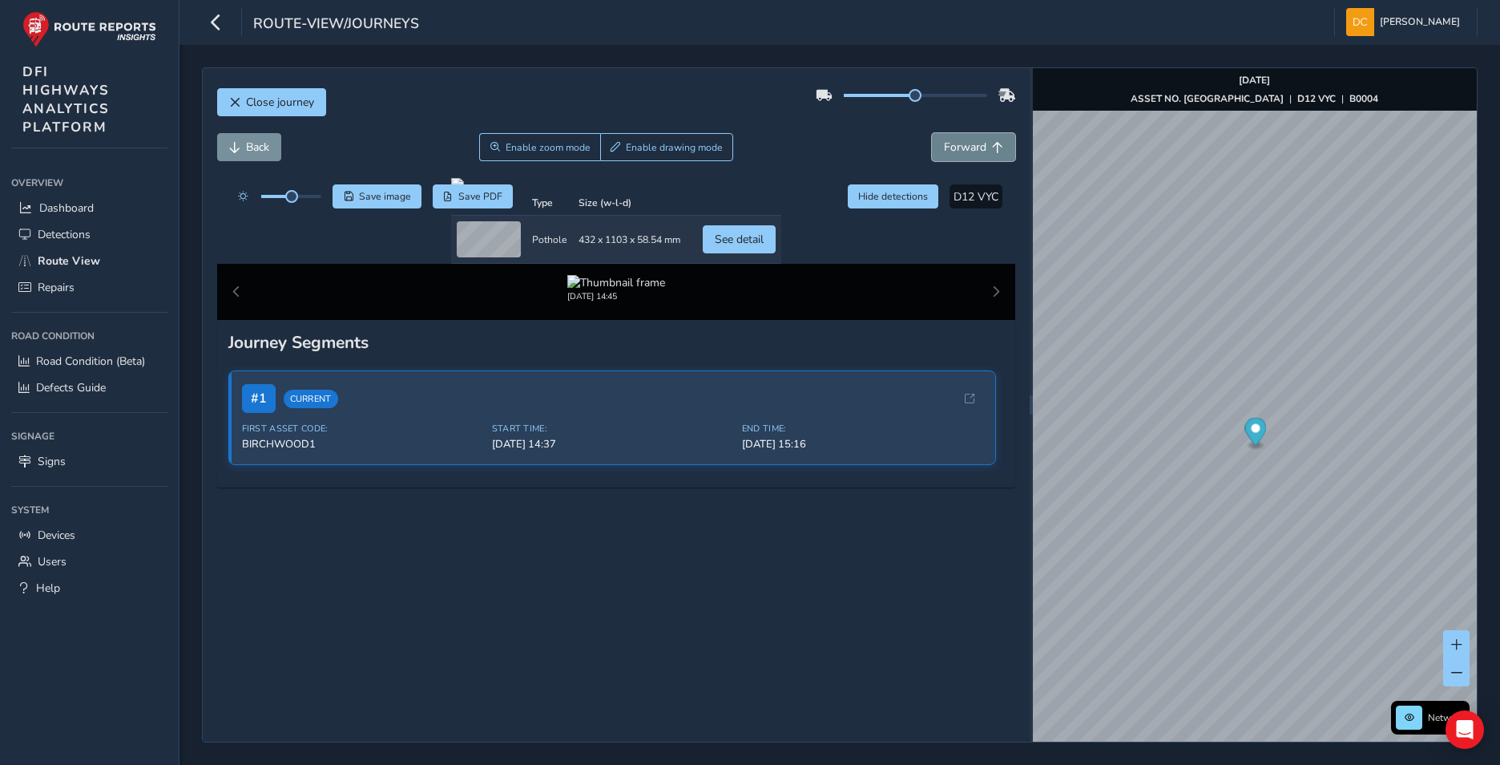
click at [967, 151] on span "Forward" at bounding box center [965, 146] width 42 height 15
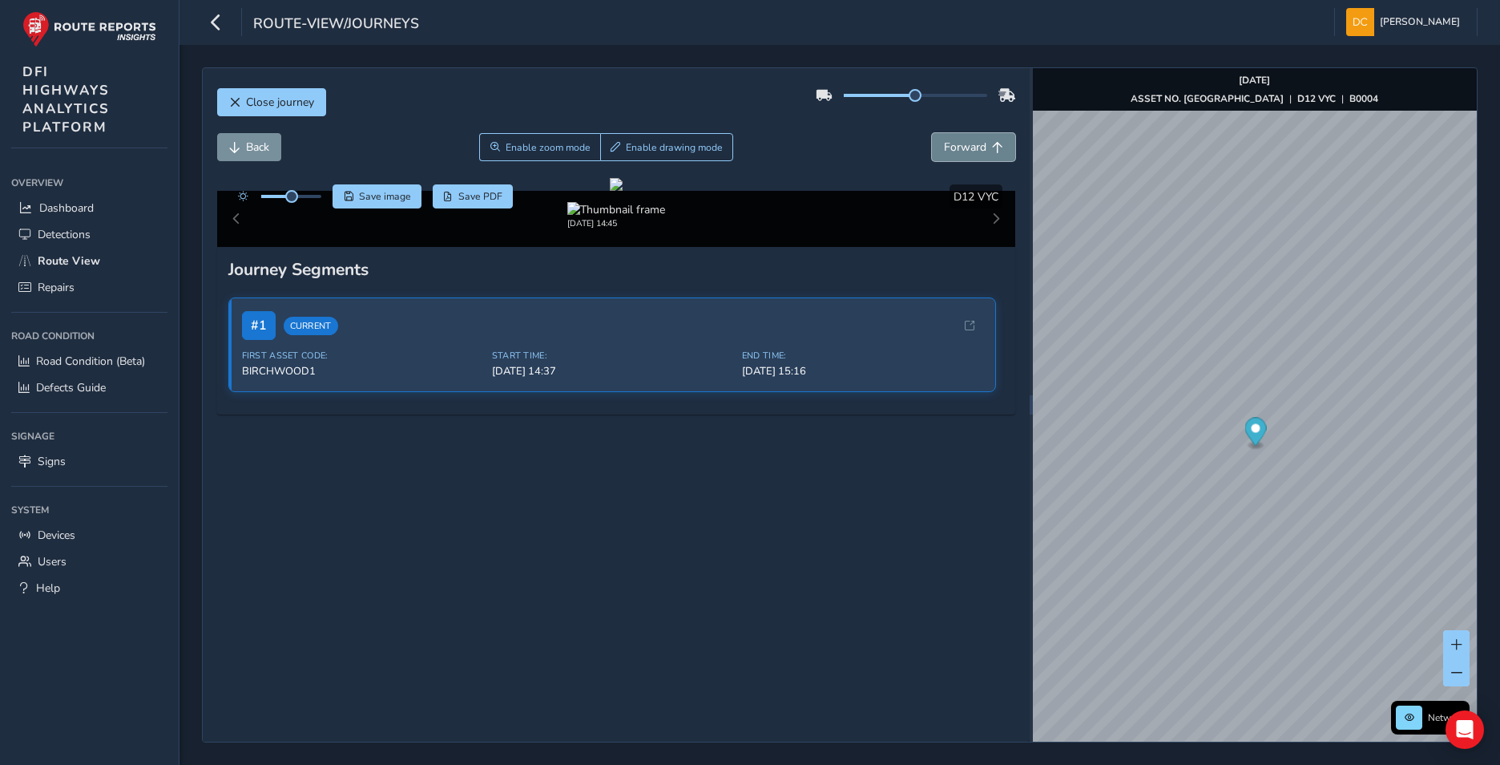
click at [967, 151] on span "Forward" at bounding box center [965, 146] width 42 height 15
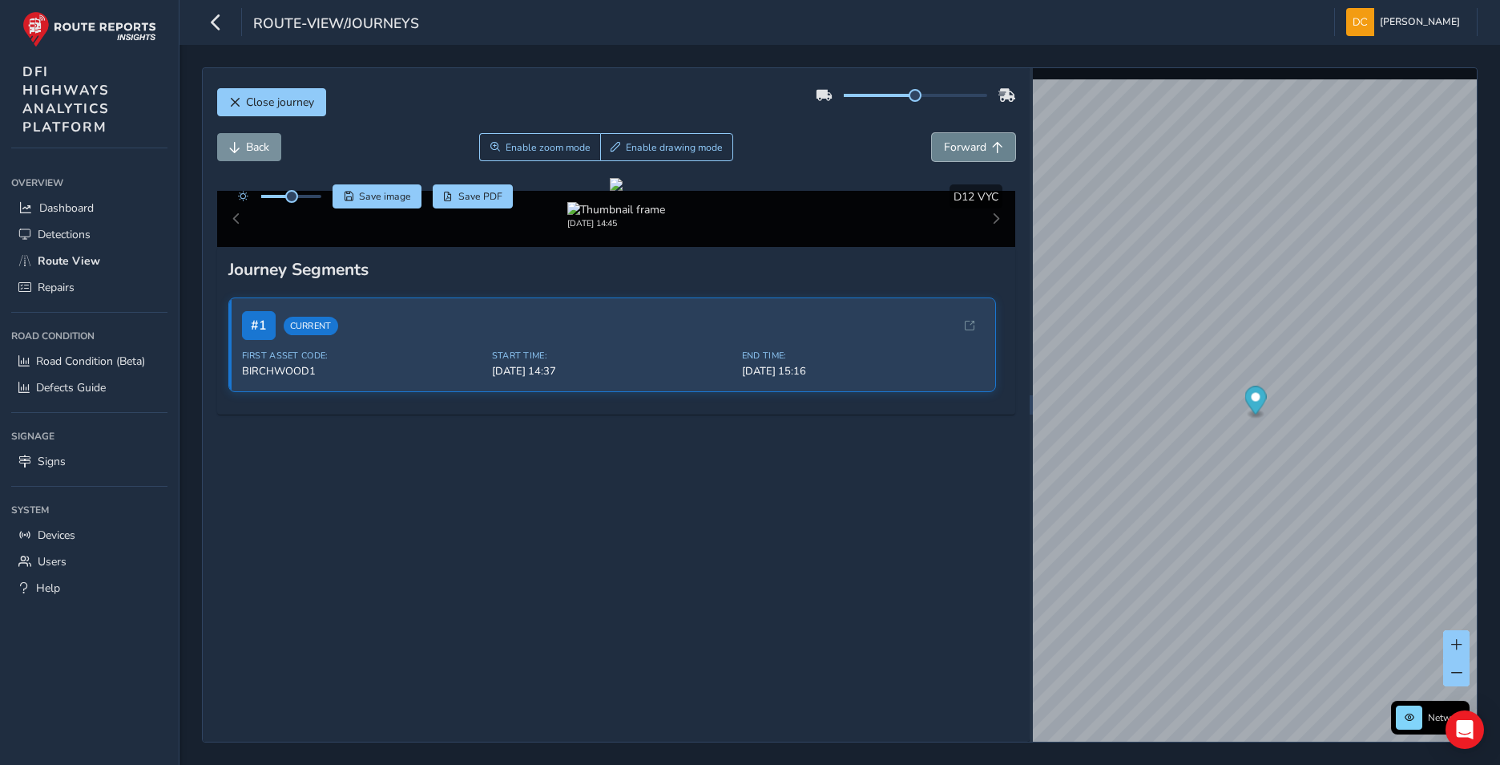
click at [967, 151] on span "Forward" at bounding box center [965, 146] width 42 height 15
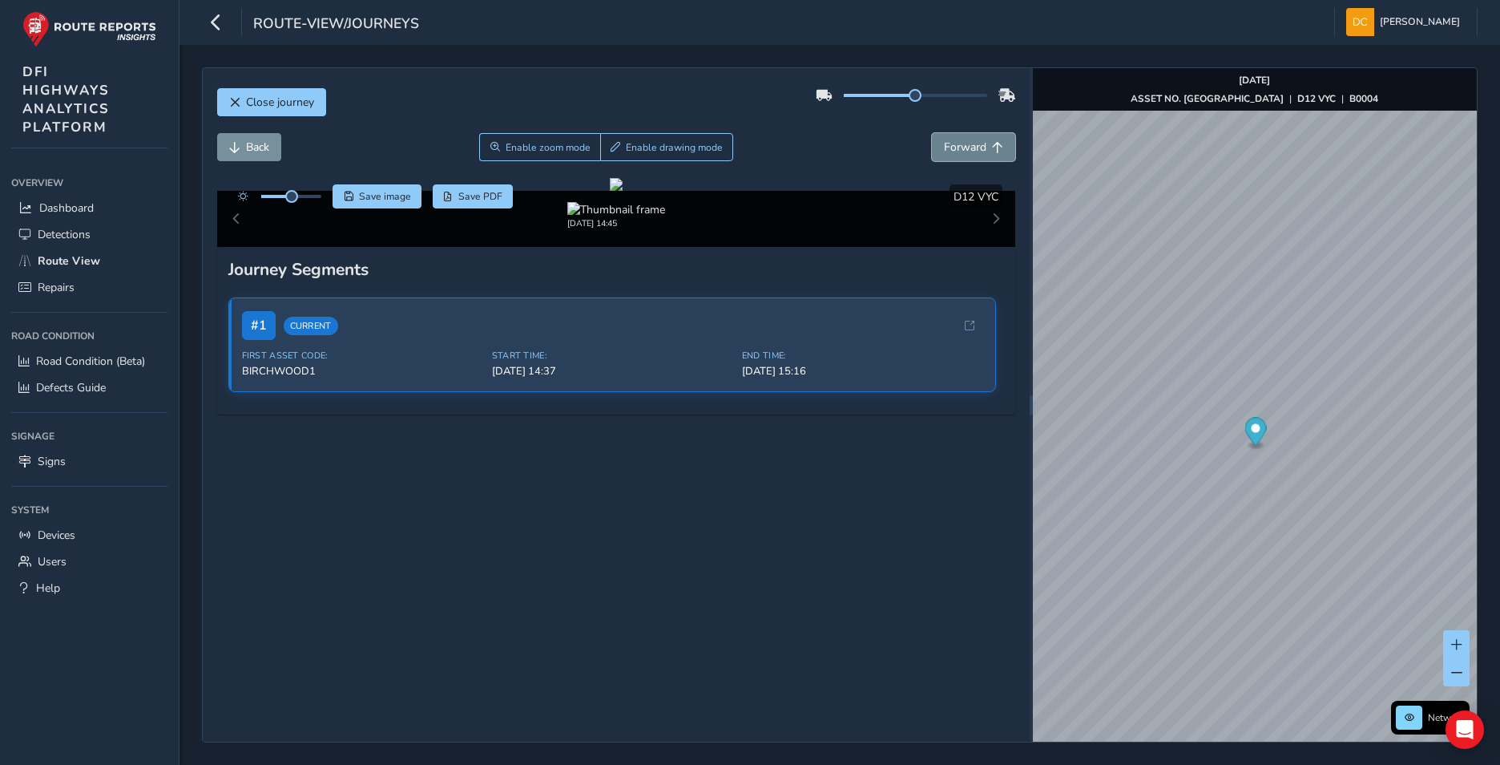
click at [967, 151] on span "Forward" at bounding box center [965, 146] width 42 height 15
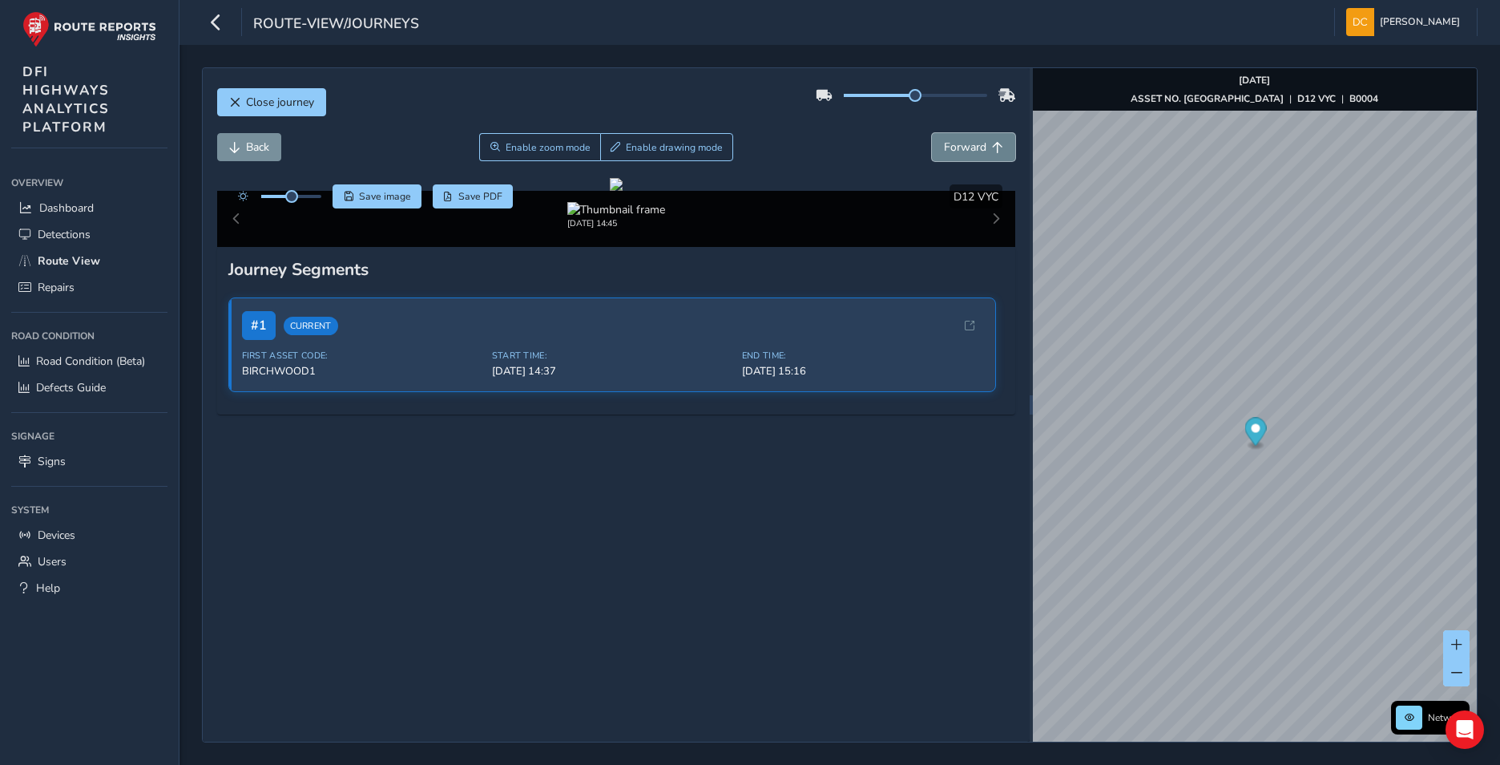
click at [967, 151] on span "Forward" at bounding box center [965, 146] width 42 height 15
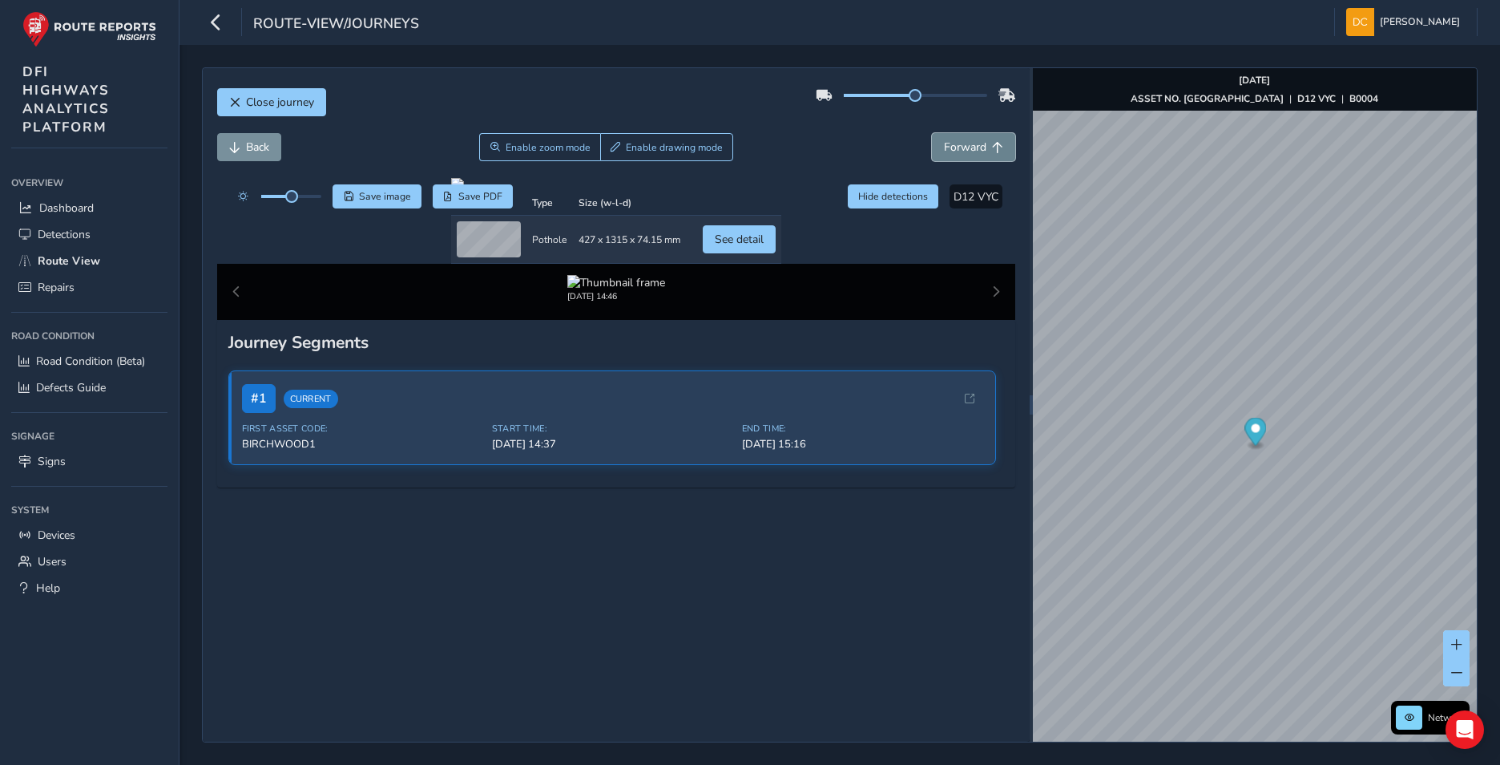
click at [967, 151] on span "Forward" at bounding box center [965, 146] width 42 height 15
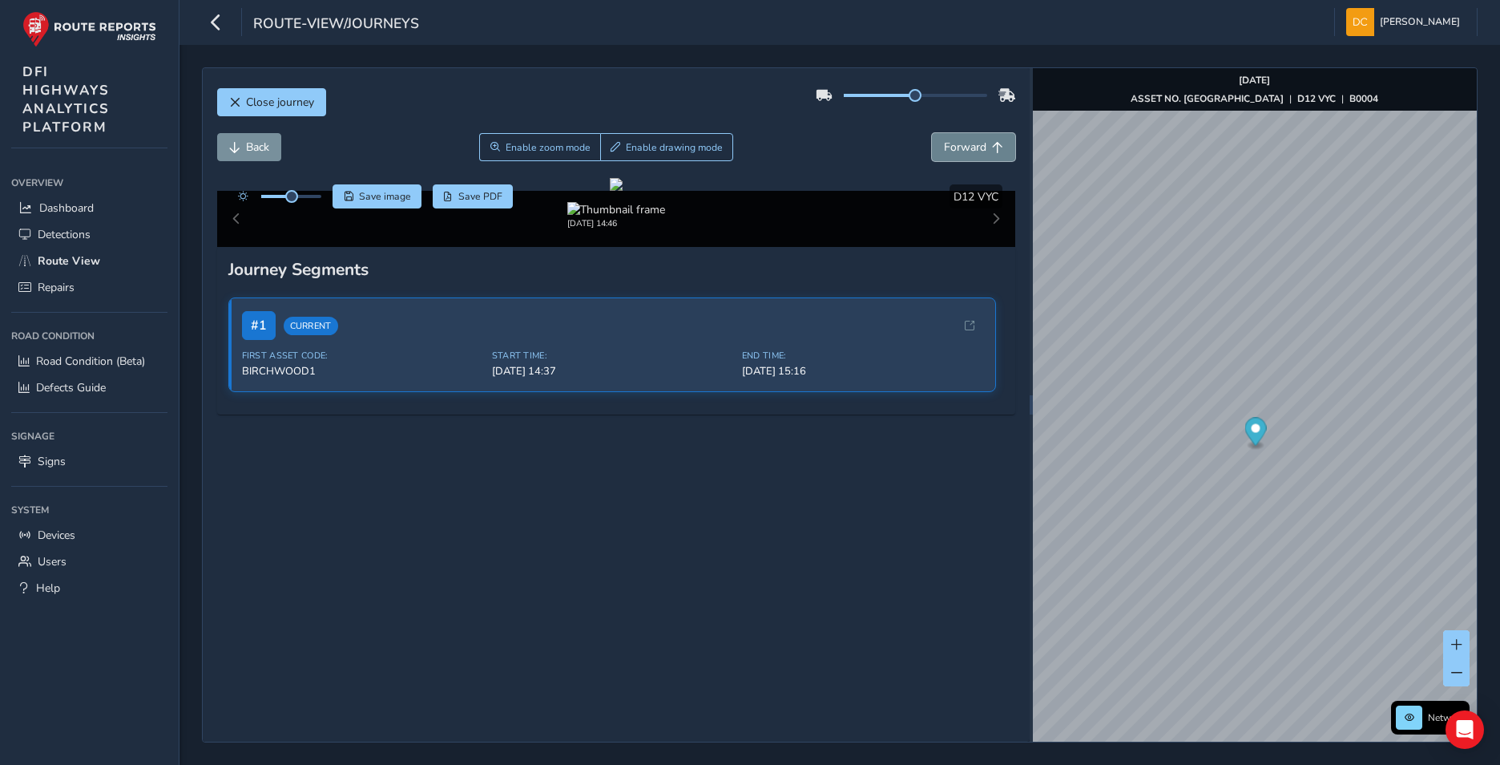
click at [967, 151] on span "Forward" at bounding box center [965, 146] width 42 height 15
click at [245, 159] on button "Back" at bounding box center [249, 147] width 64 height 28
click at [245, 158] on button "Back" at bounding box center [249, 147] width 64 height 28
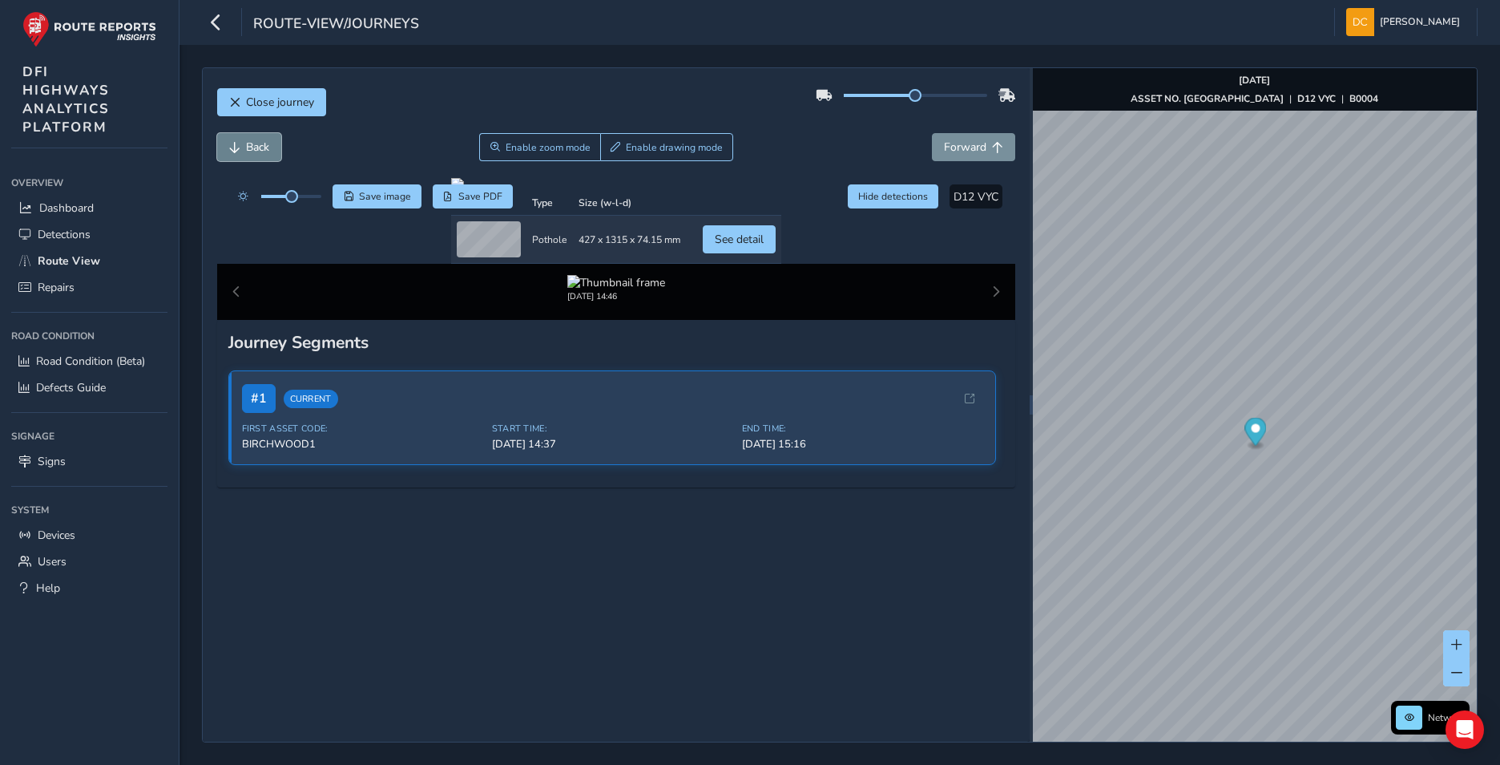
click at [252, 149] on span "Back" at bounding box center [257, 146] width 23 height 15
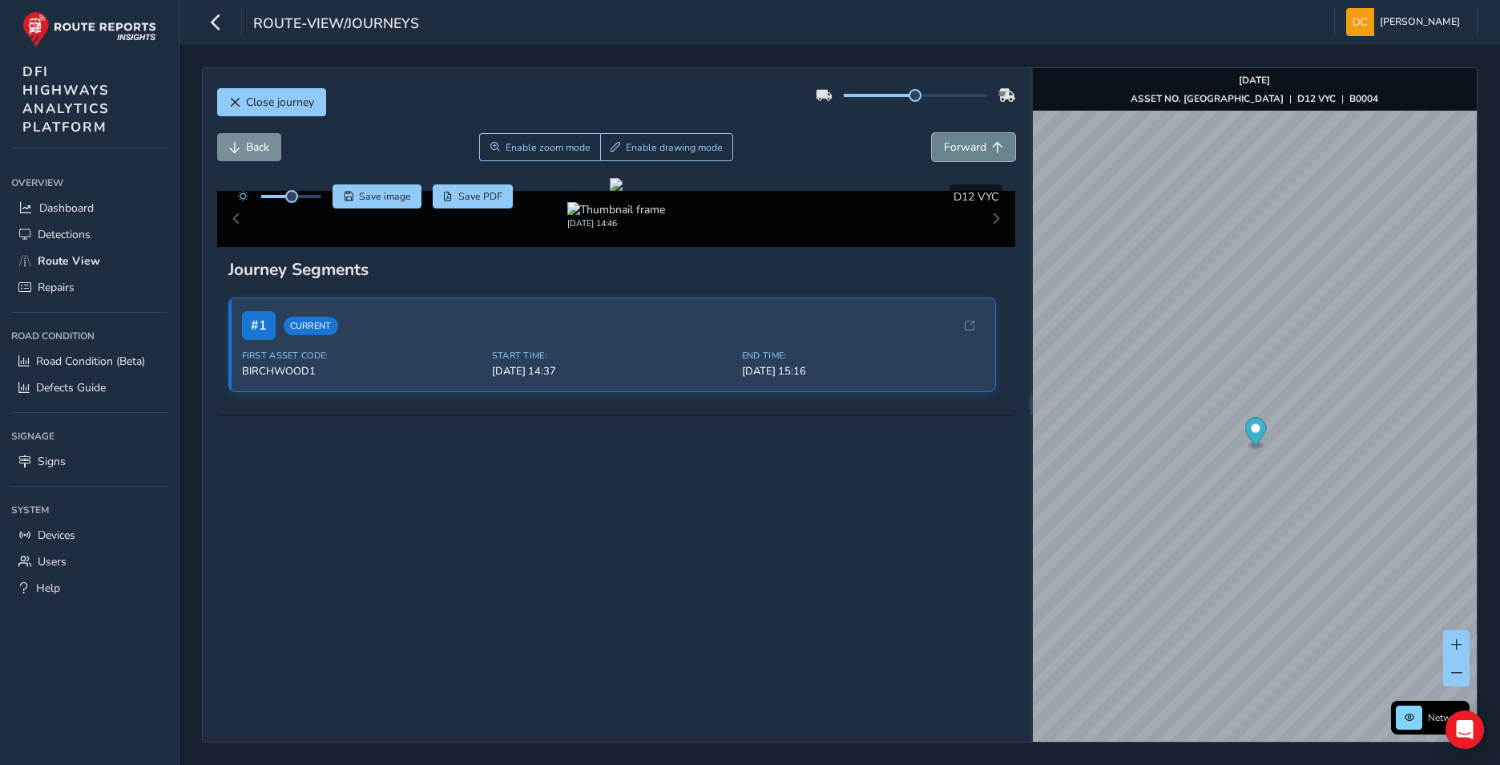
click at [946, 139] on button "Forward" at bounding box center [973, 147] width 83 height 28
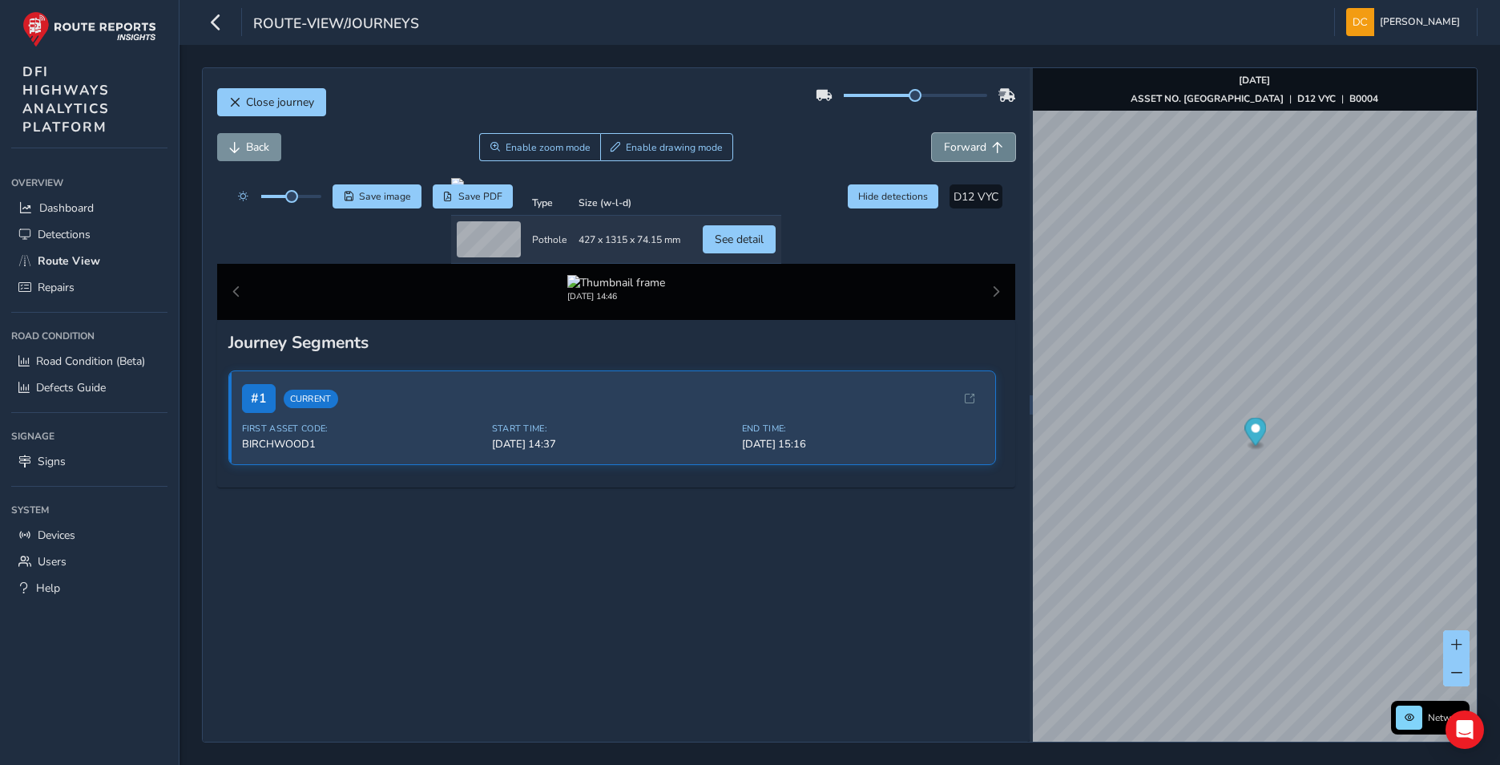
click at [950, 154] on span "Forward" at bounding box center [965, 146] width 42 height 15
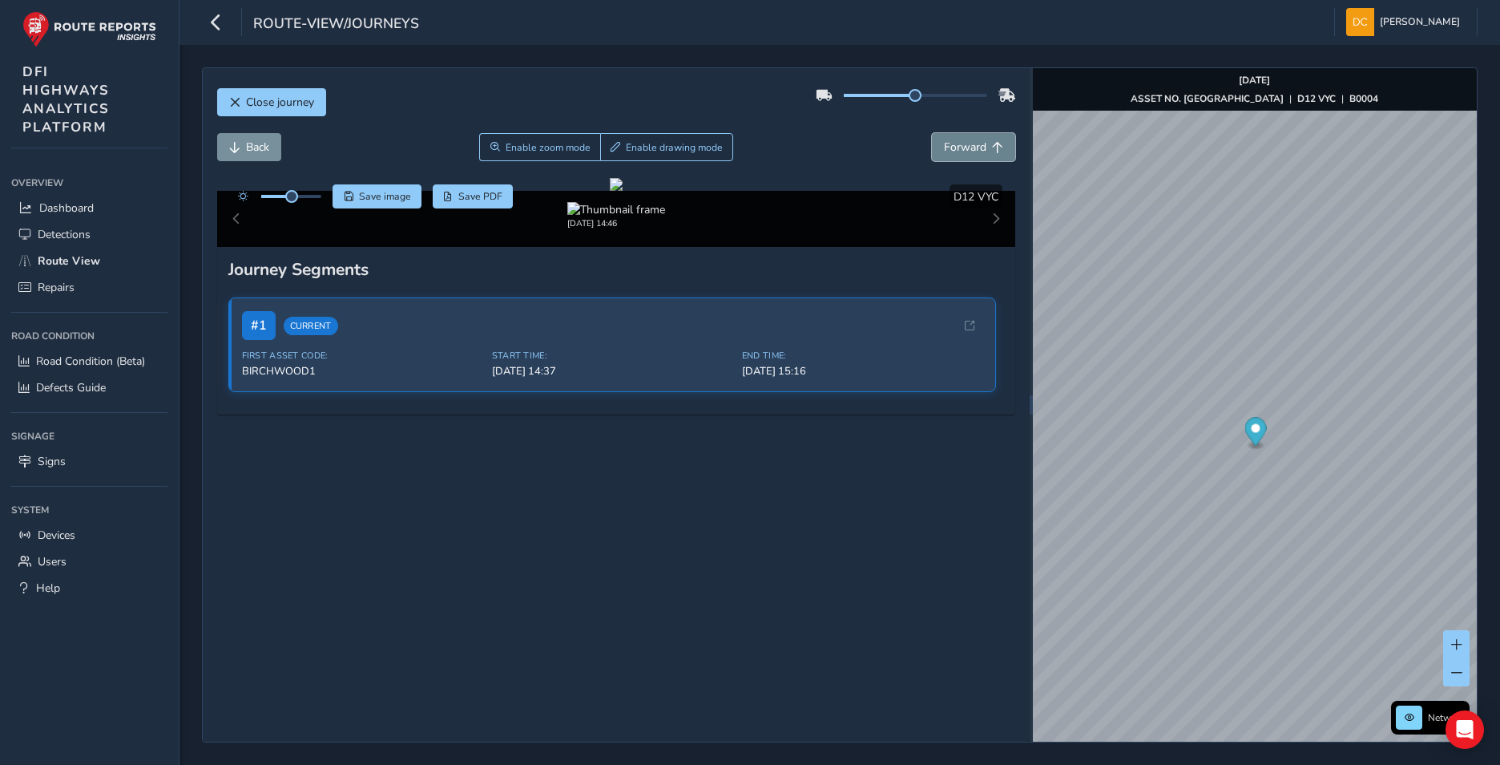
click at [950, 154] on span "Forward" at bounding box center [965, 146] width 42 height 15
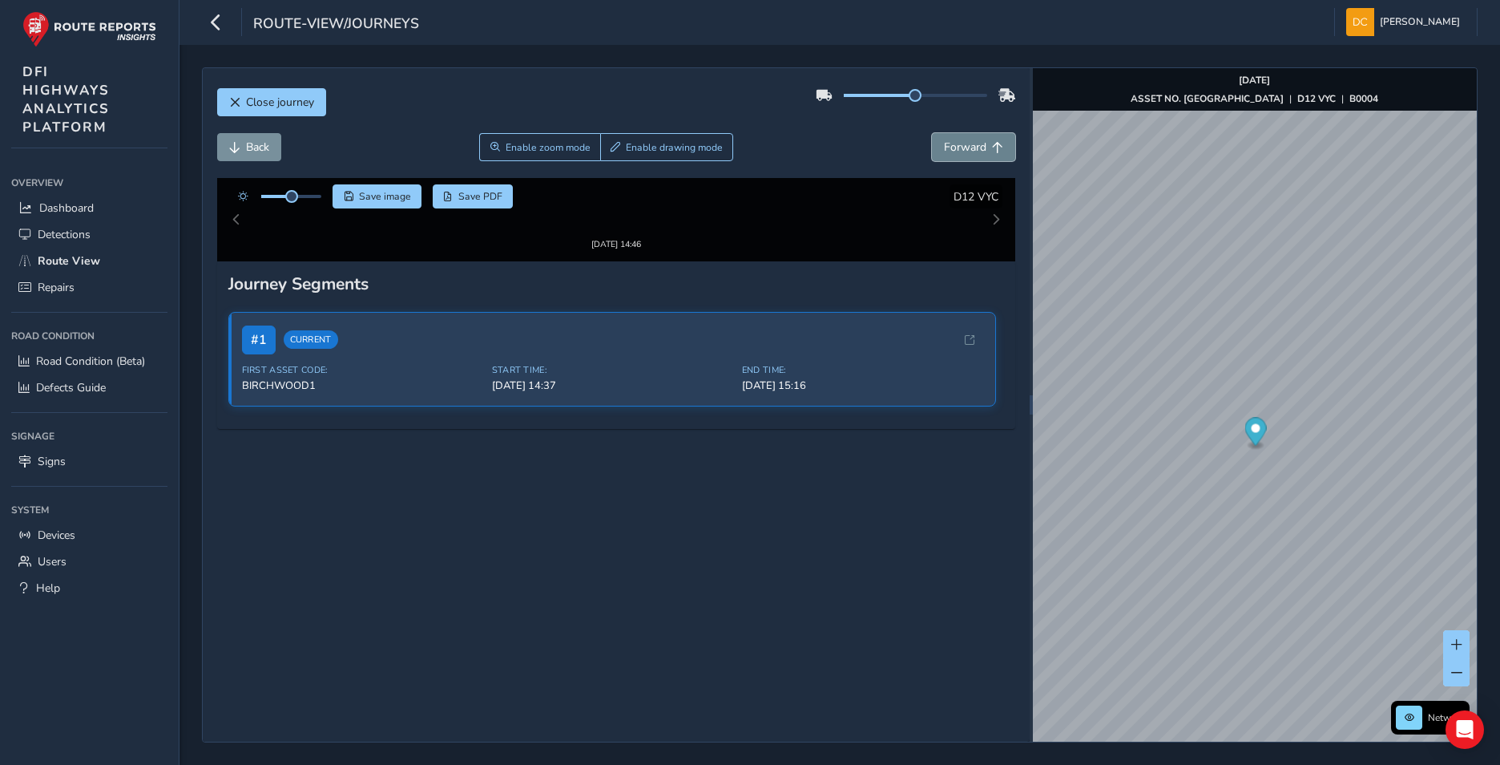
click at [950, 154] on span "Forward" at bounding box center [965, 146] width 42 height 15
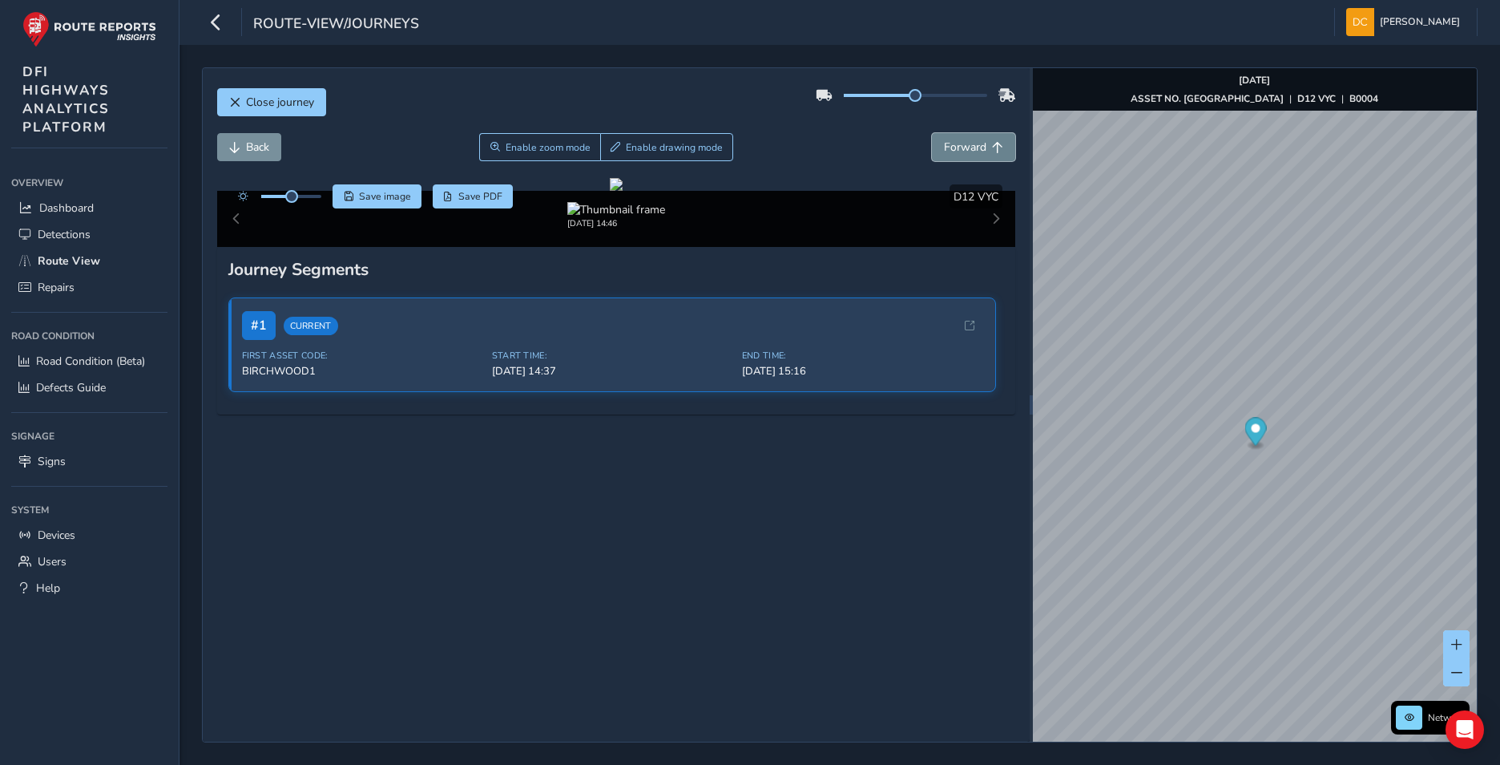
click at [950, 154] on span "Forward" at bounding box center [965, 146] width 42 height 15
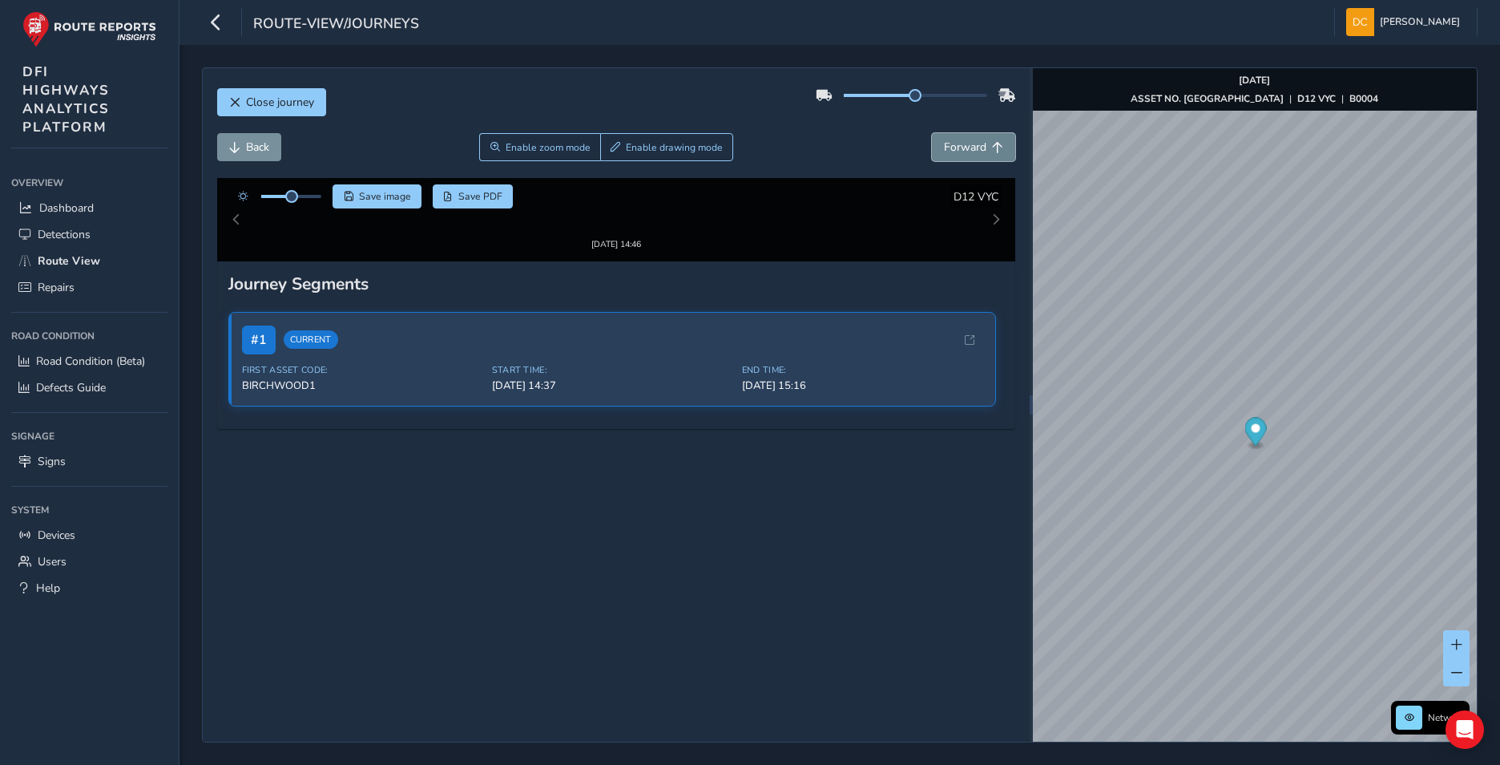
click at [950, 154] on span "Forward" at bounding box center [965, 146] width 42 height 15
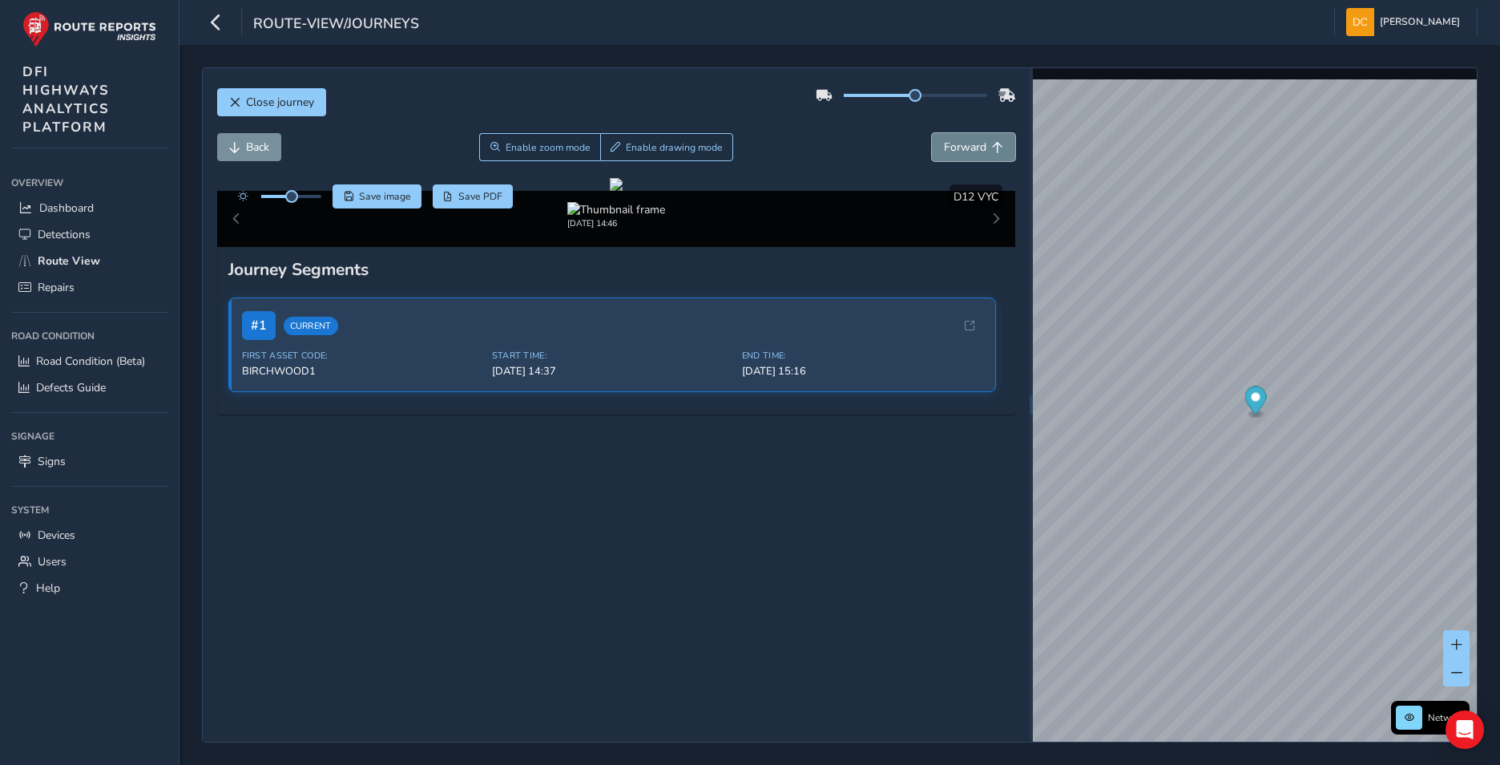
click at [950, 154] on span "Forward" at bounding box center [965, 146] width 42 height 15
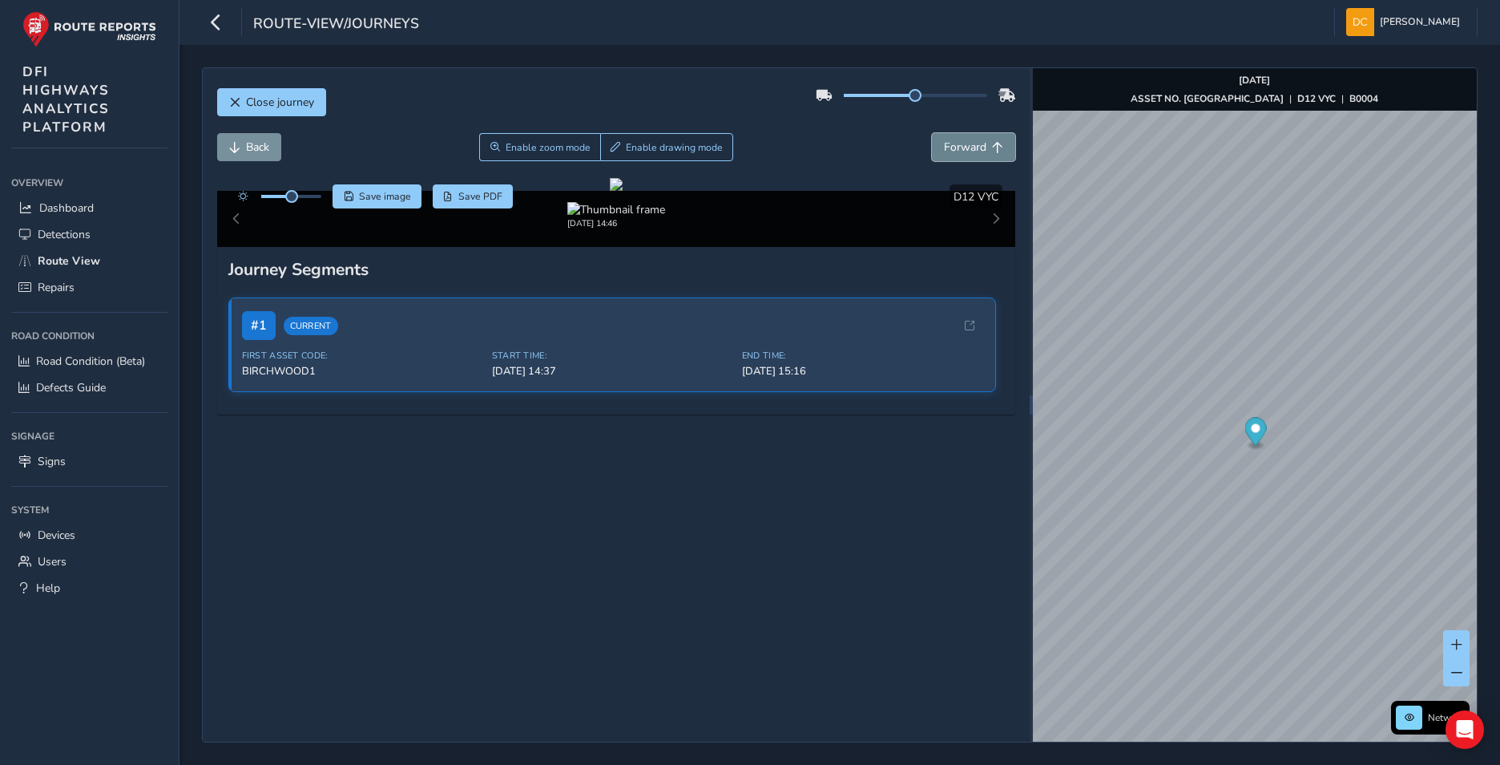
click at [950, 154] on span "Forward" at bounding box center [965, 146] width 42 height 15
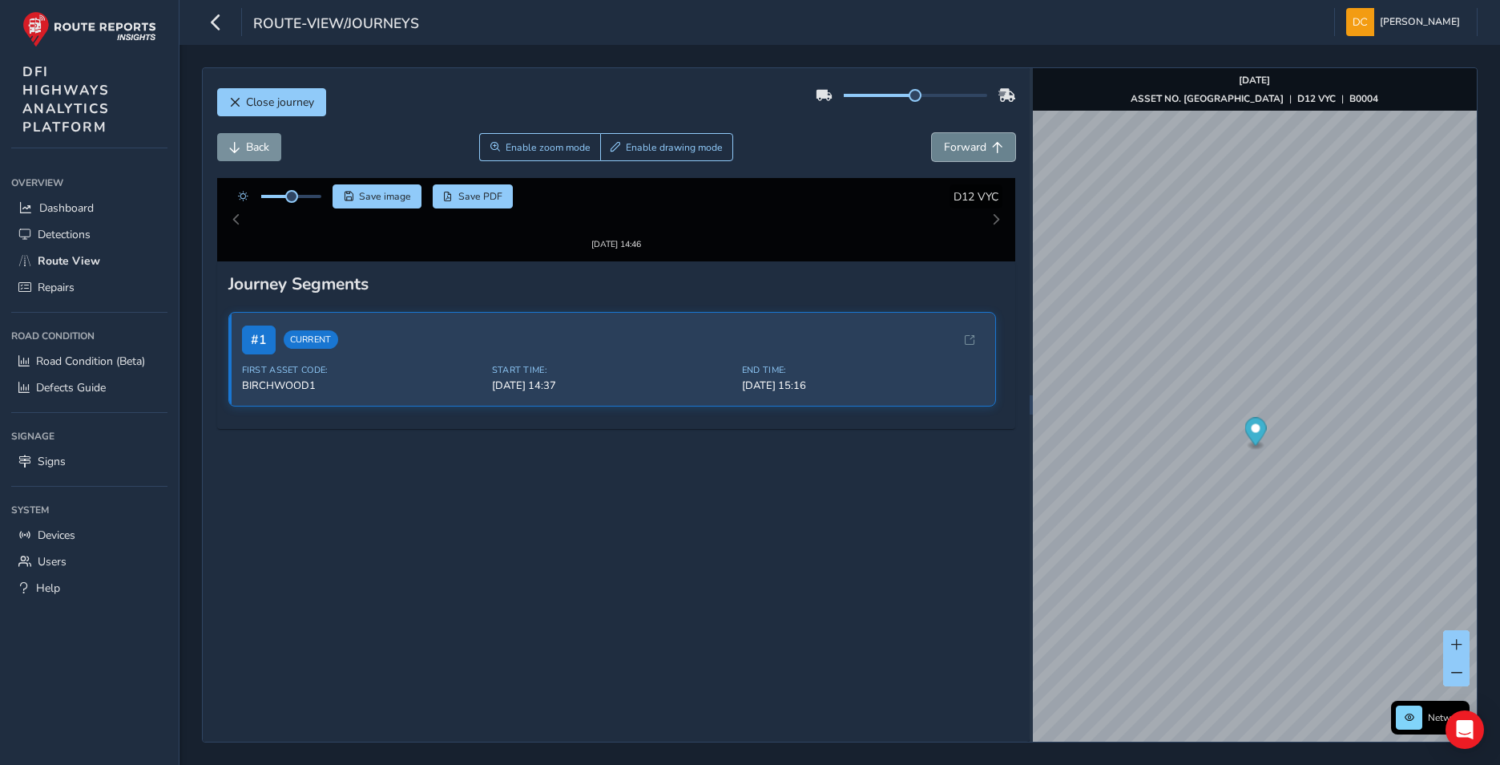
click at [950, 154] on span "Forward" at bounding box center [965, 146] width 42 height 15
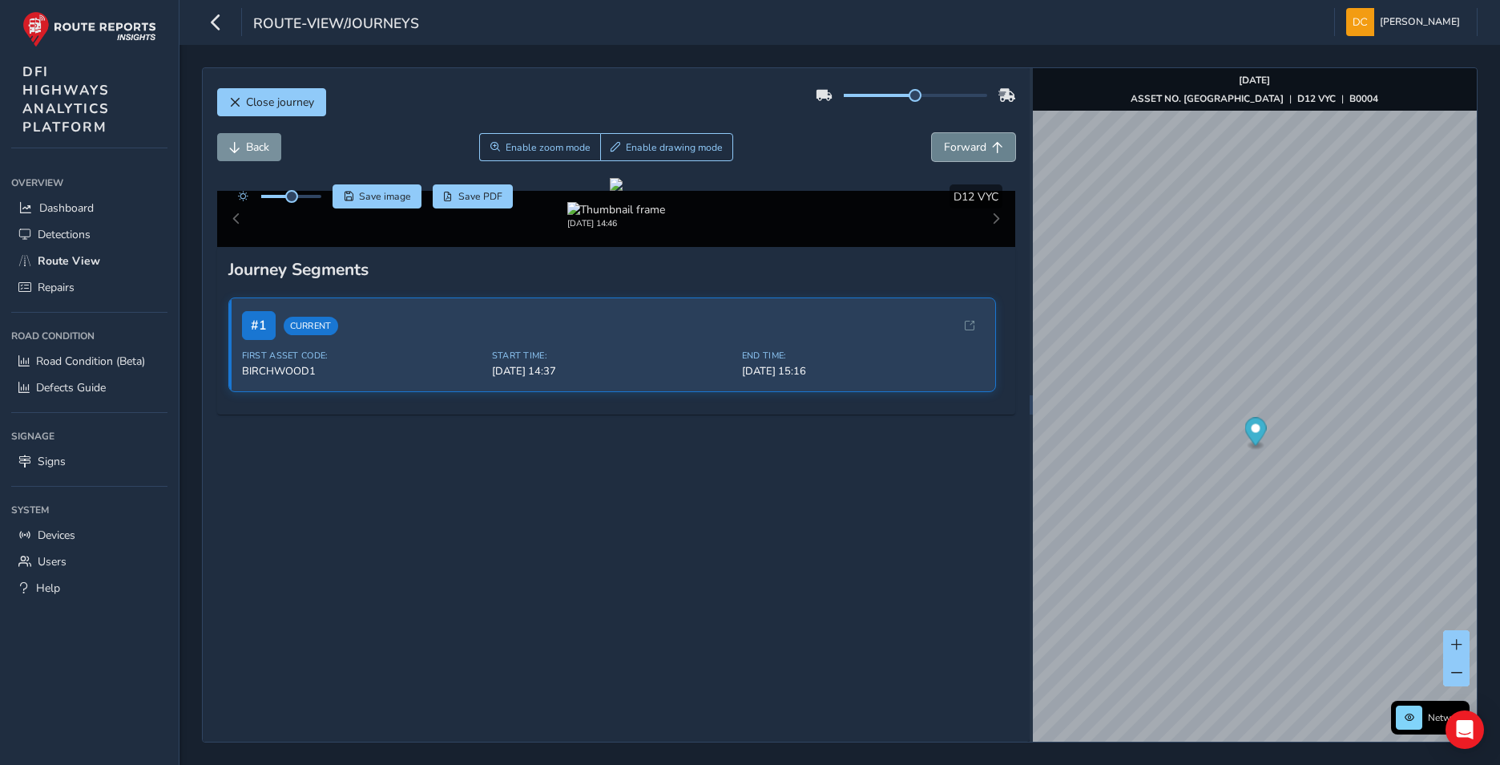
click at [950, 154] on span "Forward" at bounding box center [965, 146] width 42 height 15
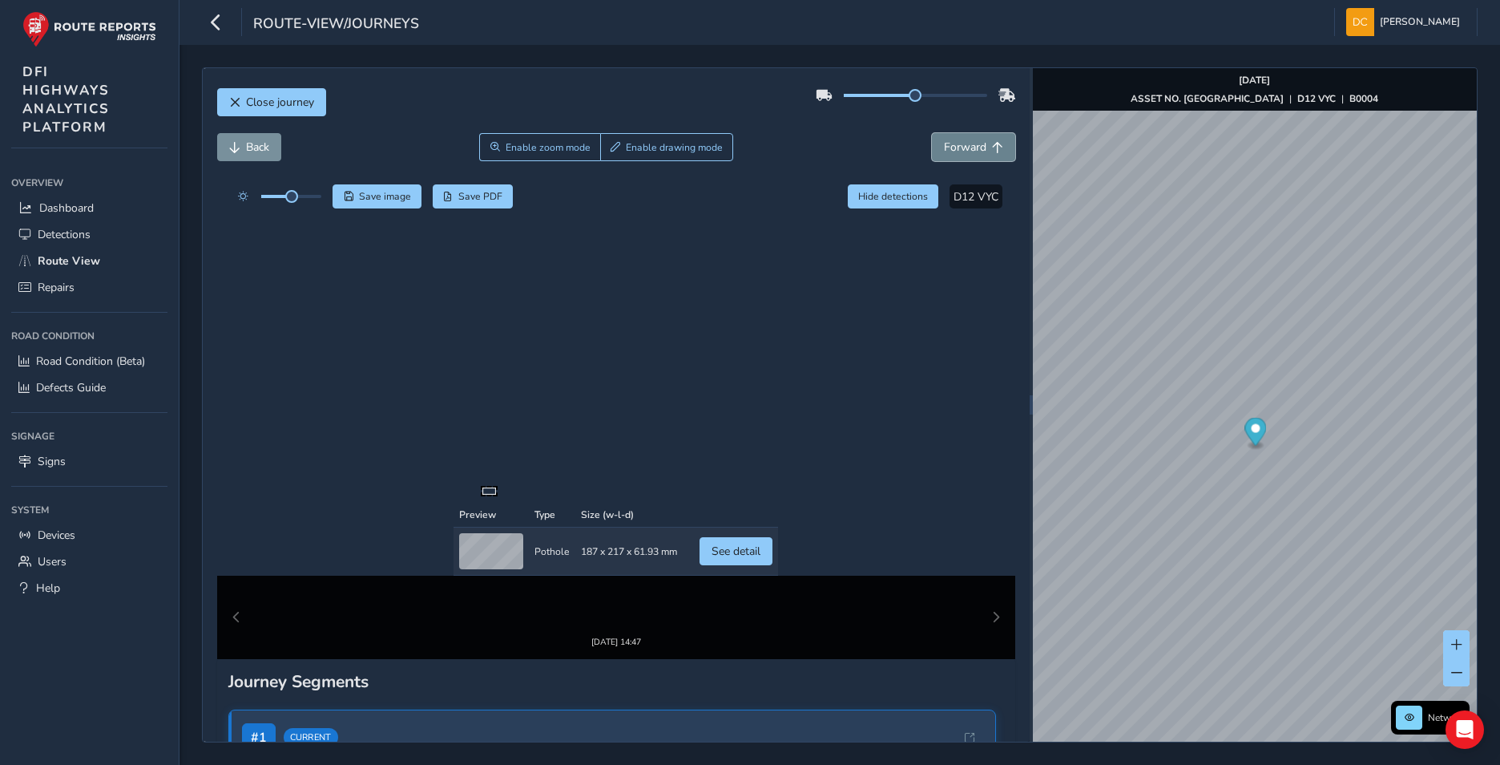
click at [950, 154] on span "Forward" at bounding box center [965, 146] width 42 height 15
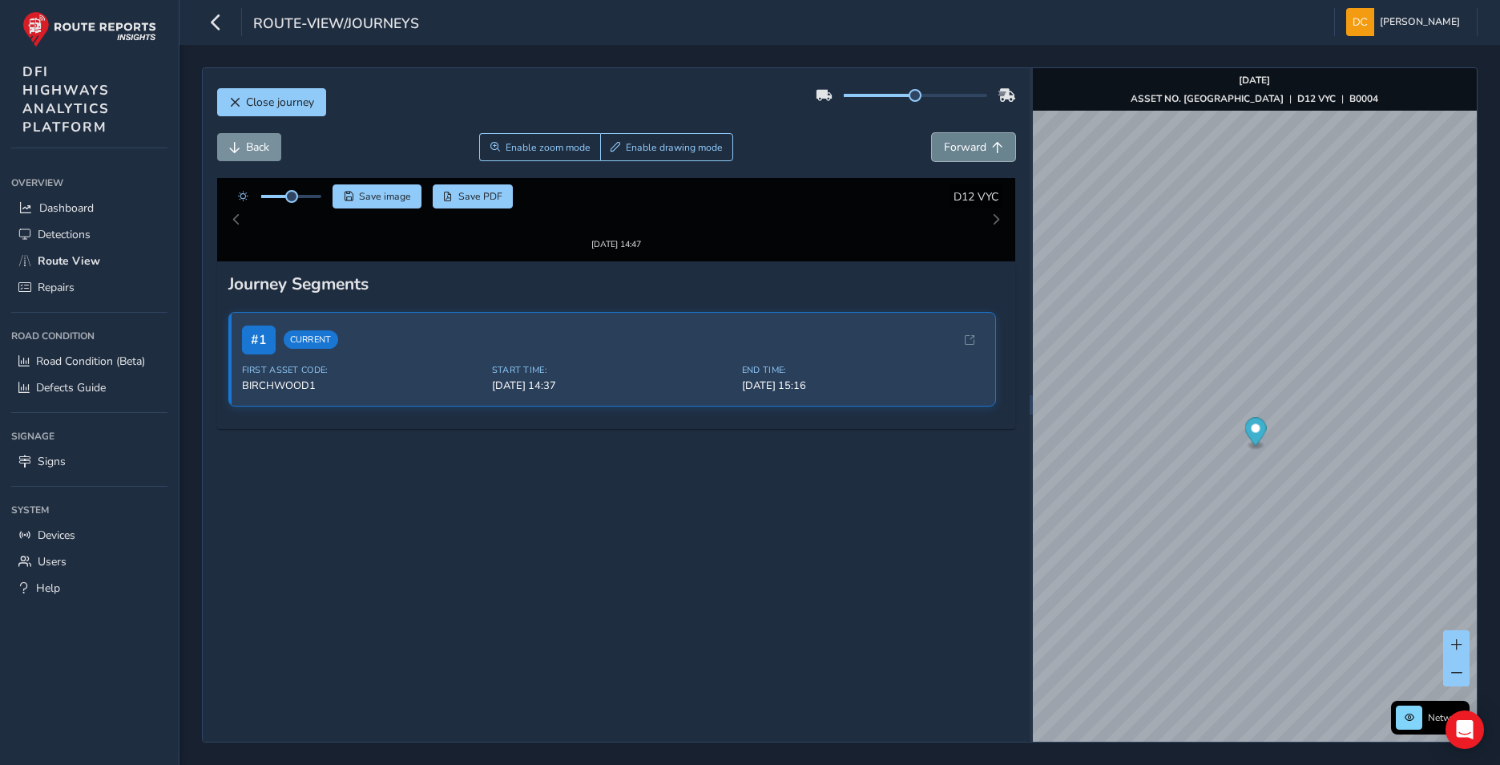
click at [950, 154] on span "Forward" at bounding box center [965, 146] width 42 height 15
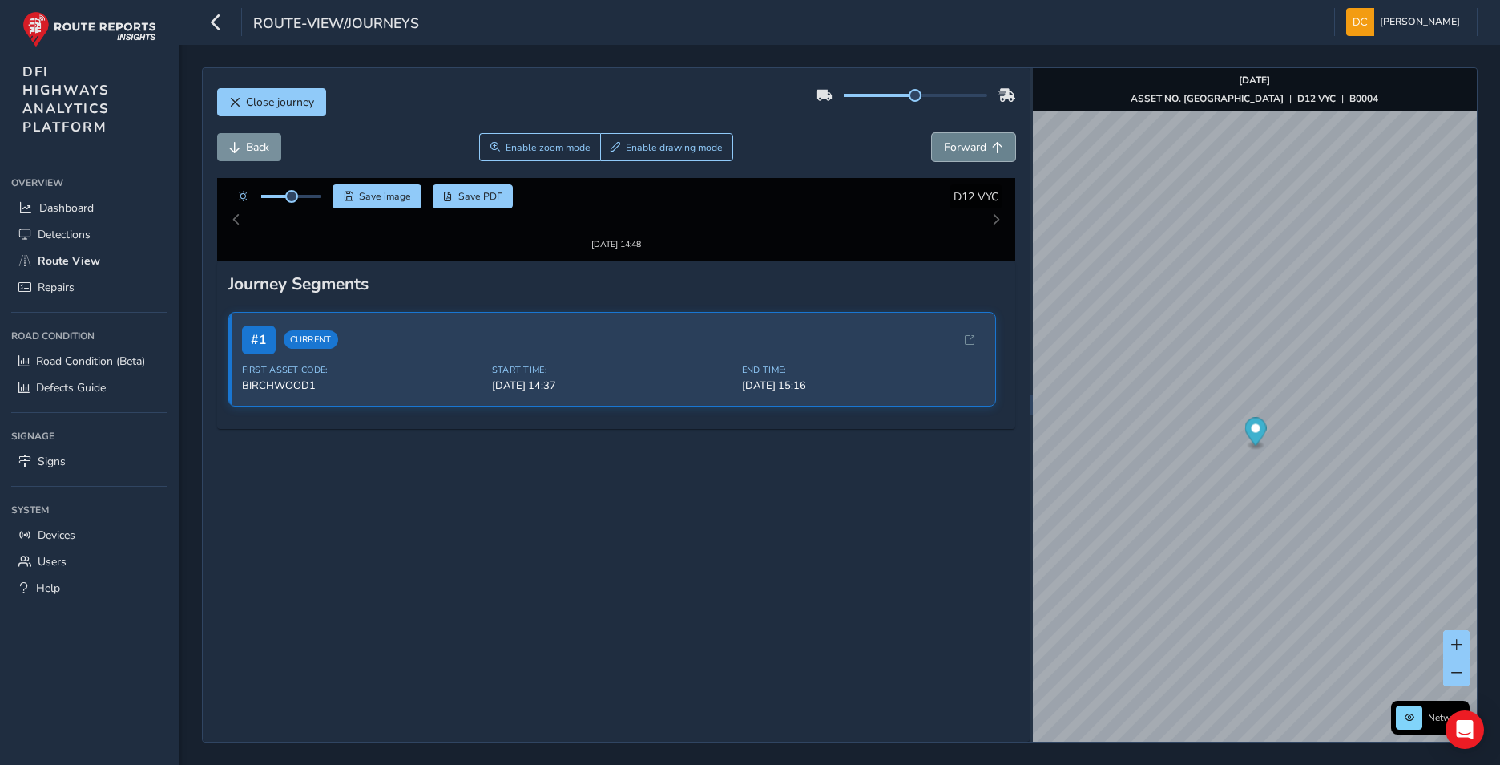
click at [950, 154] on span "Forward" at bounding box center [965, 146] width 42 height 15
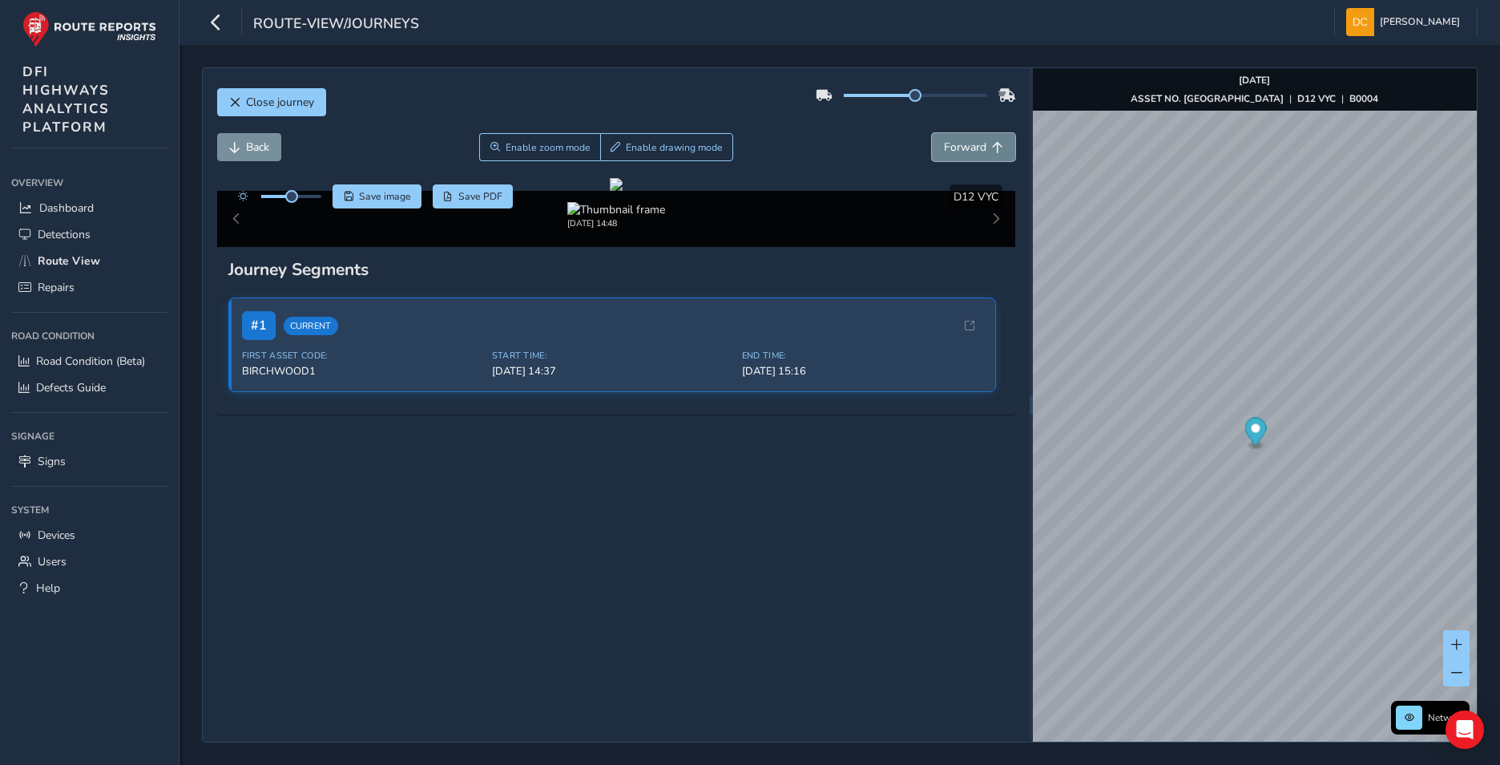
click at [950, 154] on span "Forward" at bounding box center [965, 146] width 42 height 15
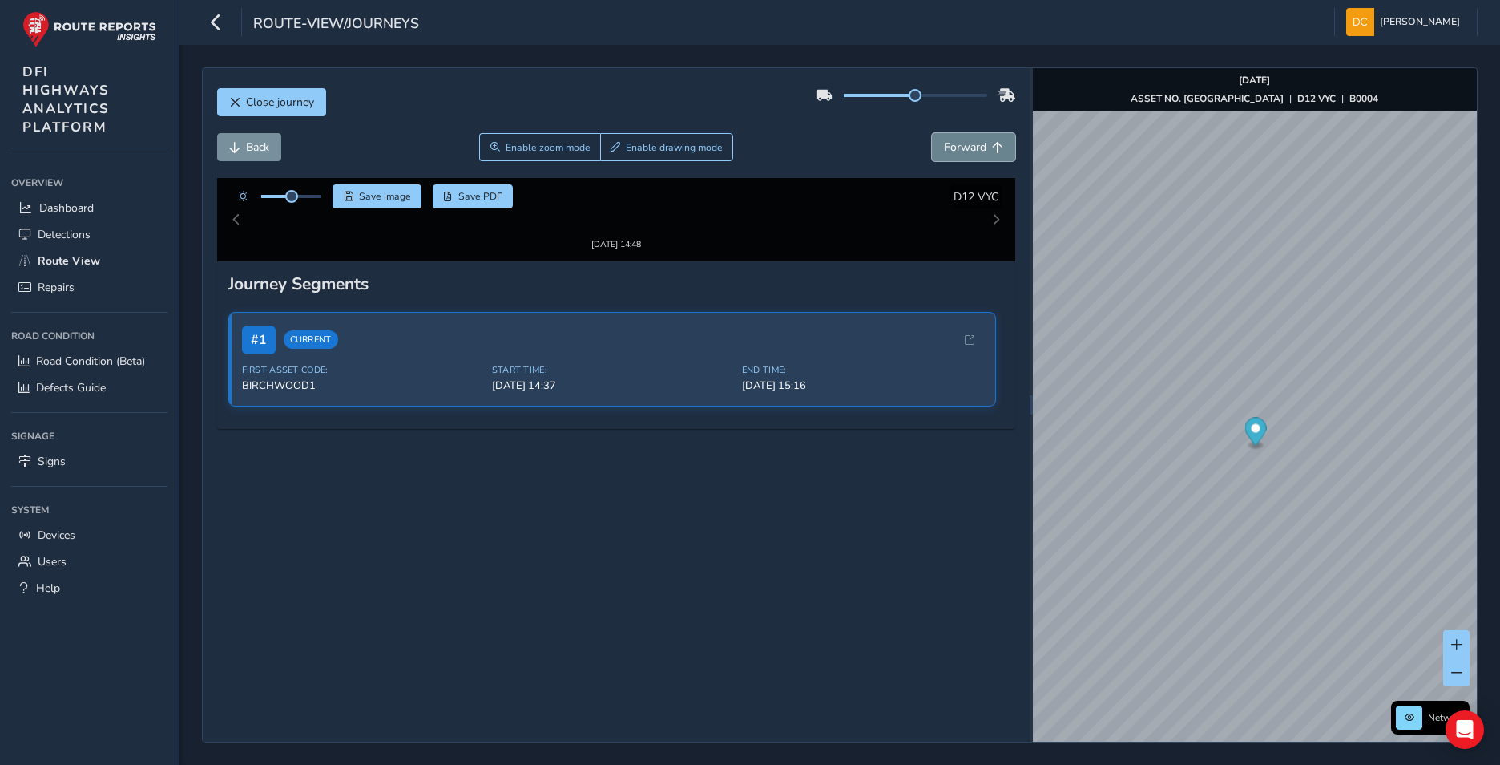
click at [950, 154] on span "Forward" at bounding box center [965, 146] width 42 height 15
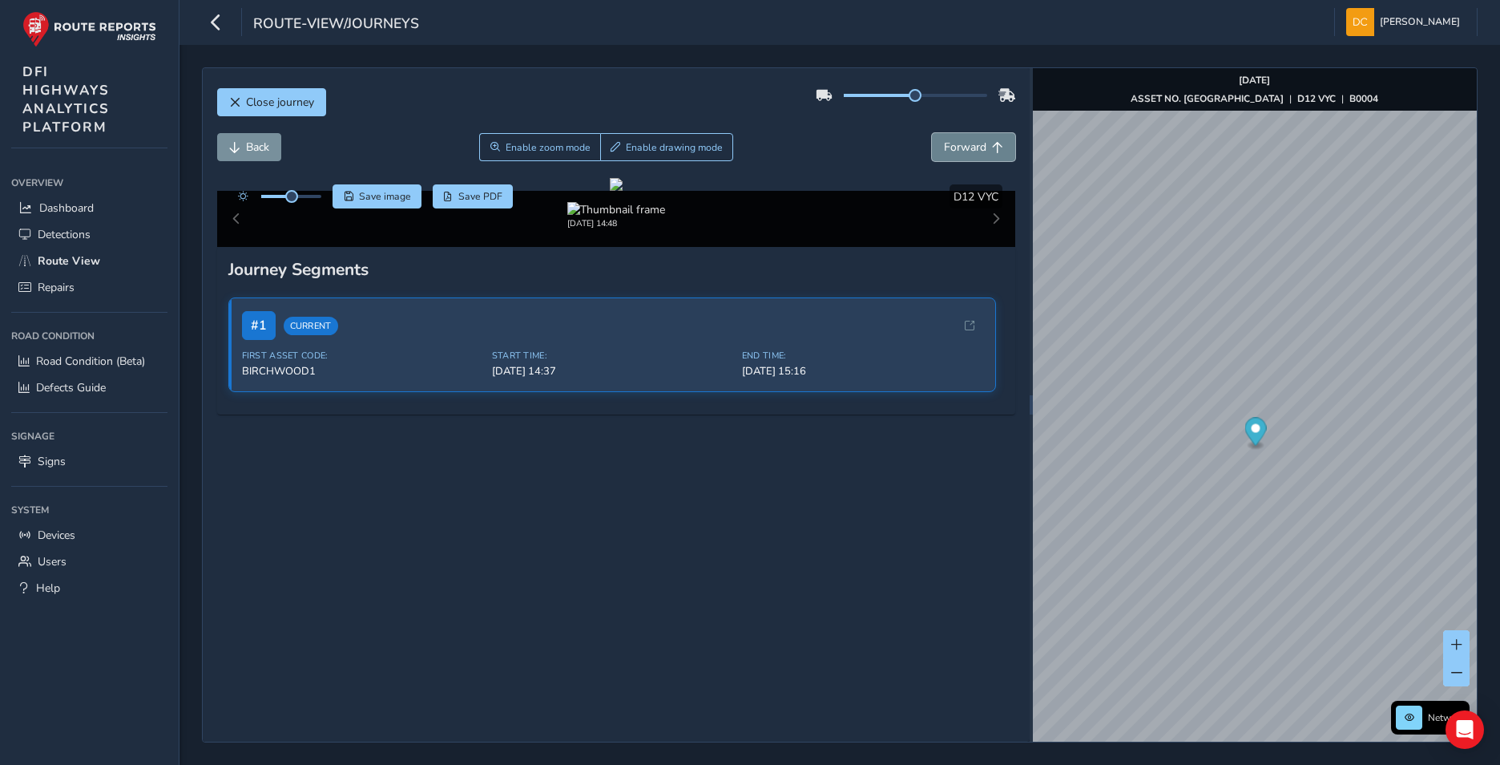
click at [950, 154] on span "Forward" at bounding box center [965, 146] width 42 height 15
click at [263, 151] on span "Back" at bounding box center [257, 146] width 23 height 15
click at [959, 141] on span "Forward" at bounding box center [965, 146] width 42 height 15
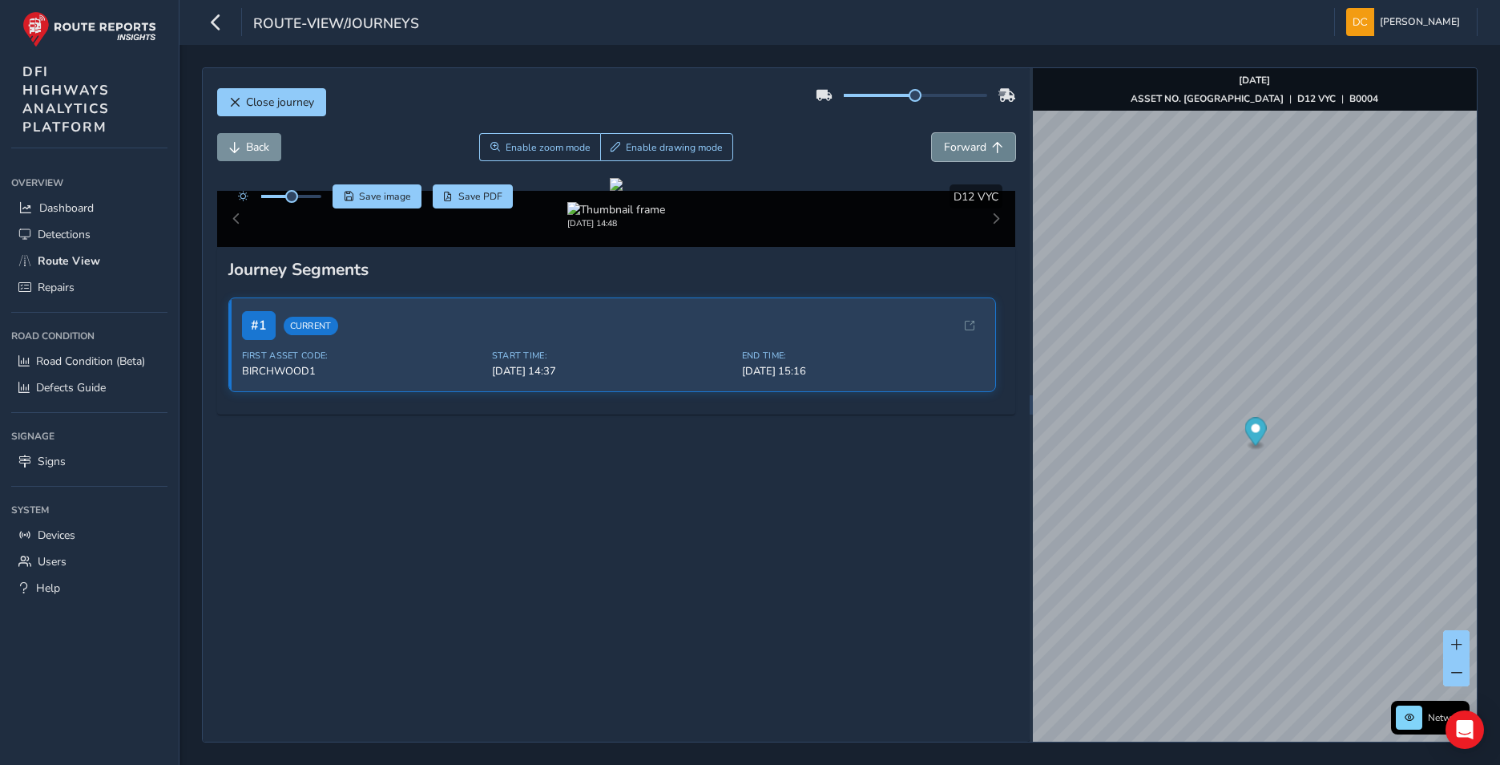
click at [959, 141] on span "Forward" at bounding box center [965, 146] width 42 height 15
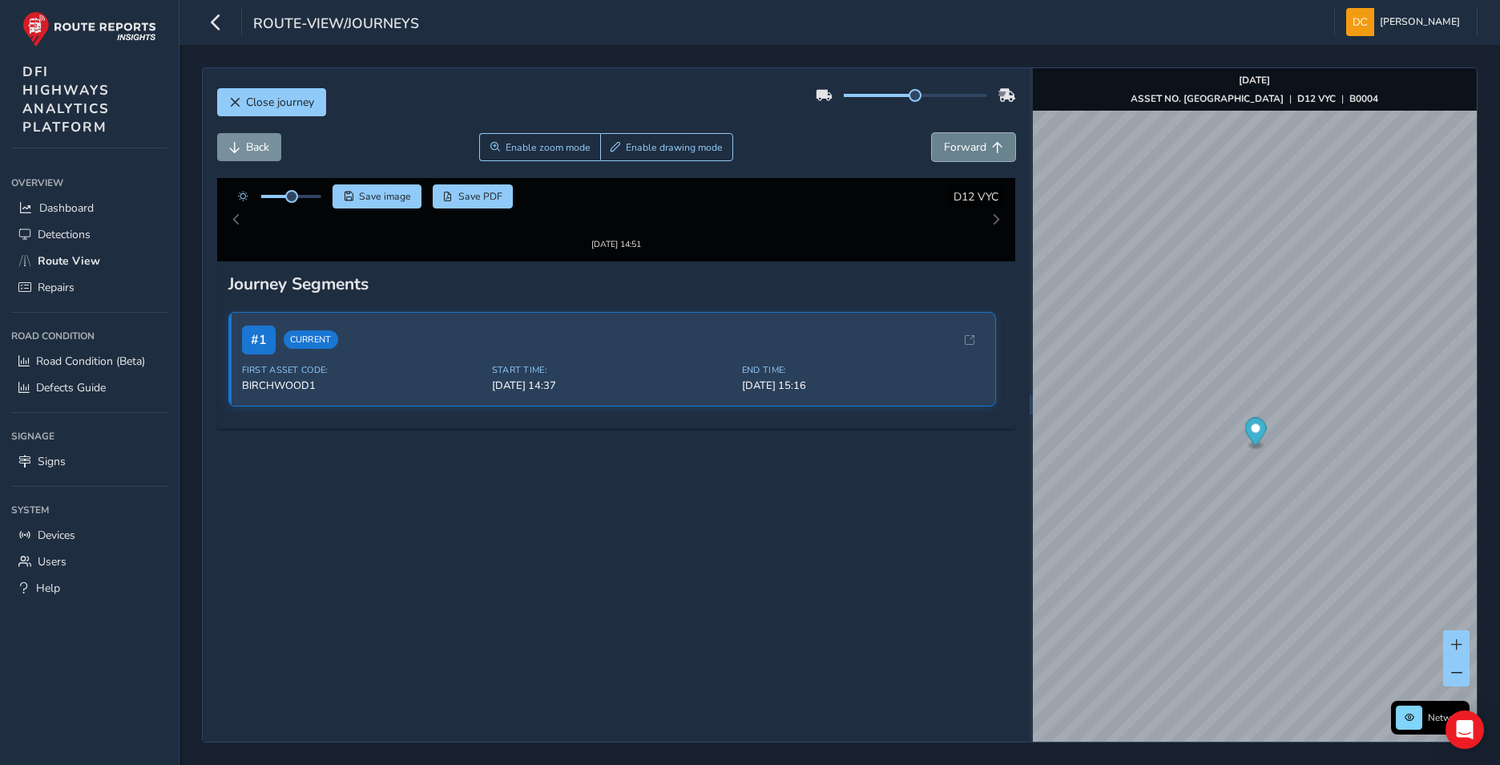
click at [959, 141] on span "Forward" at bounding box center [965, 146] width 42 height 15
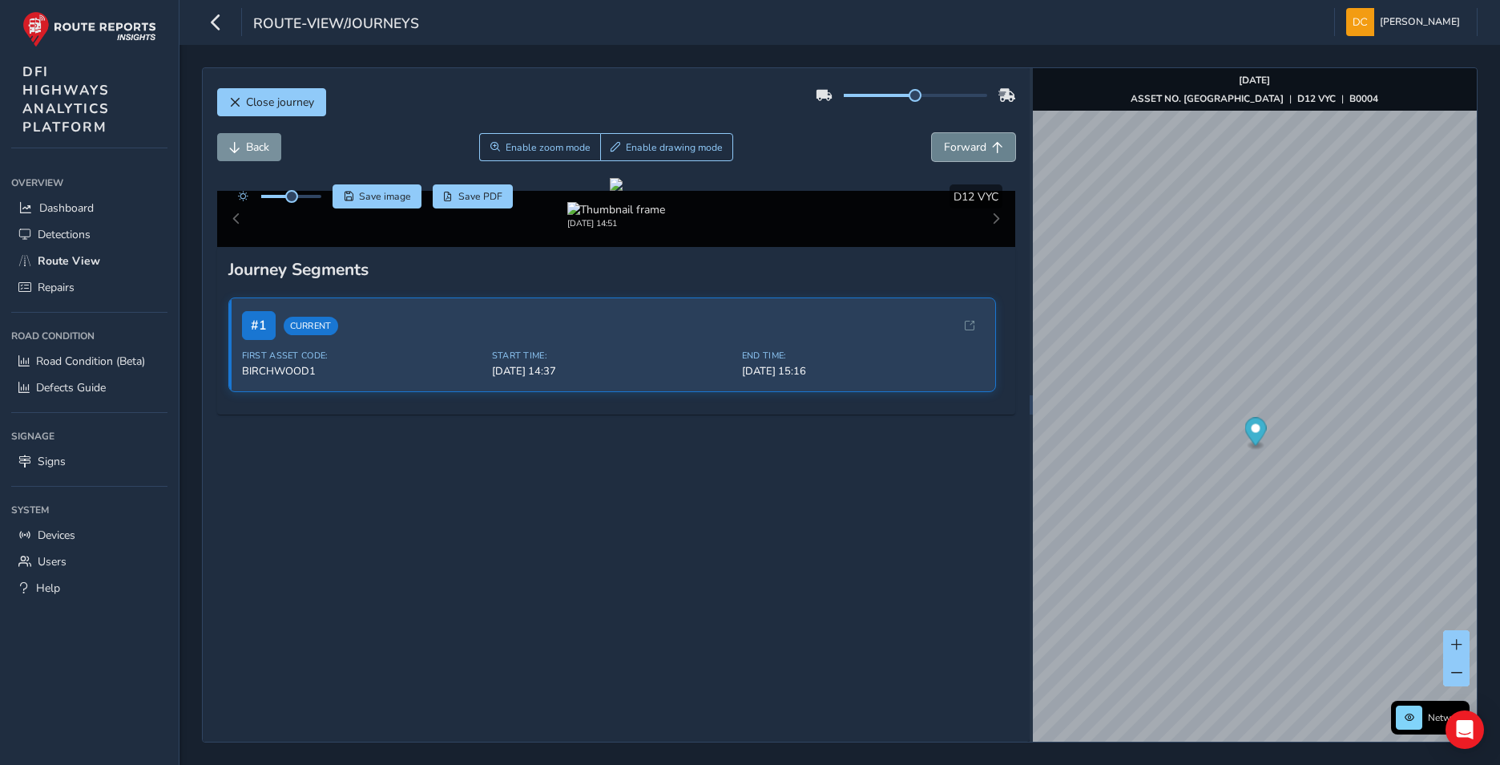
click at [959, 141] on span "Forward" at bounding box center [965, 146] width 42 height 15
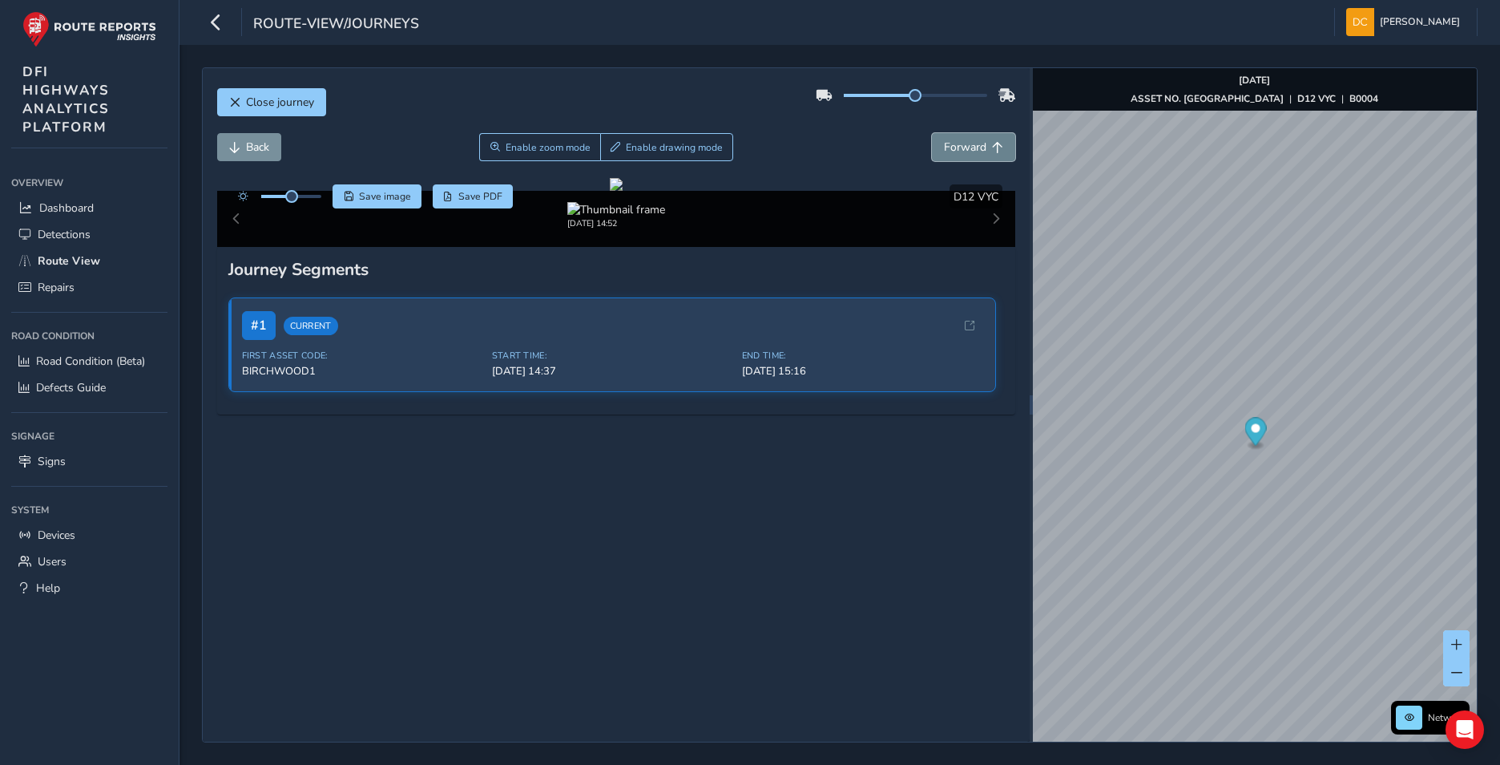
click at [959, 141] on span "Forward" at bounding box center [965, 146] width 42 height 15
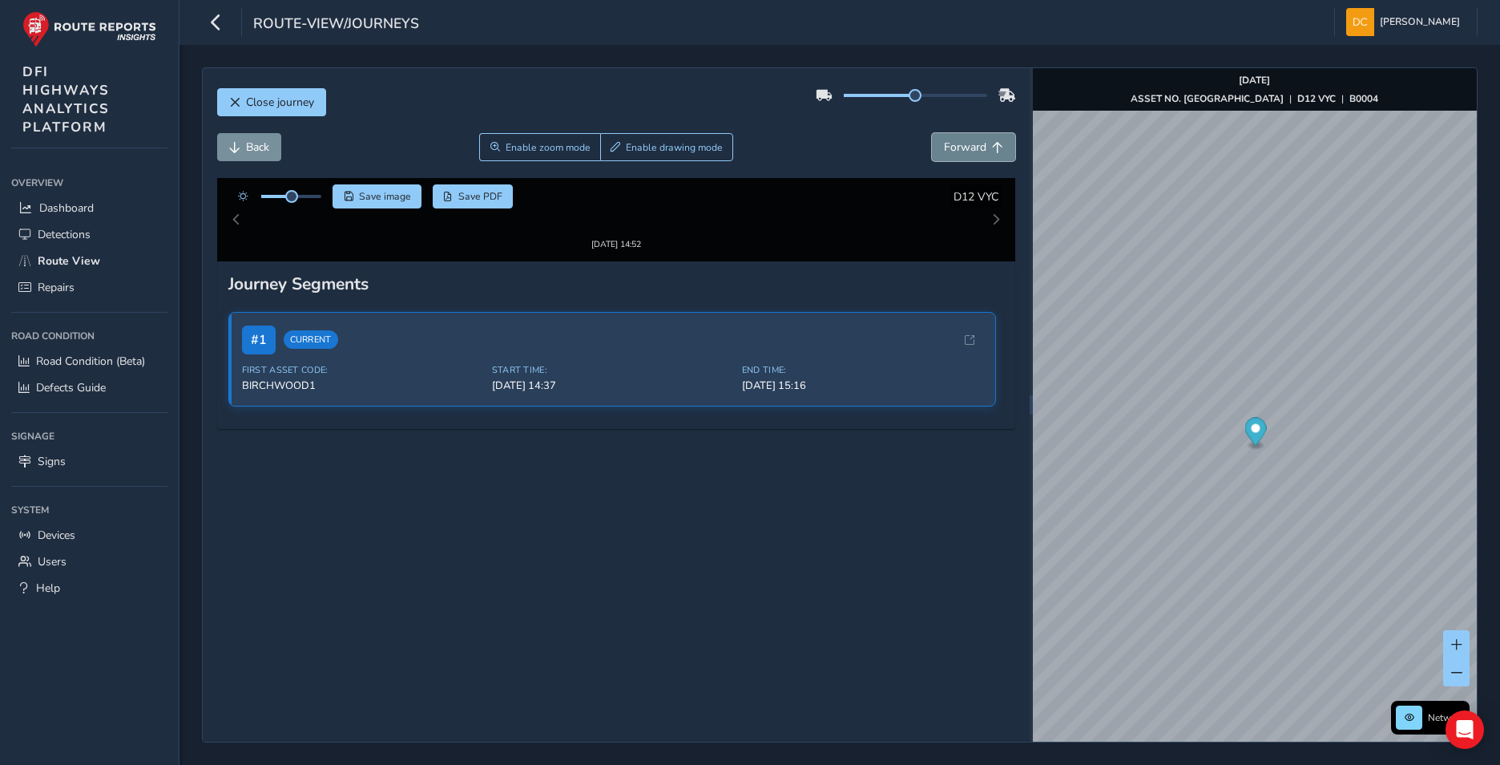
click at [959, 141] on span "Forward" at bounding box center [965, 146] width 42 height 15
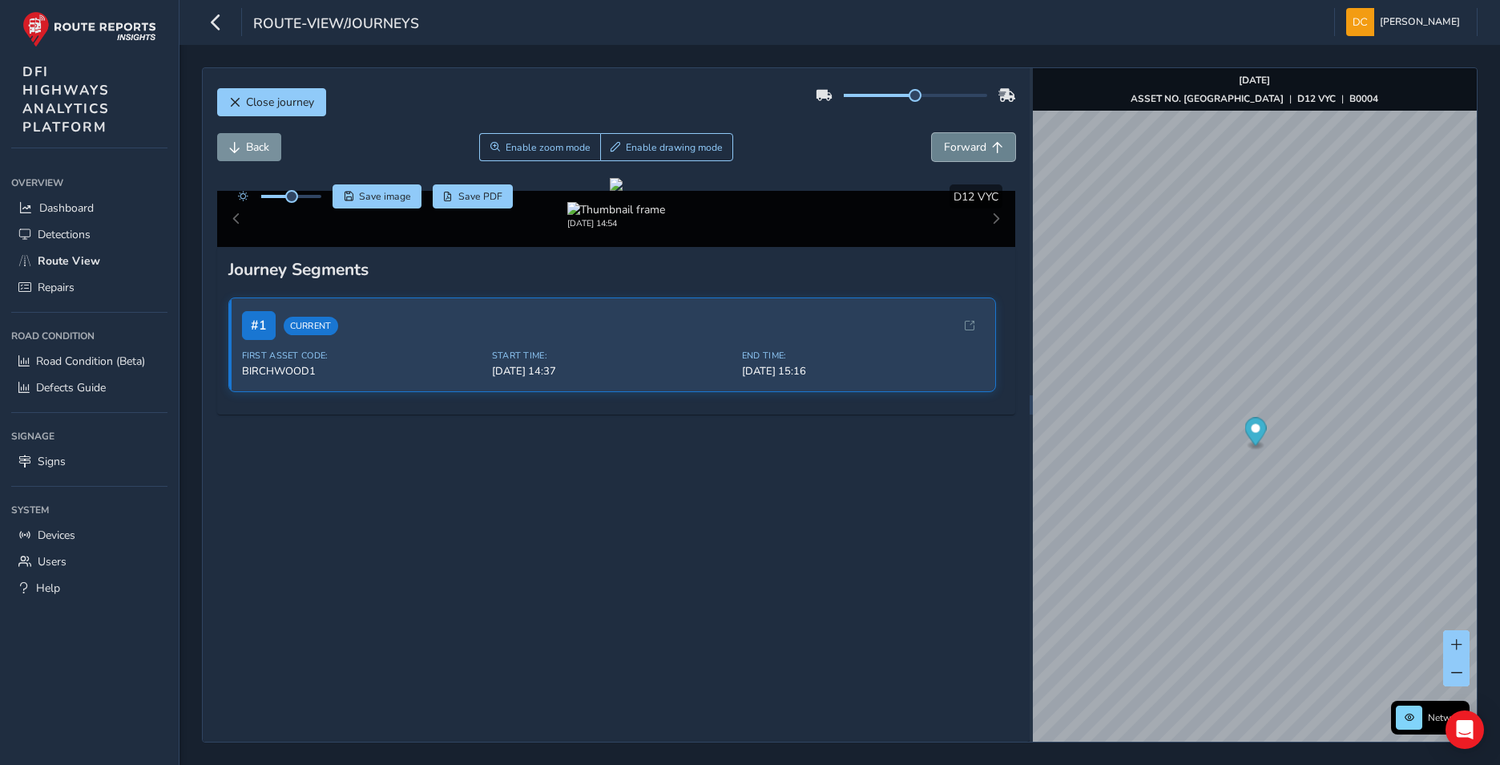
click at [959, 141] on span "Forward" at bounding box center [965, 146] width 42 height 15
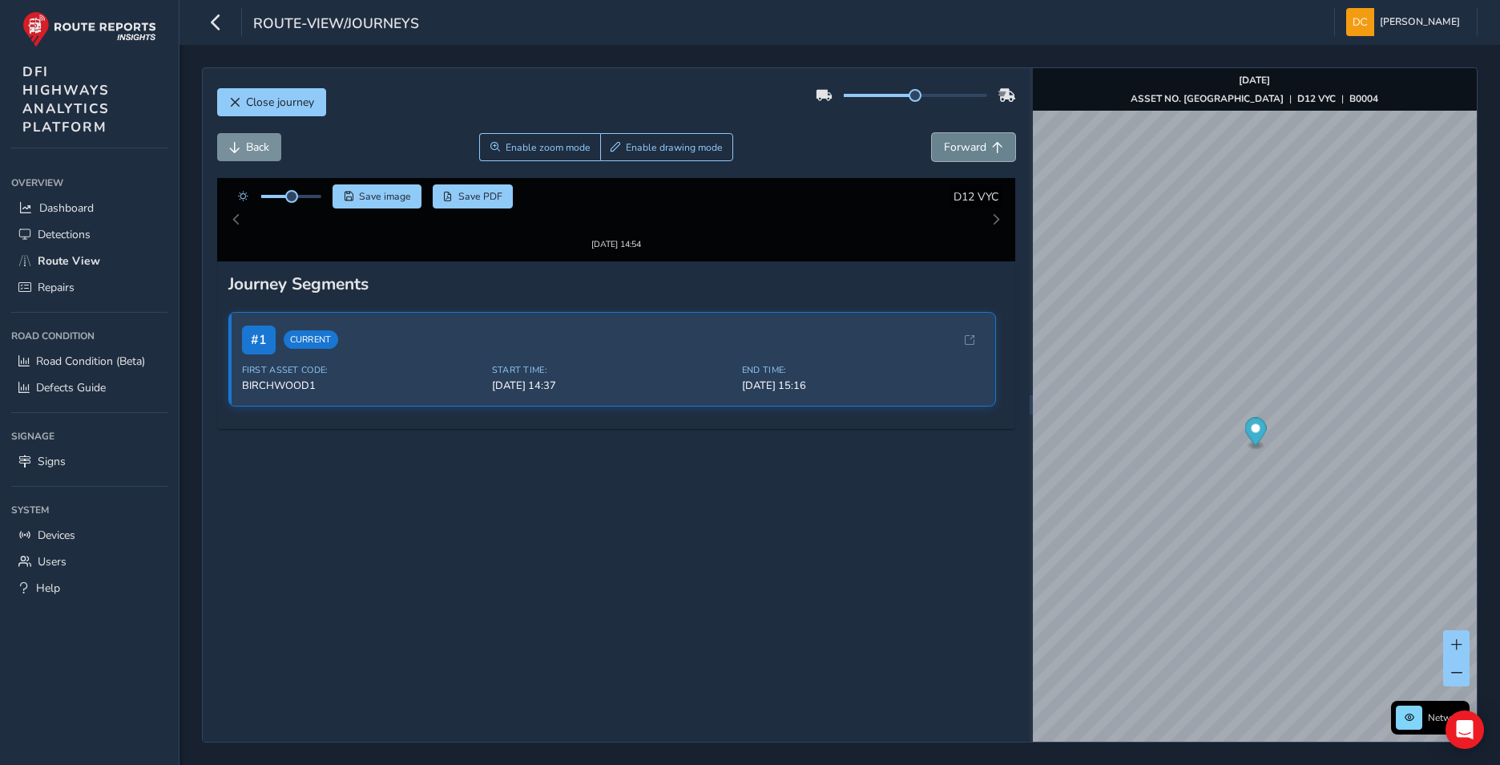
click at [959, 141] on span "Forward" at bounding box center [965, 146] width 42 height 15
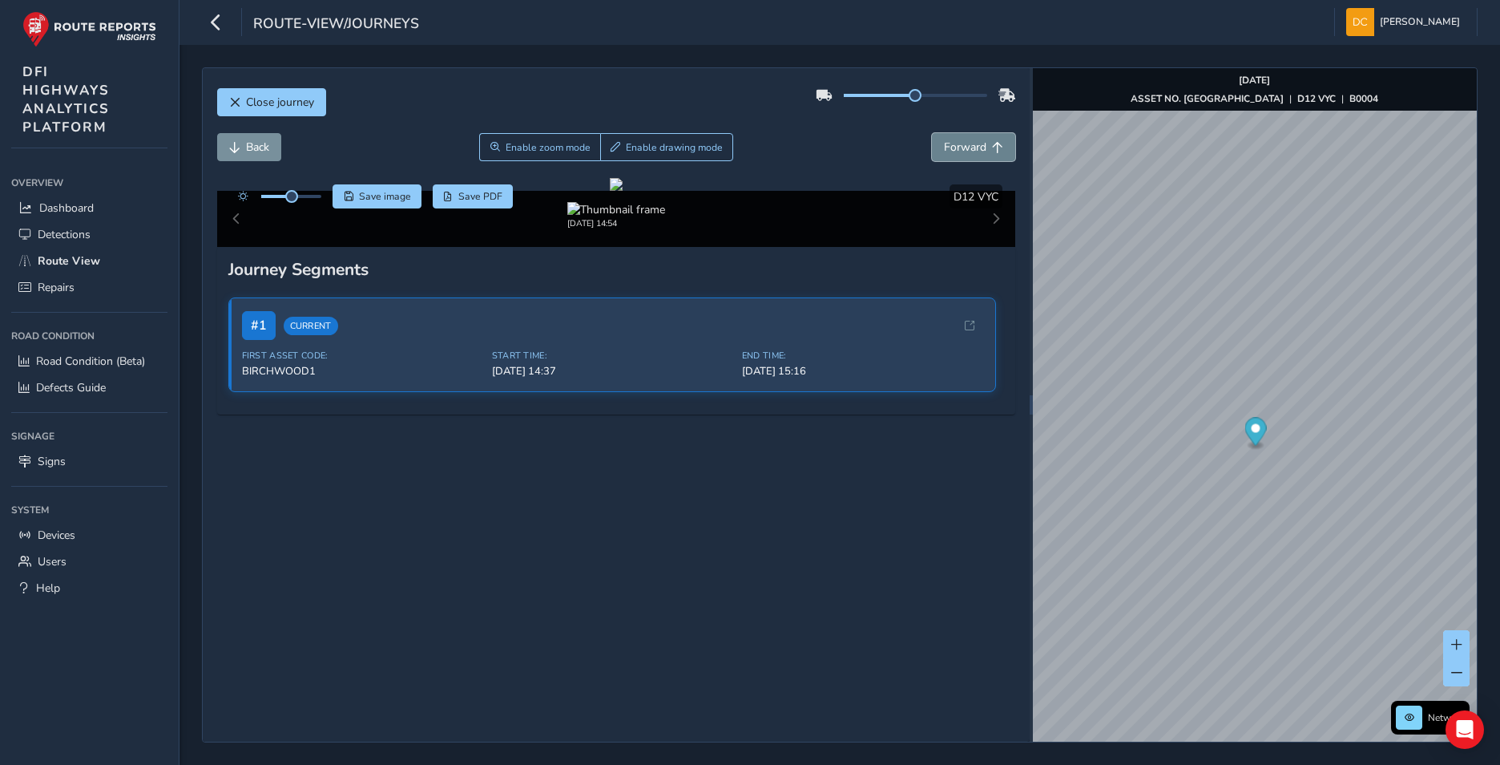
click at [959, 141] on span "Forward" at bounding box center [965, 146] width 42 height 15
click at [963, 147] on span "Forward" at bounding box center [965, 146] width 42 height 15
click at [979, 146] on button "Forward" at bounding box center [973, 147] width 83 height 28
click at [1424, 17] on span "[PERSON_NAME]" at bounding box center [1420, 22] width 80 height 28
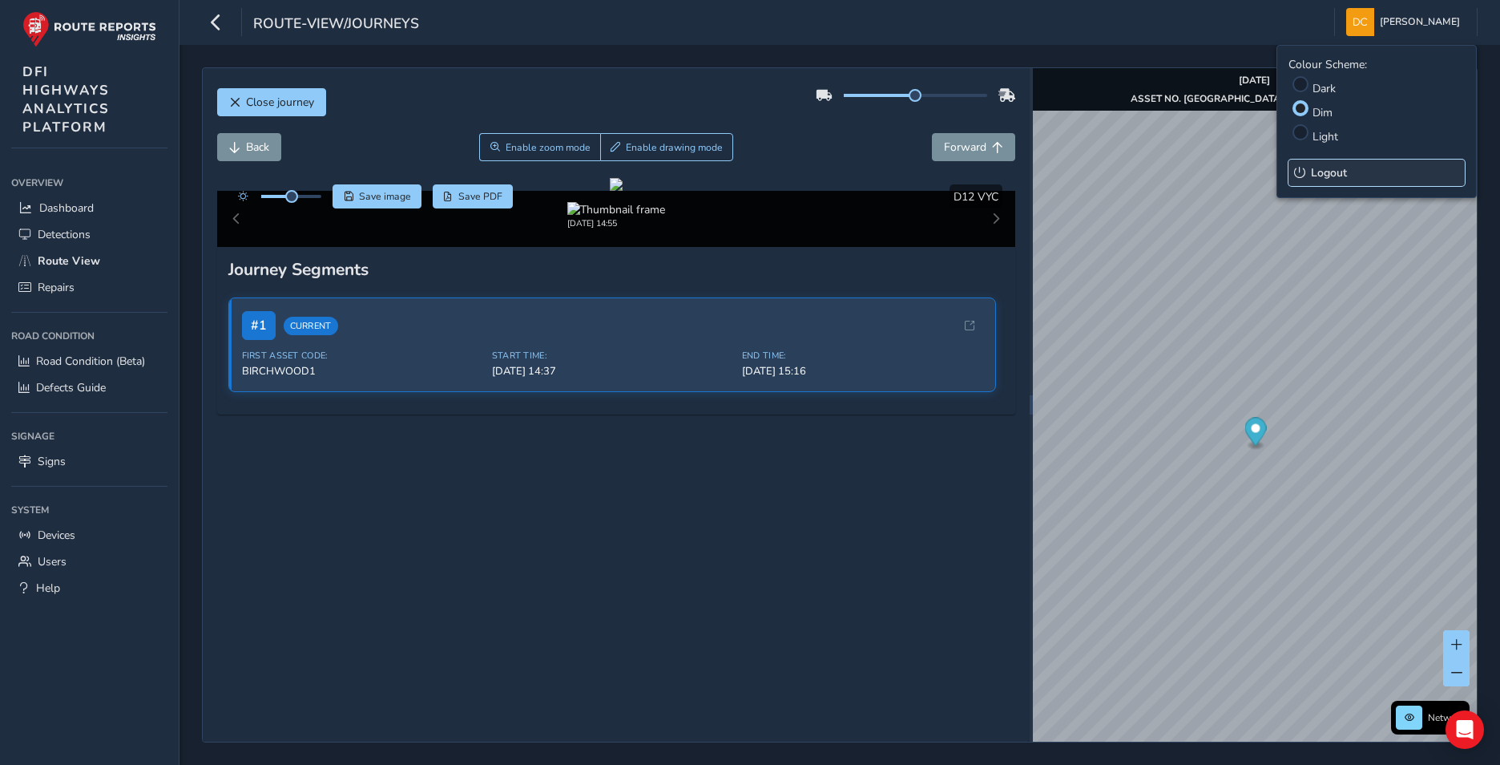
click at [1311, 176] on button "Logout" at bounding box center [1377, 172] width 176 height 26
